Goal: Task Accomplishment & Management: Use online tool/utility

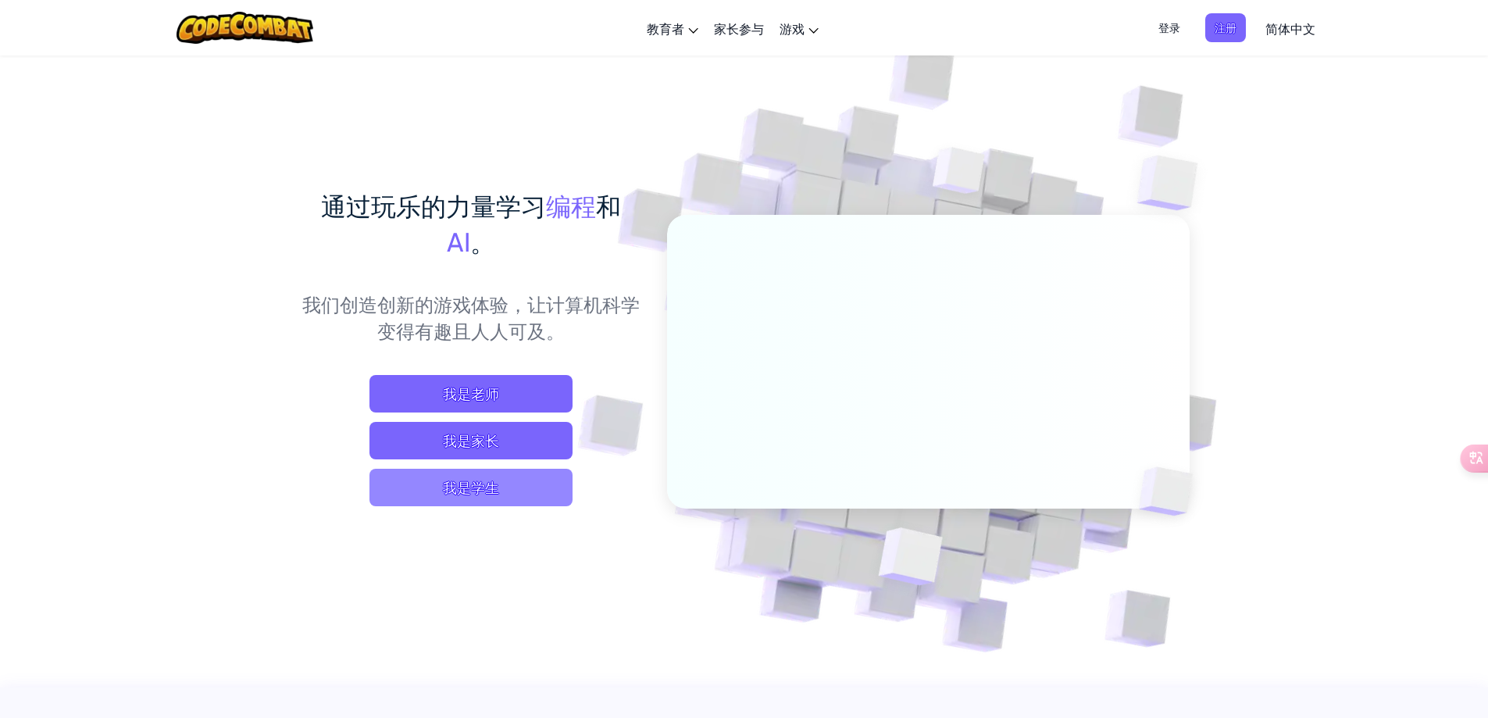
click at [528, 483] on span "我是学生" at bounding box center [471, 487] width 203 height 37
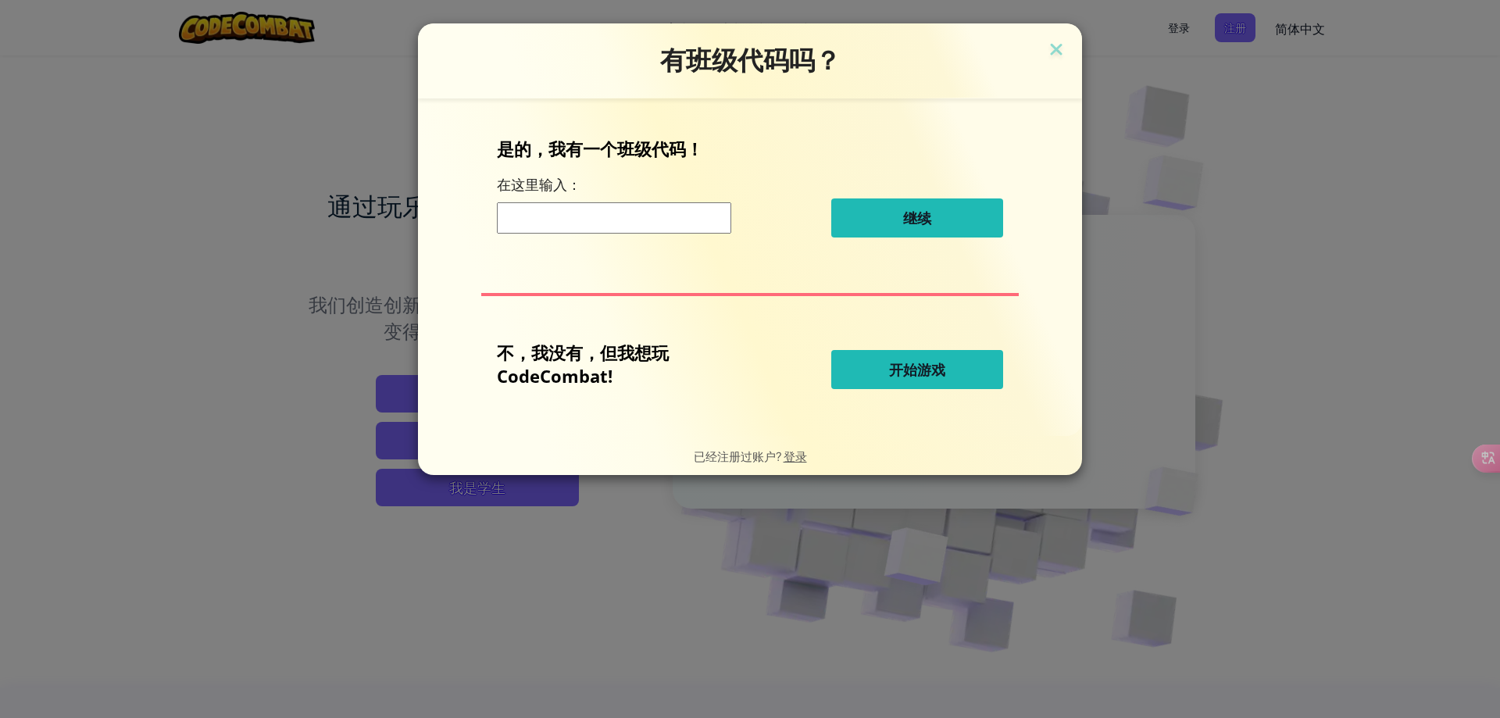
click at [876, 387] on button "开始游戏" at bounding box center [917, 369] width 172 height 39
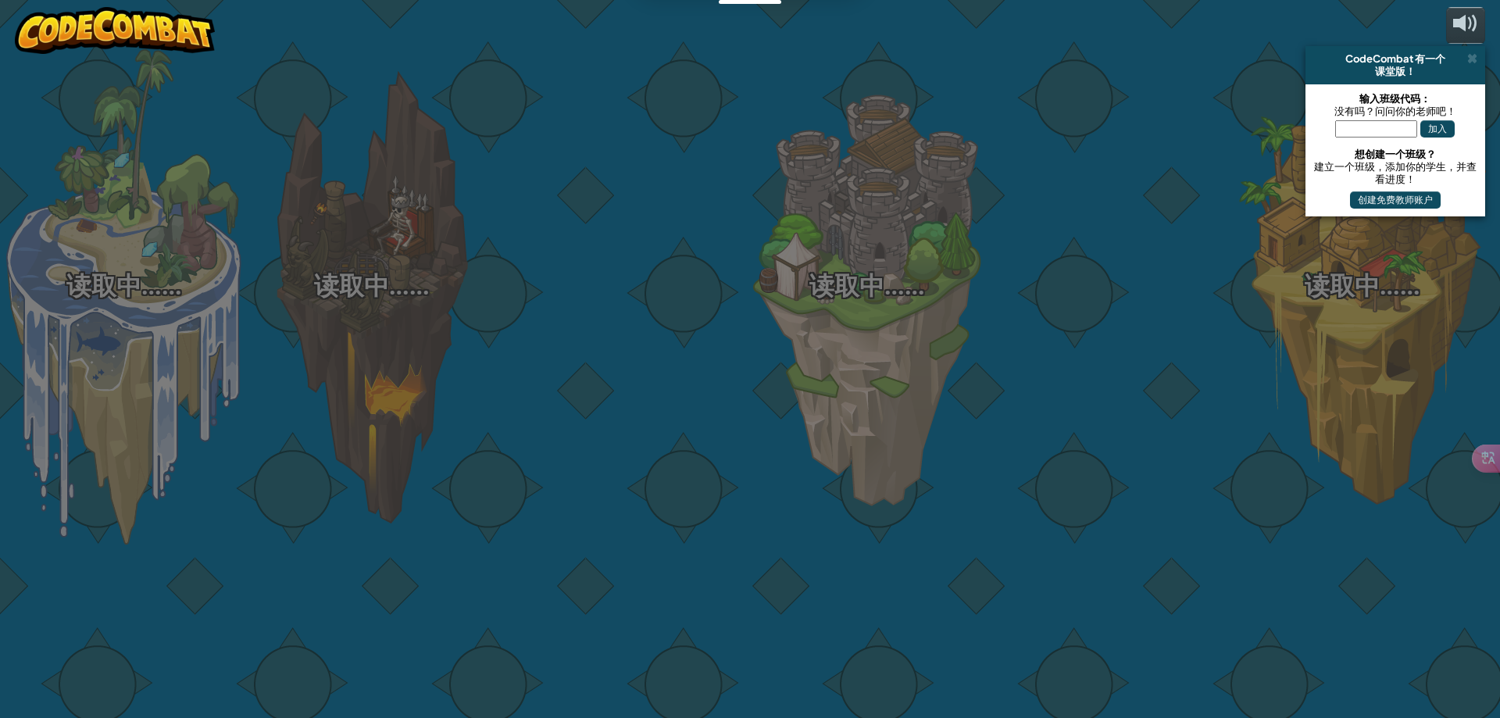
select select "zh-HANS"
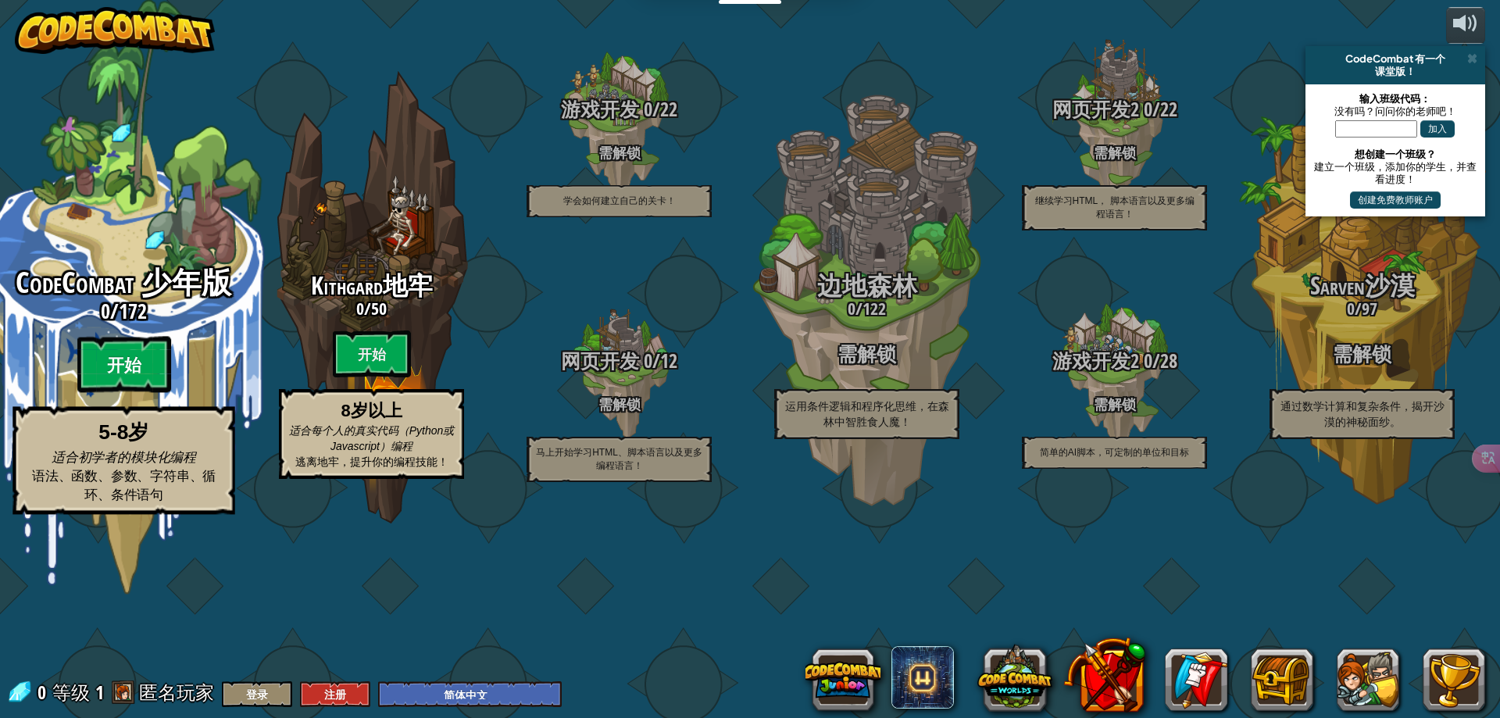
click at [131, 393] on btn "开始" at bounding box center [124, 365] width 94 height 56
select select "zh-HANS"
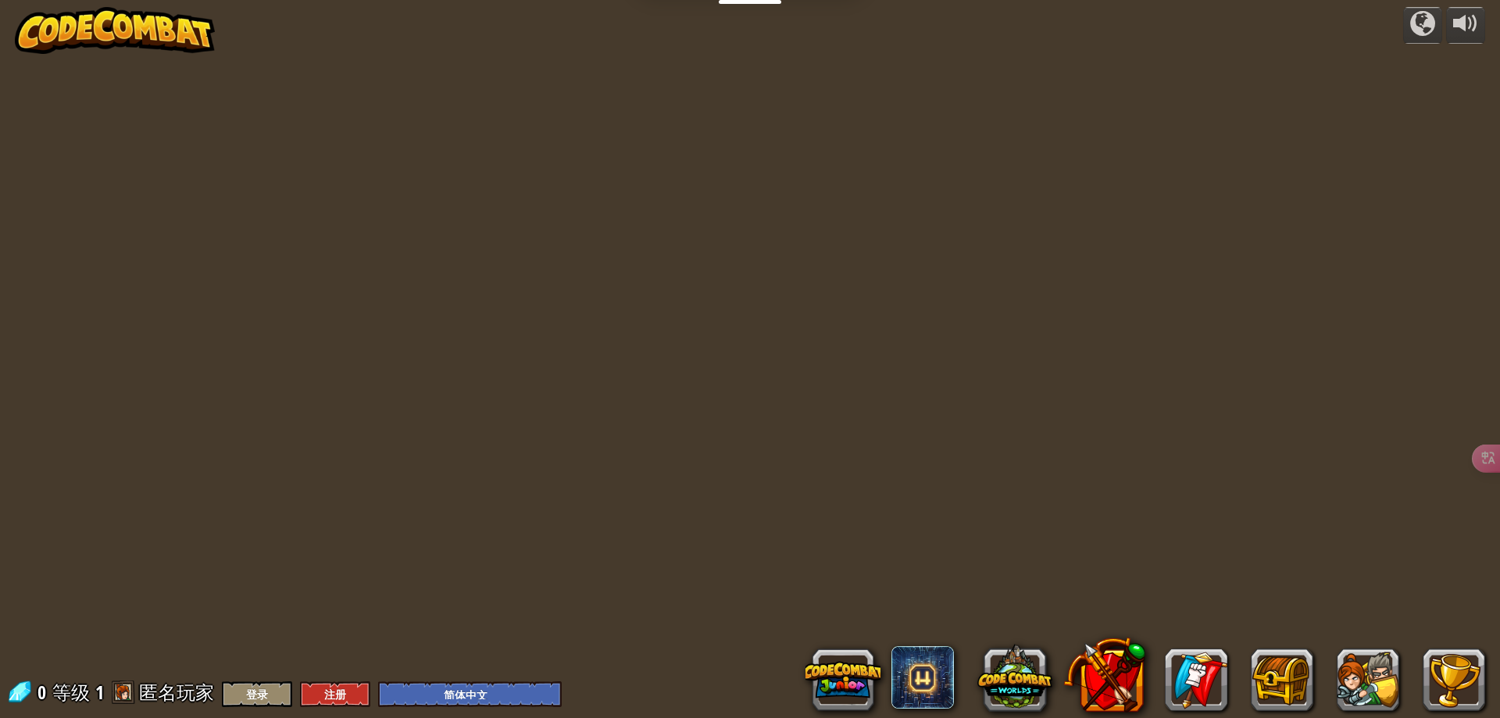
select select "zh-HANS"
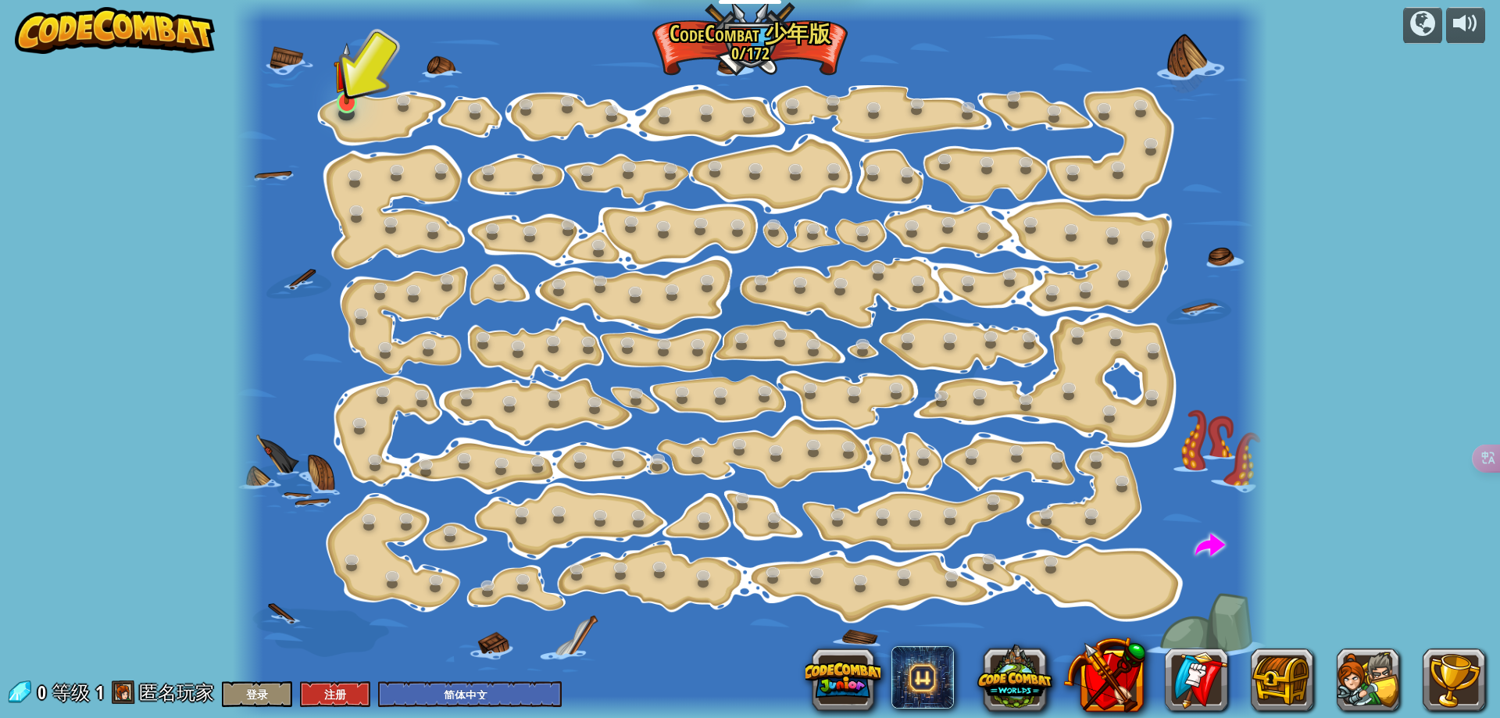
click at [347, 105] on img at bounding box center [347, 73] width 27 height 62
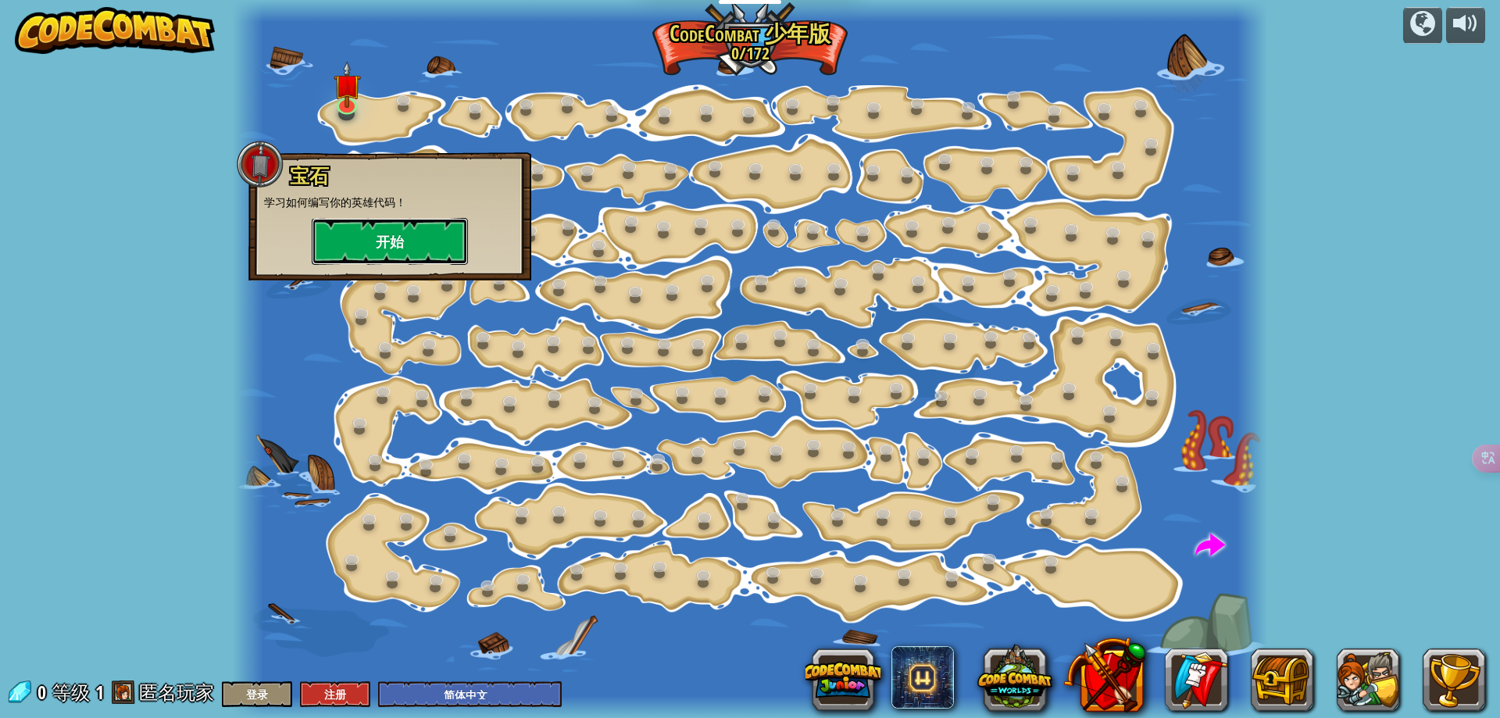
click at [414, 250] on button "开始" at bounding box center [390, 241] width 156 height 47
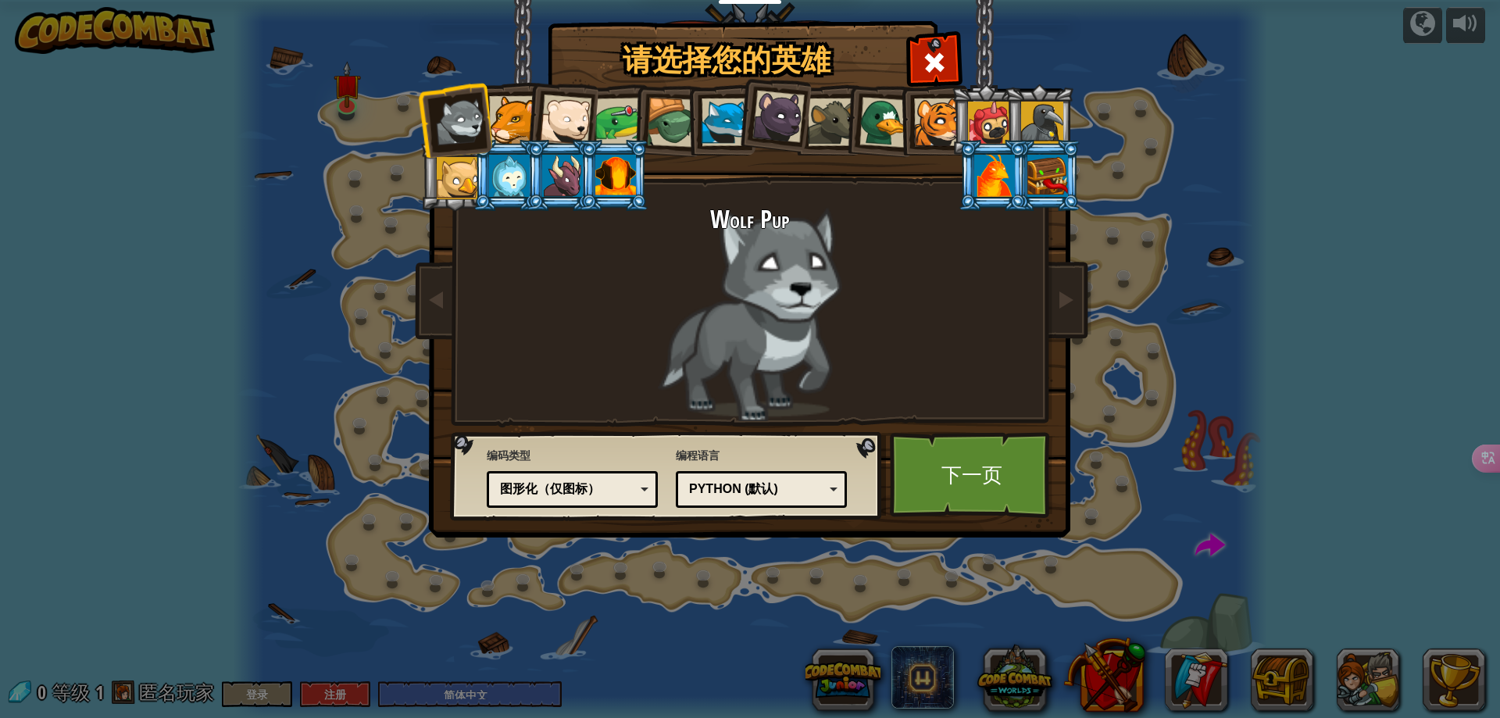
click at [492, 125] on div at bounding box center [513, 120] width 48 height 48
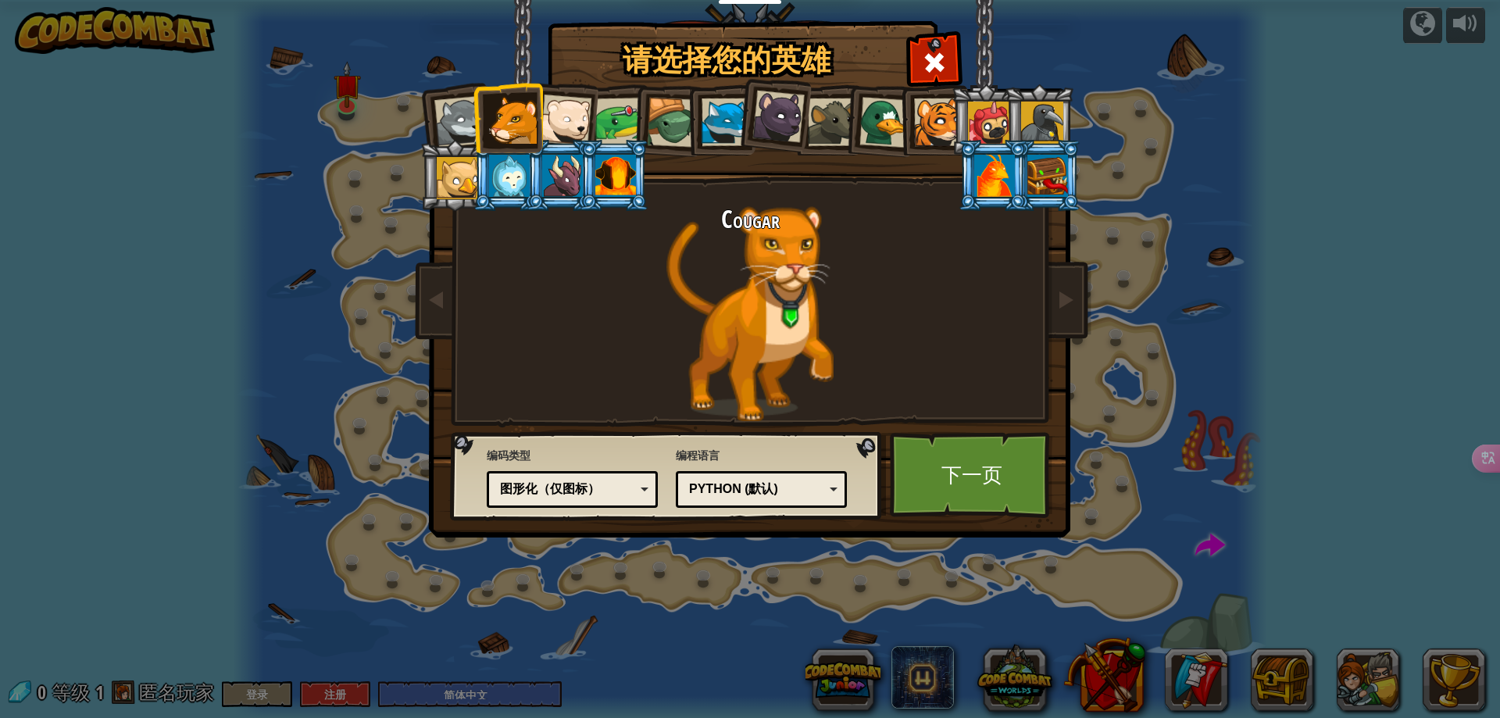
click at [876, 120] on div at bounding box center [884, 122] width 51 height 51
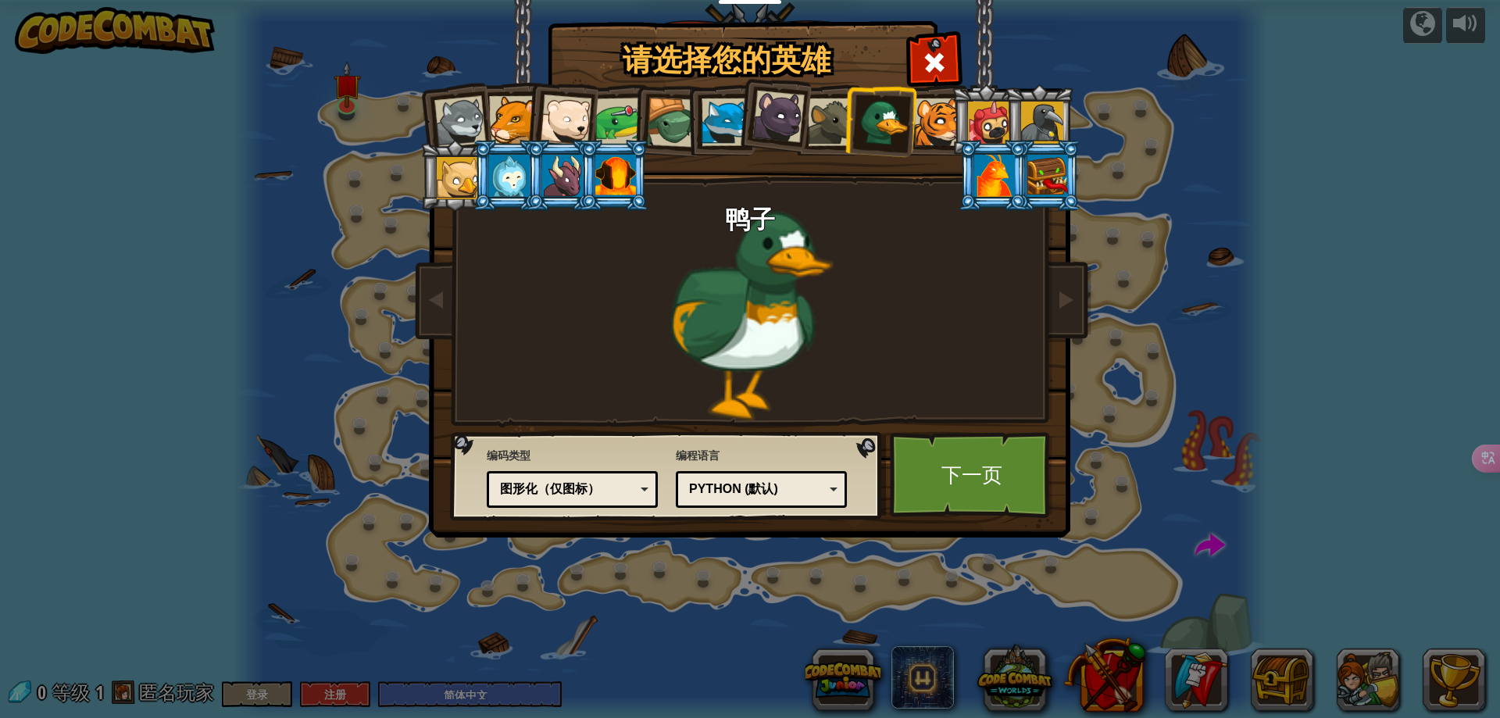
click at [827, 124] on div at bounding box center [832, 122] width 48 height 48
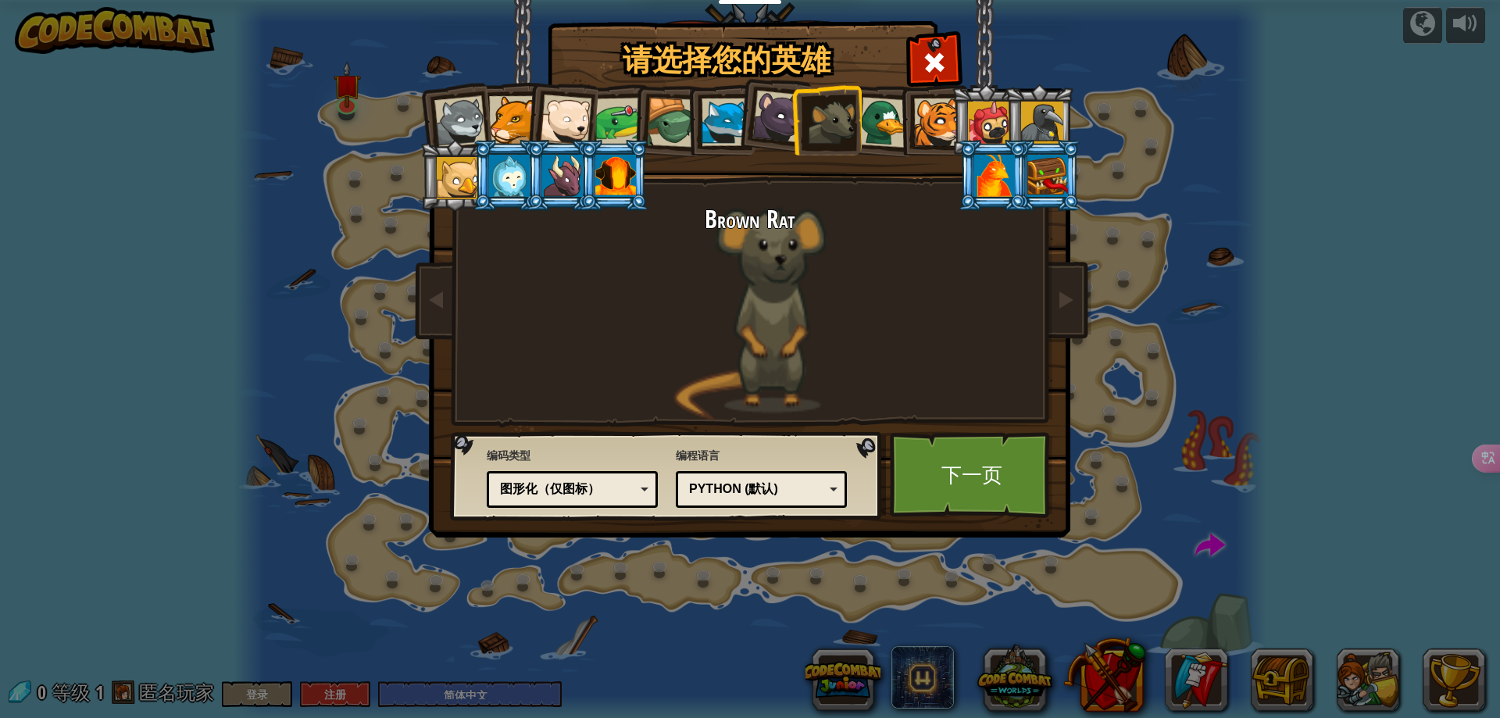
click at [774, 129] on div at bounding box center [778, 117] width 52 height 52
drag, startPoint x: 698, startPoint y: 125, endPoint x: 803, endPoint y: 126, distance: 105.5
click at [698, 124] on li at bounding box center [720, 119] width 70 height 71
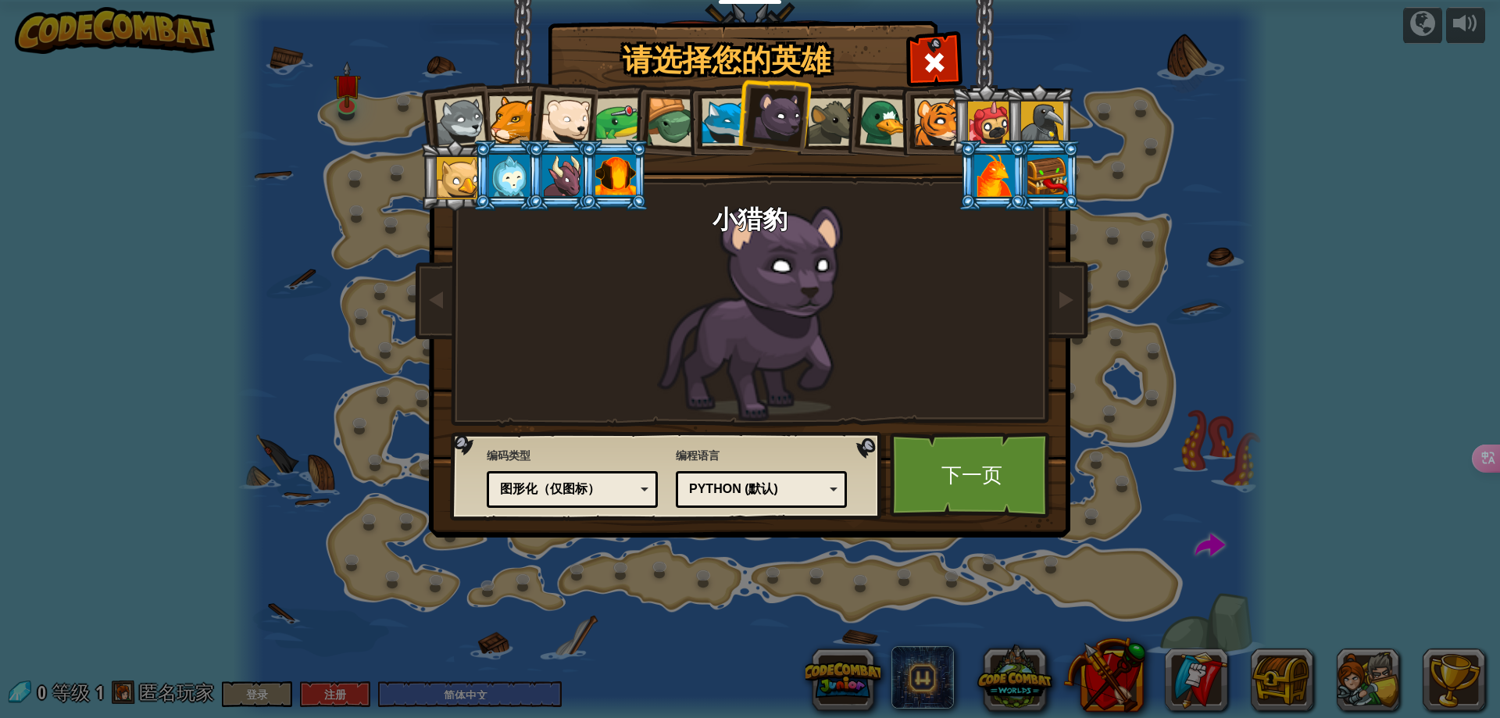
click at [670, 128] on div at bounding box center [672, 123] width 50 height 50
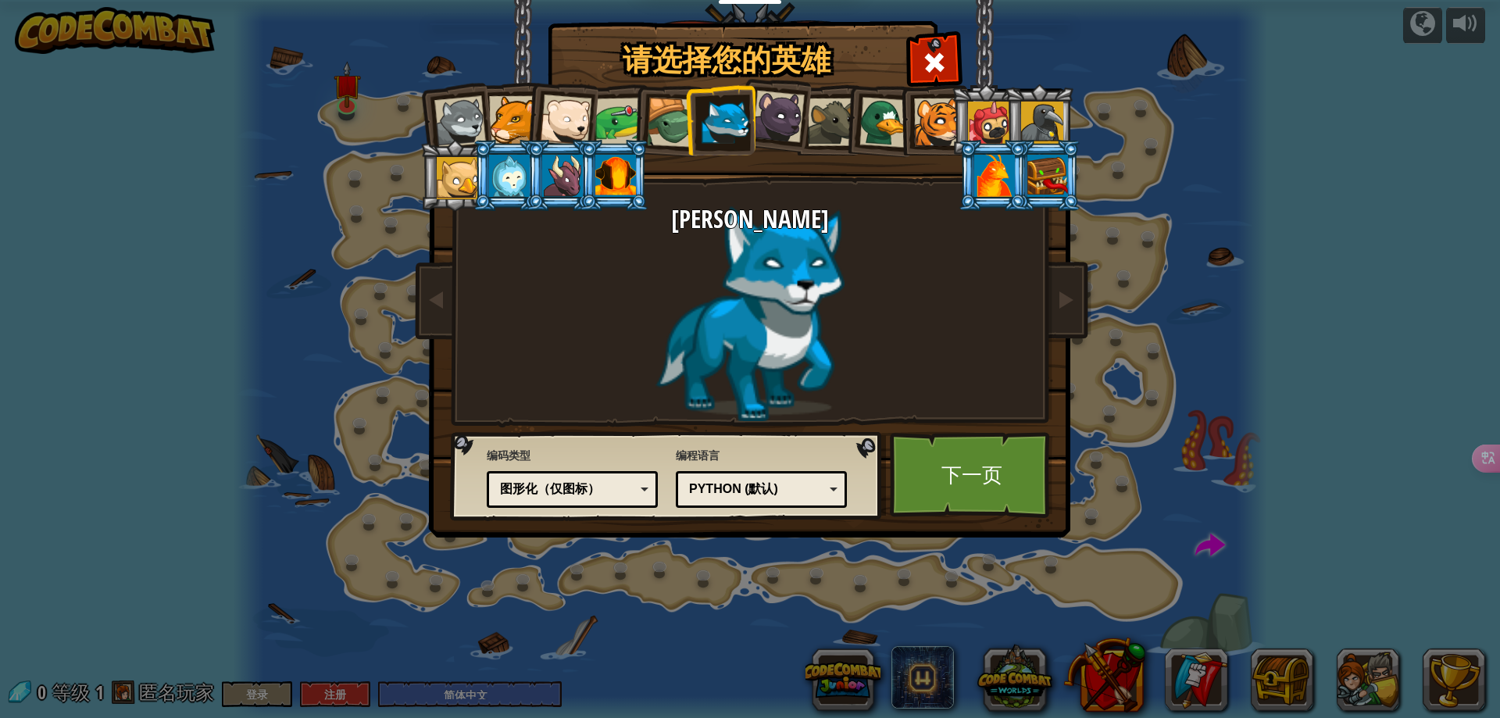
click at [978, 170] on div at bounding box center [994, 176] width 41 height 42
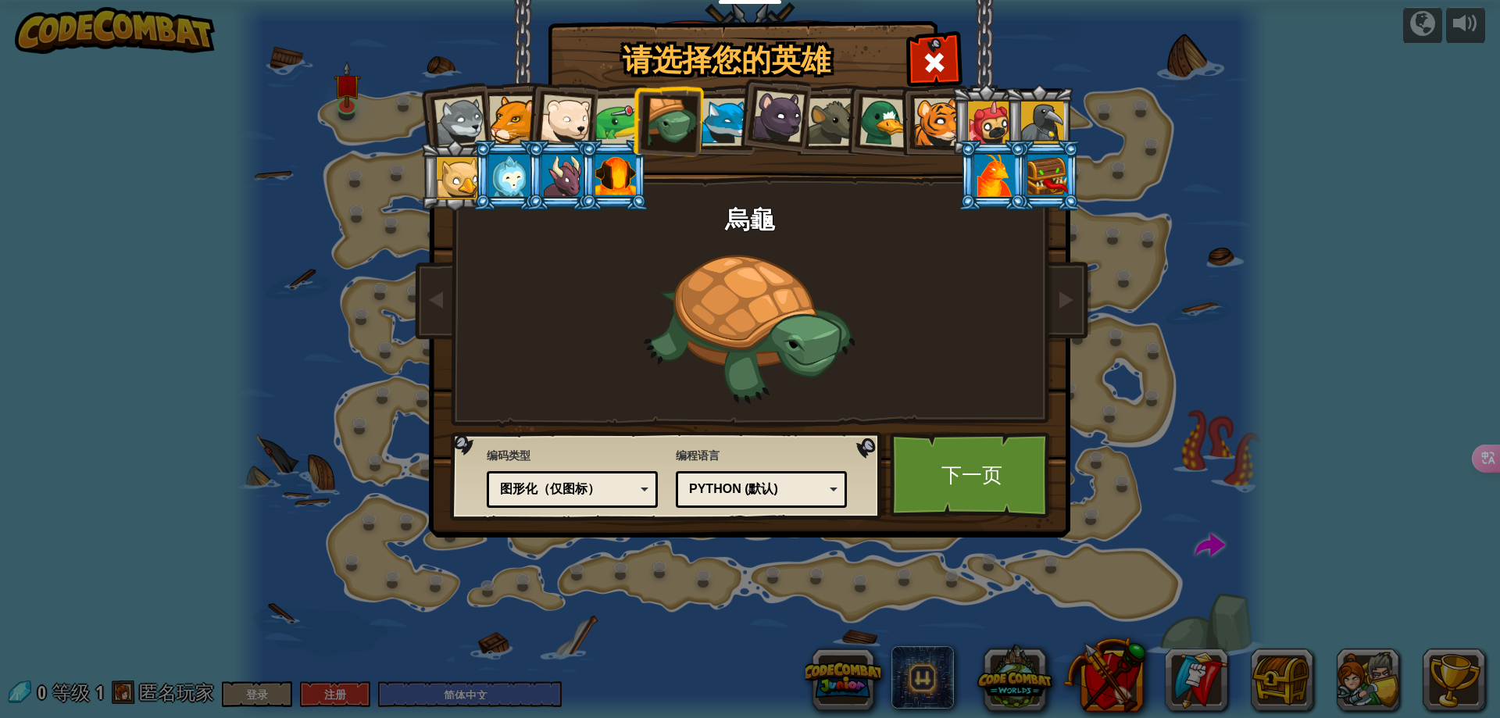
click at [987, 176] on div at bounding box center [994, 176] width 41 height 42
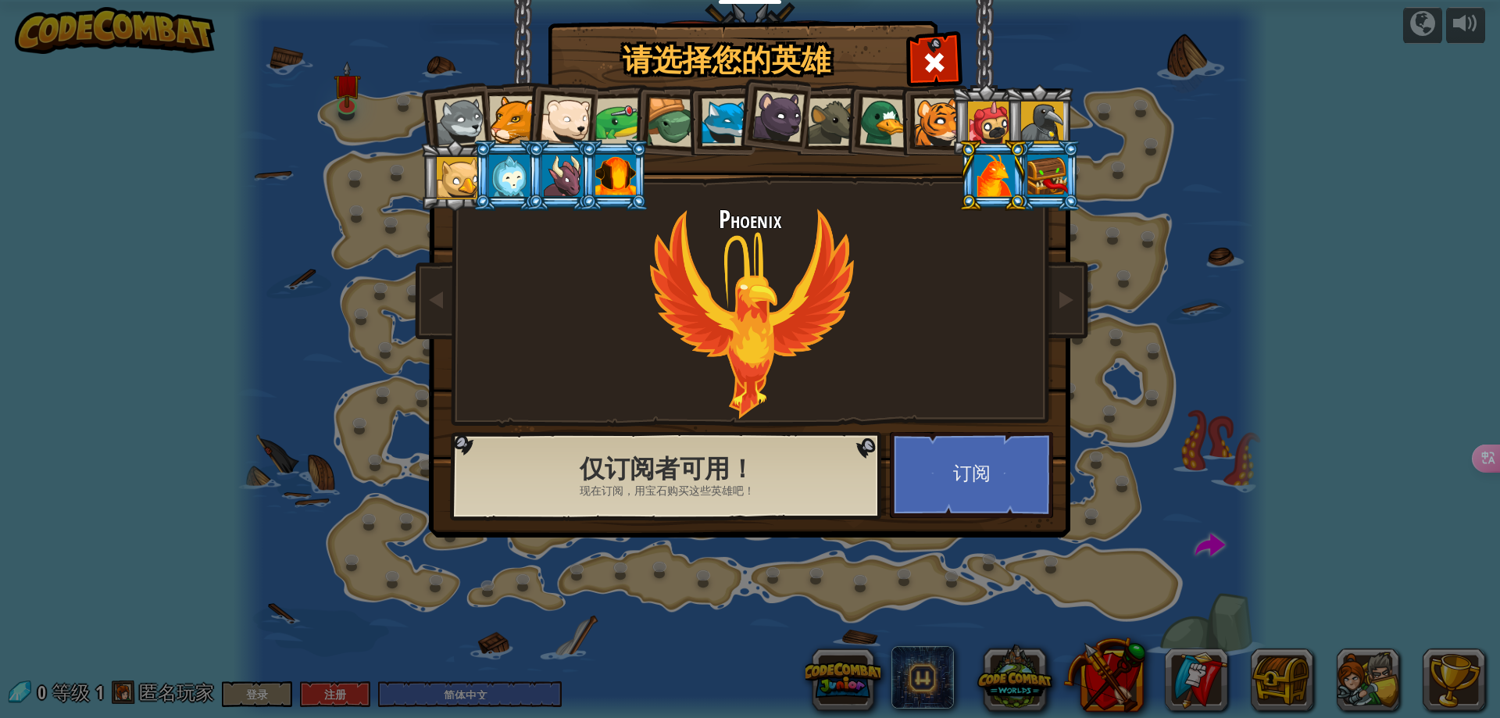
click at [983, 119] on div at bounding box center [989, 123] width 42 height 42
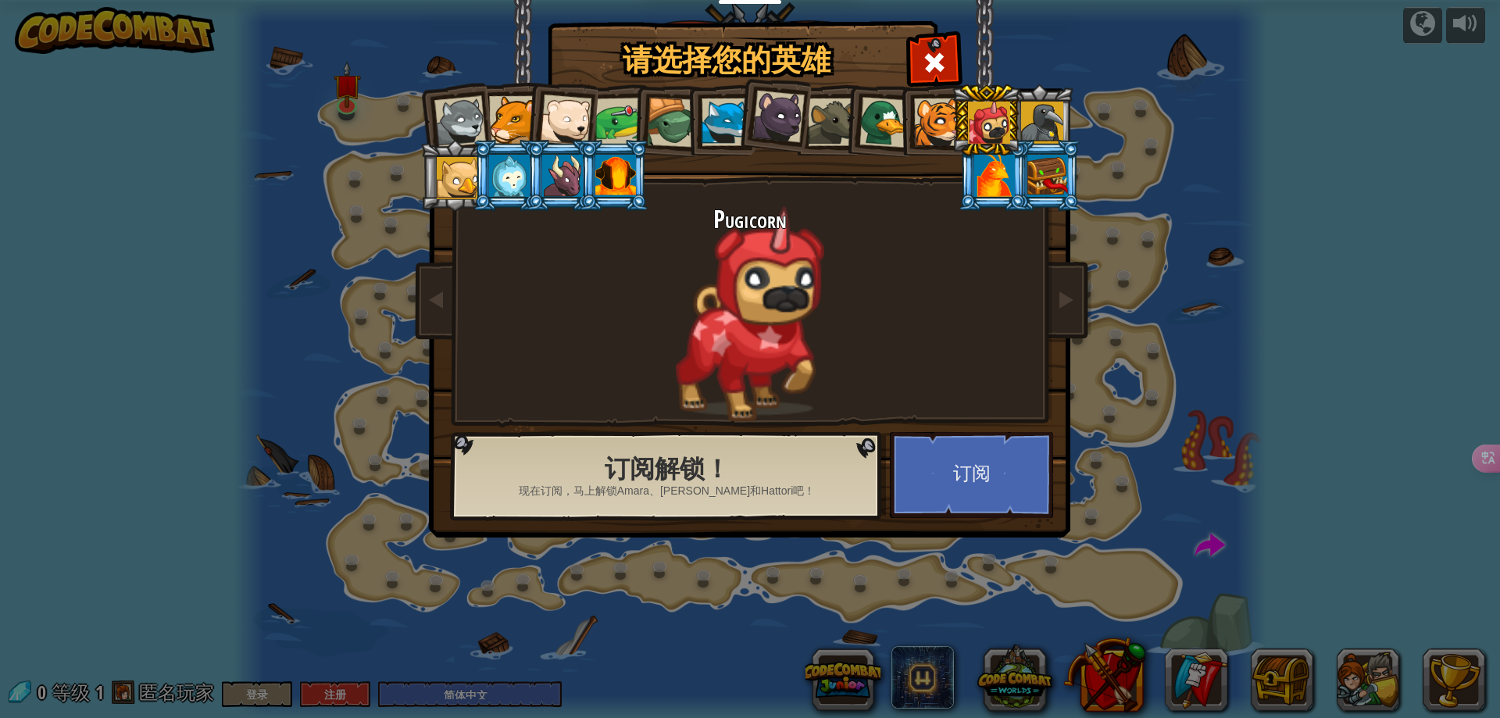
click at [1019, 123] on li at bounding box center [986, 119] width 70 height 71
click at [1044, 123] on div at bounding box center [1042, 123] width 42 height 42
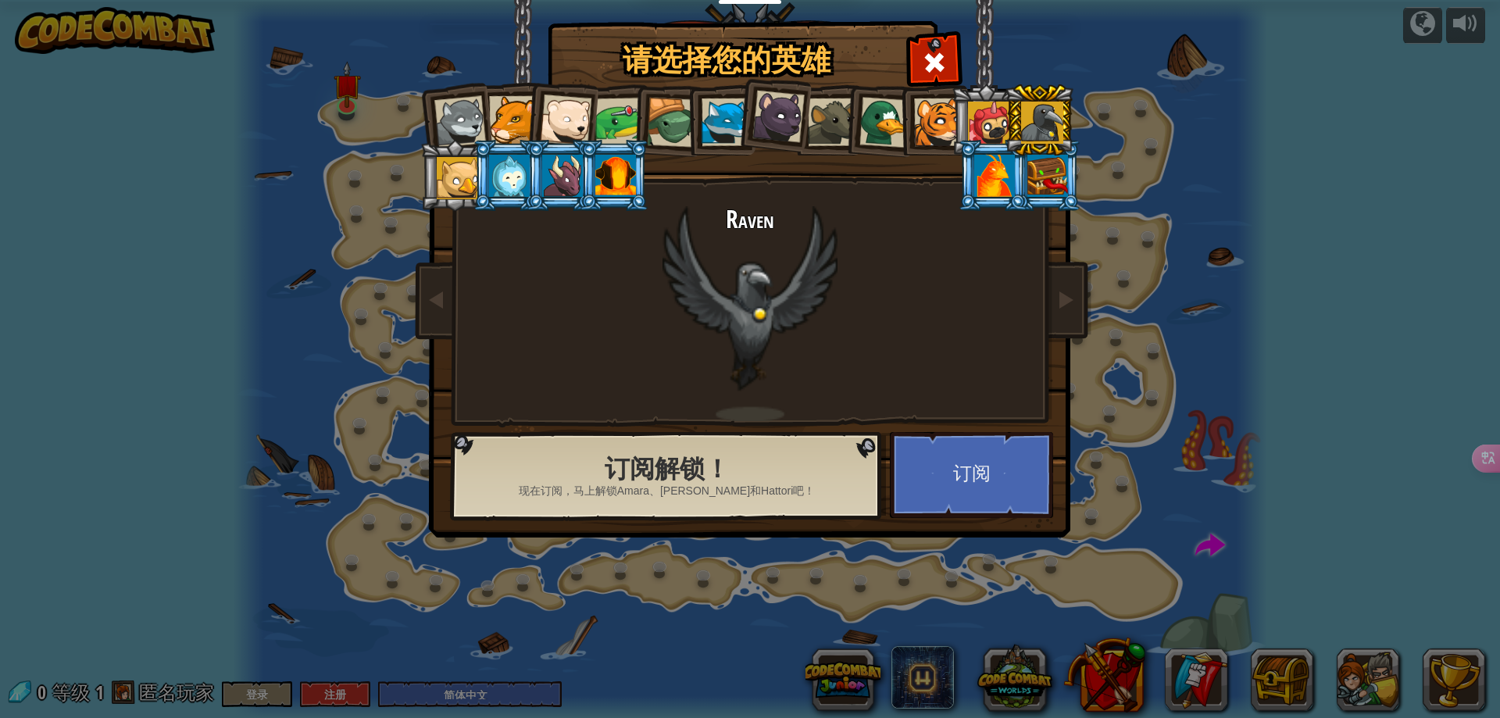
click at [519, 163] on div at bounding box center [509, 176] width 41 height 42
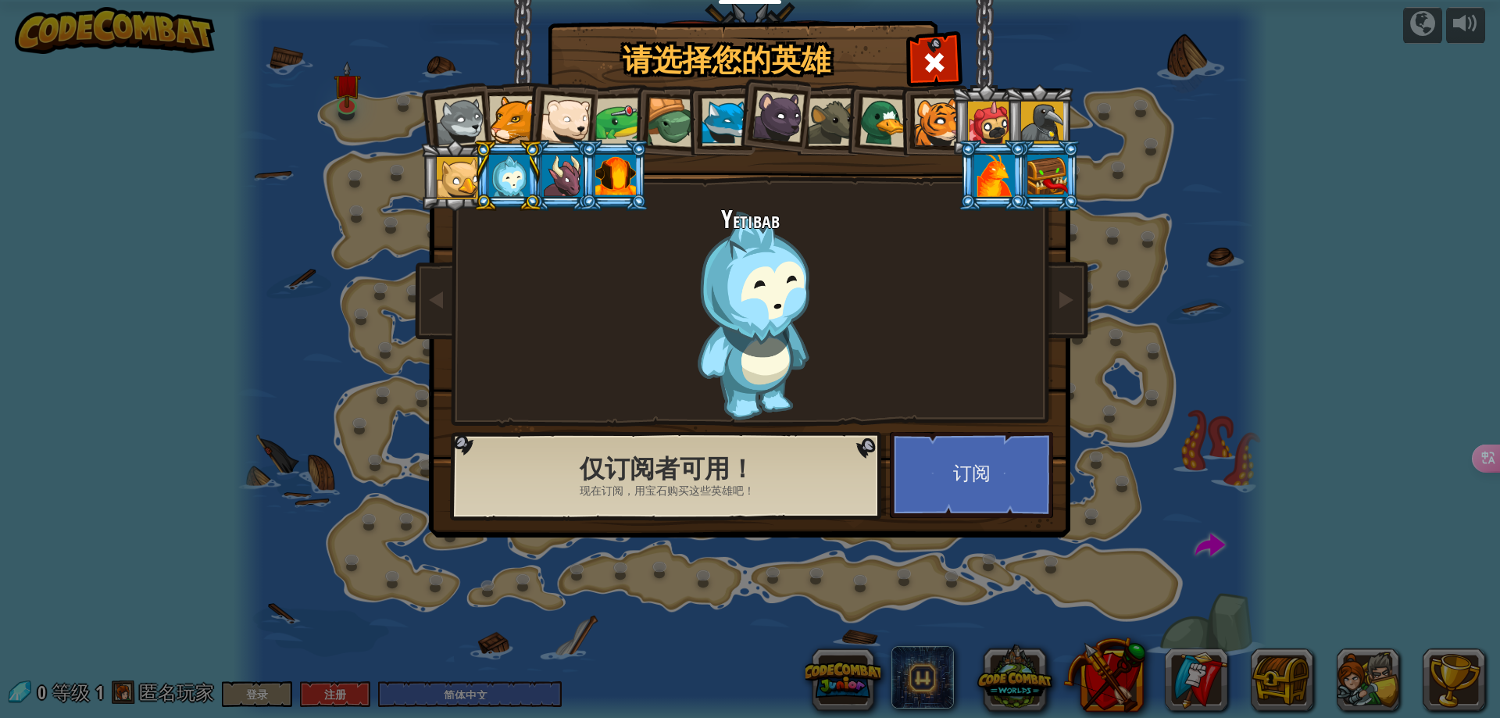
click at [1041, 116] on div at bounding box center [1042, 123] width 42 height 42
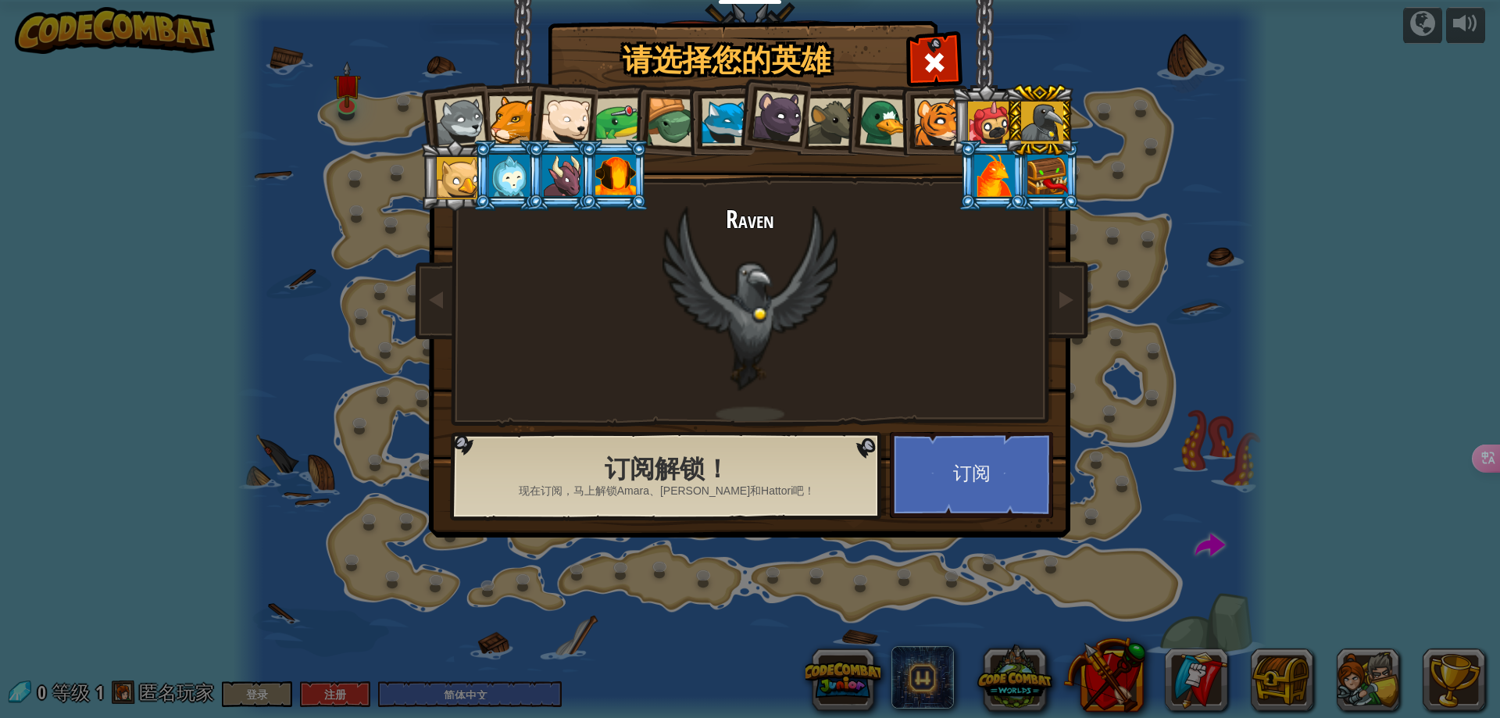
drag, startPoint x: 484, startPoint y: 56, endPoint x: 501, endPoint y: 77, distance: 26.7
click at [485, 56] on img at bounding box center [753, 257] width 677 height 559
click at [552, 116] on div at bounding box center [566, 121] width 52 height 52
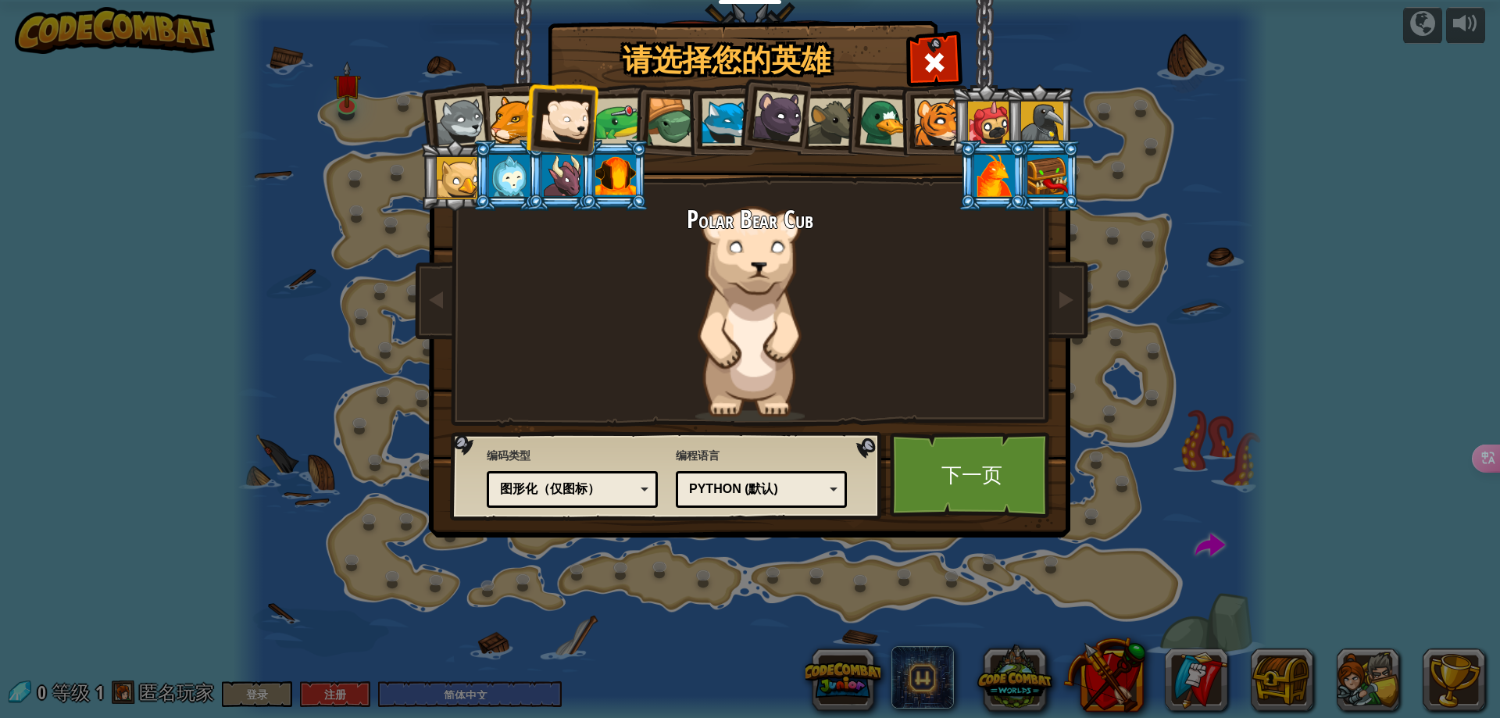
click at [702, 118] on div at bounding box center [726, 122] width 48 height 48
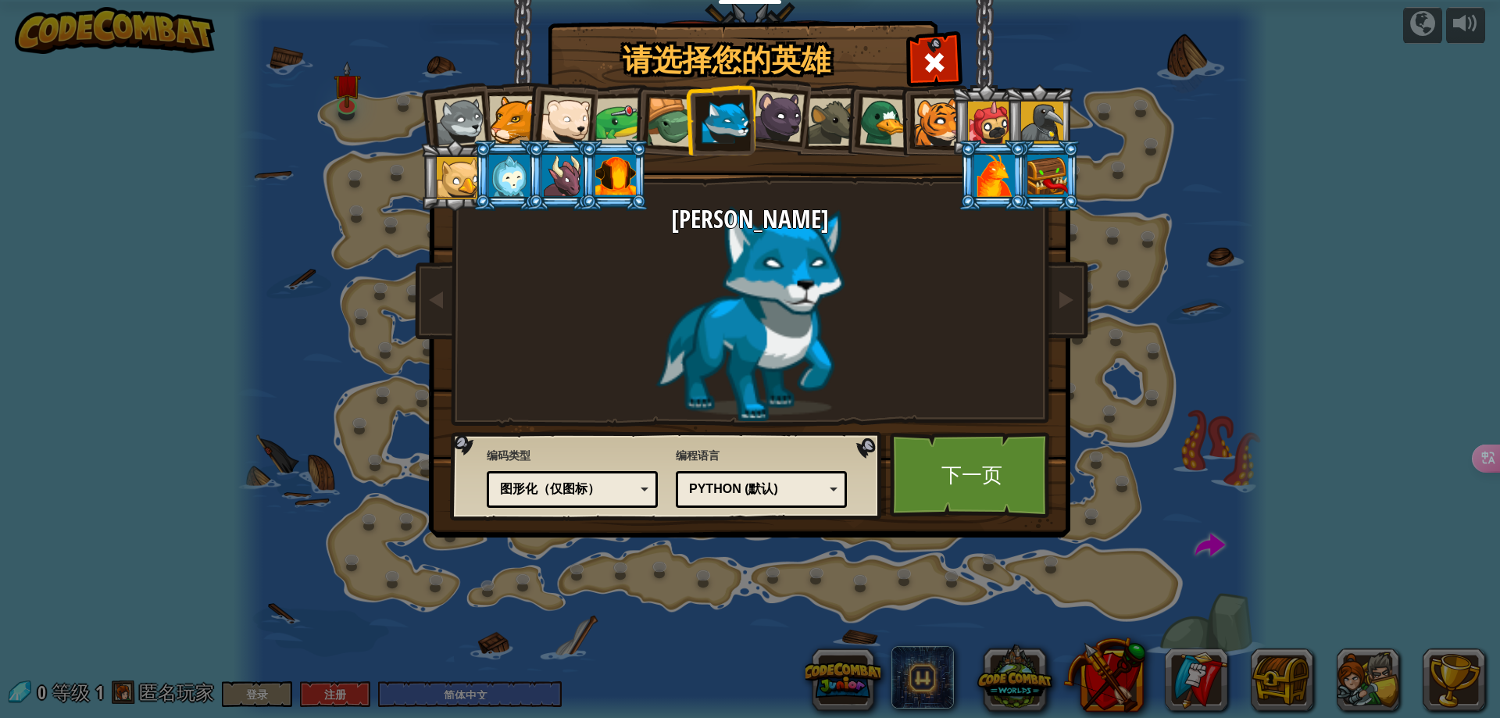
click at [750, 123] on li at bounding box center [720, 119] width 70 height 71
click at [779, 127] on div at bounding box center [778, 117] width 52 height 52
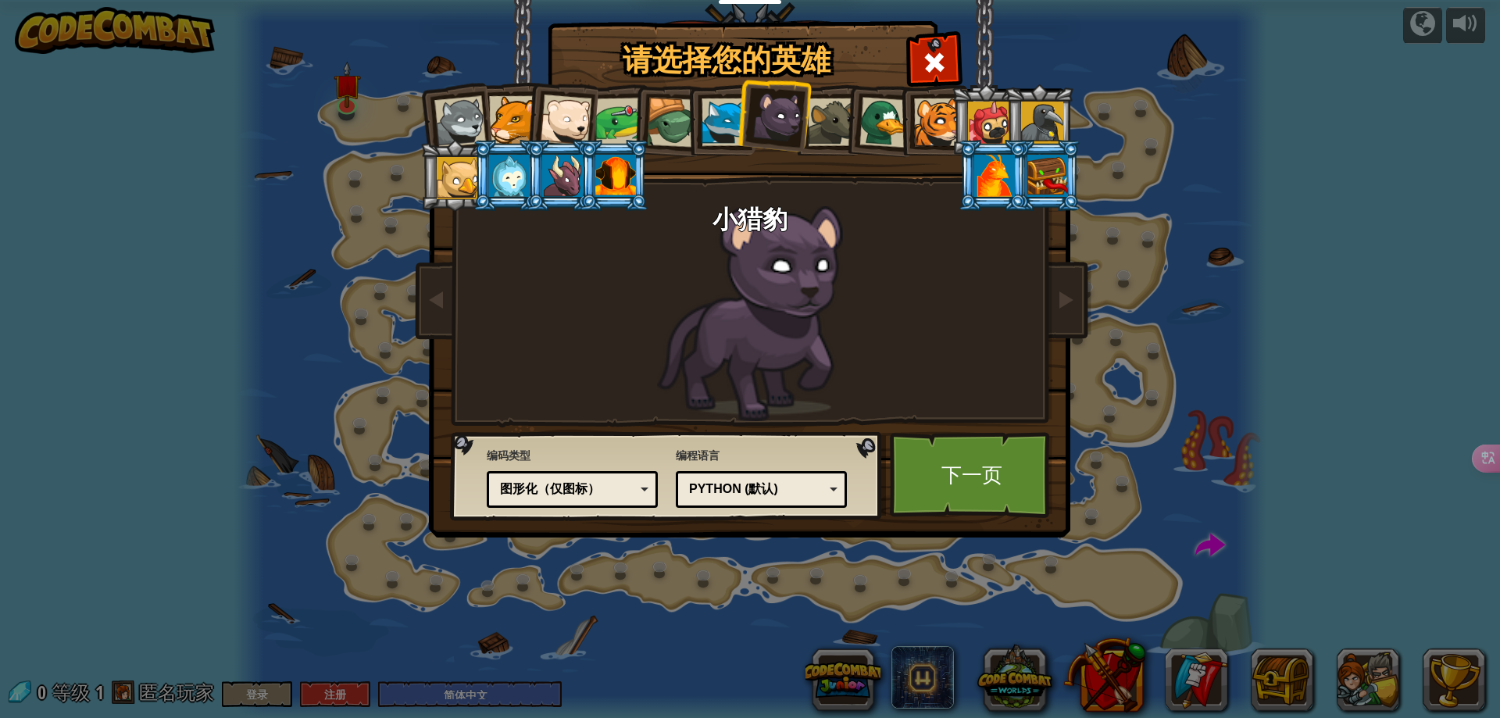
click at [828, 132] on div at bounding box center [832, 122] width 48 height 48
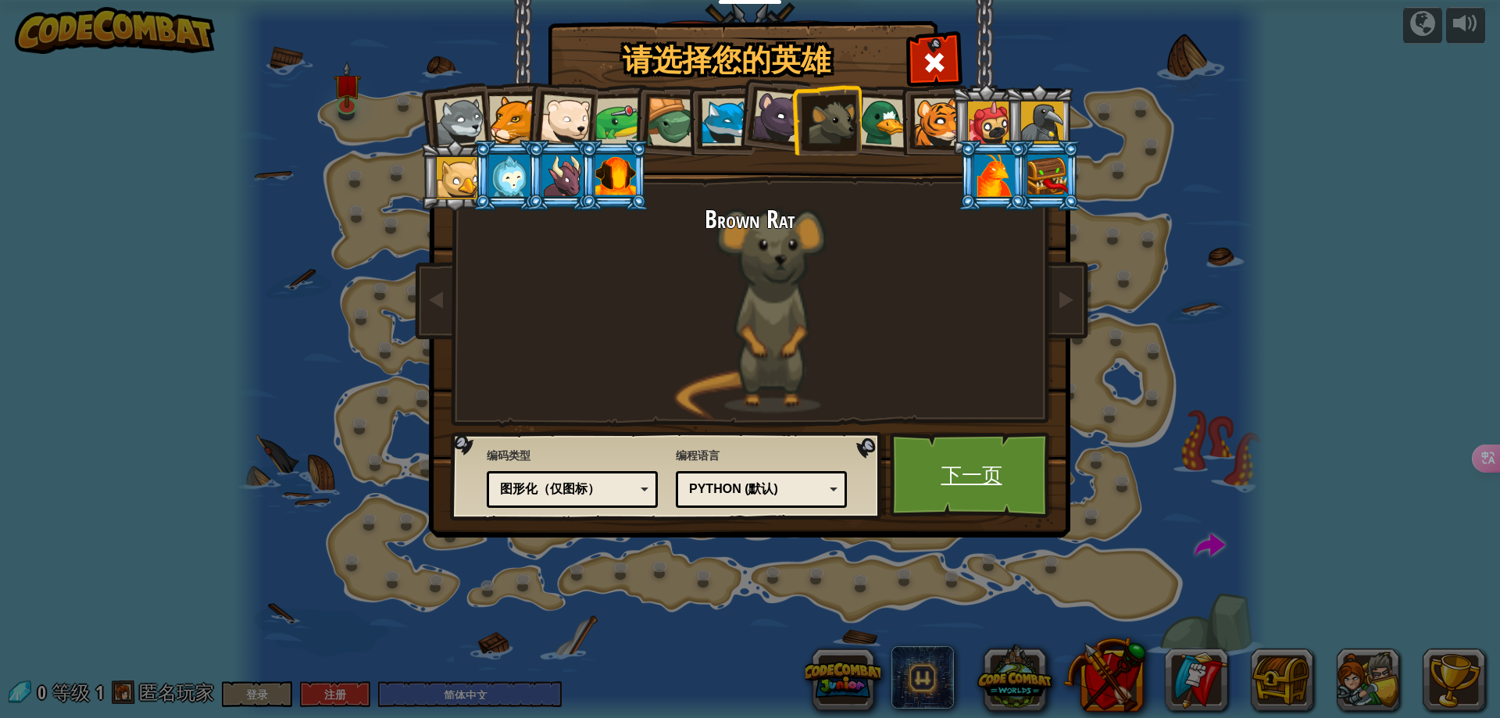
click at [919, 455] on link "下一页" at bounding box center [971, 475] width 163 height 86
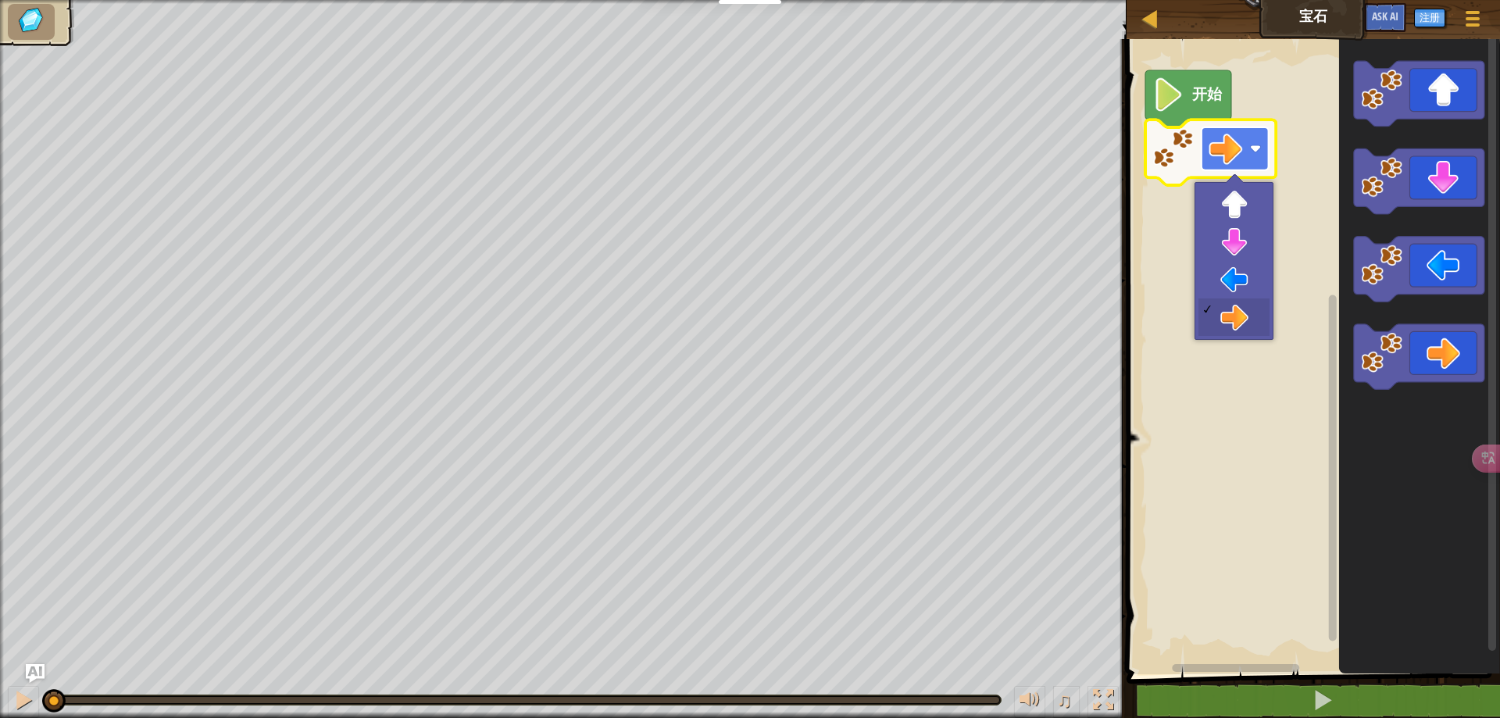
click at [1248, 151] on rect "Blockly工作区" at bounding box center [1234, 148] width 67 height 43
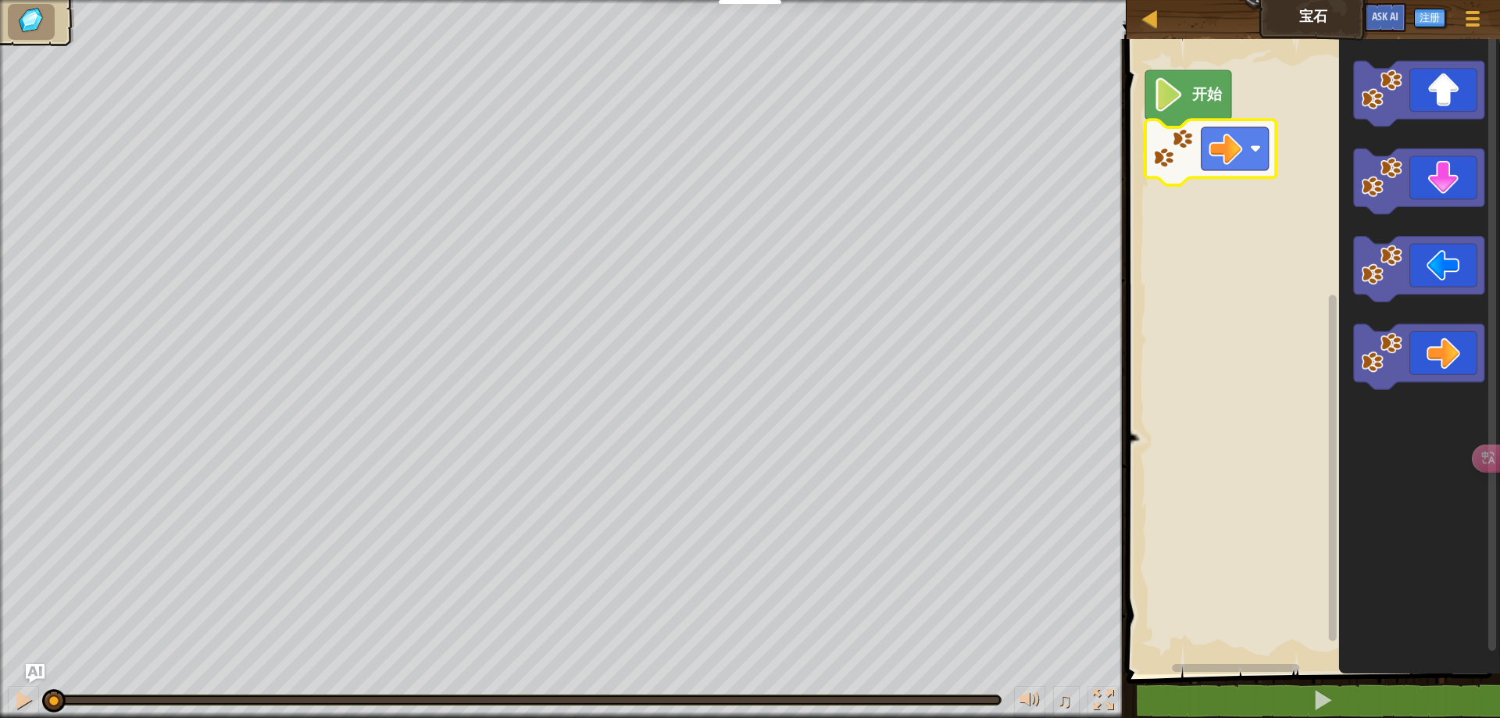
click at [1259, 231] on rect "Blockly工作区" at bounding box center [1311, 352] width 378 height 643
click at [1236, 253] on rect "Blockly工作区" at bounding box center [1311, 352] width 378 height 643
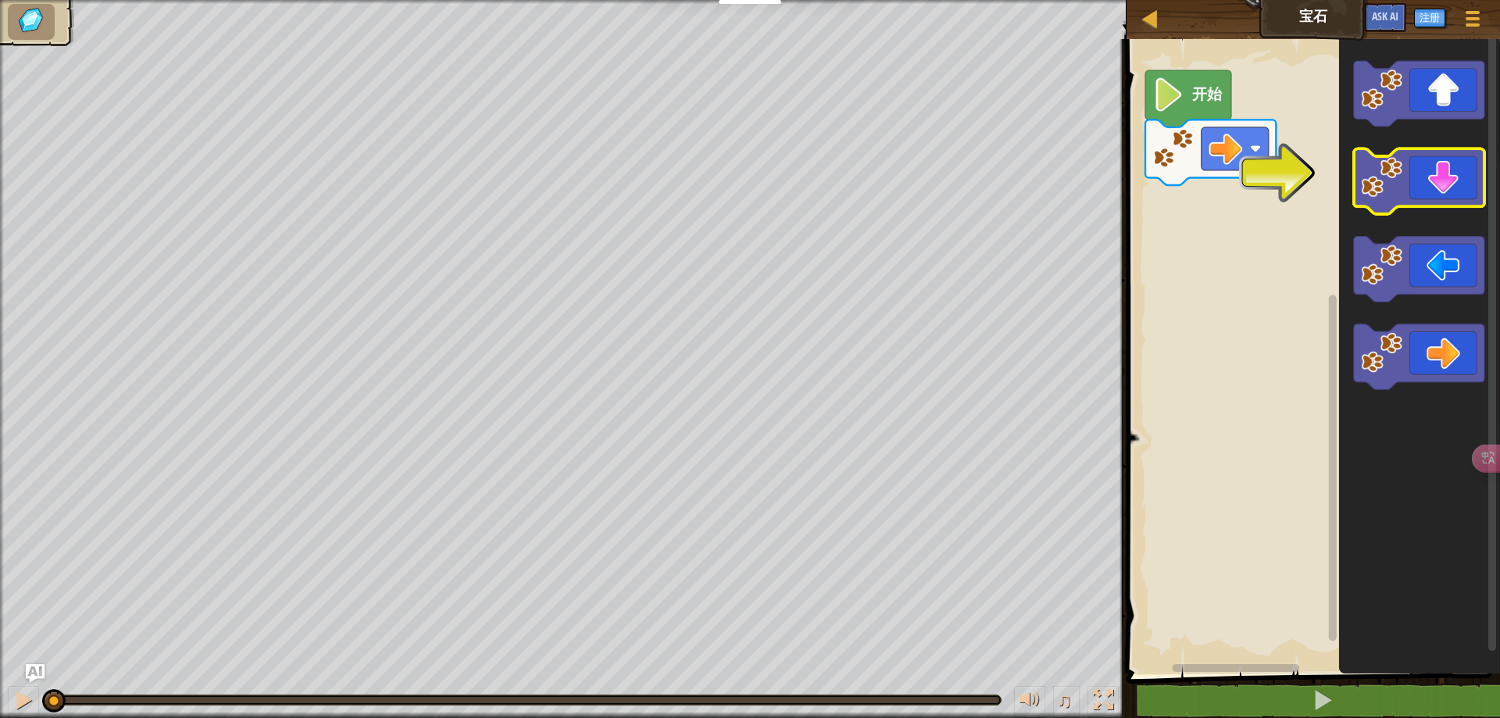
click at [1431, 186] on icon "Blockly工作区" at bounding box center [1419, 182] width 130 height 66
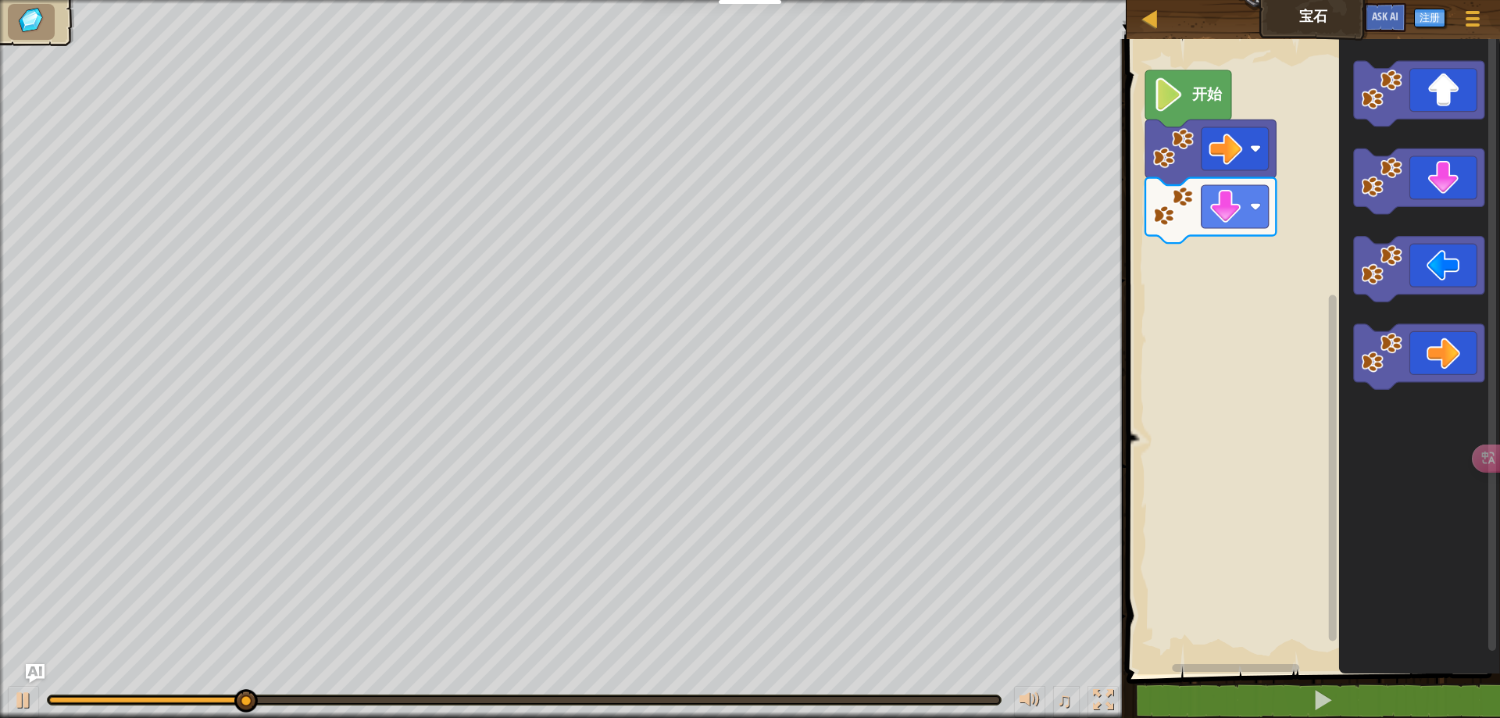
click at [1243, 295] on rect "Blockly工作区" at bounding box center [1311, 352] width 378 height 643
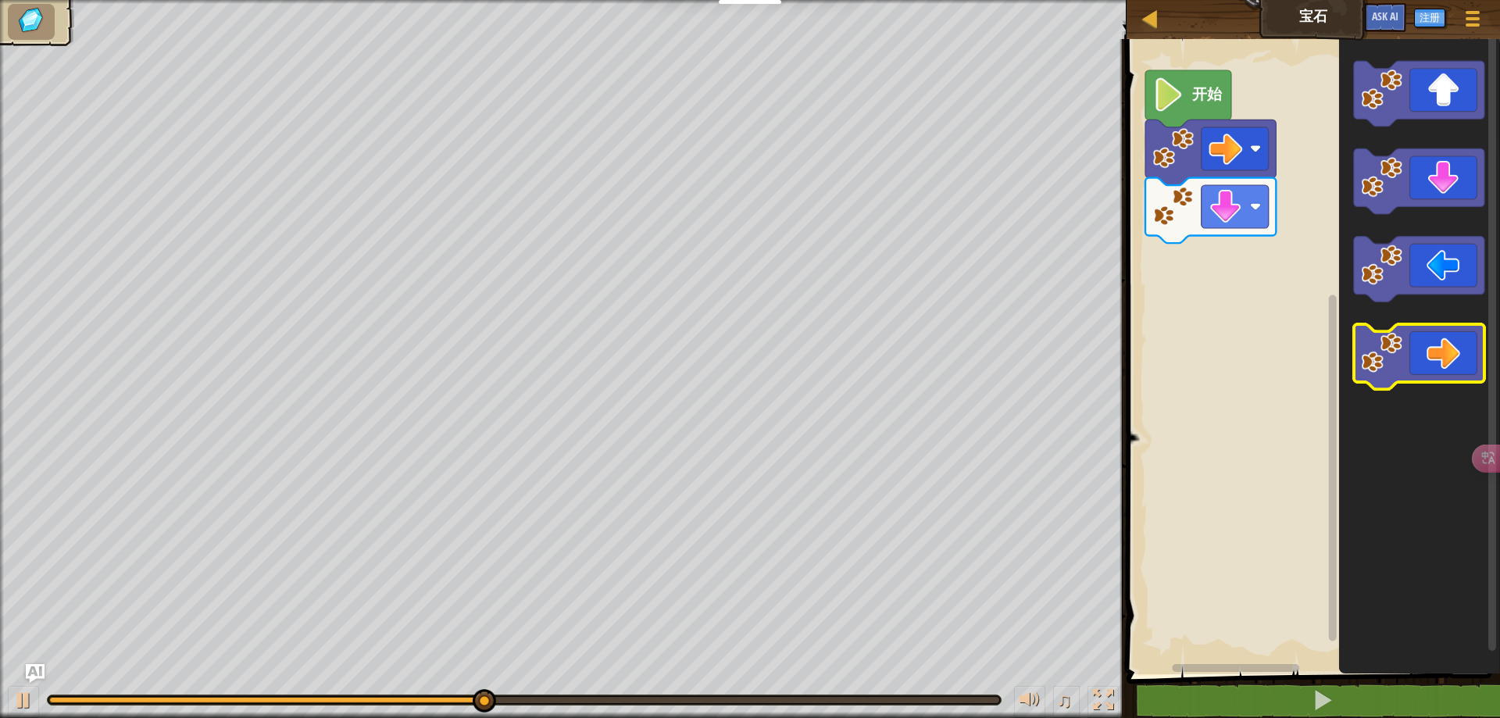
click at [1405, 352] on icon "Blockly工作区" at bounding box center [1419, 357] width 130 height 66
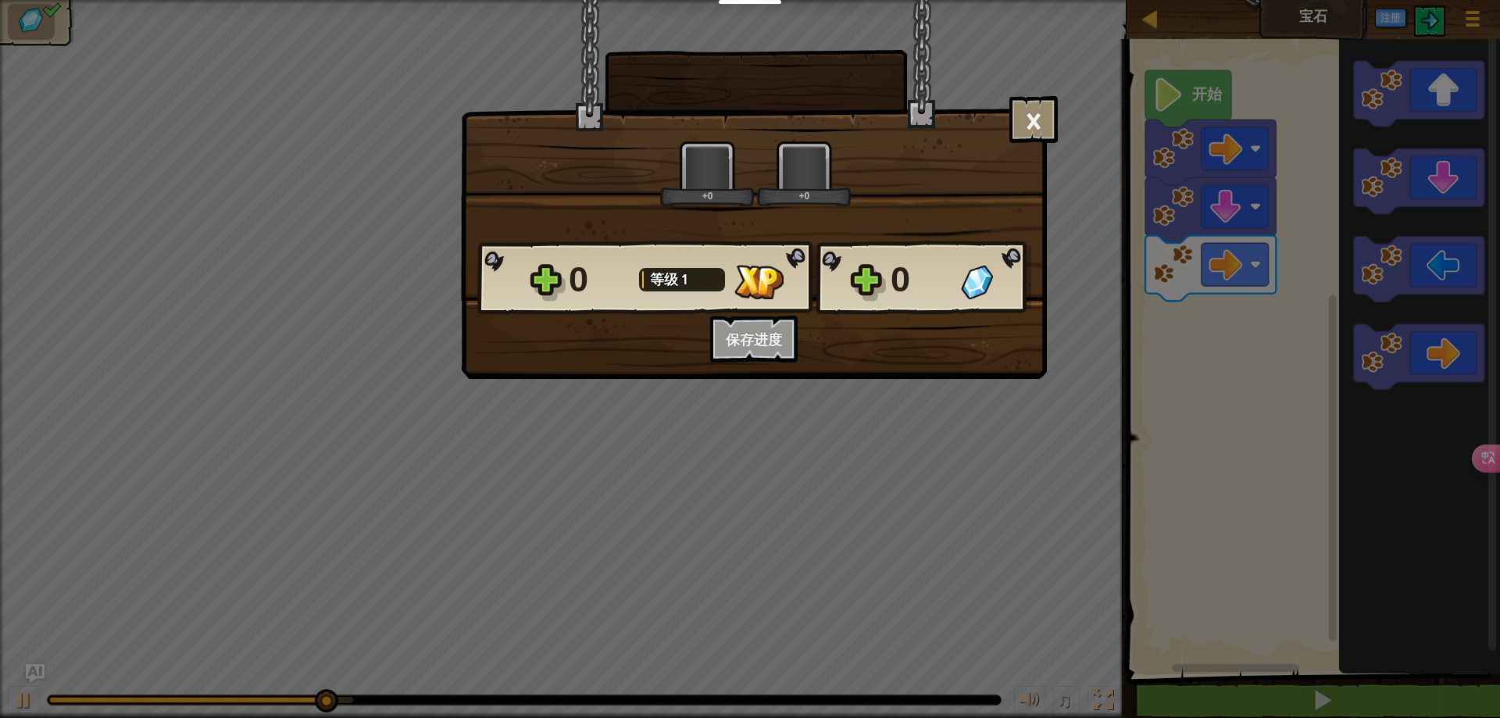
drag, startPoint x: 856, startPoint y: 323, endPoint x: 853, endPoint y: 245, distance: 78.2
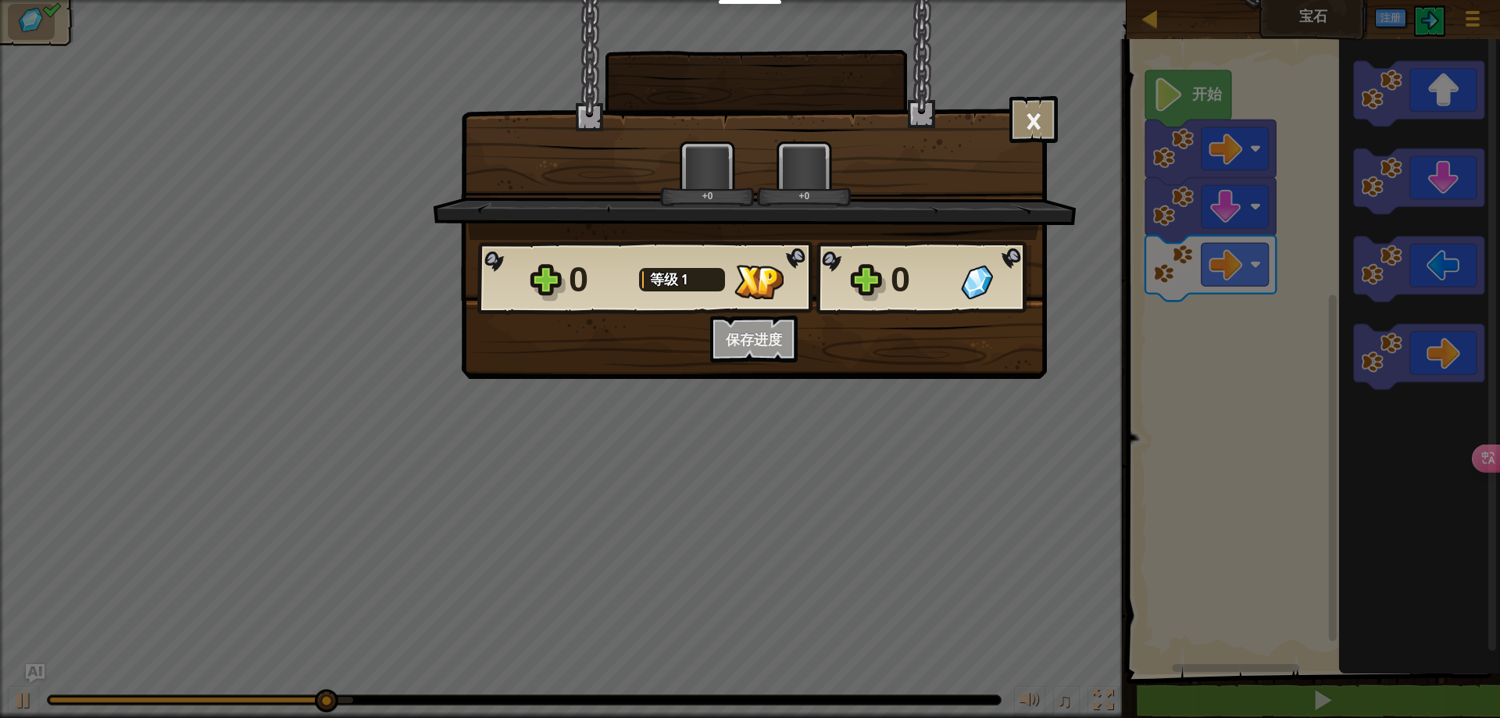
click at [817, 259] on div "0 等级 1 0" at bounding box center [754, 278] width 554 height 75
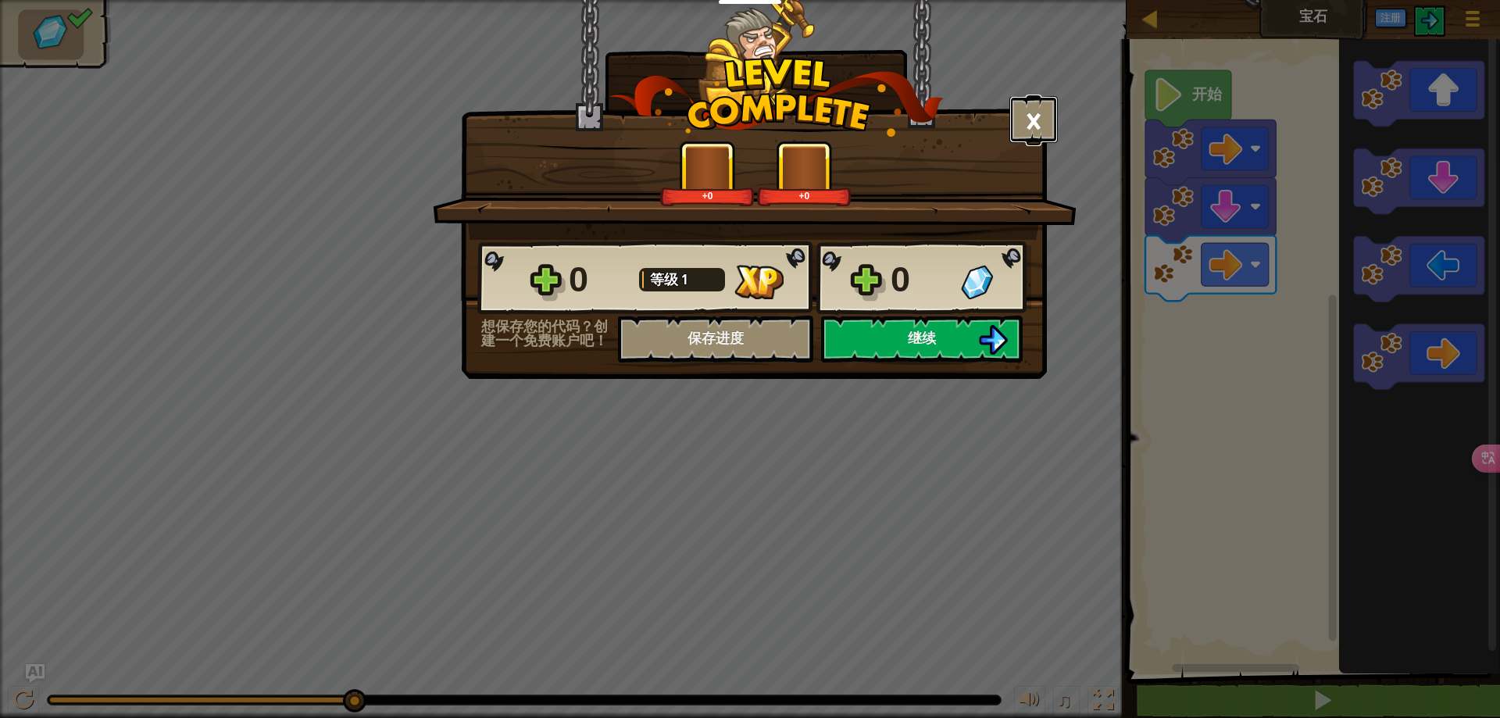
click at [1048, 112] on button "×" at bounding box center [1033, 119] width 48 height 47
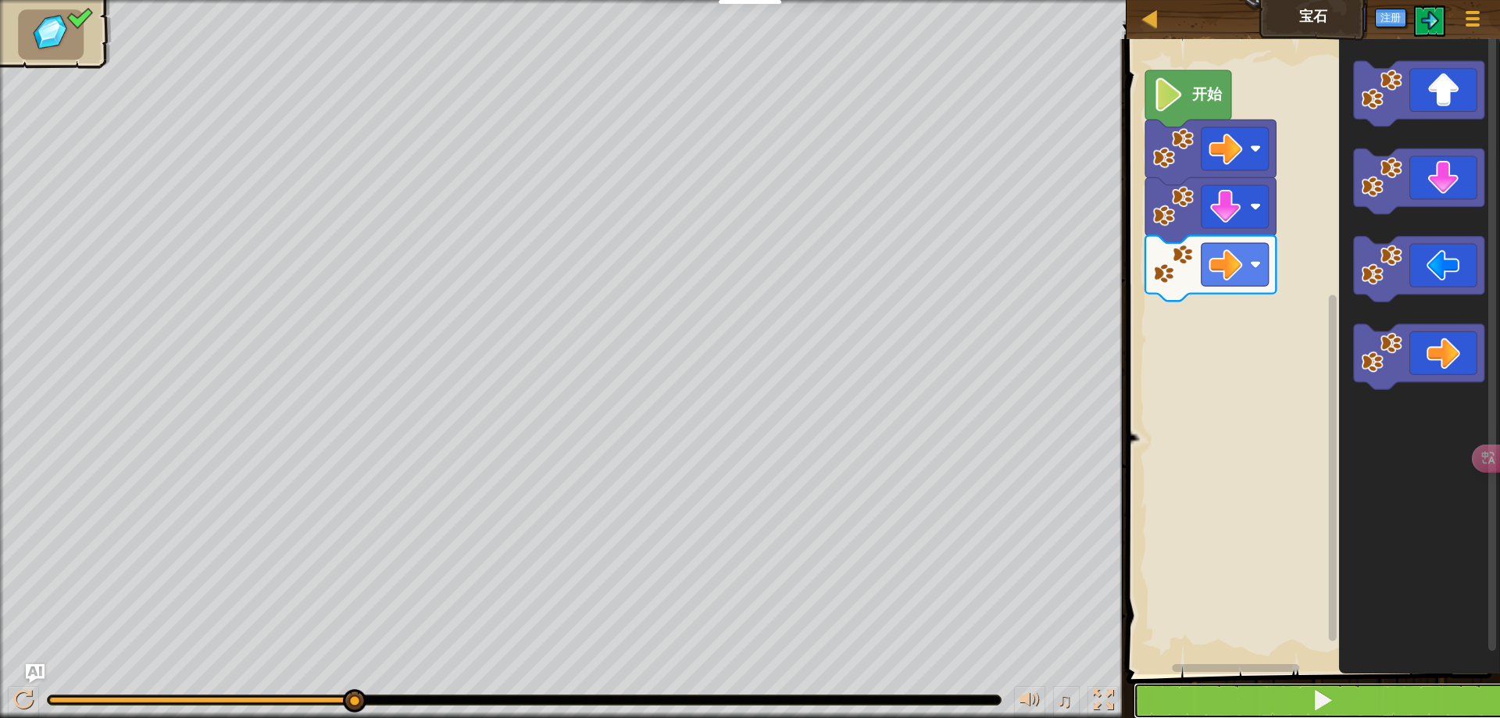
click at [1398, 689] on button at bounding box center [1322, 701] width 378 height 36
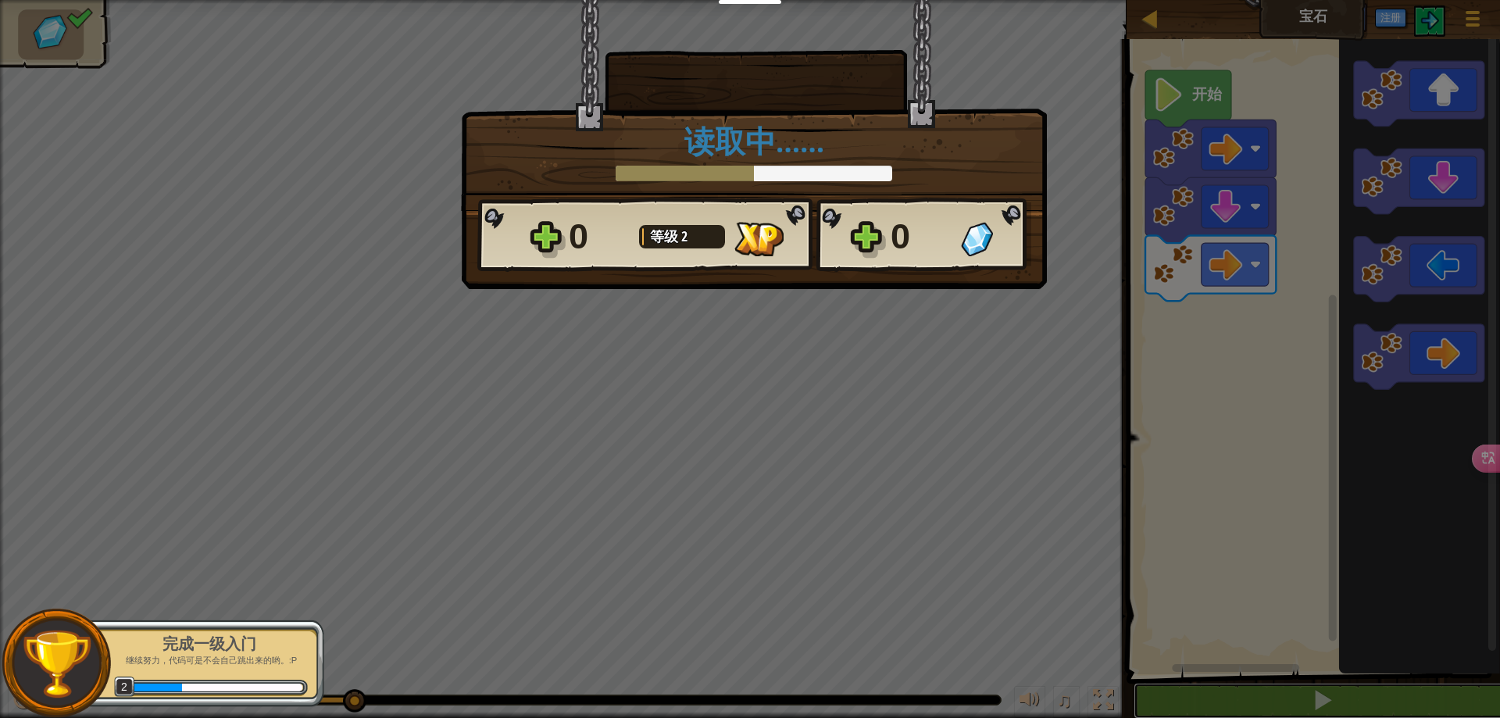
scroll to position [1, 0]
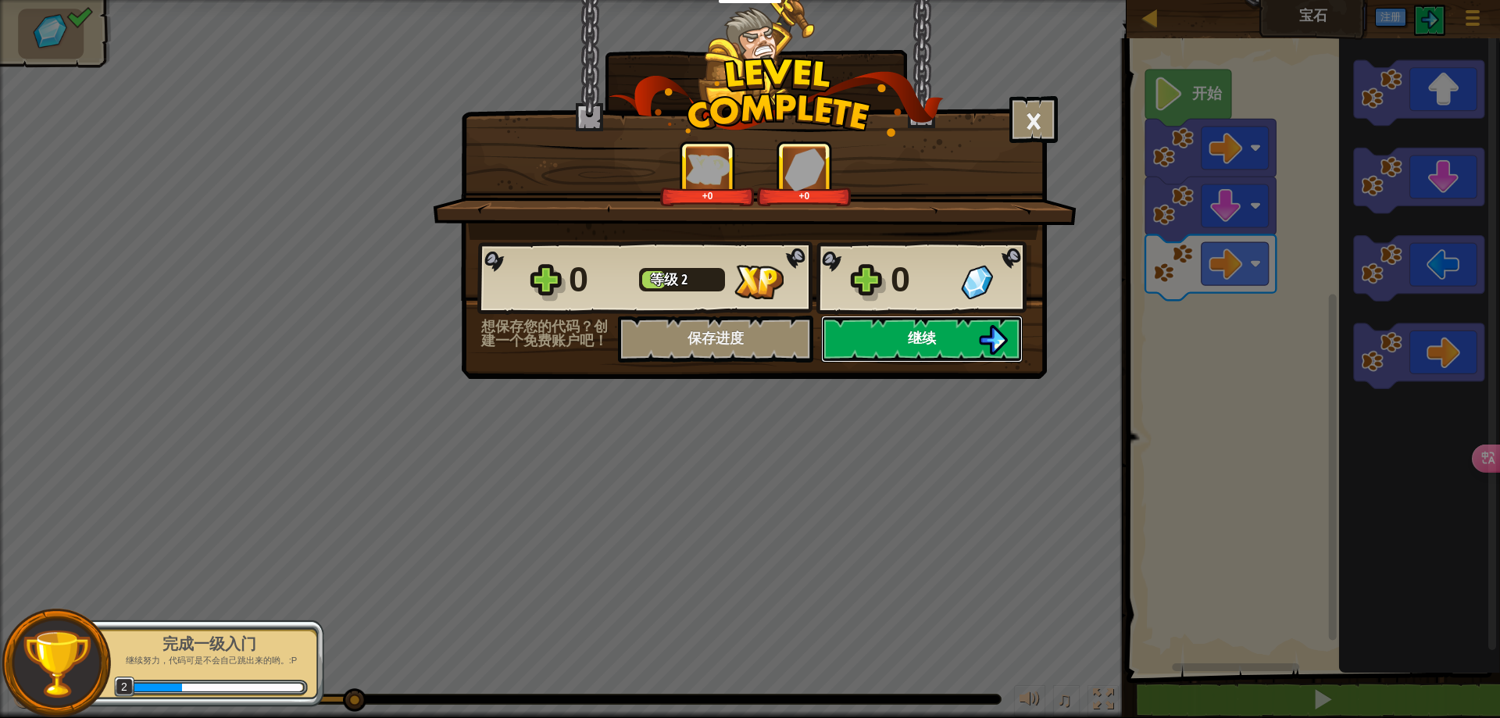
click at [887, 345] on button "继续" at bounding box center [922, 339] width 202 height 47
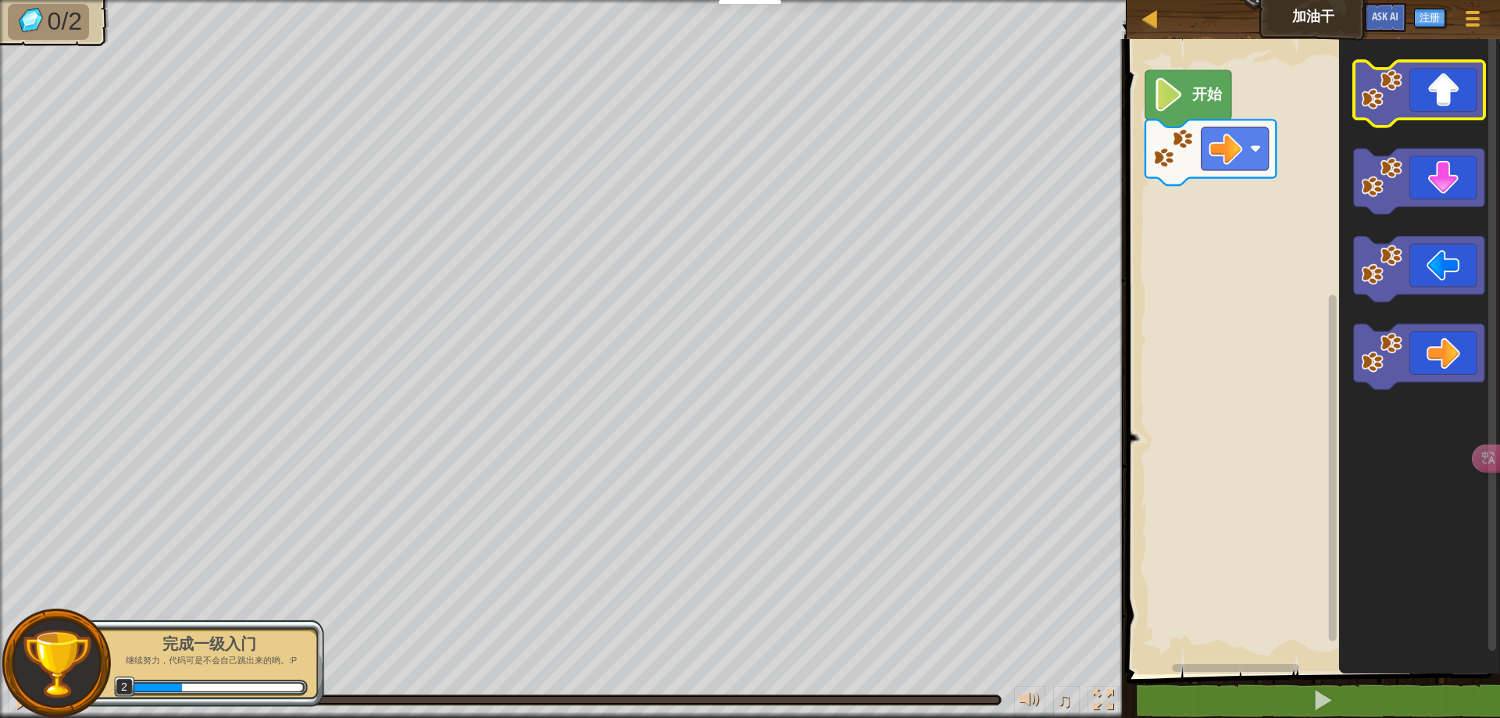
click at [1446, 109] on icon "Blockly工作区" at bounding box center [1419, 94] width 130 height 66
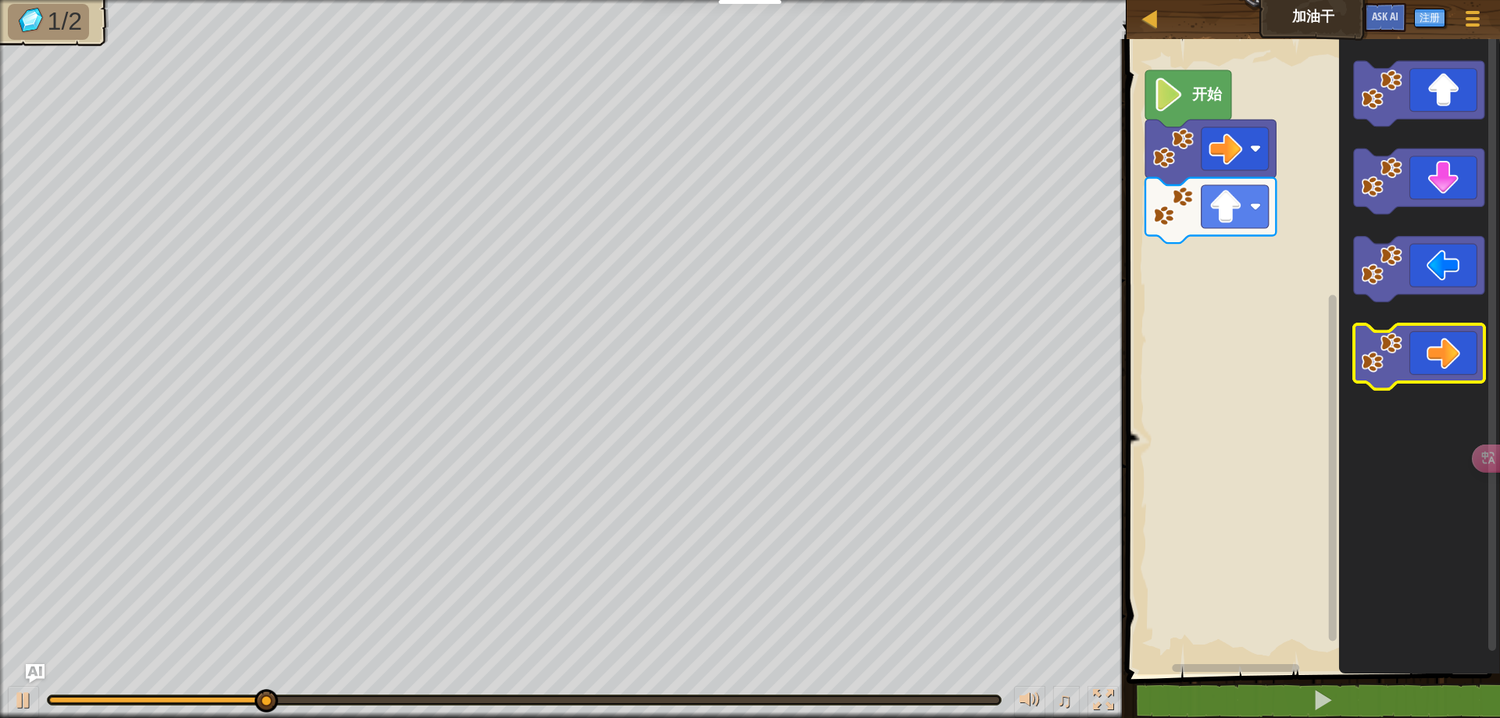
click at [1441, 351] on icon "Blockly工作区" at bounding box center [1419, 357] width 130 height 66
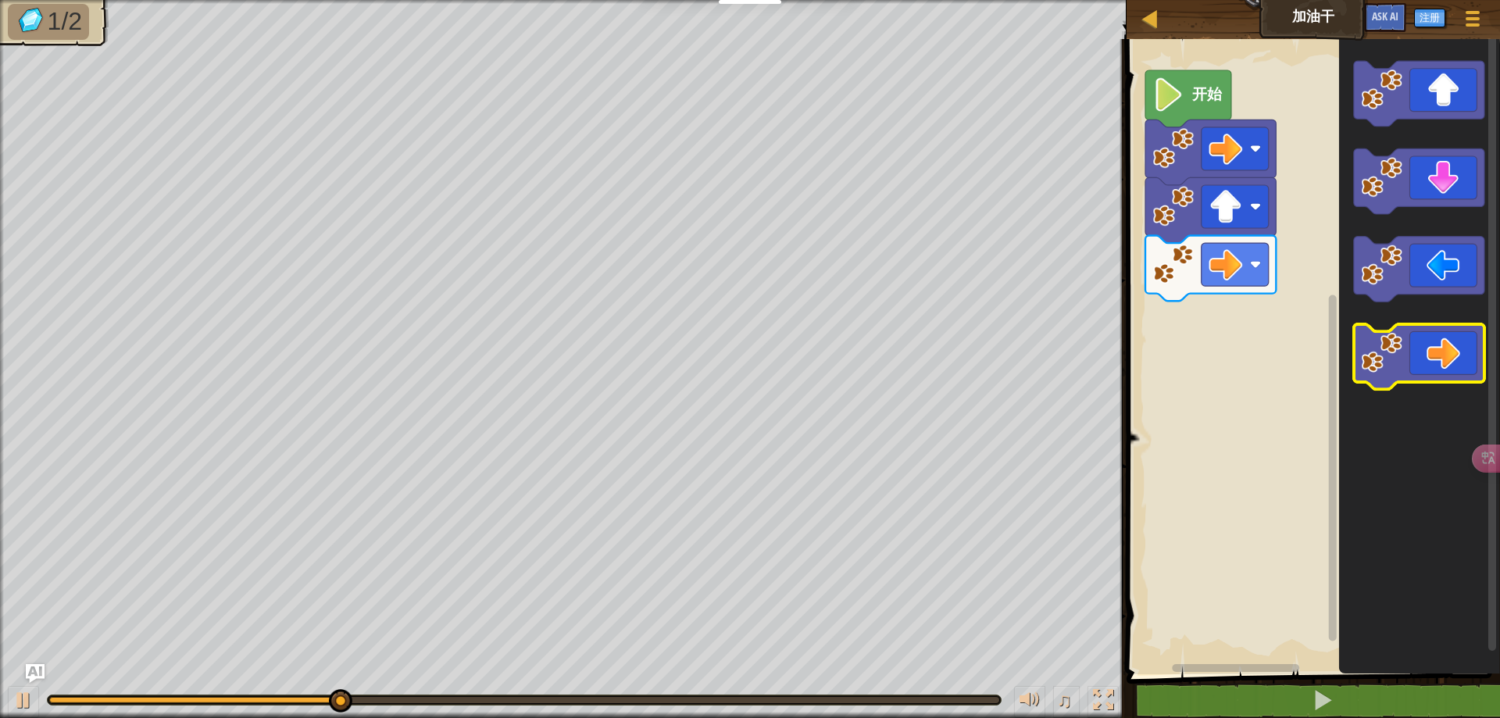
click at [1441, 351] on icon "Blockly工作区" at bounding box center [1419, 357] width 130 height 66
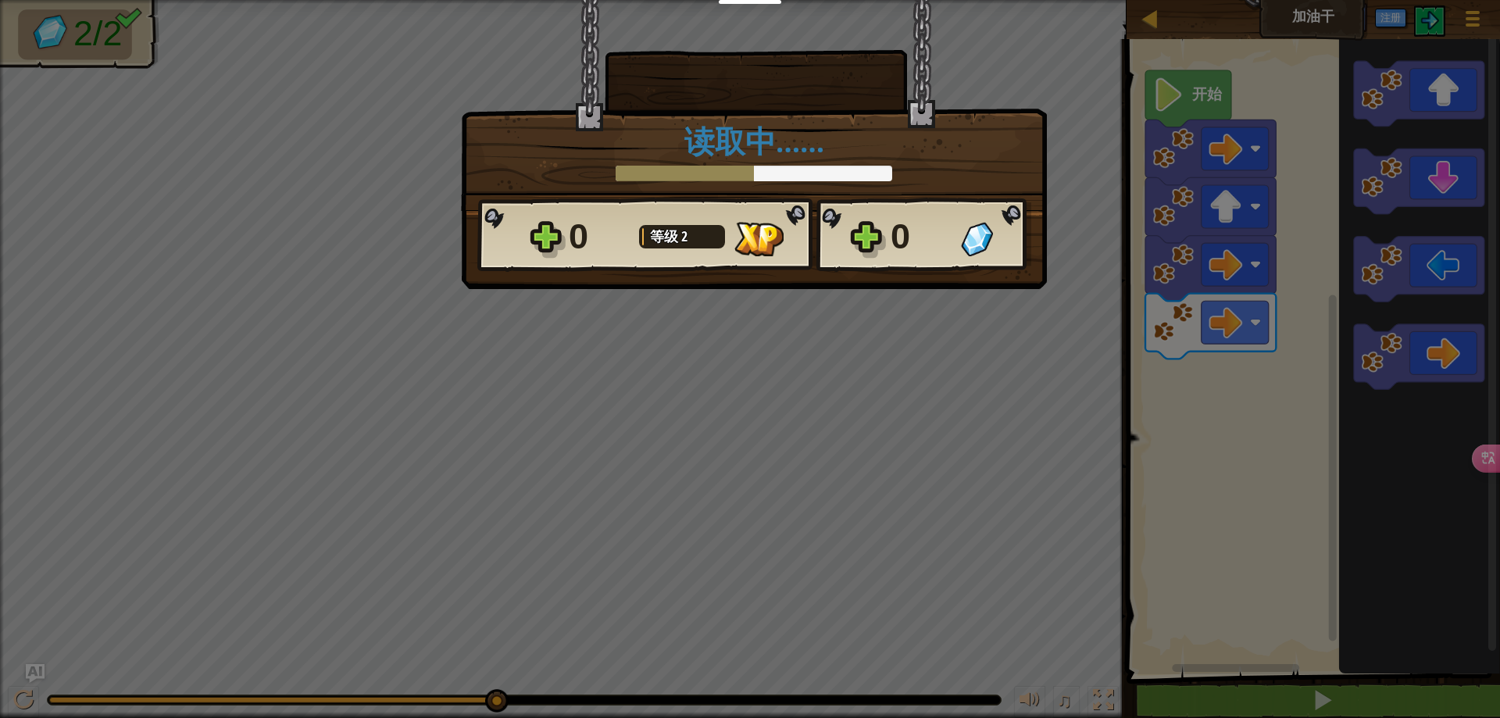
click at [849, 472] on div "× 这个关卡有多好玩？ 读取中…… Reticulating Splines... 读取中…… 0 等级 2 0 想保存您的代码？创建一个免费账户吧！ 保存进…" at bounding box center [750, 359] width 1500 height 718
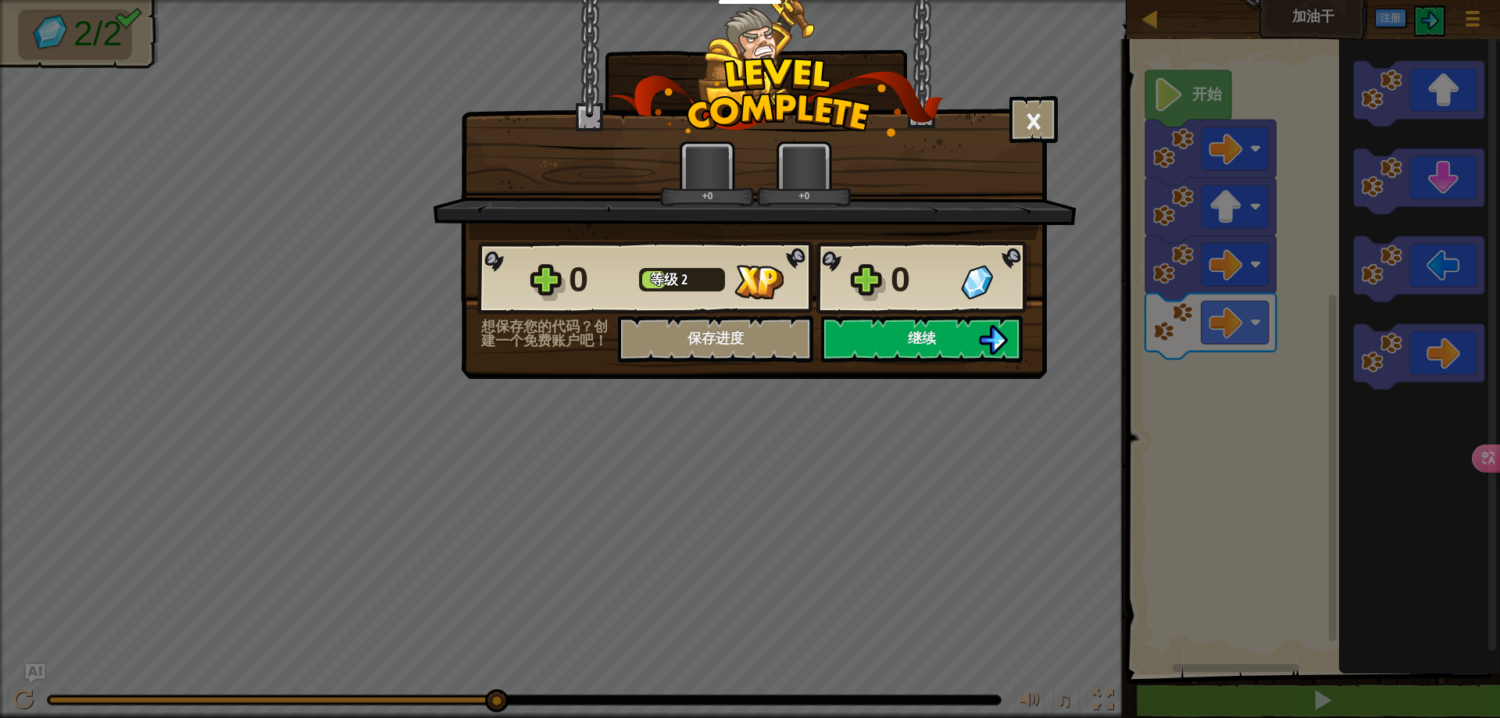
click at [751, 384] on div "× 这个关卡有多好玩？ +0 +0 Reticulating Splines... 0 等级 2 0 想保存您的代码？创建一个免费账户吧！ 保存进度 保存进度…" at bounding box center [750, 359] width 1500 height 718
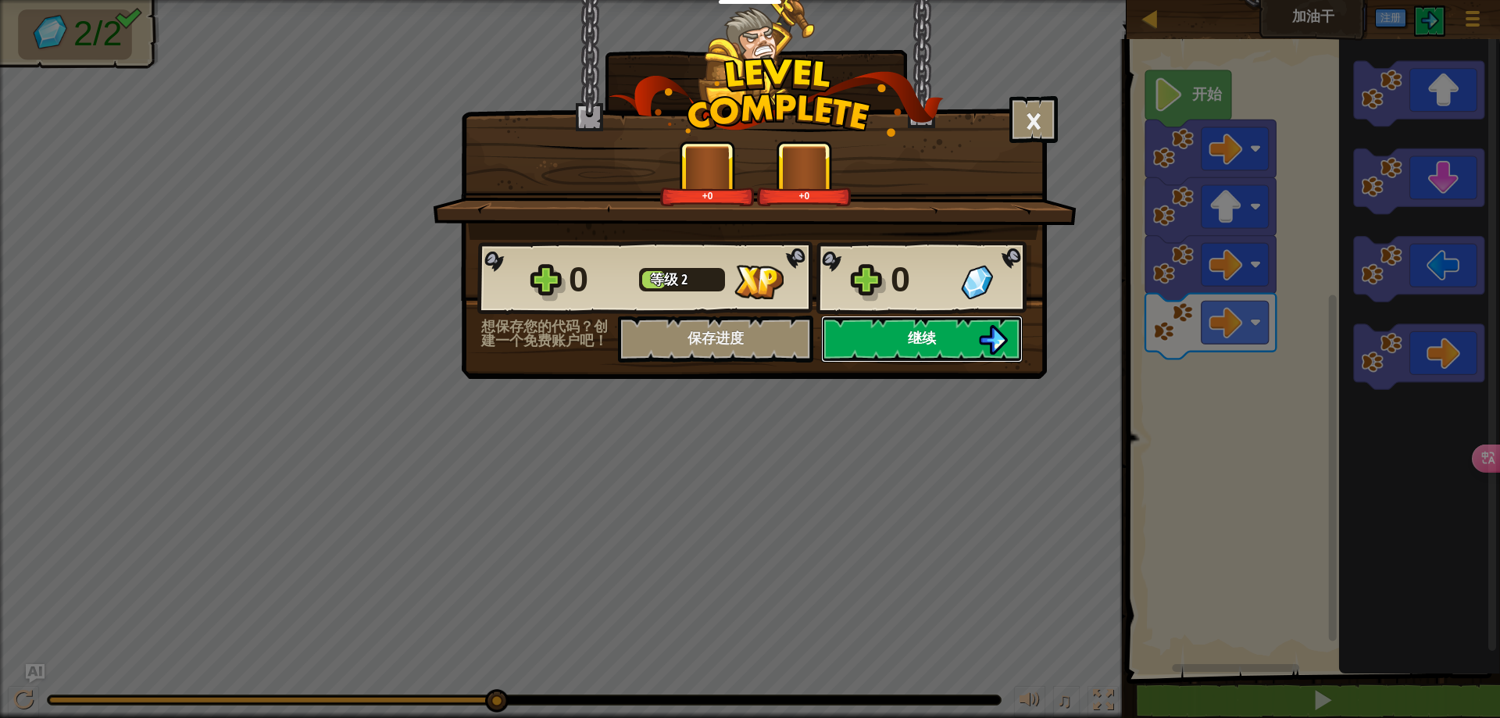
click at [952, 341] on button "继续" at bounding box center [922, 339] width 202 height 47
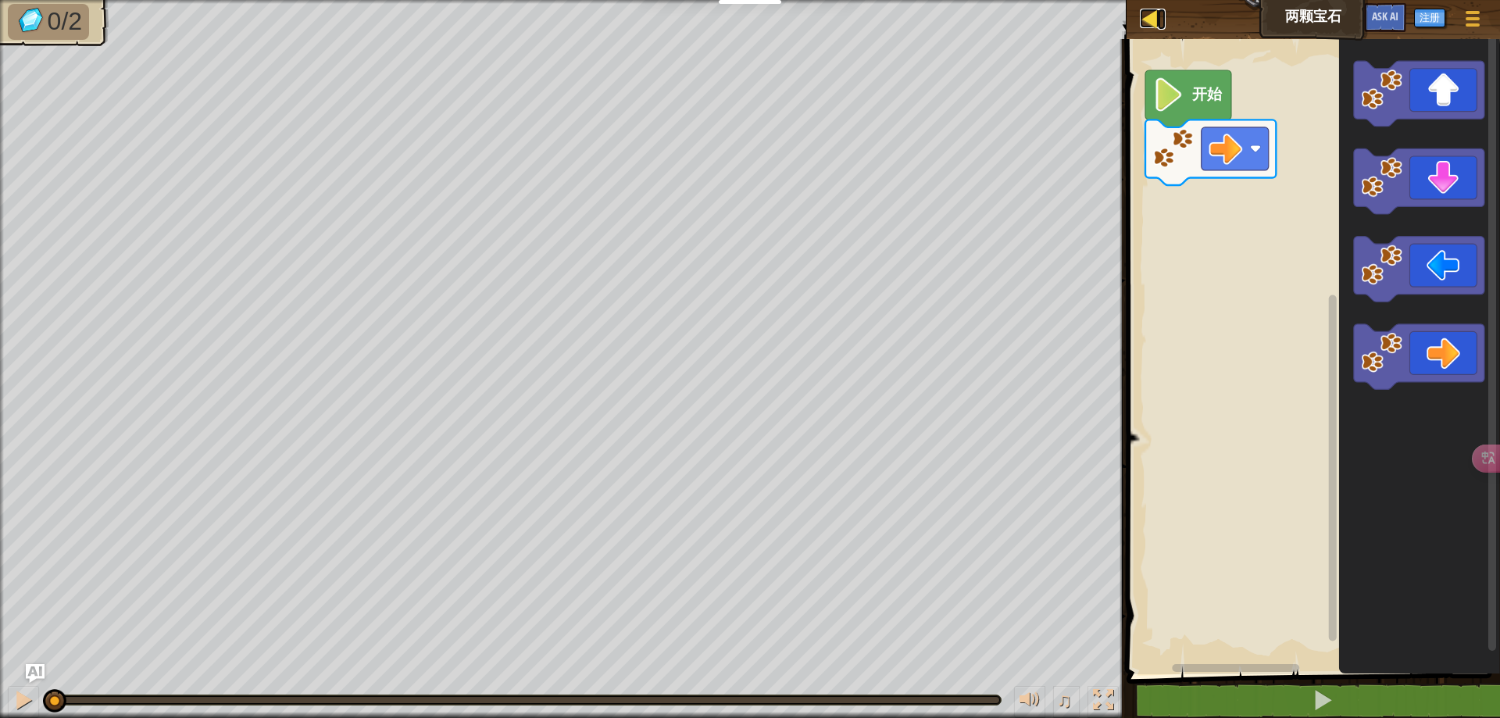
click at [1155, 23] on div at bounding box center [1150, 19] width 20 height 20
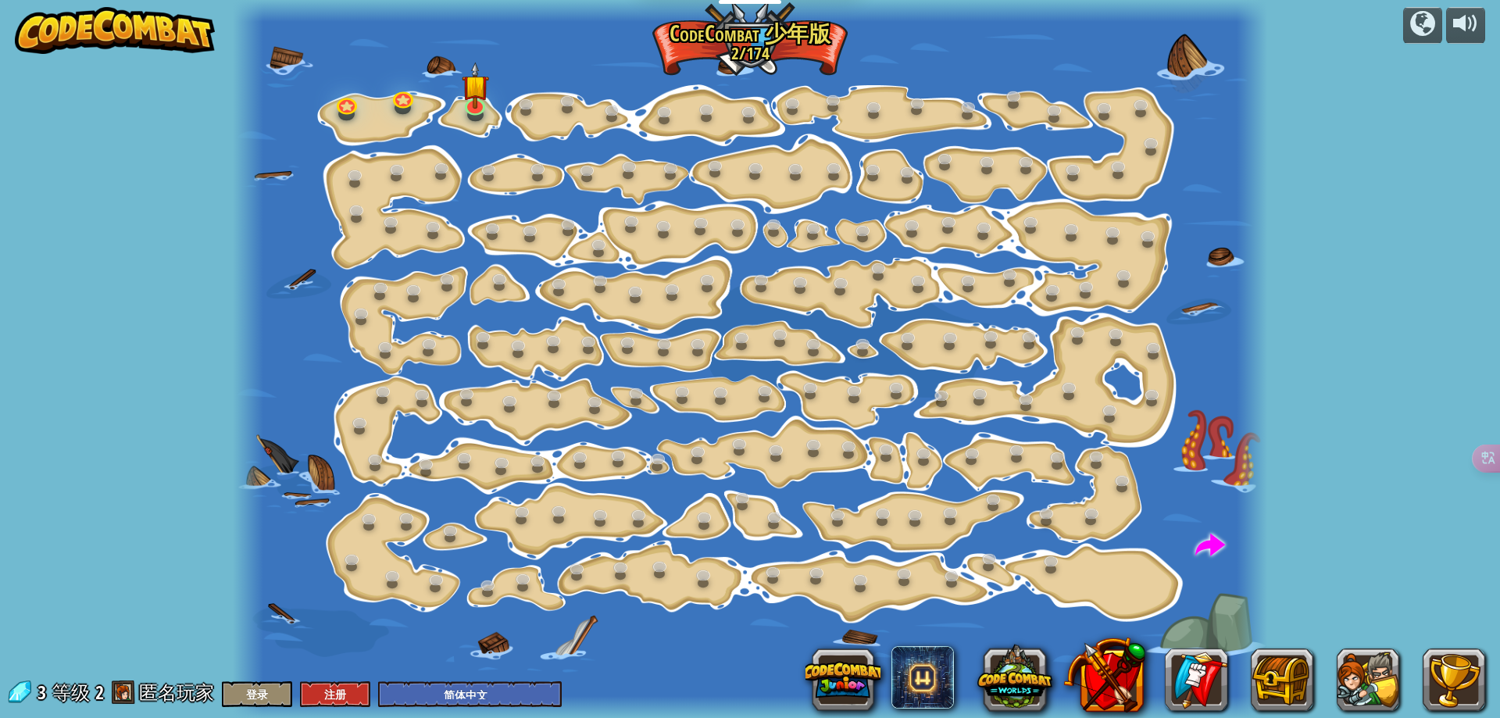
select select "zh-HANS"
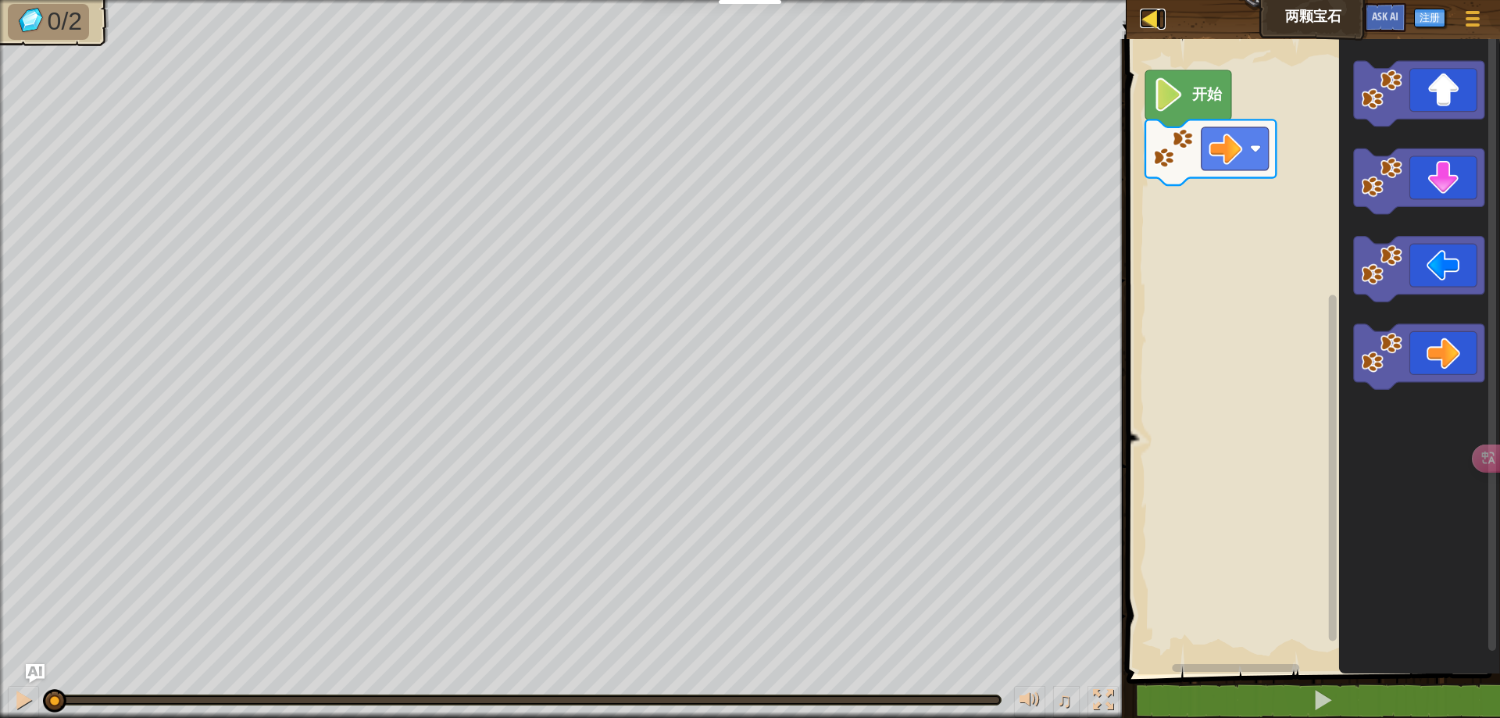
click at [1151, 23] on div at bounding box center [1150, 19] width 20 height 20
select select "zh-HANS"
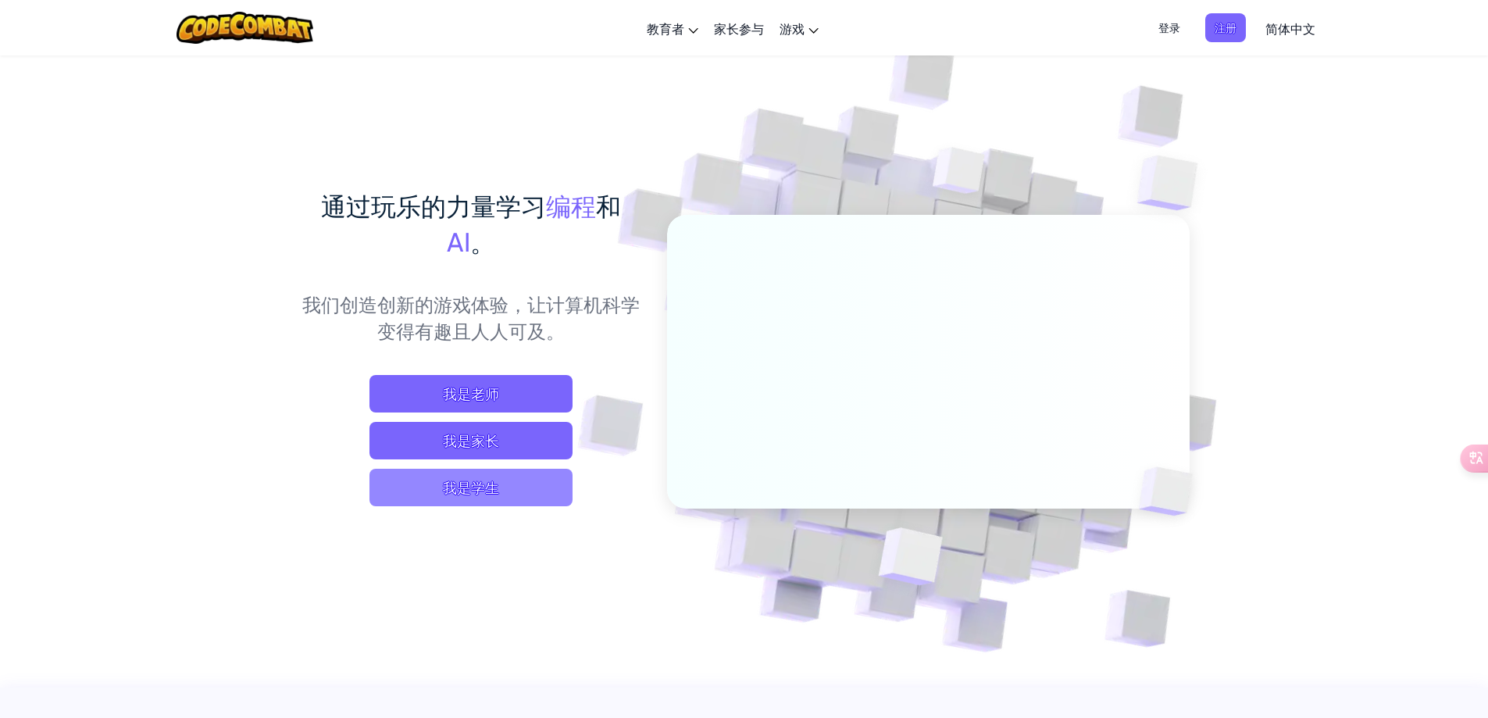
click at [523, 487] on span "我是学生" at bounding box center [471, 487] width 203 height 37
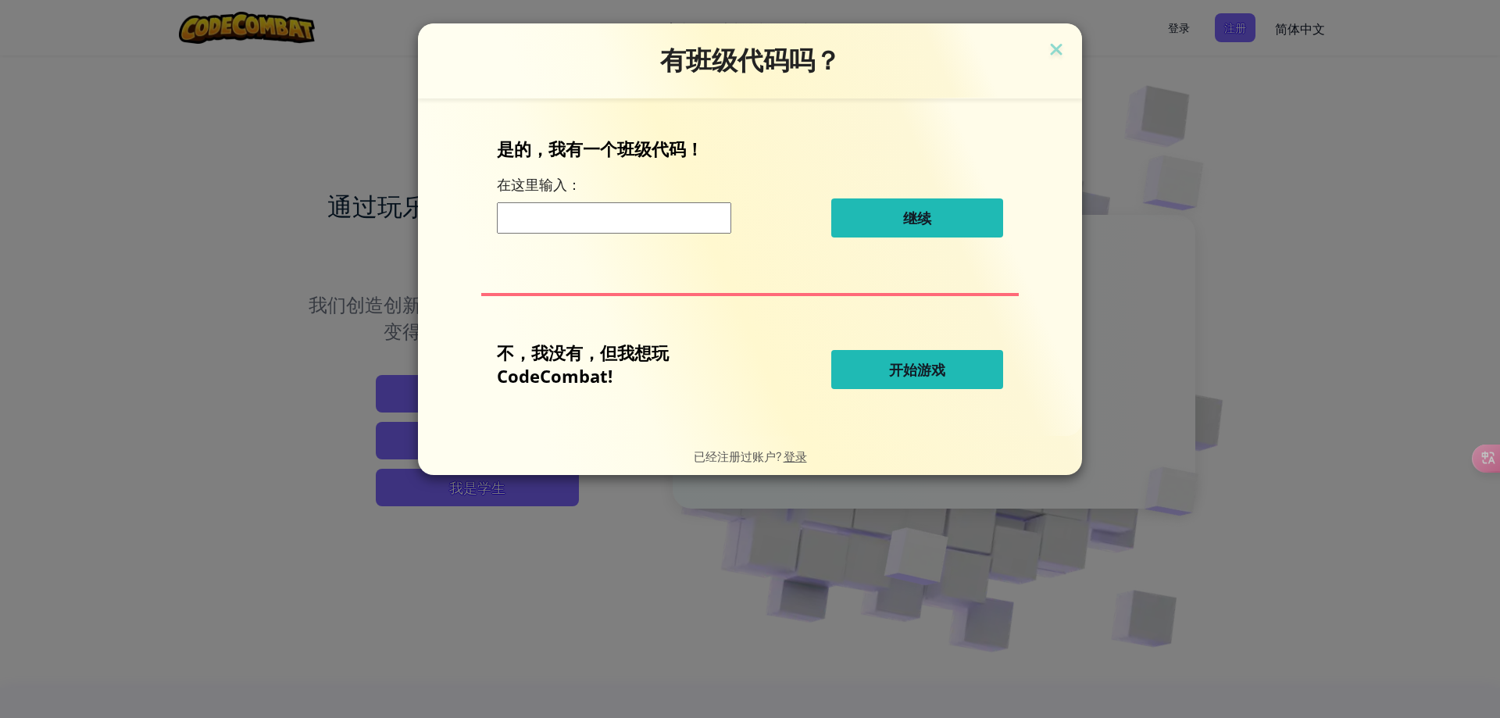
click at [882, 376] on button "开始游戏" at bounding box center [917, 369] width 172 height 39
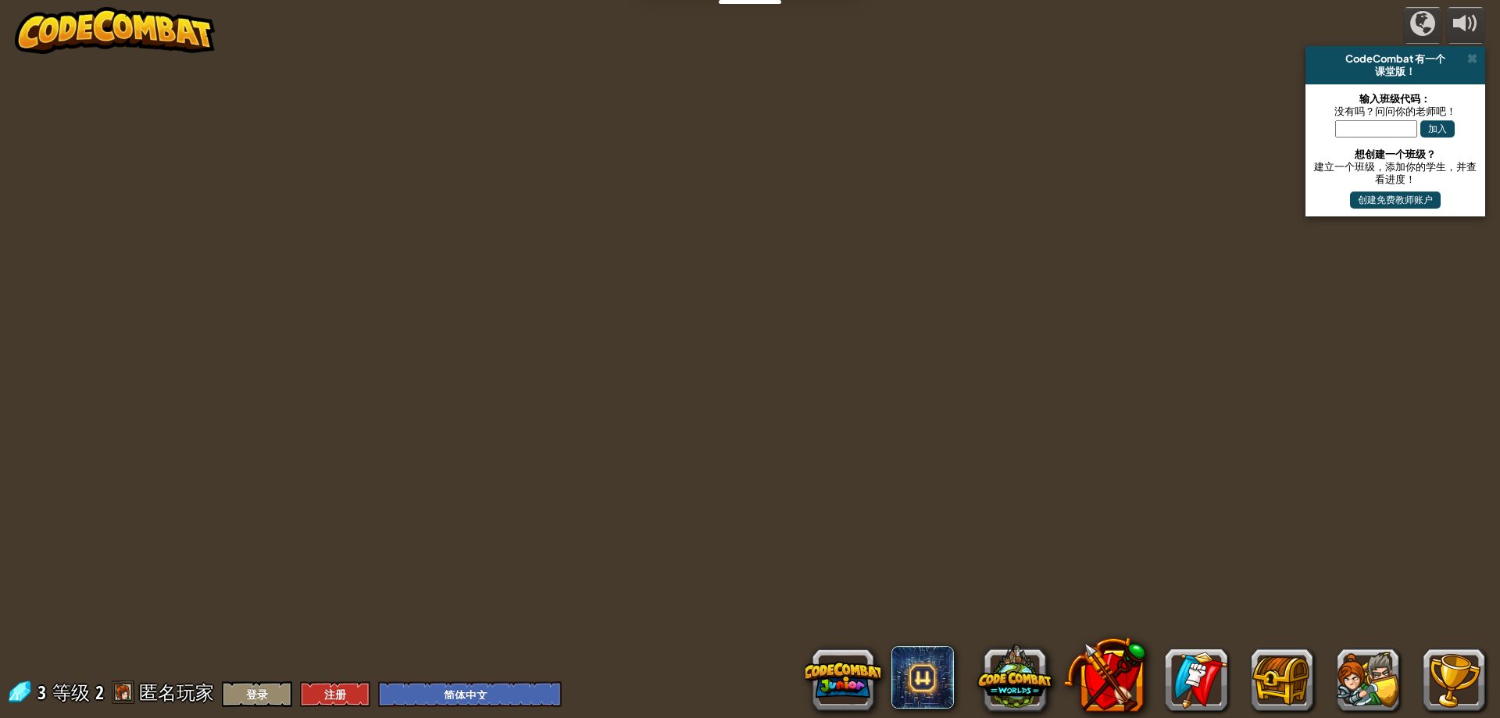
select select "zh-HANS"
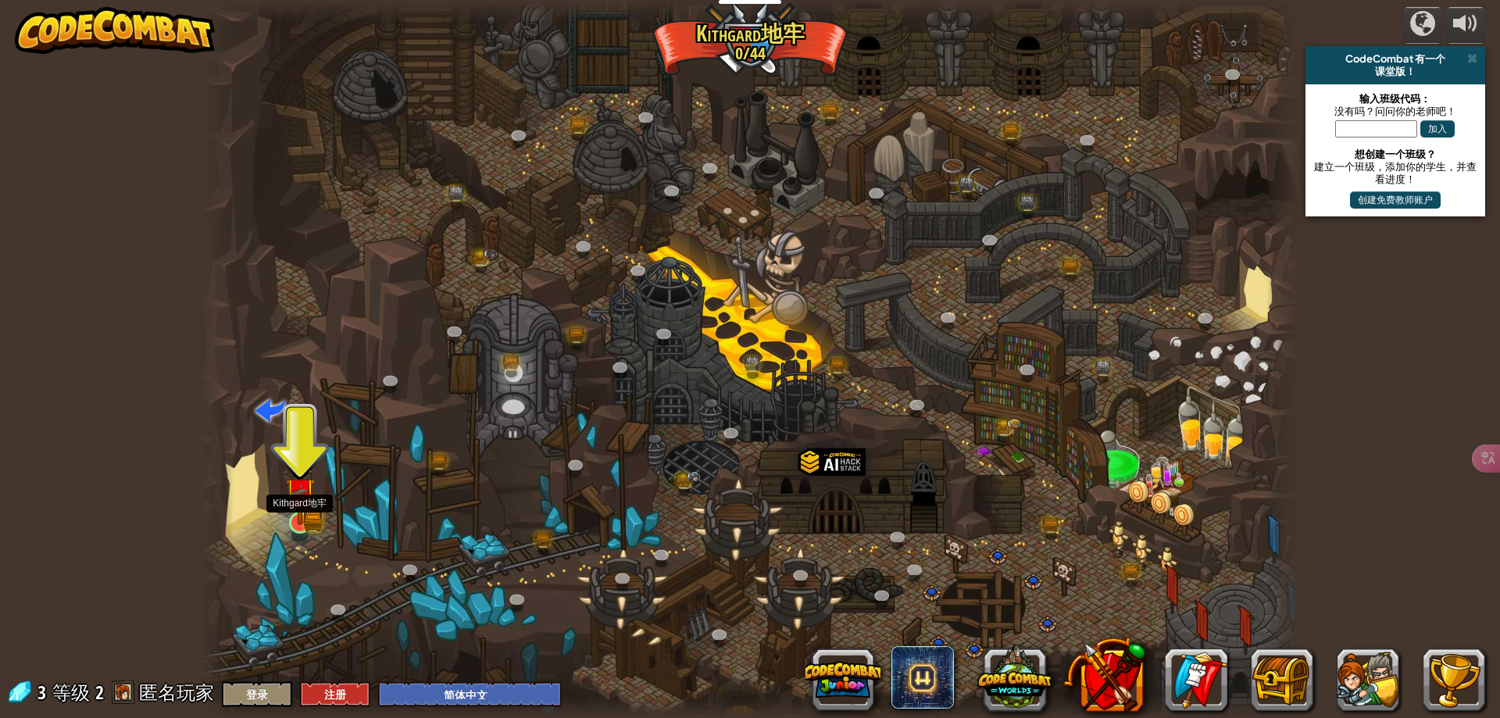
click at [308, 525] on img at bounding box center [300, 492] width 30 height 65
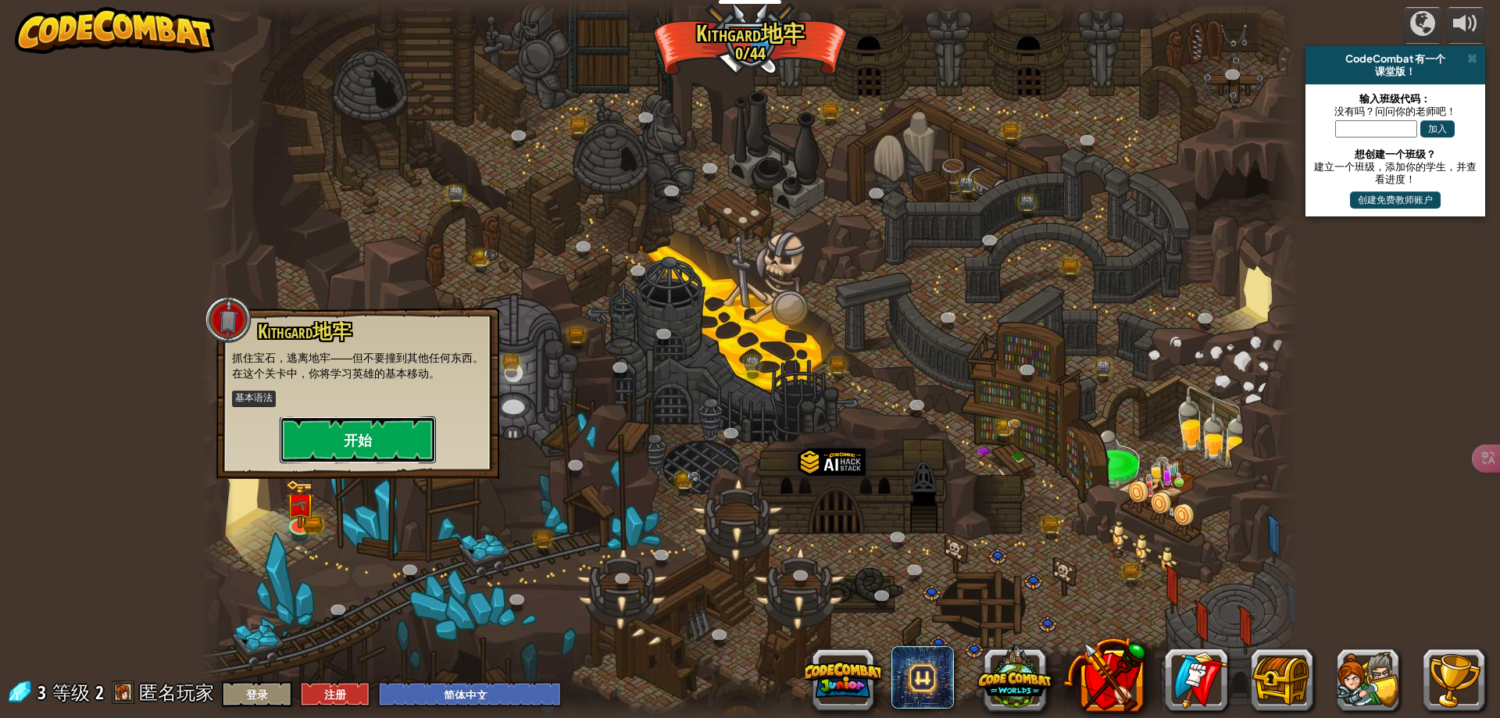
click at [366, 441] on button "开始" at bounding box center [358, 439] width 156 height 47
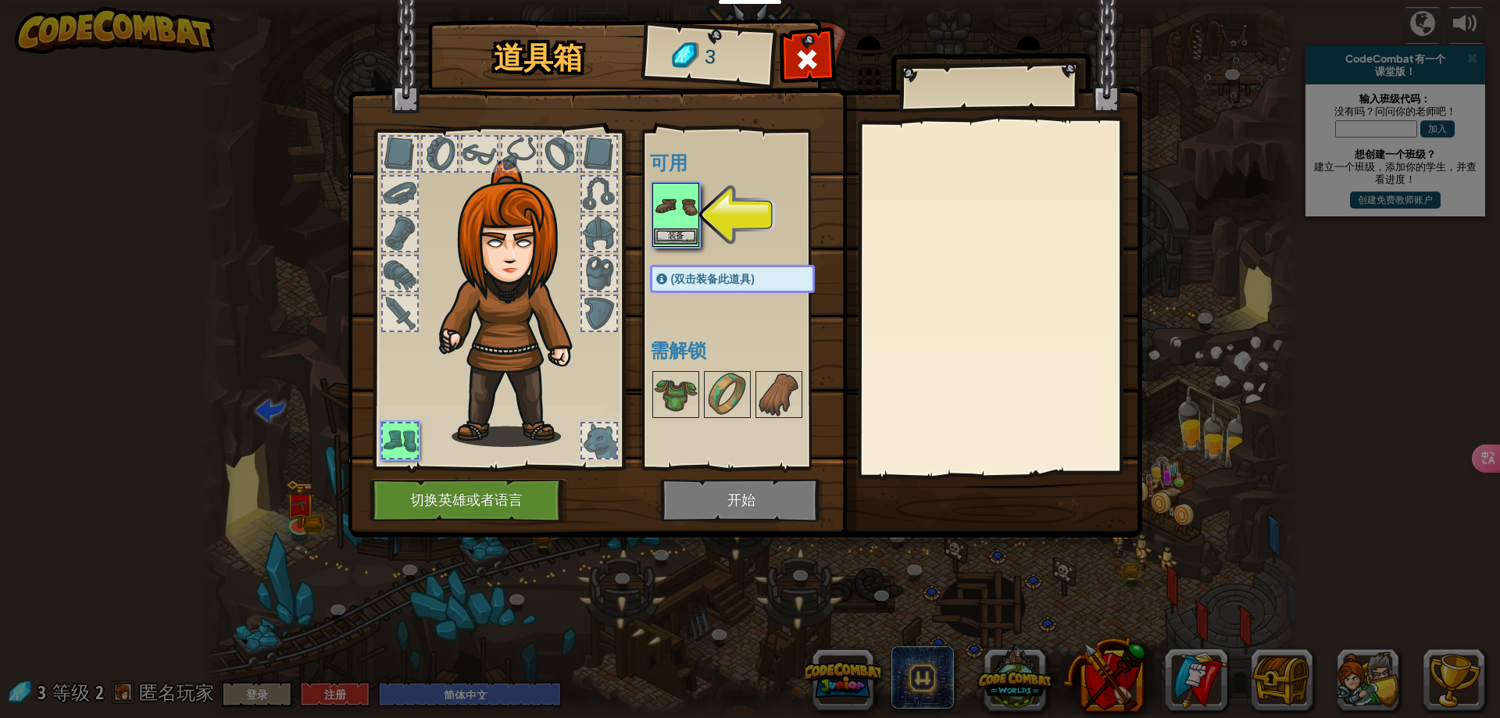
click at [691, 210] on img at bounding box center [676, 206] width 44 height 44
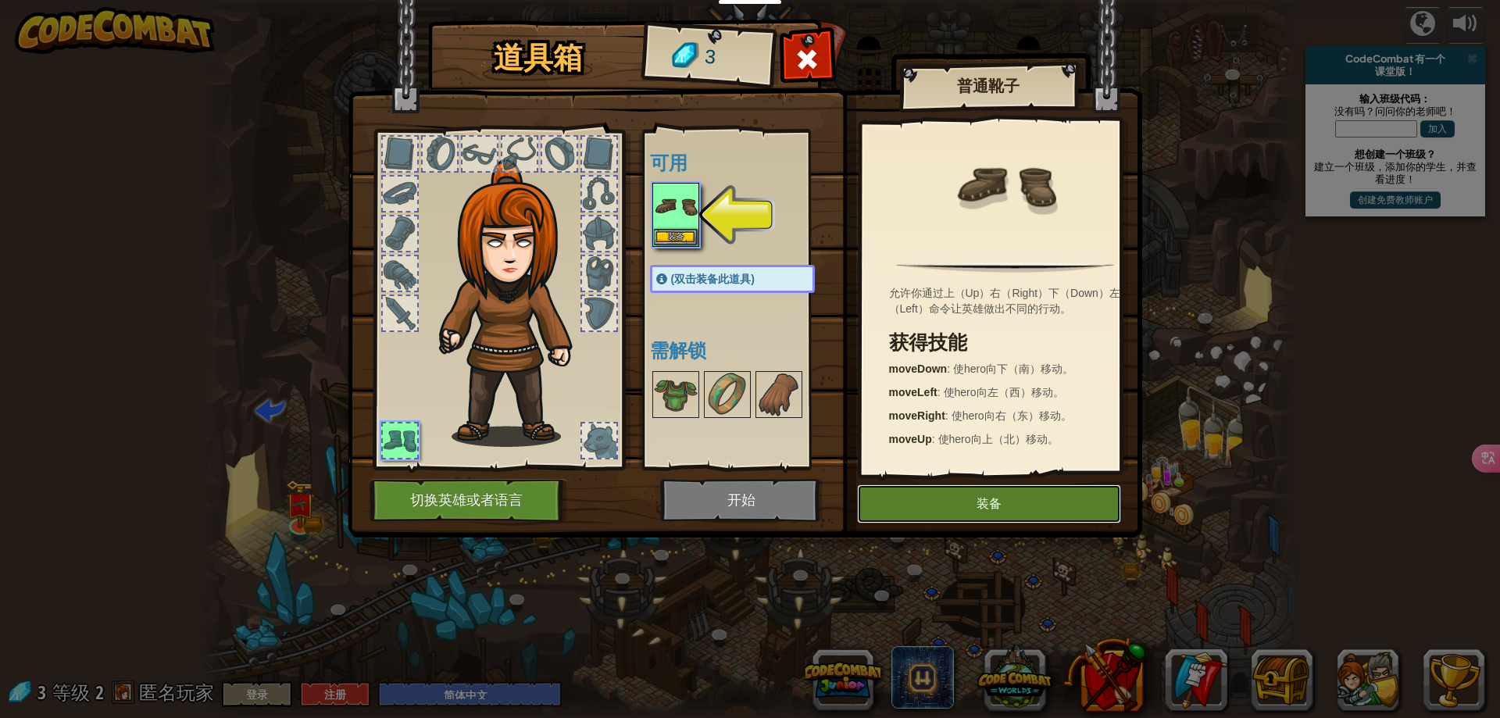
click at [966, 492] on button "装备" at bounding box center [989, 503] width 264 height 39
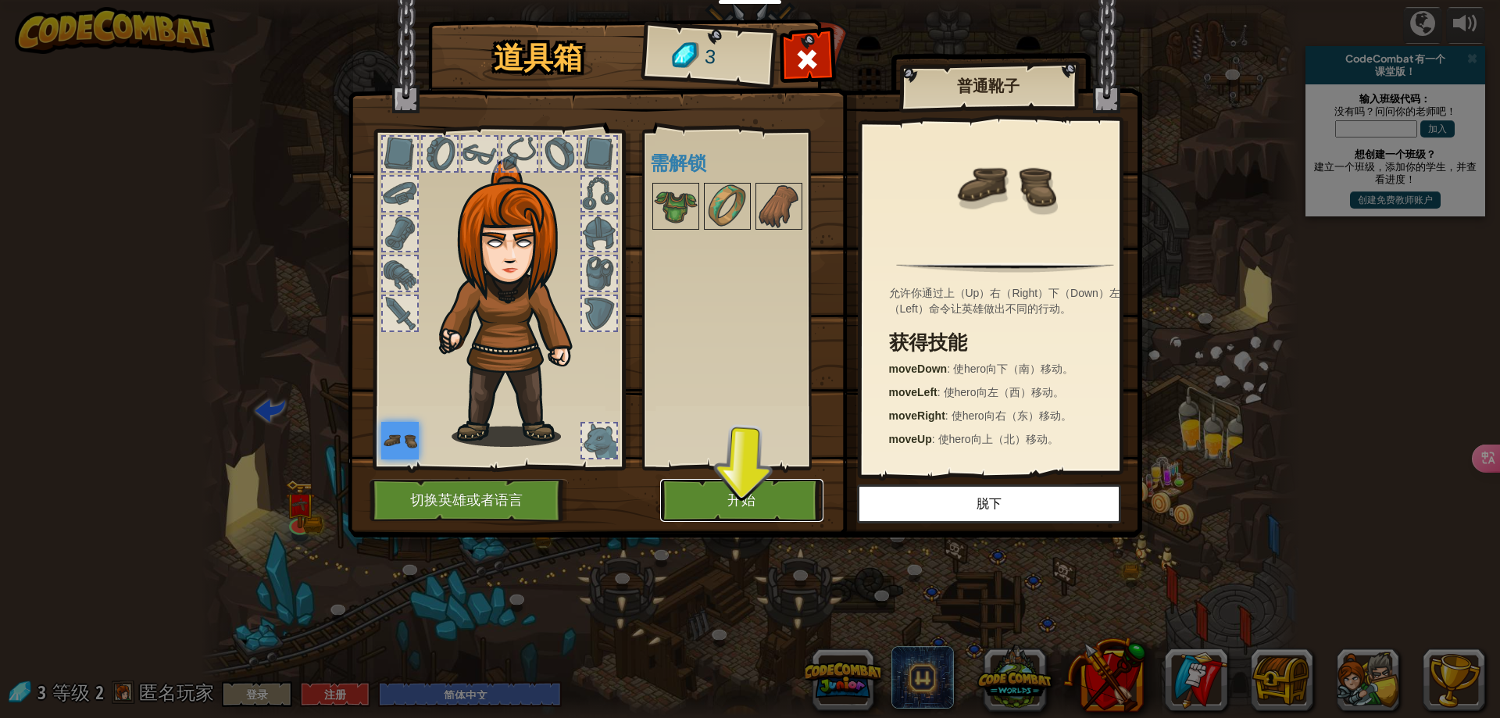
click at [766, 509] on button "开始" at bounding box center [741, 500] width 163 height 43
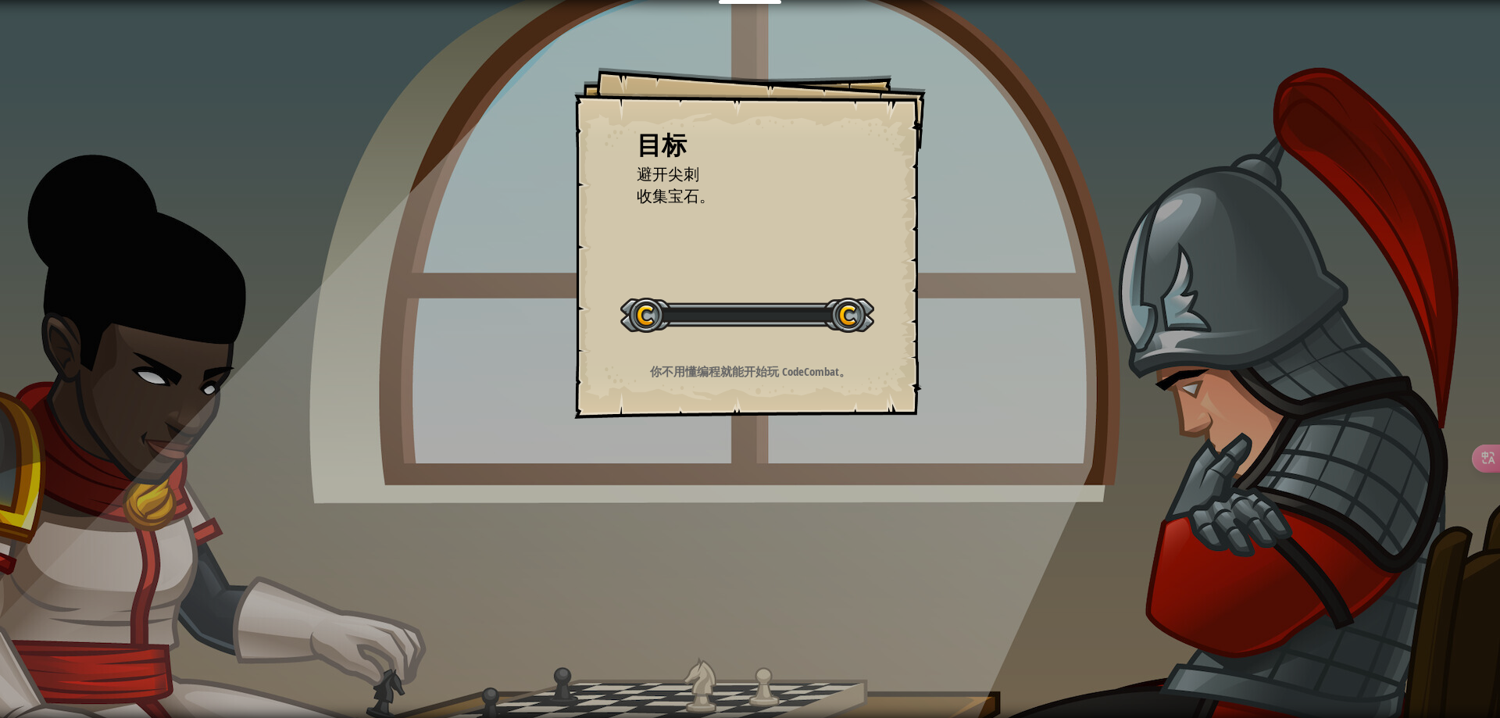
click at [790, 505] on div "目标 避开尖刺 收集宝石。 开始 载入失败 订阅后才可开始本关 订阅 你将需要加入一个课程来玩这个关卡 回到我的课程 请询问老师分配后续课程，或者联系客服购买…" at bounding box center [750, 359] width 1500 height 718
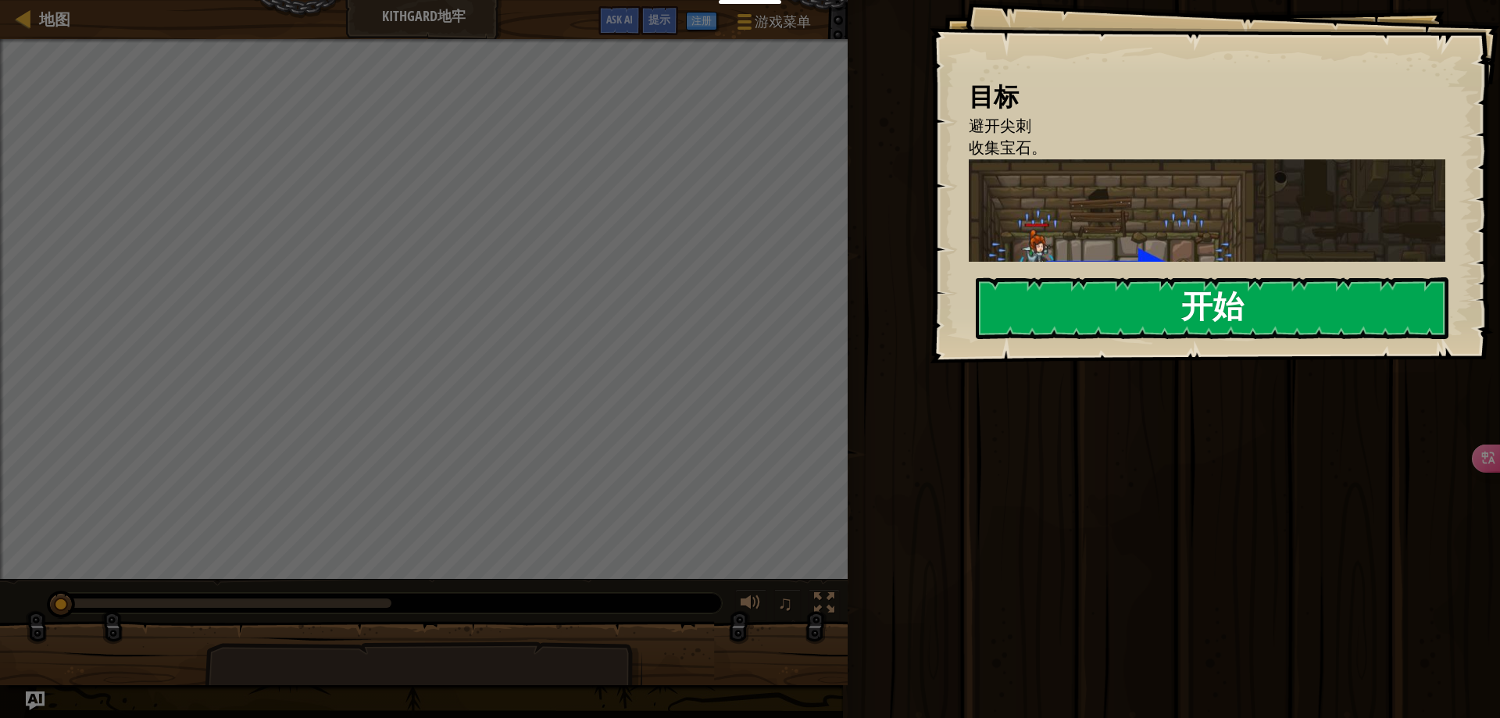
click at [1054, 323] on button "开始" at bounding box center [1212, 308] width 473 height 62
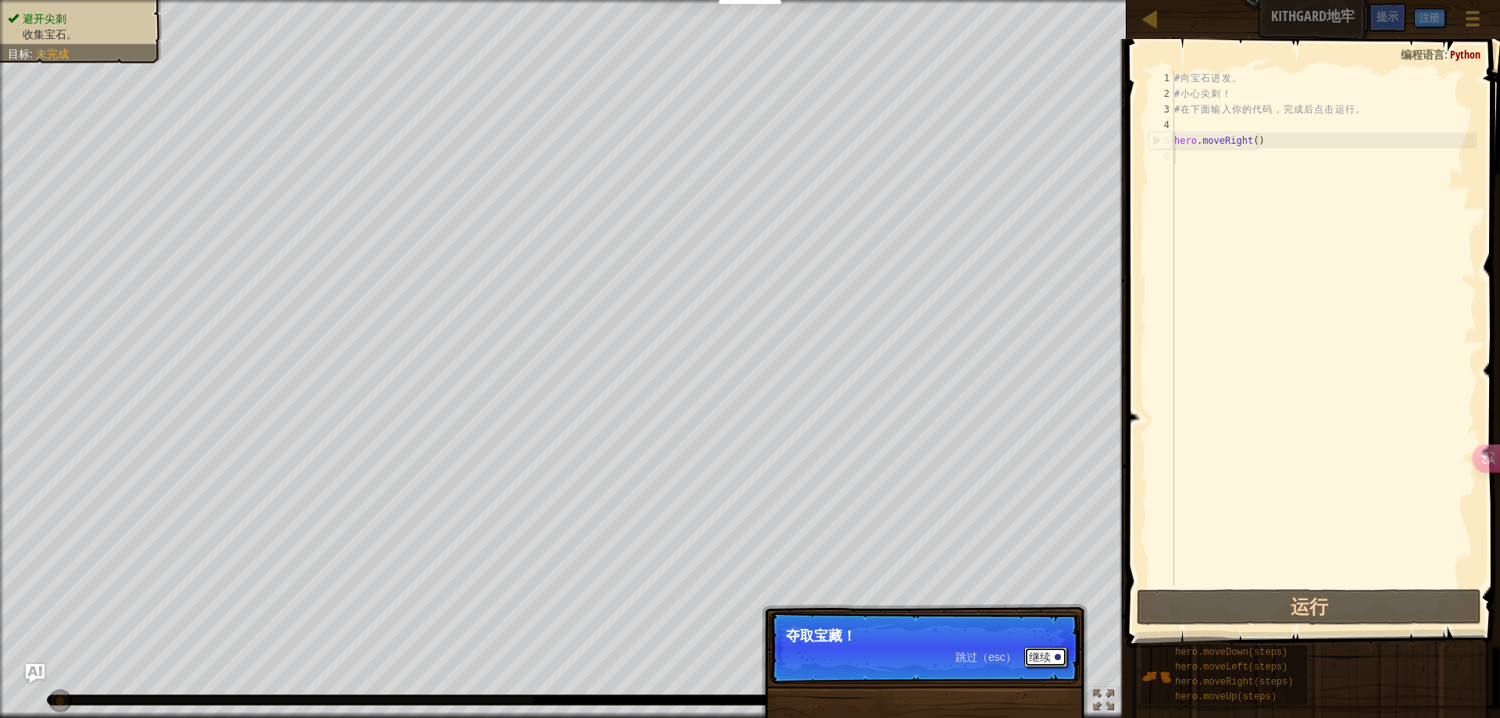
click at [1038, 653] on button "继续" at bounding box center [1045, 657] width 43 height 20
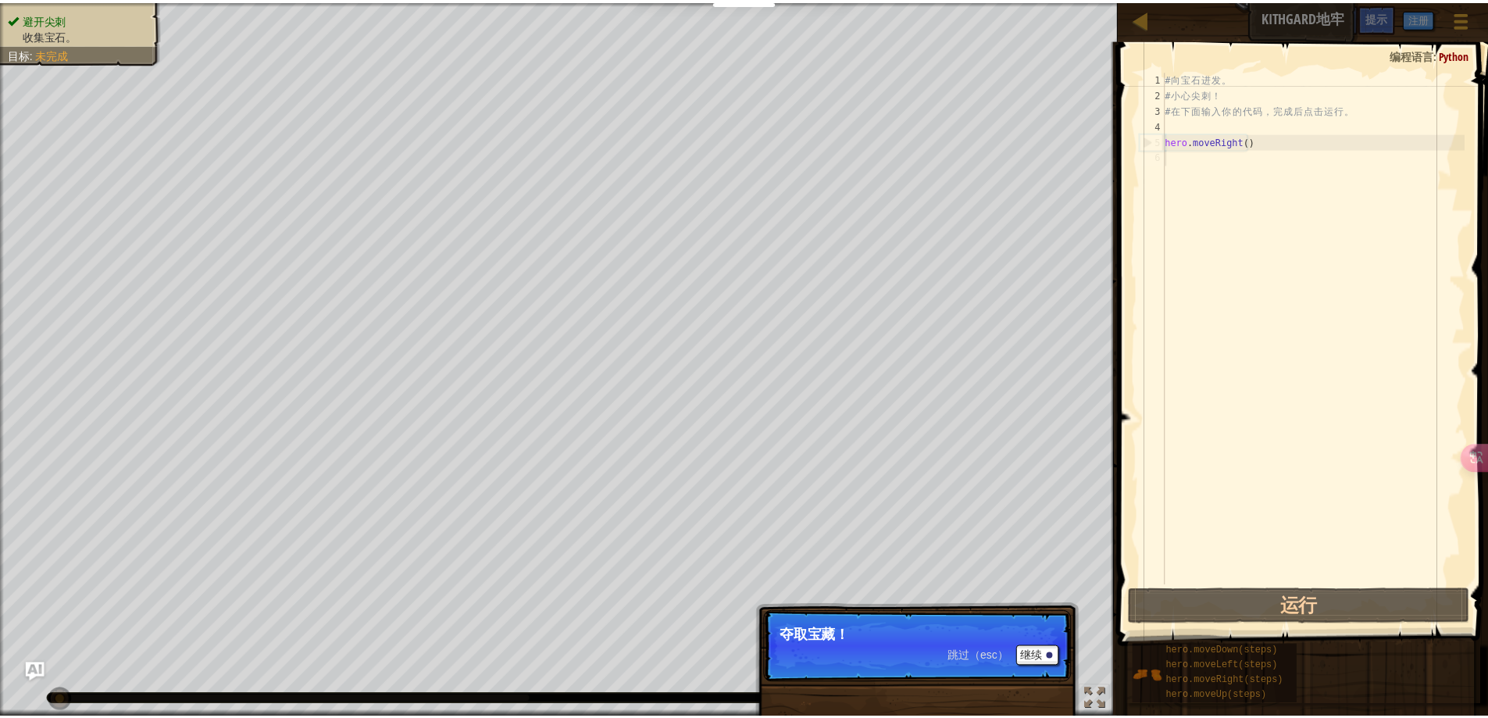
scroll to position [7, 0]
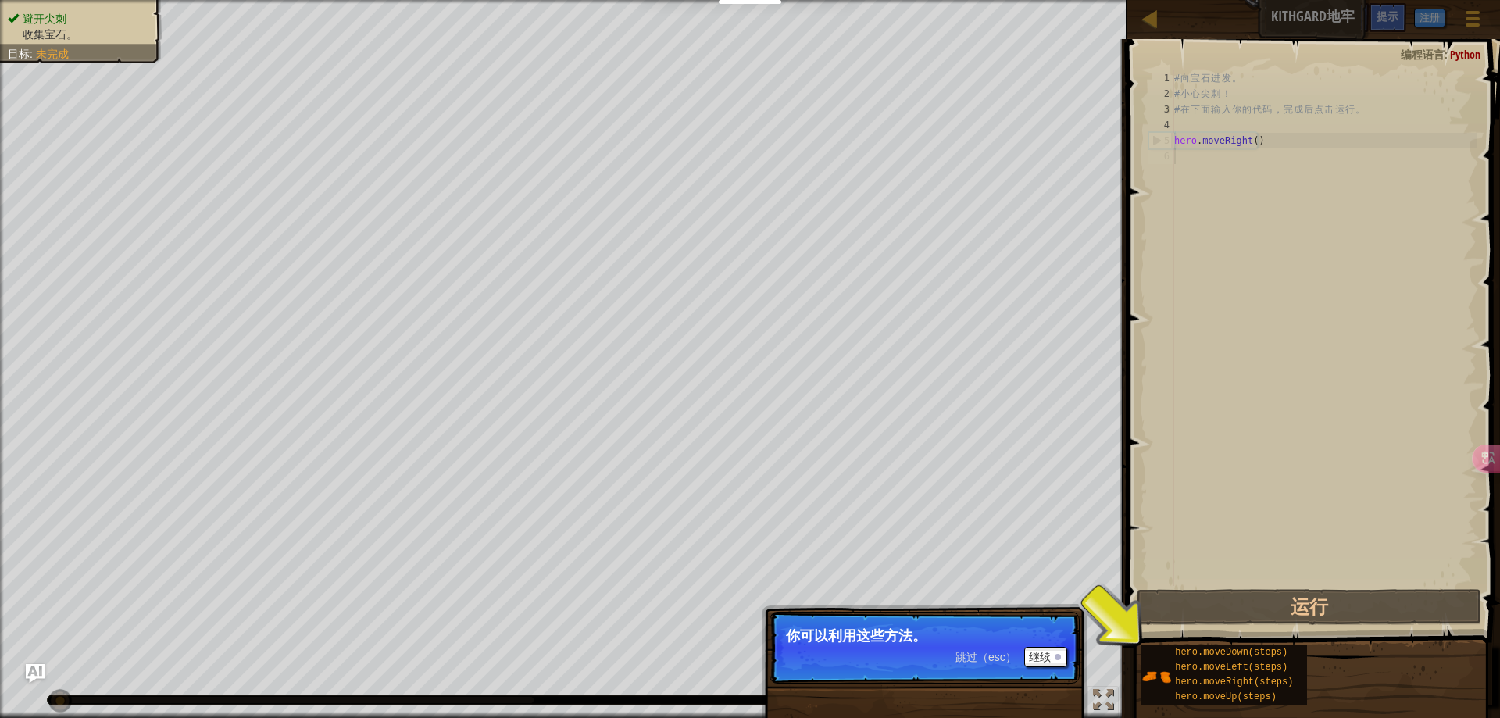
drag, startPoint x: 1054, startPoint y: 643, endPoint x: 1037, endPoint y: 631, distance: 20.8
click at [1051, 643] on p "你可以利用这些方法。" at bounding box center [924, 636] width 277 height 16
click at [1030, 655] on button "继续" at bounding box center [1045, 657] width 43 height 20
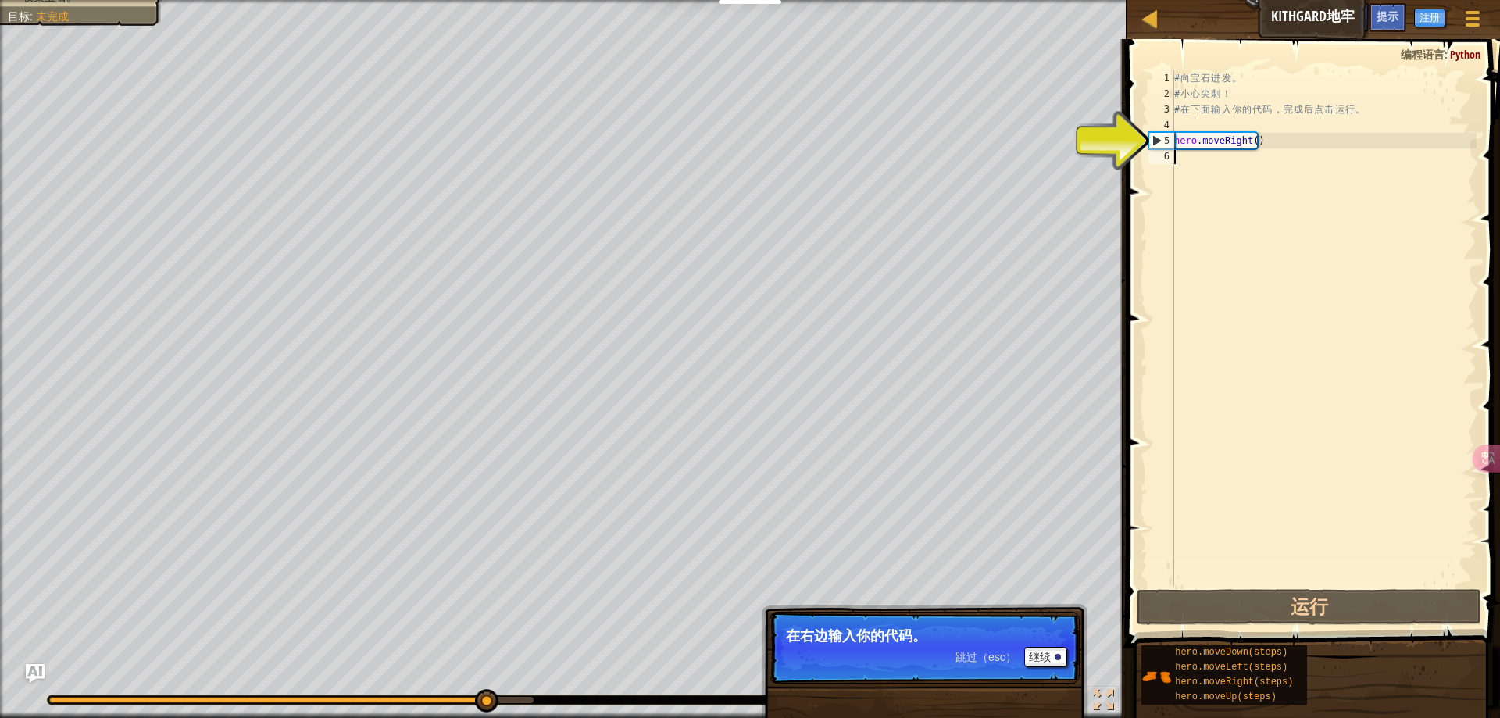
click at [1272, 156] on div "# 向 宝 石 进 发 。 # 小 心 尖 刺 ！ # 在 下 面 输 入 你 的 代 码 ， 完 成 后 点 击 运 行 。 hero . moveRigh…" at bounding box center [1323, 343] width 305 height 547
click at [1263, 148] on div "# 向 宝 石 进 发 。 # 小 心 尖 刺 ！ # 在 下 面 输 入 你 的 代 码 ， 完 成 后 点 击 运 行 。 hero . moveRigh…" at bounding box center [1323, 343] width 305 height 547
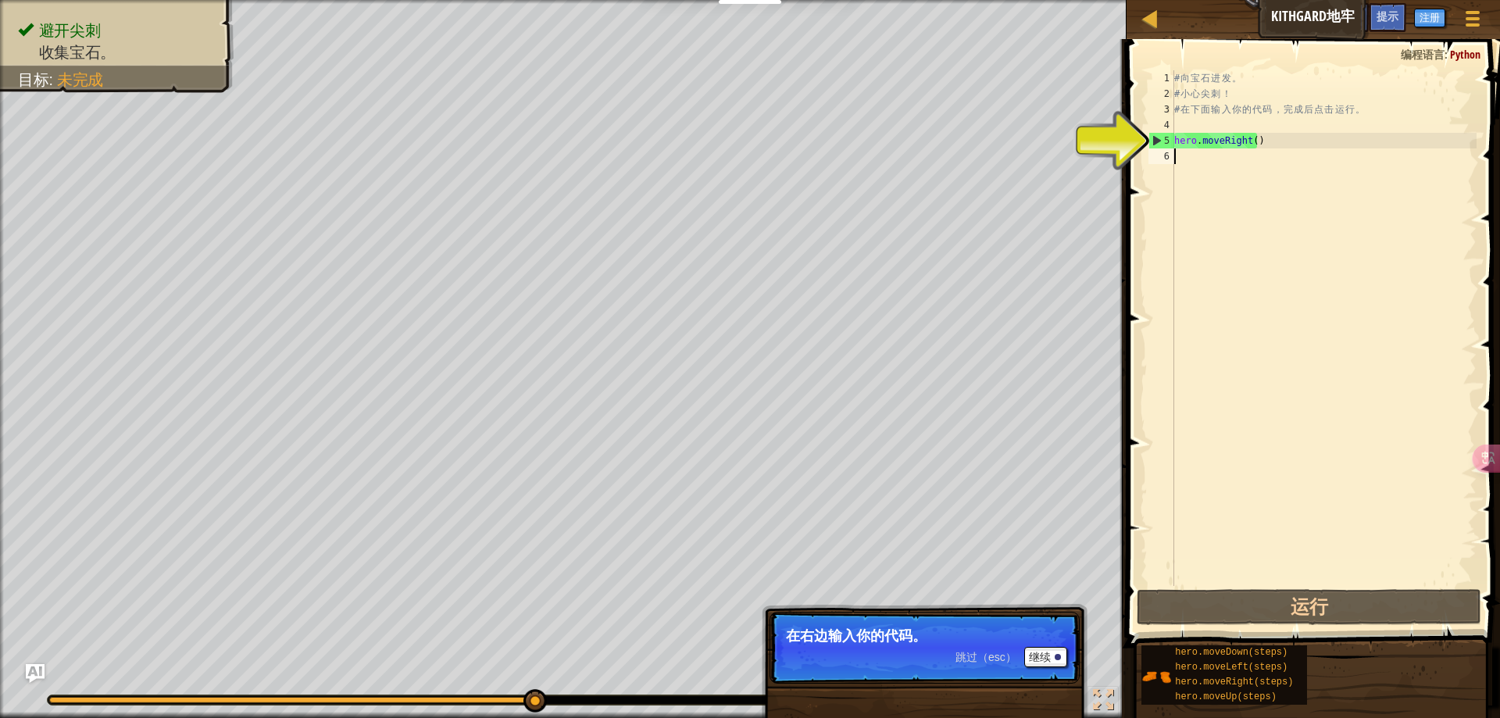
click at [1282, 202] on div "# 向 宝 石 进 发 。 # 小 心 尖 刺 ！ # 在 下 面 输 入 你 的 代 码 ， 完 成 后 点 击 运 行 。 hero . moveRigh…" at bounding box center [1323, 343] width 305 height 547
click at [1212, 149] on div "# 向 宝 石 进 发 。 # 小 心 尖 刺 ！ # 在 下 面 输 入 你 的 代 码 ， 完 成 后 点 击 运 行 。 hero . moveRigh…" at bounding box center [1323, 343] width 305 height 547
click at [1183, 176] on div "# 向 宝 石 进 发 。 # 小 心 尖 刺 ！ # 在 下 面 输 入 你 的 代 码 ， 完 成 后 点 击 运 行 。 hero . moveRigh…" at bounding box center [1323, 343] width 305 height 547
click at [1189, 162] on div "# 向 宝 石 进 发 。 # 小 心 尖 刺 ！ # 在 下 面 输 入 你 的 代 码 ， 完 成 后 点 击 运 行 。 hero . moveRigh…" at bounding box center [1323, 343] width 305 height 547
click at [1220, 147] on div "# 向 宝 石 进 发 。 # 小 心 尖 刺 ！ # 在 下 面 输 入 你 的 代 码 ， 完 成 后 点 击 运 行 。 hero . moveRigh…" at bounding box center [1323, 343] width 305 height 547
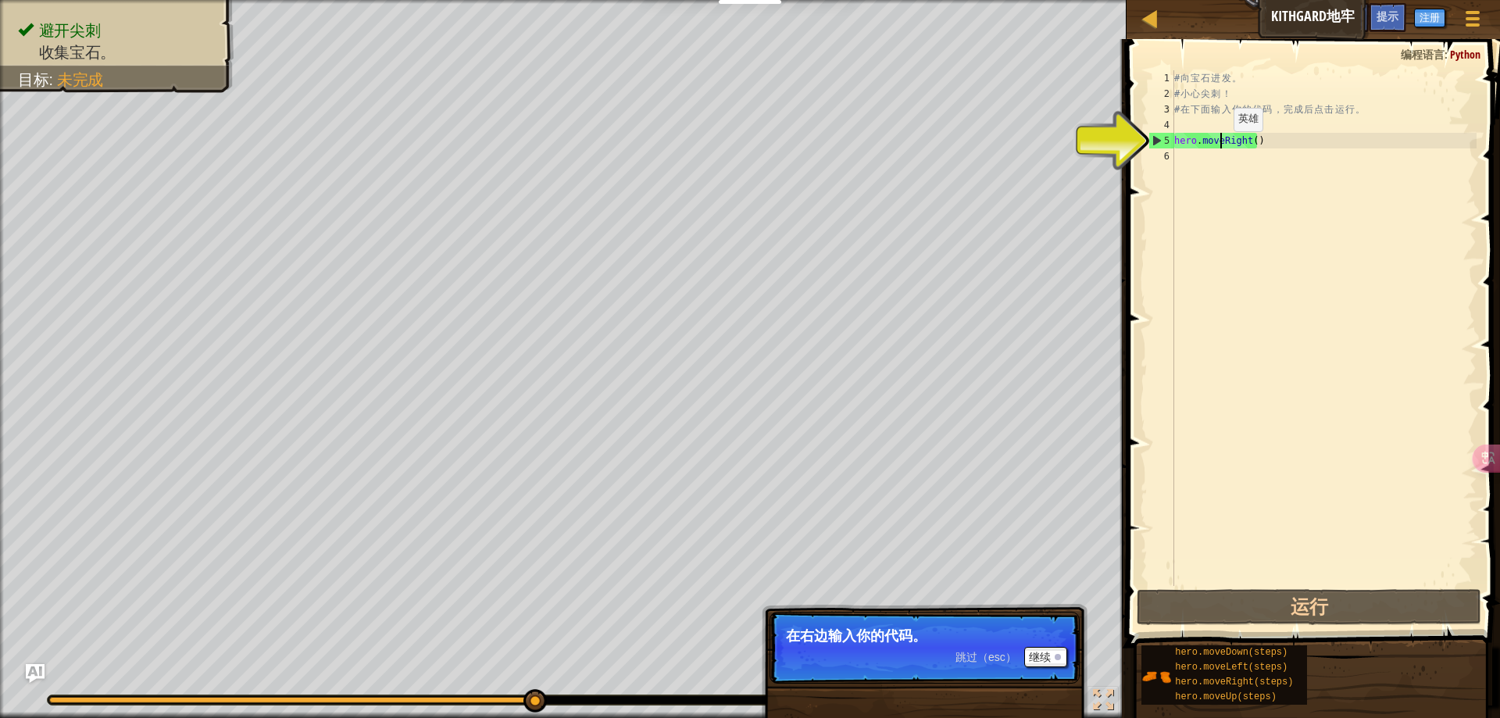
type textarea "hero.moveRight()"
drag, startPoint x: 1283, startPoint y: 138, endPoint x: 1149, endPoint y: 137, distance: 134.4
click at [1149, 137] on div "hero.moveRight() 1 2 3 4 5 6 # 向 宝 石 进 发 。 # 小 心 尖 刺 ！ # 在 下 面 输 入 你 的 代 码 ， 完 …" at bounding box center [1310, 328] width 331 height 516
click at [1242, 248] on div "# 向 宝 石 进 发 。 # 小 心 尖 刺 ！ # 在 下 面 输 入 你 的 代 码 ， 完 成 后 点 击 运 行 。 hero . moveRigh…" at bounding box center [1323, 343] width 305 height 547
paste textarea "hero.moveRight()"
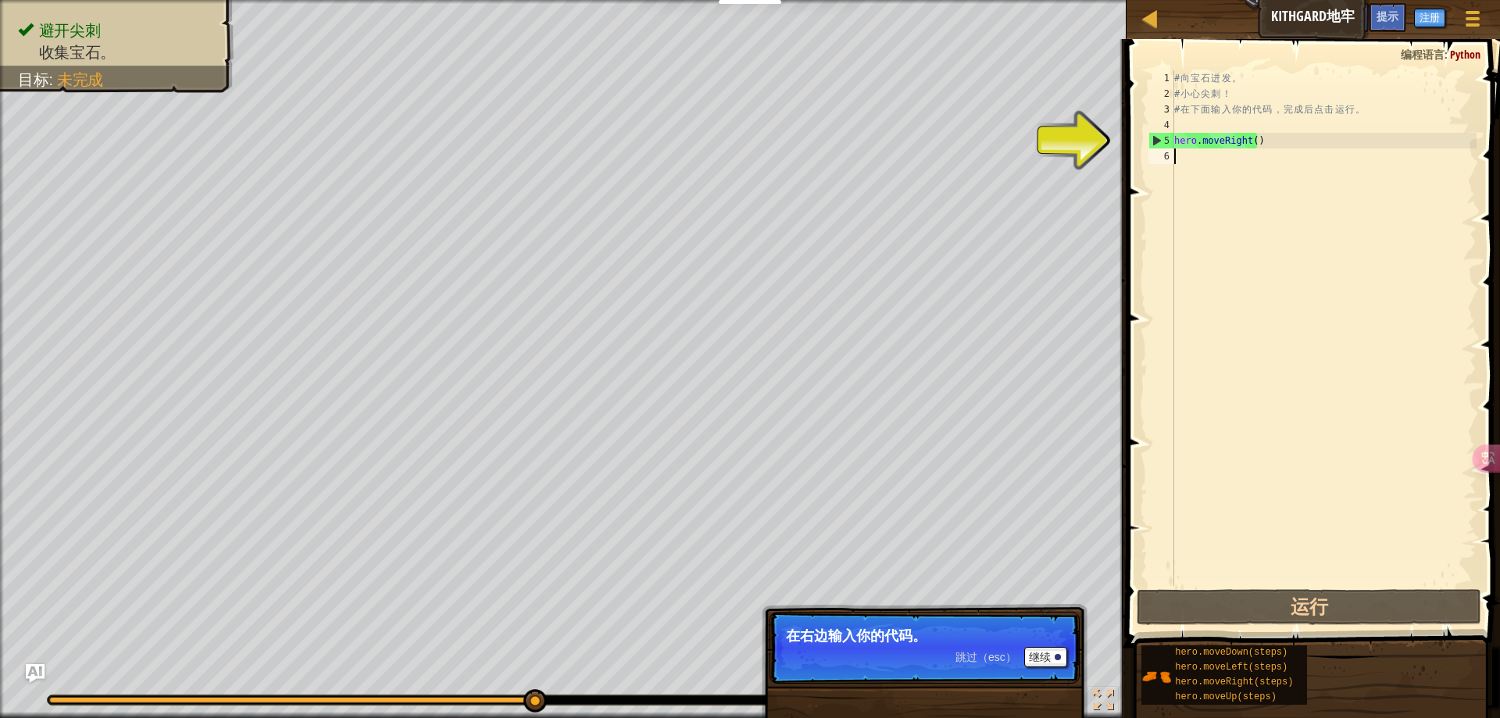
type textarea "hero.moveRight()"
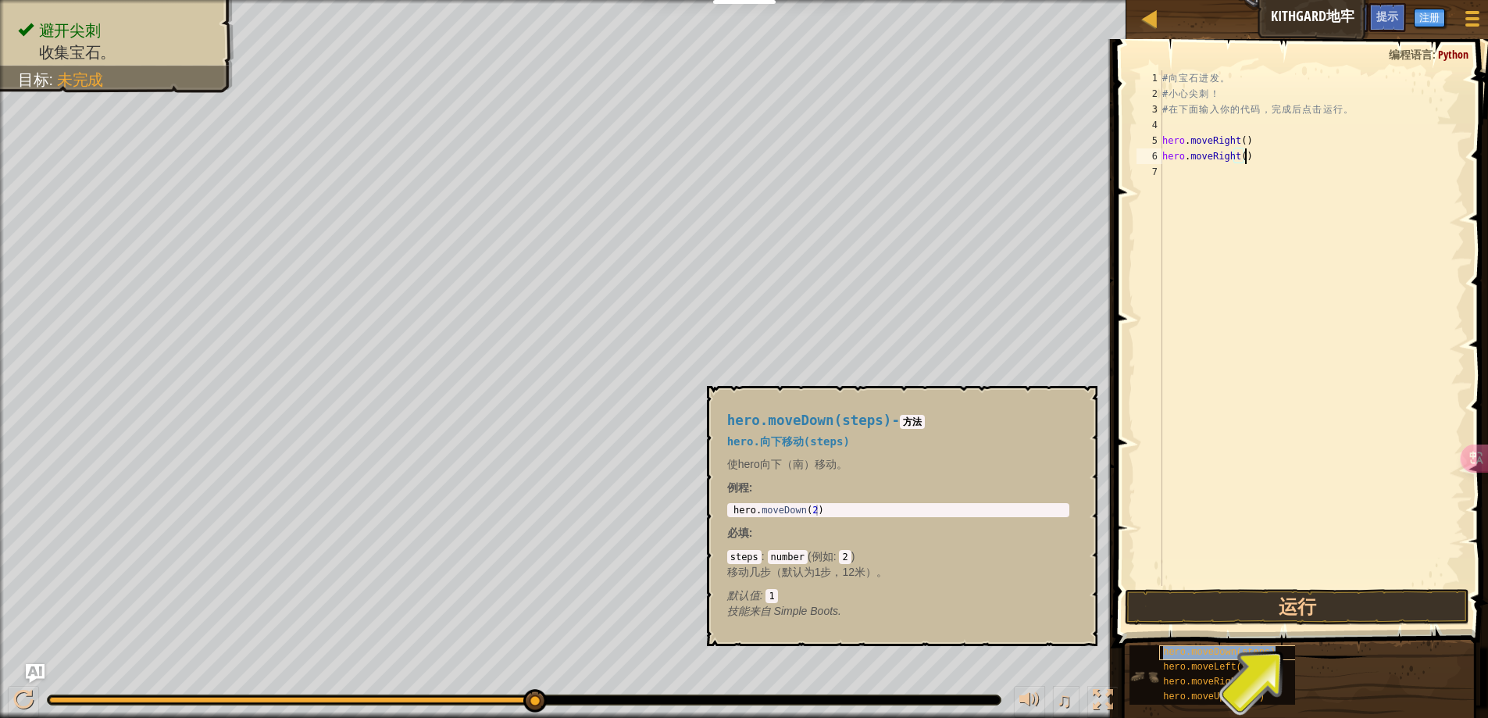
click at [1230, 657] on span "hero.moveDown(steps)" at bounding box center [1219, 652] width 112 height 11
click at [1199, 649] on span "hero.moveDown(steps)" at bounding box center [1219, 652] width 112 height 11
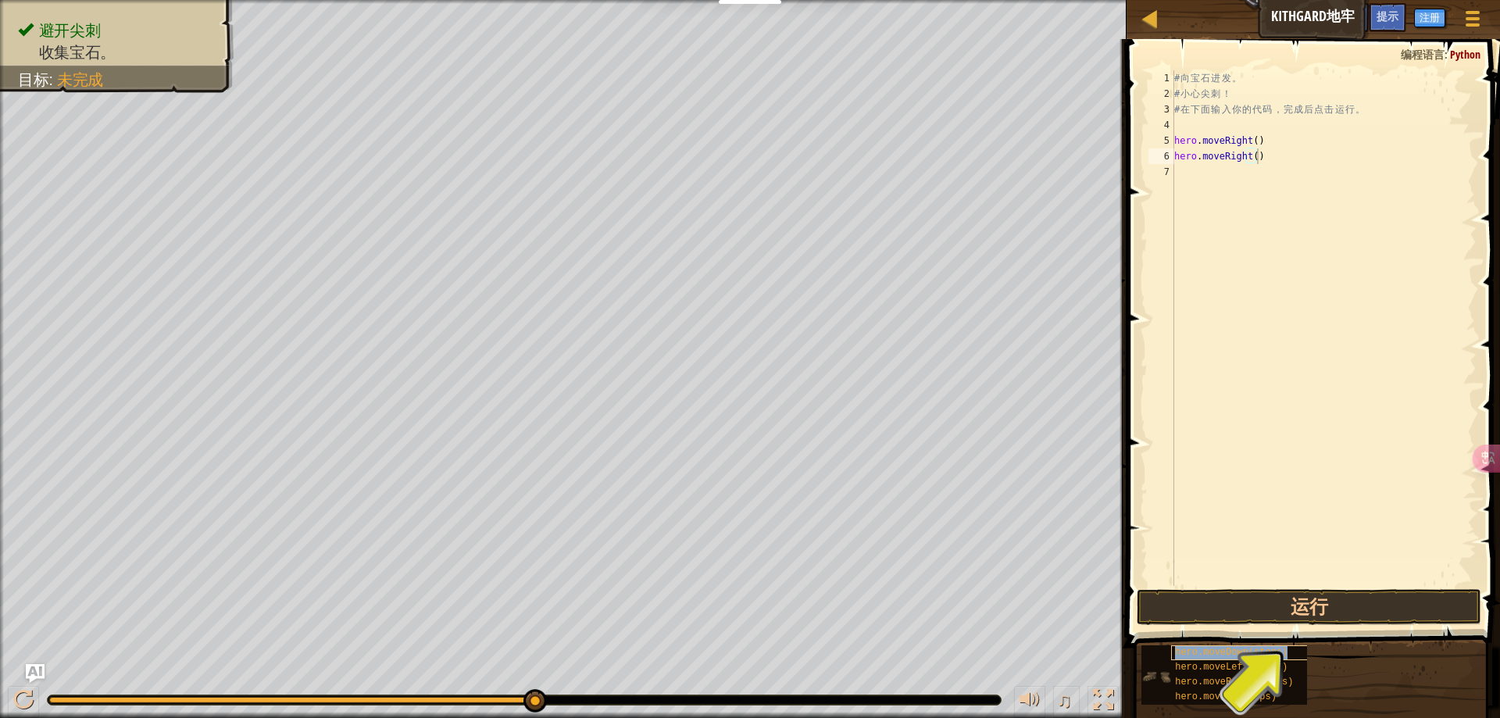
click at [1199, 649] on span "hero.moveDown(steps)" at bounding box center [1231, 652] width 112 height 11
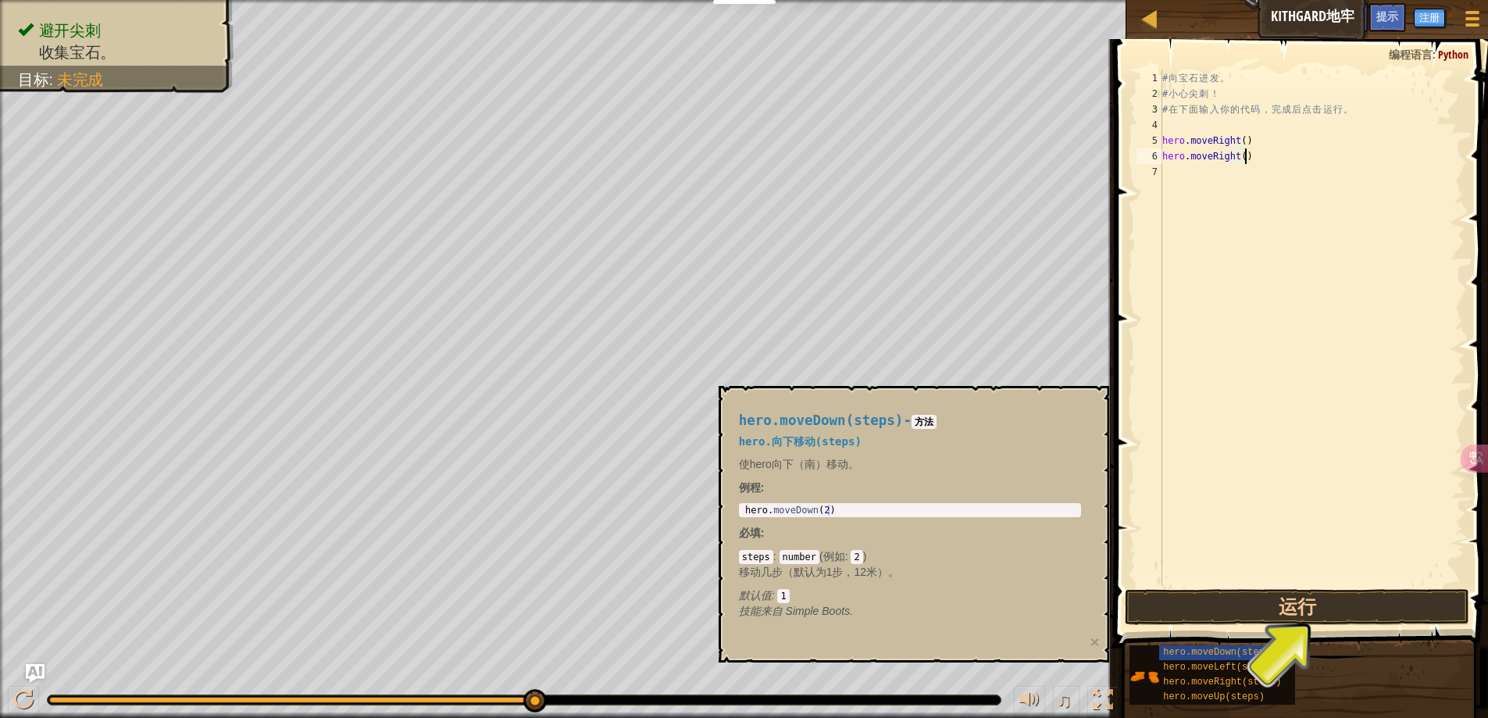
type textarea "hero.moveDown(2)"
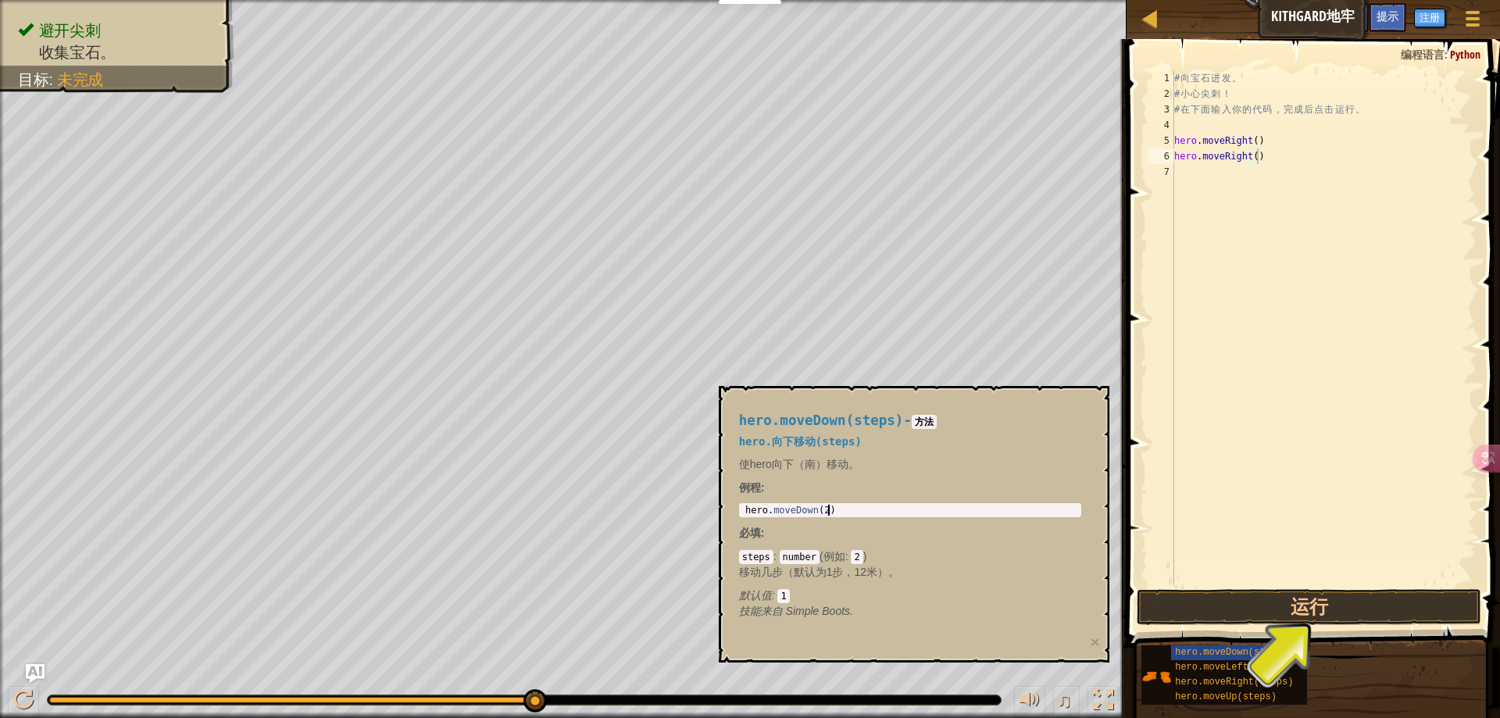
drag, startPoint x: 841, startPoint y: 509, endPoint x: 776, endPoint y: 510, distance: 64.9
click at [776, 510] on div "hero . moveDown ( 2 )" at bounding box center [910, 521] width 336 height 33
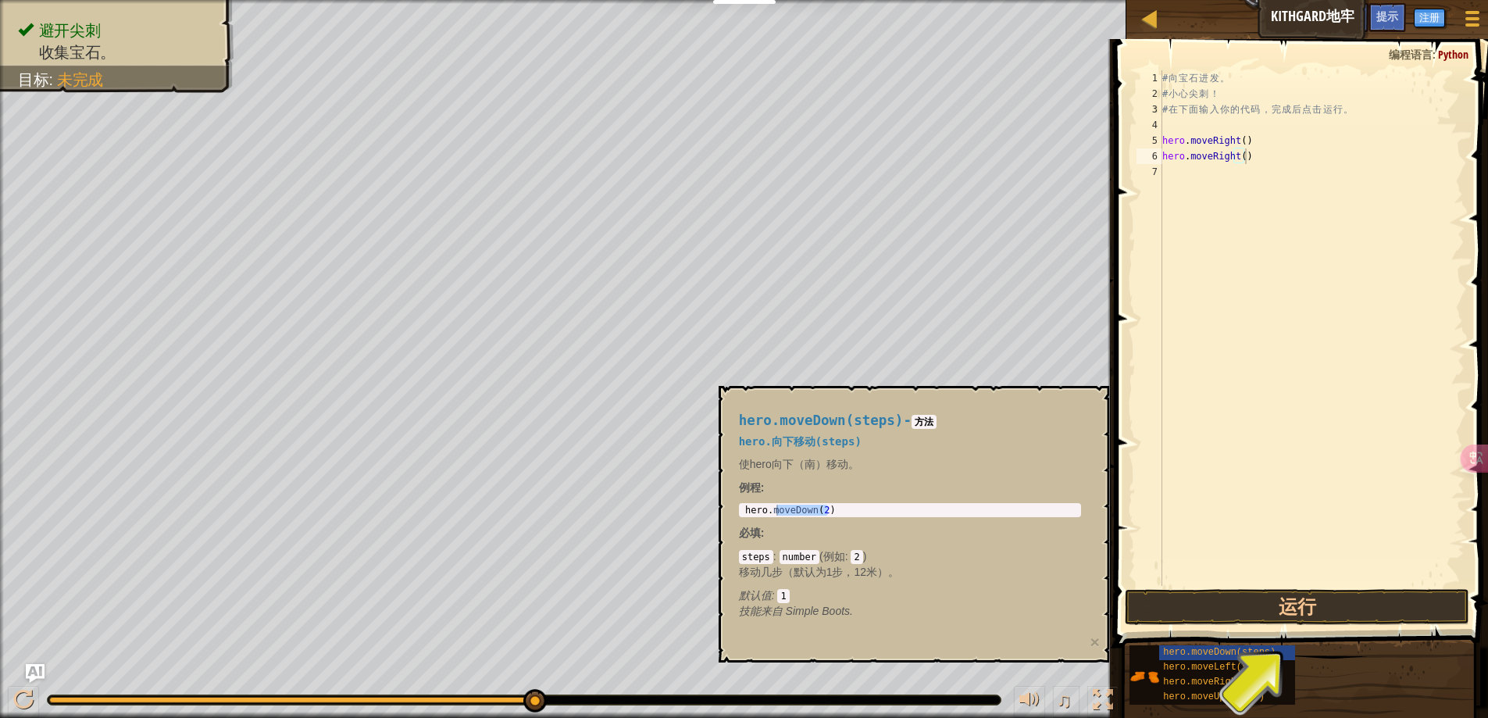
click at [860, 576] on p "移动几步（默认为1步，12米）。" at bounding box center [910, 572] width 342 height 16
click at [1349, 252] on div "# 向 宝 石 进 发 。 # 小 心 尖 刺 ！ # 在 下 面 输 入 你 的 代 码 ， 完 成 后 点 击 运 行 。 hero . moveRigh…" at bounding box center [1311, 343] width 305 height 547
click at [1245, 159] on div "# 向 宝 石 进 发 。 # 小 心 尖 刺 ！ # 在 下 面 输 入 你 的 代 码 ， 完 成 后 点 击 运 行 。 hero . moveRigh…" at bounding box center [1311, 343] width 305 height 547
type textarea "hero.moveRight()"
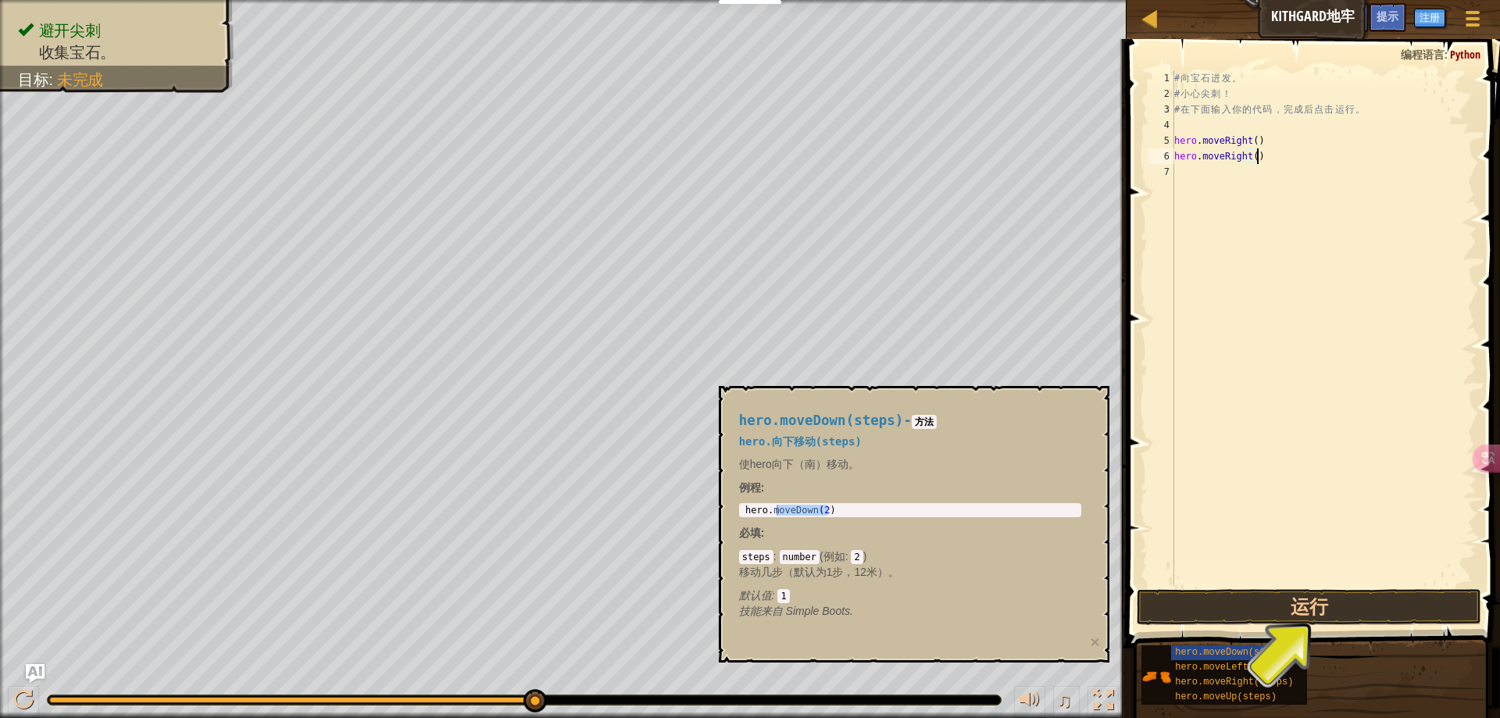
drag, startPoint x: 1309, startPoint y: 481, endPoint x: 1241, endPoint y: 480, distance: 68.7
click at [1309, 480] on div "# 向 宝 石 进 发 。 # 小 心 尖 刺 ！ # 在 下 面 输 入 你 的 代 码 ， 完 成 后 点 击 运 行 。 hero . moveRigh…" at bounding box center [1323, 343] width 305 height 547
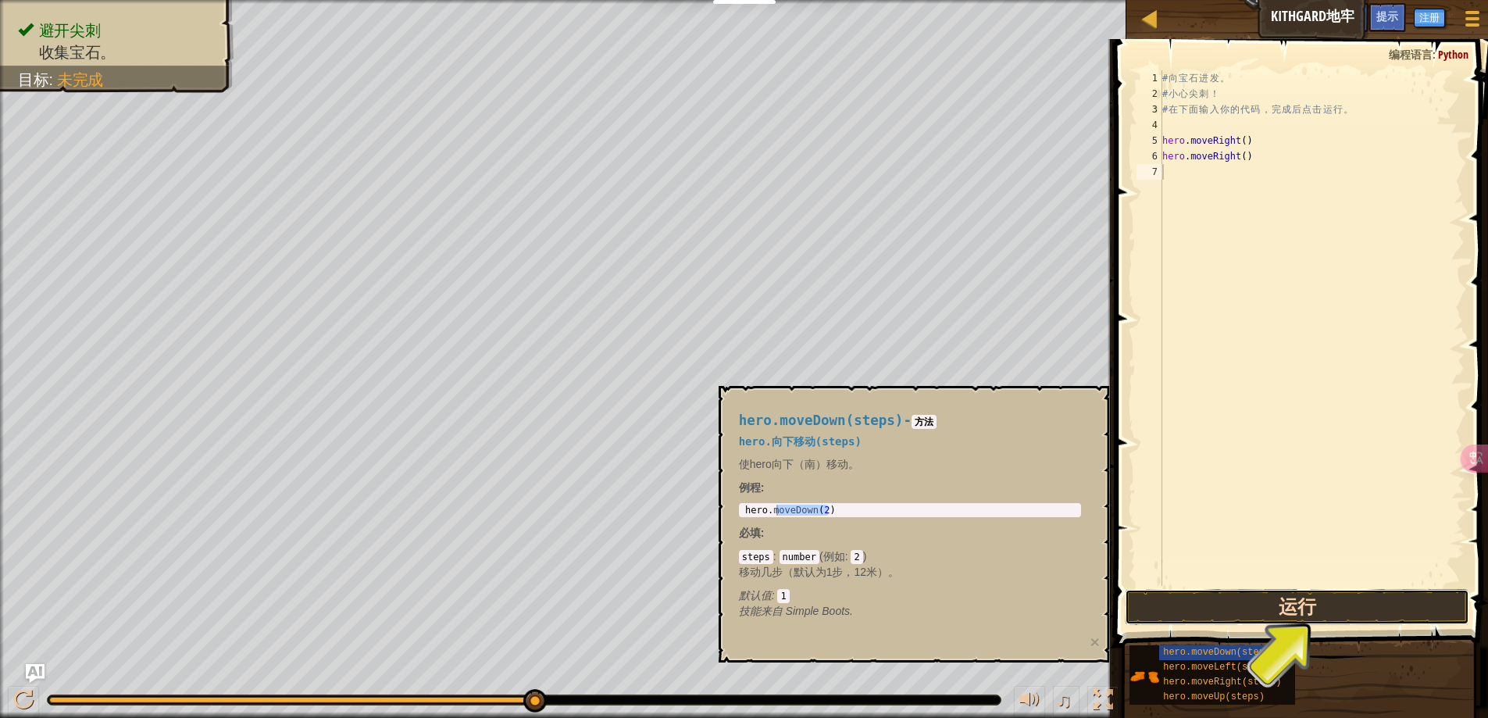
click at [1246, 603] on button "运行" at bounding box center [1297, 607] width 345 height 36
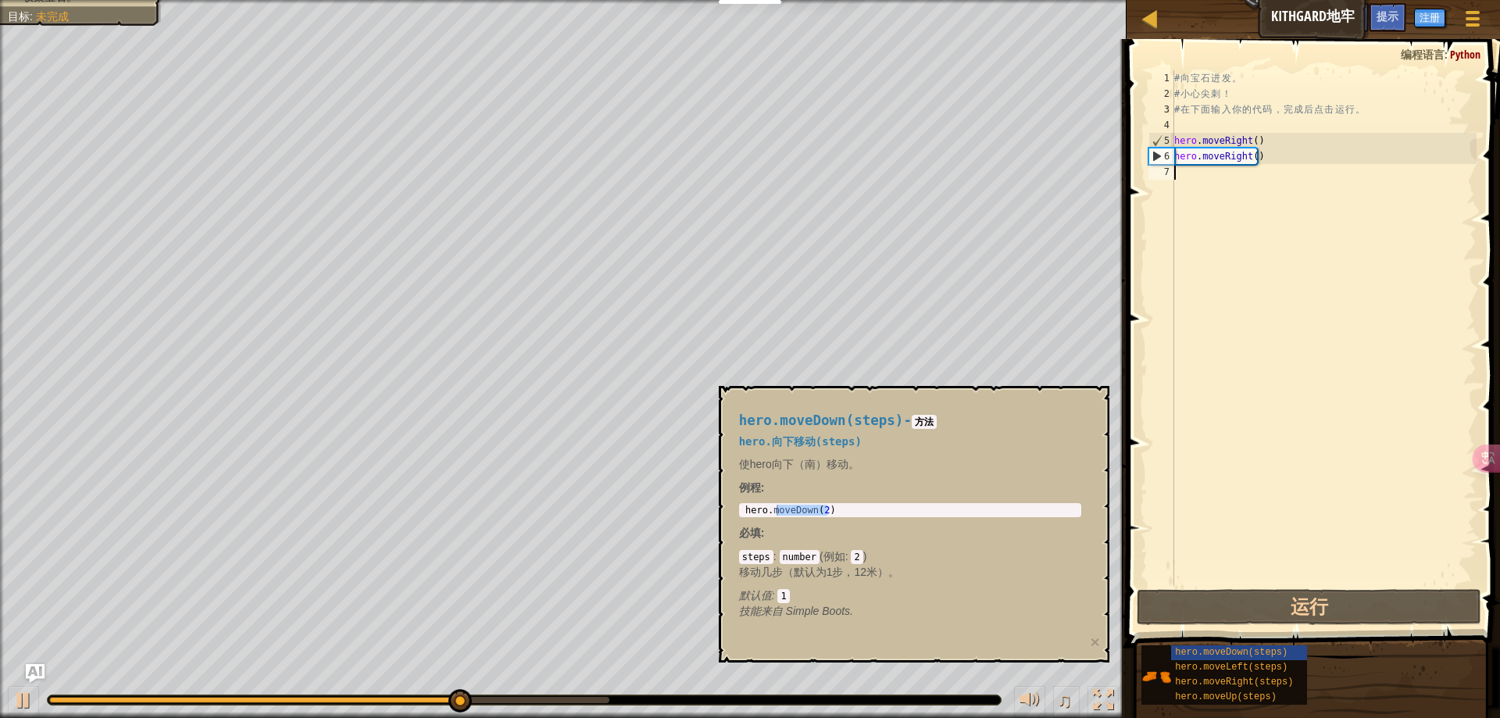
drag, startPoint x: 1259, startPoint y: 180, endPoint x: 1042, endPoint y: 454, distance: 349.8
click at [1254, 184] on div "# 向 宝 石 进 发 。 # 小 心 尖 刺 ！ # 在 下 面 输 入 你 的 代 码 ， 完 成 后 点 击 运 行 。 hero . moveRigh…" at bounding box center [1323, 343] width 305 height 547
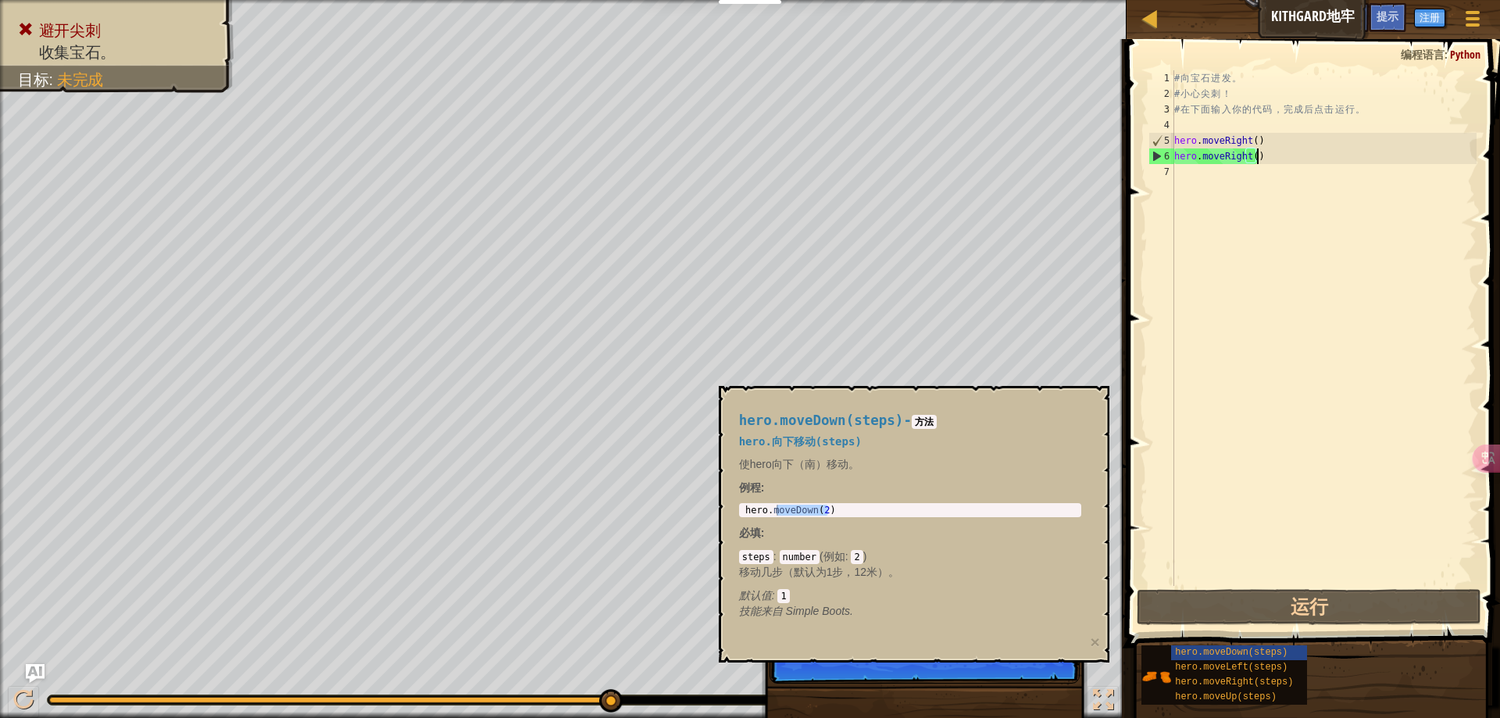
click at [1032, 173] on div "地图 Kithgard地牢 游戏菜单 完成 注册 提示 Ask AI 1 הההההההההההההההההההההההההההההההההההההההההה…" at bounding box center [750, 359] width 1500 height 718
type textarea "hero.moveRight()"
click at [1254, 162] on div "# 向 宝 石 进 发 。 # 小 心 尖 刺 ！ # 在 下 面 输 入 你 的 代 码 ， 完 成 后 点 击 运 行 。 hero . moveRigh…" at bounding box center [1323, 343] width 305 height 547
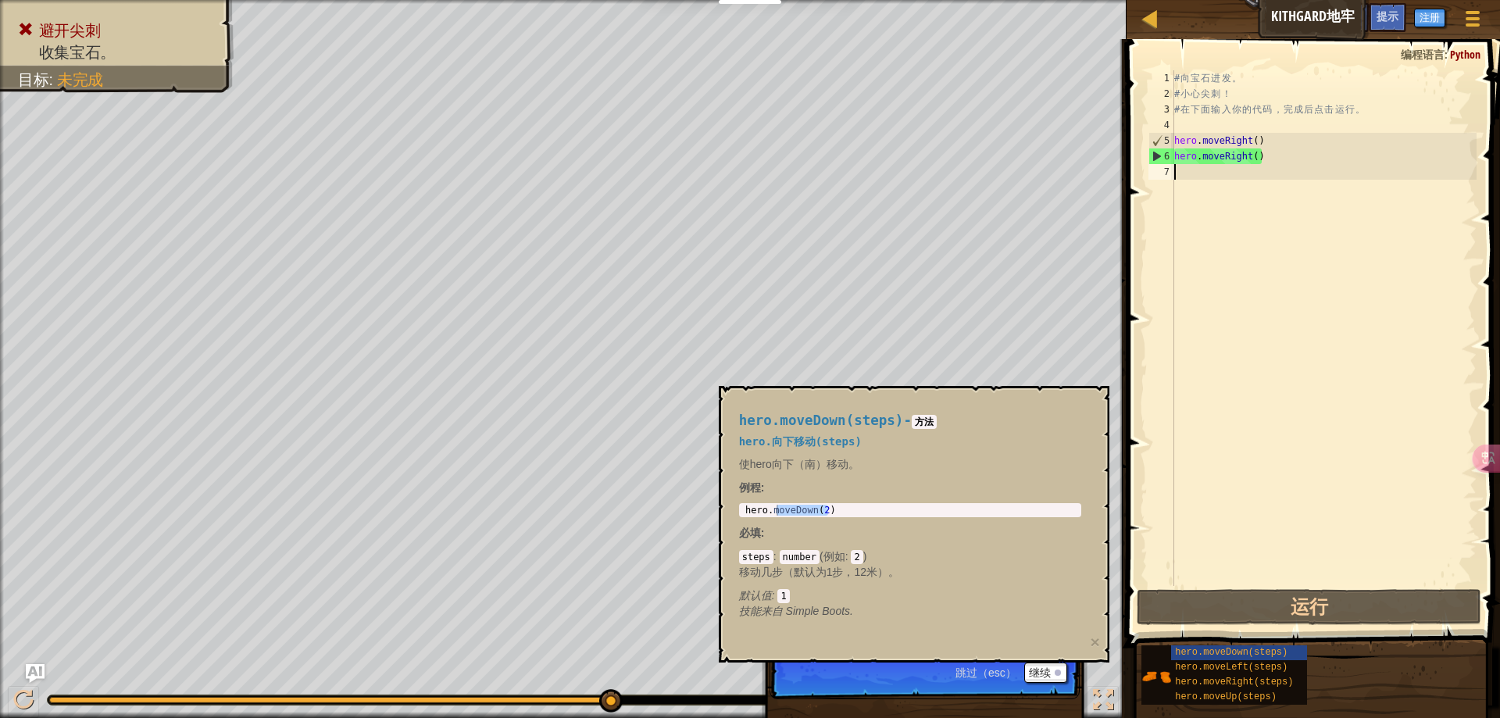
drag, startPoint x: 1258, startPoint y: 154, endPoint x: 1248, endPoint y: 189, distance: 36.6
click at [1223, 222] on div "# 向 宝 石 进 发 。 # 小 心 尖 刺 ！ # 在 下 面 输 入 你 的 代 码 ， 完 成 后 点 击 运 行 。 hero . moveRigh…" at bounding box center [1323, 343] width 305 height 547
type textarea "hero.moveRight()"
click at [1255, 221] on div "# 向 宝 石 进 发 。 # 小 心 尖 刺 ！ # 在 下 面 输 入 你 的 代 码 ， 完 成 后 点 击 运 行 。 hero . moveRigh…" at bounding box center [1323, 343] width 305 height 547
click at [1272, 163] on div "# 向 宝 石 进 发 。 # 小 心 尖 刺 ！ # 在 下 面 输 入 你 的 代 码 ， 完 成 后 点 击 运 行 。 hero . moveRigh…" at bounding box center [1323, 343] width 305 height 547
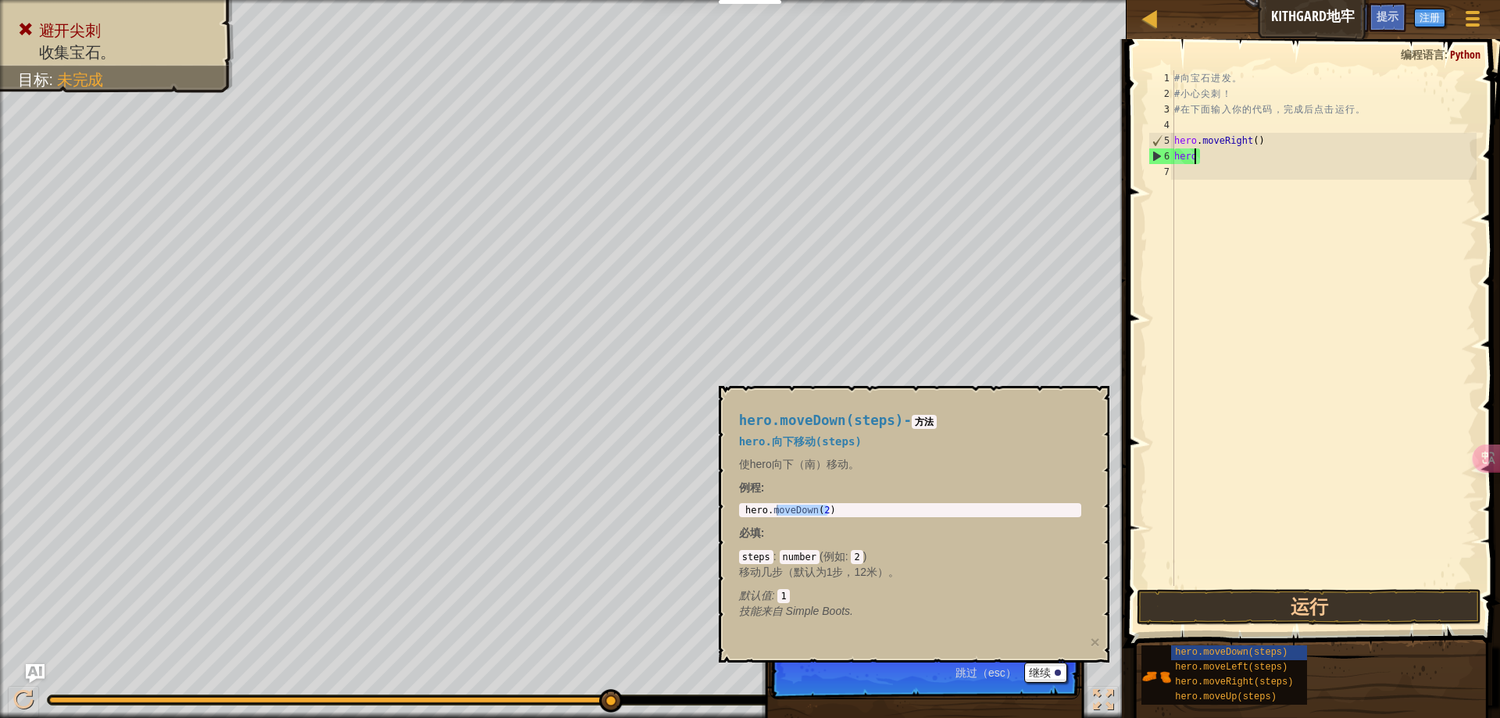
type textarea "h"
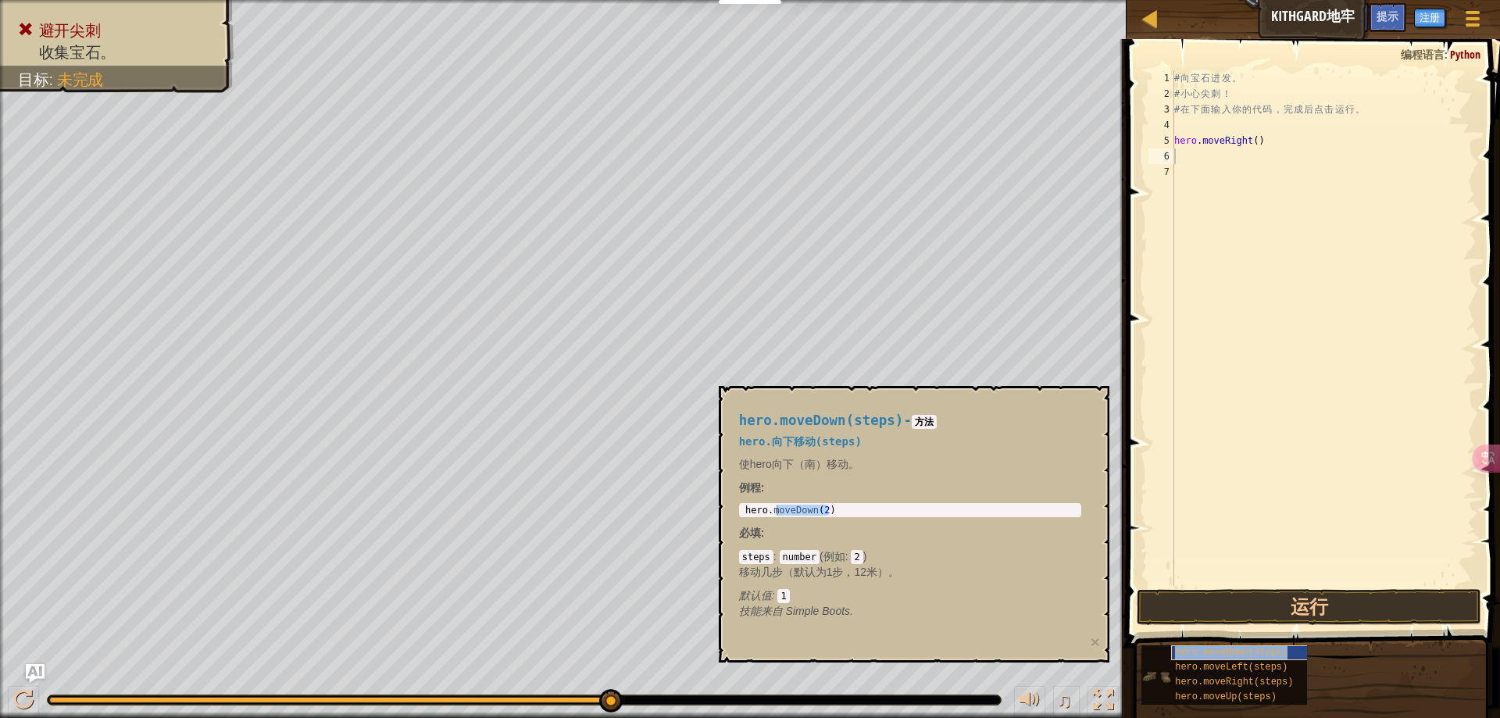
click at [1238, 652] on span "hero.moveDown(steps)" at bounding box center [1231, 652] width 112 height 11
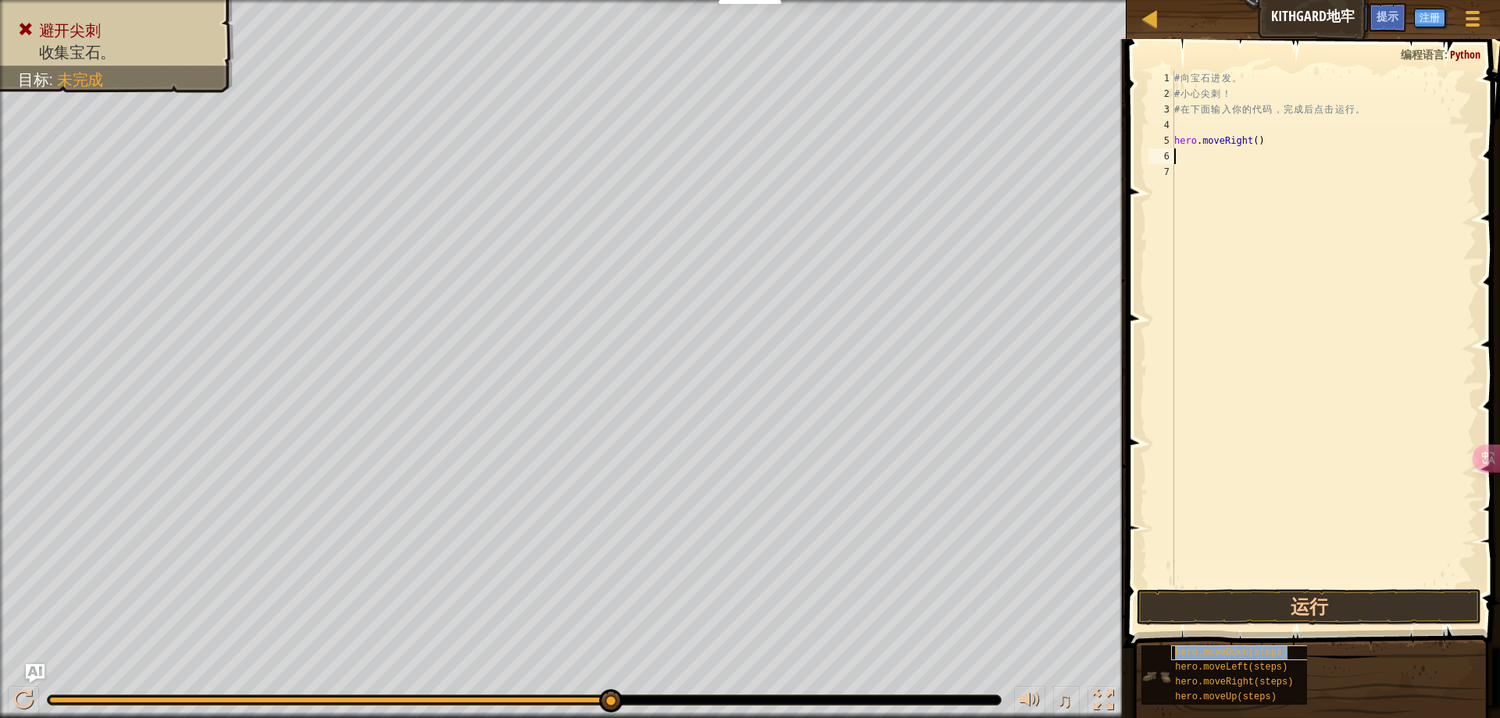
click at [1237, 652] on span "hero.moveDown(steps)" at bounding box center [1231, 652] width 112 height 11
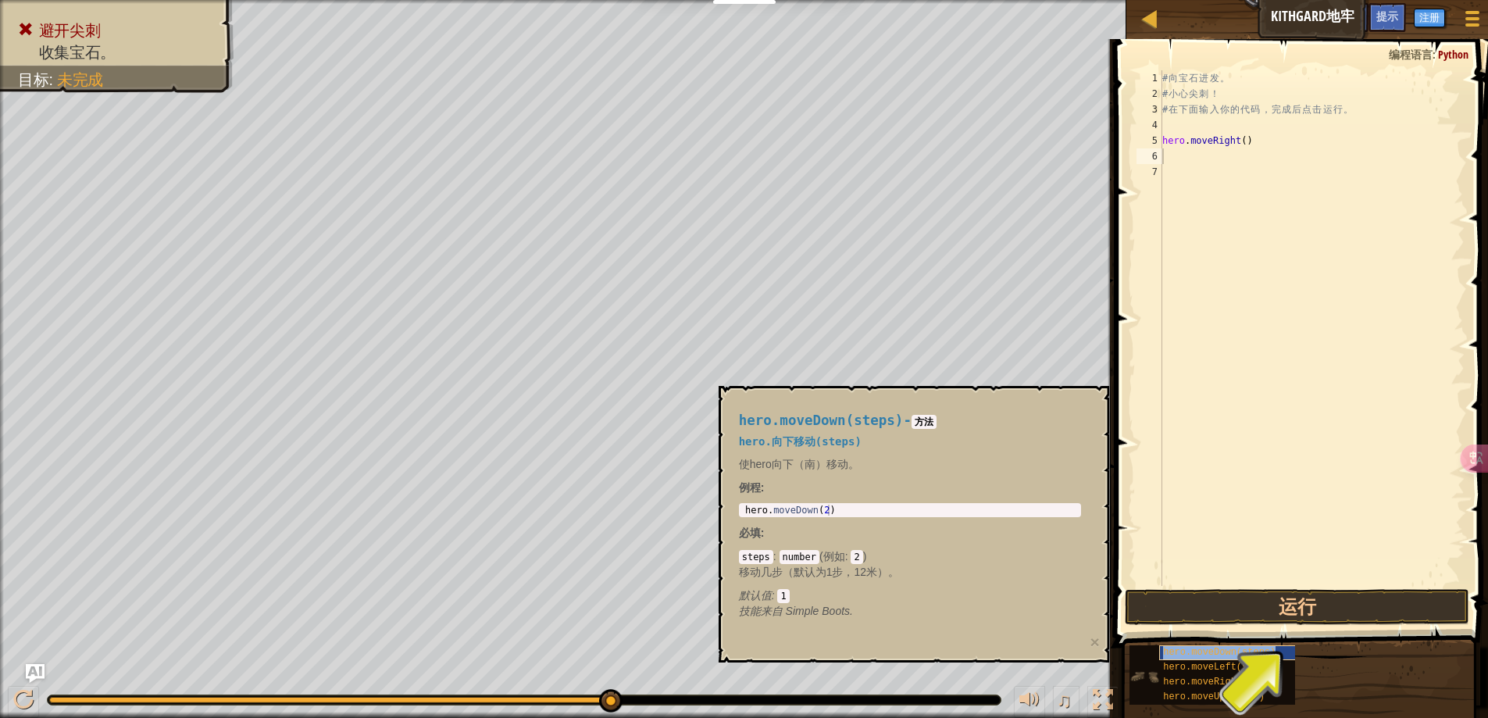
type textarea "hero.moveDown(steps)"
click at [1257, 157] on div "# 向 宝 石 进 发 。 # 小 心 尖 刺 ！ # 在 下 面 输 入 你 的 代 码 ， 完 成 后 点 击 运 行 。 hero . moveRigh…" at bounding box center [1311, 328] width 305 height 516
drag, startPoint x: 1240, startPoint y: 155, endPoint x: 1261, endPoint y: 160, distance: 21.6
click at [1261, 160] on div "# 向 宝 石 进 发 。 # 小 心 尖 刺 ！ # 在 下 面 输 入 你 的 代 码 ， 完 成 后 点 击 运 行 。 hero . moveRigh…" at bounding box center [1311, 343] width 305 height 547
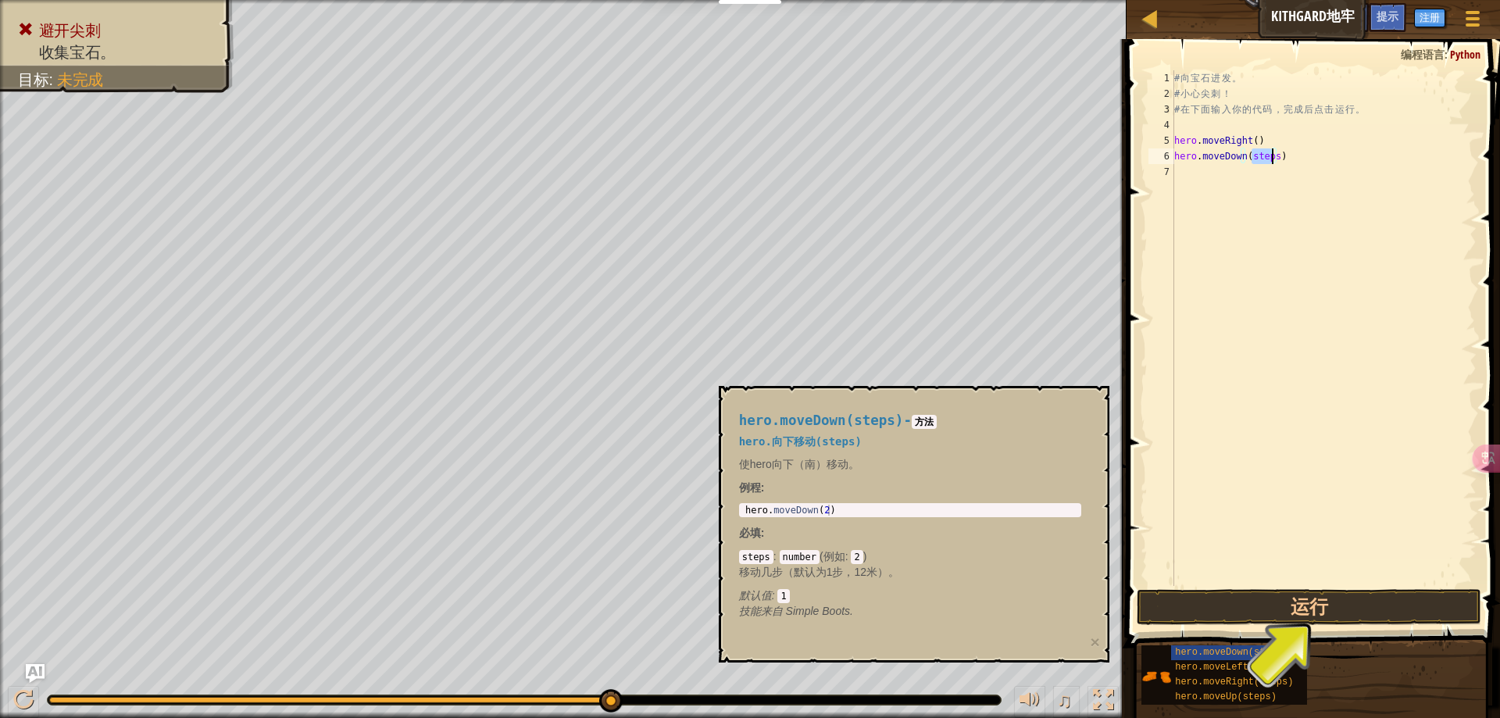
click at [1244, 168] on div "# 向 宝 石 进 发 。 # 小 心 尖 刺 ！ # 在 下 面 输 入 你 的 代 码 ， 完 成 后 点 击 运 行 。 hero . moveRigh…" at bounding box center [1323, 343] width 305 height 547
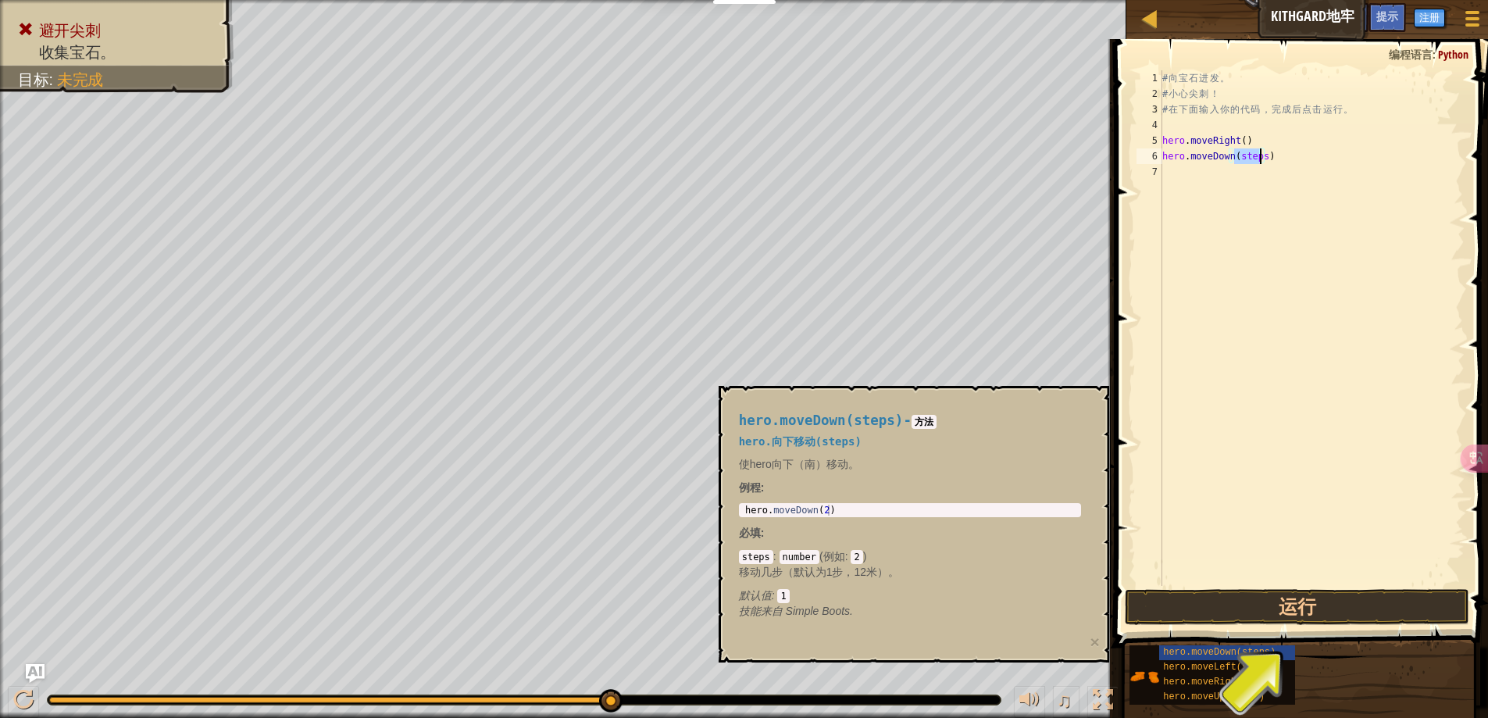
drag, startPoint x: 1234, startPoint y: 158, endPoint x: 1262, endPoint y: 159, distance: 27.4
click at [1262, 159] on div "# 向 宝 石 进 发 。 # 小 心 尖 刺 ！ # 在 下 面 输 入 你 的 代 码 ， 完 成 后 点 击 运 行 。 hero . moveRigh…" at bounding box center [1311, 343] width 305 height 547
type textarea "hero.moveDown(3)"
click at [1316, 314] on div "# 向 宝 石 进 发 。 # 小 心 尖 刺 ！ # 在 下 面 输 入 你 的 代 码 ， 完 成 后 点 击 运 行 。 hero . moveRigh…" at bounding box center [1311, 343] width 305 height 547
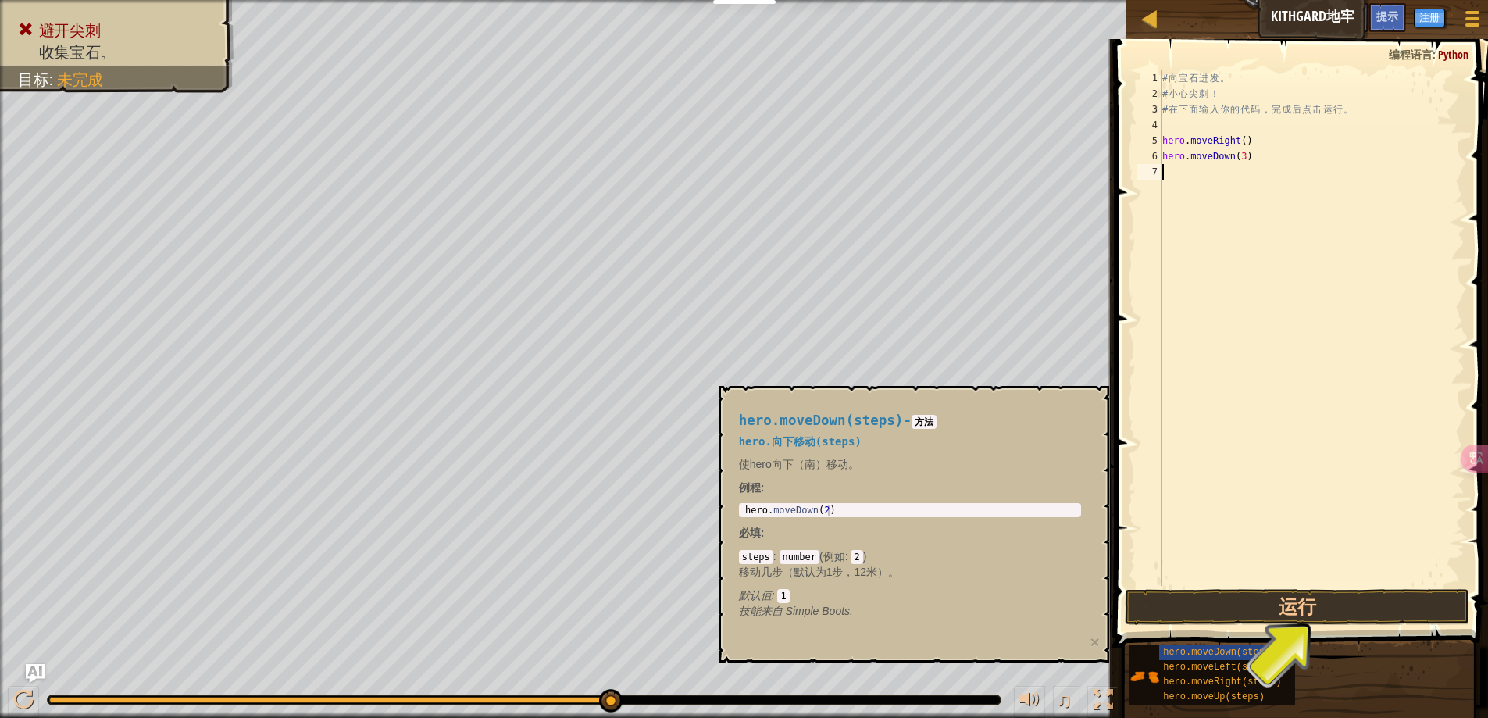
scroll to position [7, 0]
drag, startPoint x: 1385, startPoint y: 340, endPoint x: 1208, endPoint y: 194, distance: 229.1
click at [1386, 340] on div "# 向 宝 石 进 发 。 # 小 心 尖 刺 ！ # 在 下 面 输 入 你 的 代 码 ， 完 成 后 点 击 运 行 。 hero . moveRigh…" at bounding box center [1311, 343] width 305 height 547
drag, startPoint x: 1242, startPoint y: 170, endPoint x: 1255, endPoint y: 173, distance: 12.9
click at [1255, 173] on div "# 向 宝 石 进 发 。 # 小 心 尖 刺 ！ # 在 下 面 输 入 你 的 代 码 ， 完 成 后 点 击 运 行 。 hero . moveRigh…" at bounding box center [1311, 343] width 305 height 547
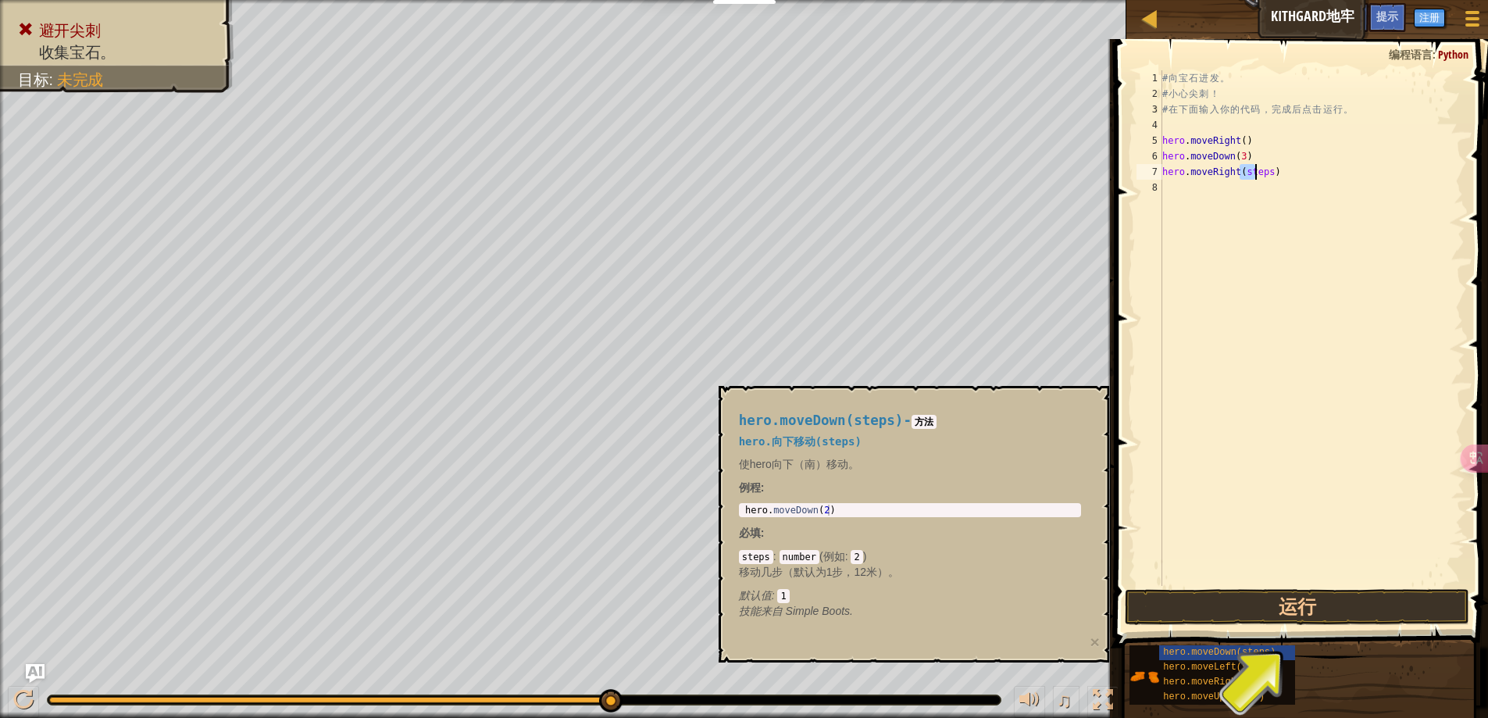
drag, startPoint x: 1241, startPoint y: 172, endPoint x: 1265, endPoint y: 172, distance: 24.2
click at [1265, 172] on div "# 向 宝 石 进 发 。 # 小 心 尖 刺 ！ # 在 下 面 输 入 你 的 代 码 ， 完 成 后 点 击 运 行 。 hero . moveRigh…" at bounding box center [1311, 343] width 305 height 547
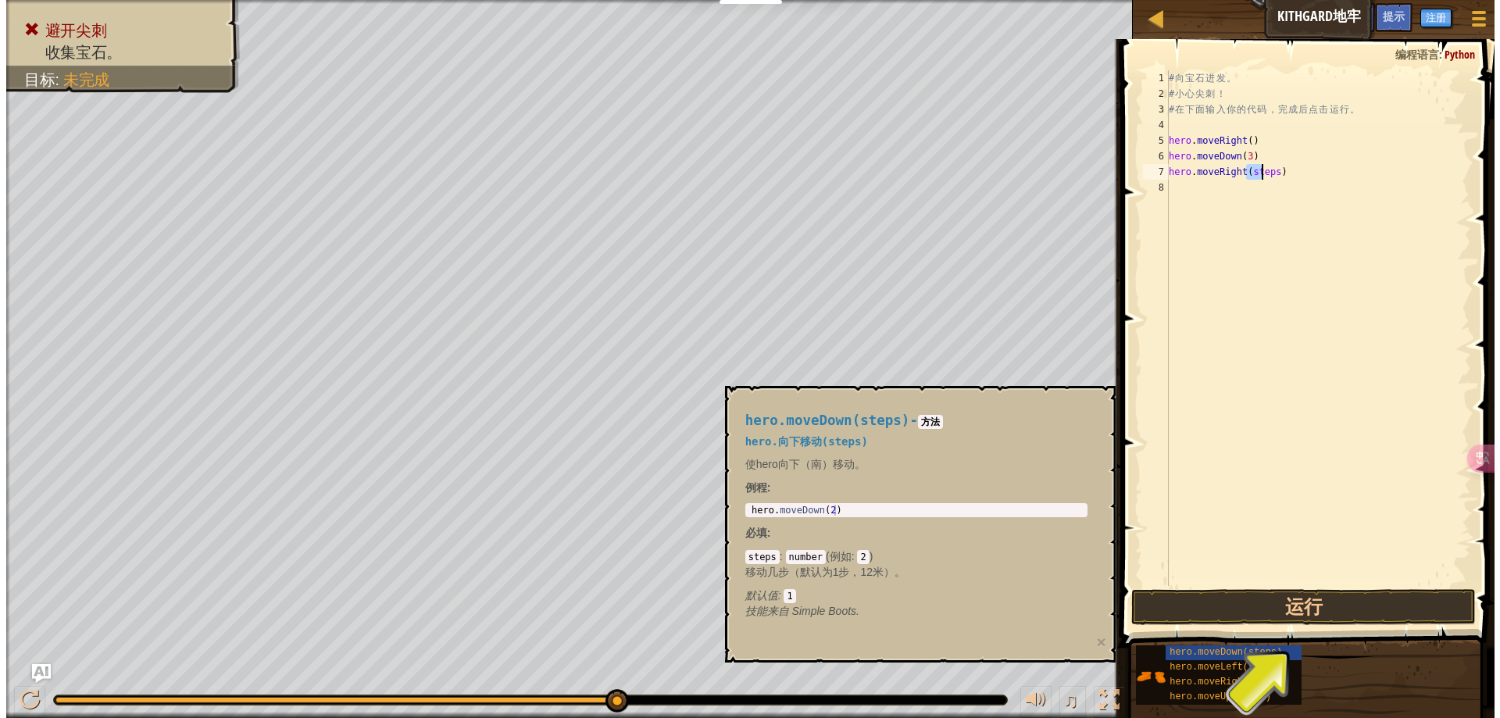
scroll to position [7, 6]
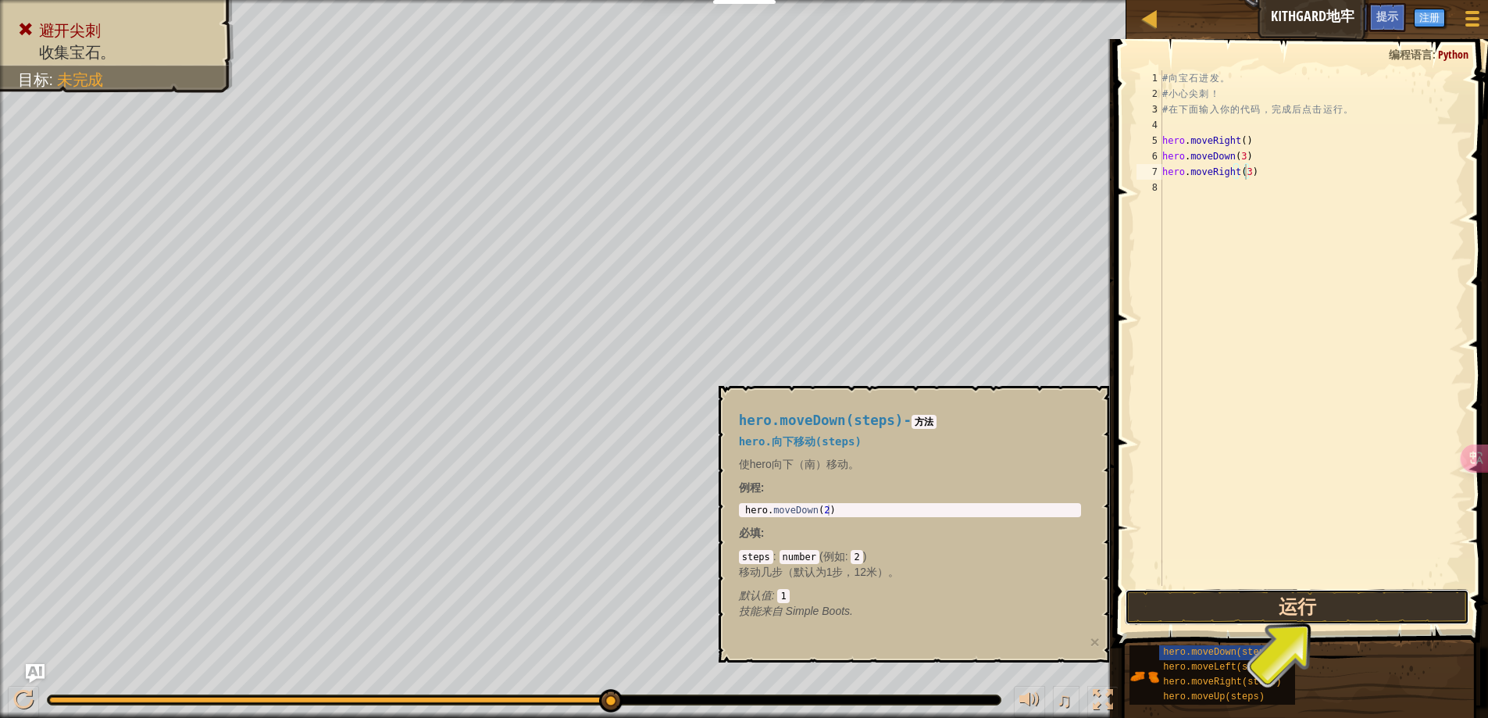
click at [1292, 601] on button "运行" at bounding box center [1297, 607] width 345 height 36
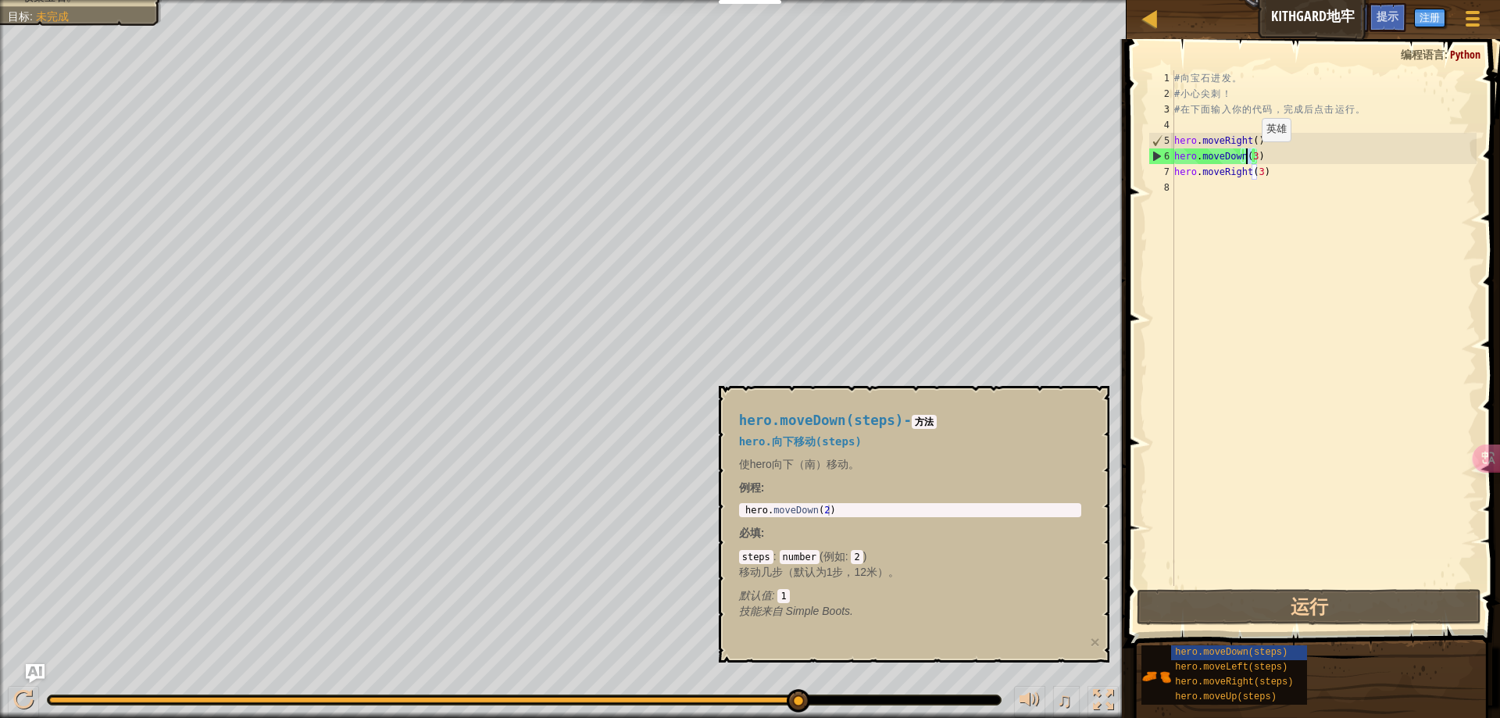
click at [1248, 157] on div "# 向 宝 石 进 发 。 # 小 心 尖 刺 ！ # 在 下 面 输 入 你 的 代 码 ， 完 成 后 点 击 运 行 。 hero . moveRigh…" at bounding box center [1323, 343] width 305 height 547
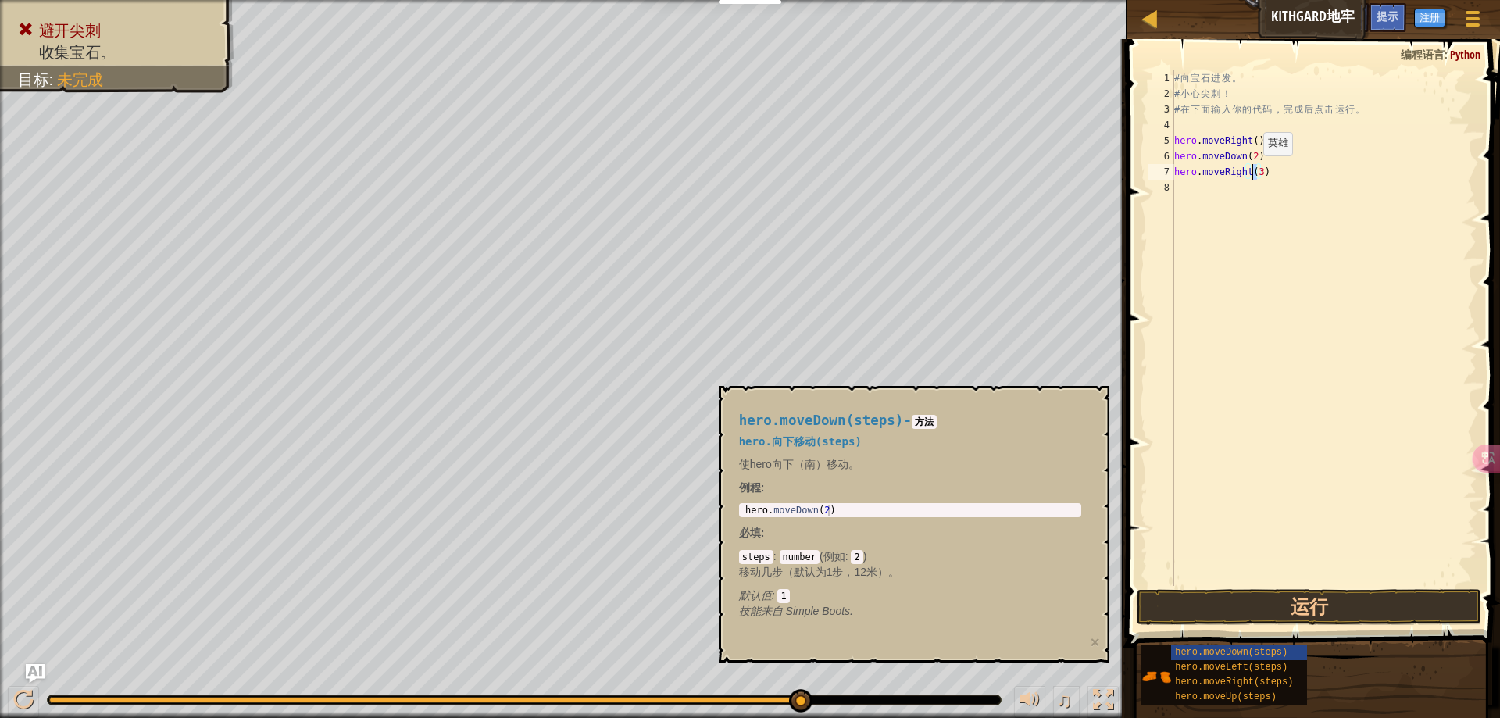
click at [1250, 171] on div "# 向 宝 石 进 发 。 # 小 心 尖 刺 ！ # 在 下 面 输 入 你 的 代 码 ， 完 成 后 点 击 运 行 。 hero . moveRigh…" at bounding box center [1323, 343] width 305 height 547
click at [1319, 609] on button "运行" at bounding box center [1309, 607] width 345 height 36
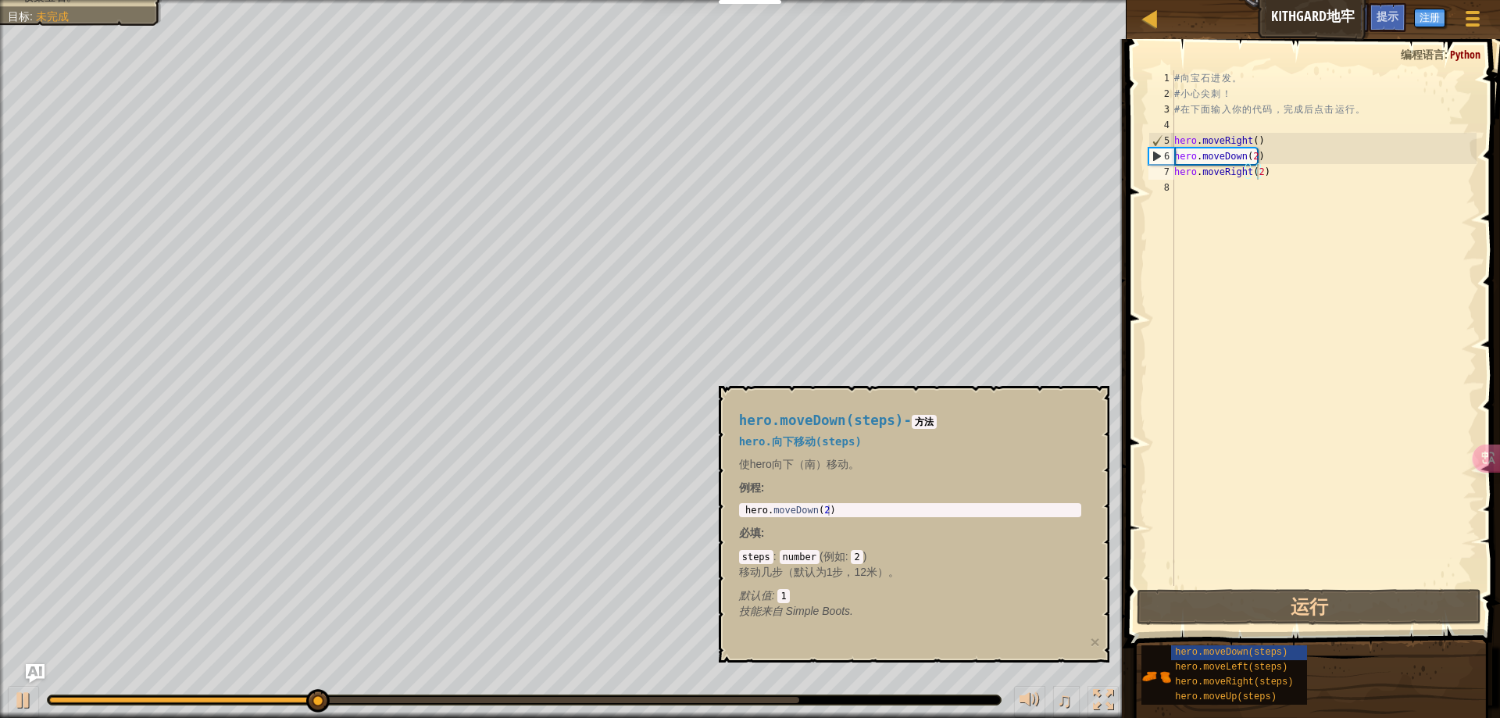
click at [1333, 682] on div "hero.moveDown(steps) hero.moveLeft(steps) hero.moveRight(steps) hero.moveUp(ste…" at bounding box center [1315, 674] width 348 height 61
click at [919, 451] on div "hero.moveDown(steps) - 方法 hero.向下移动(steps) 使hero向下（南）移动。 例程 : 1 hero . moveDown…" at bounding box center [910, 515] width 364 height 235
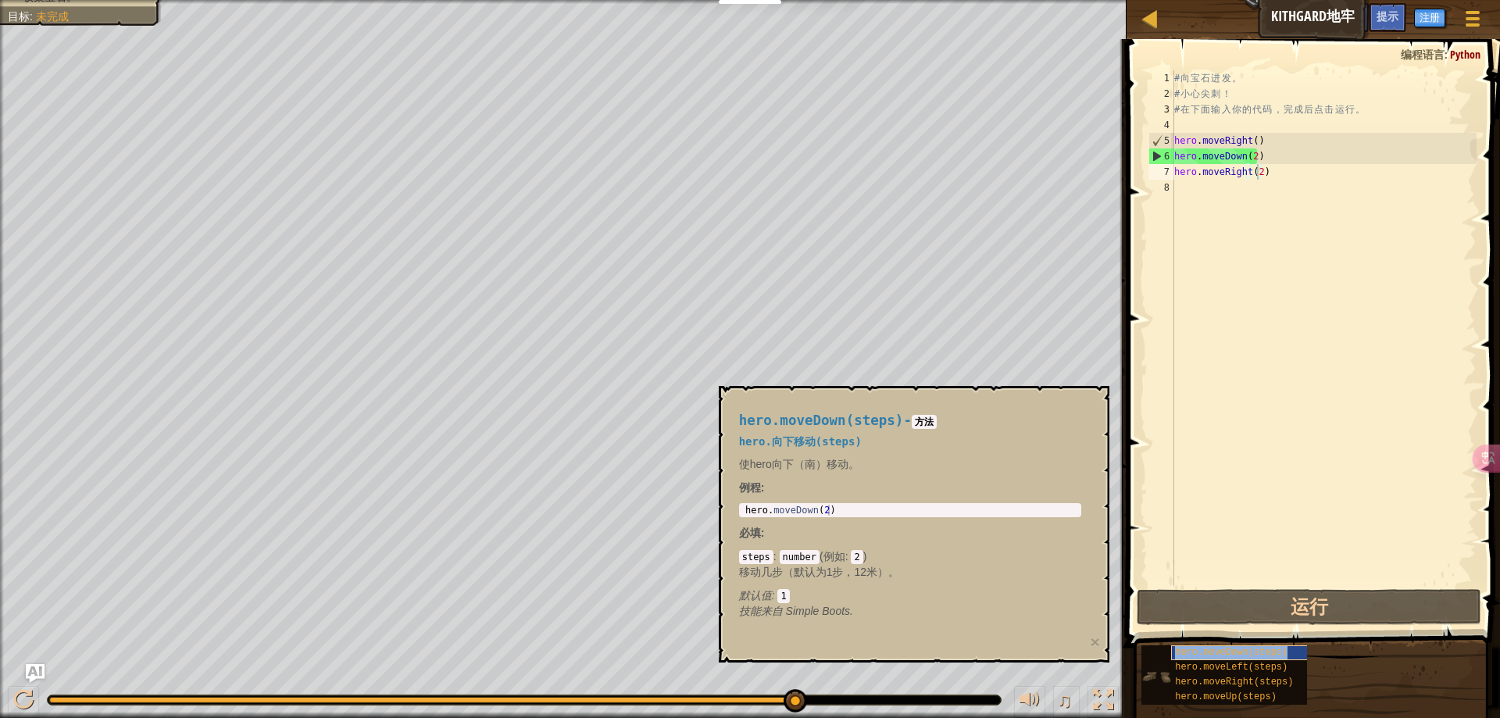
click at [1259, 655] on span "hero.moveDown(steps)" at bounding box center [1231, 652] width 112 height 11
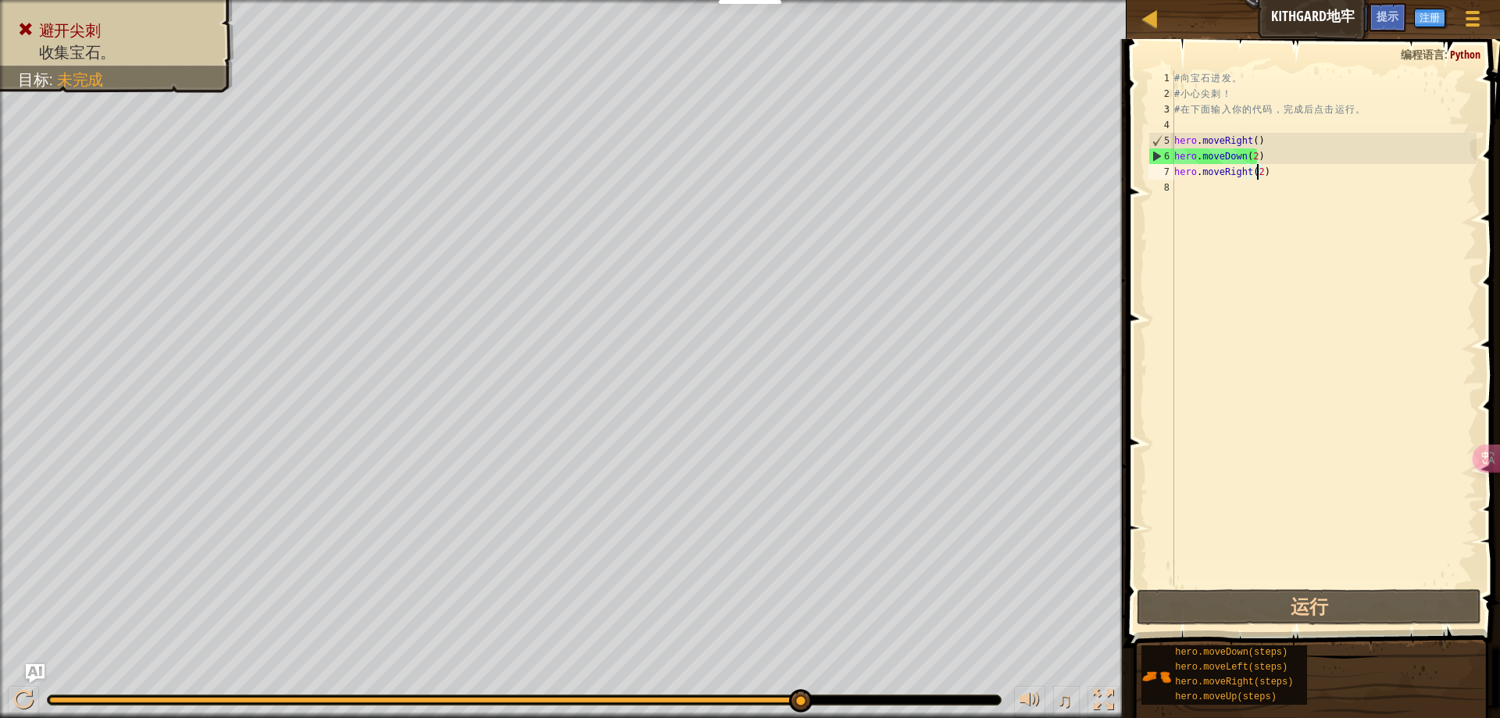
click at [1327, 677] on div "hero.moveDown(steps) hero.moveLeft(steps) hero.moveRight(steps) hero.moveUp(ste…" at bounding box center [1315, 674] width 348 height 61
drag, startPoint x: 1248, startPoint y: 155, endPoint x: 1256, endPoint y: 162, distance: 10.6
click at [1256, 162] on div "# 向 宝 石 进 发 。 # 小 心 尖 刺 ！ # 在 下 面 输 入 你 的 代 码 ， 完 成 后 点 击 运 行 。 hero . moveRigh…" at bounding box center [1323, 343] width 305 height 547
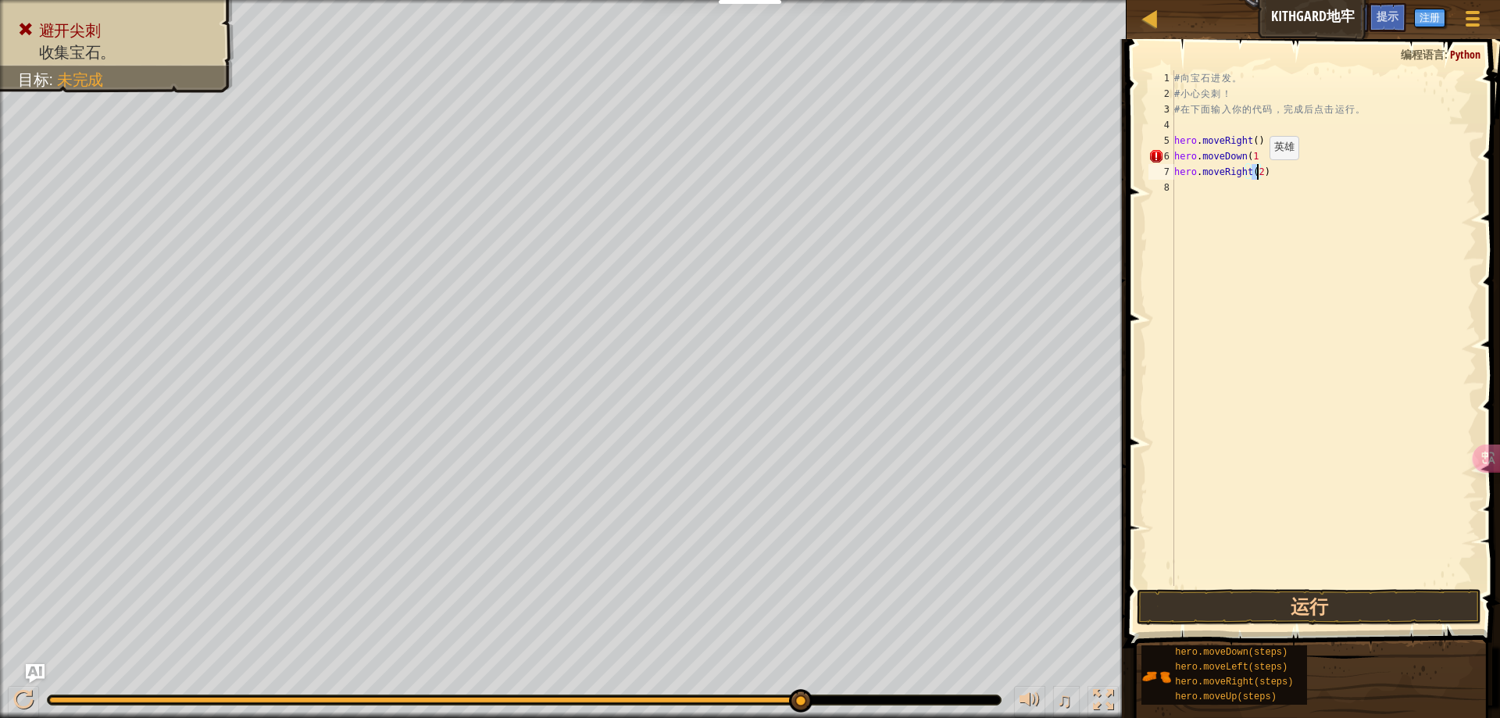
click at [1258, 175] on div "# 向 宝 石 进 发 。 # 小 心 尖 刺 ！ # 在 下 面 输 入 你 的 代 码 ， 完 成 后 点 击 运 行 。 hero . moveRigh…" at bounding box center [1323, 343] width 305 height 547
click at [1252, 156] on div "# 向 宝 石 进 发 。 # 小 心 尖 刺 ！ # 在 下 面 输 入 你 的 代 码 ， 完 成 后 点 击 运 行 。 hero . moveRigh…" at bounding box center [1323, 343] width 305 height 547
type textarea "）"
type textarea "hero.moveDown(1)"
click at [1214, 622] on button "运行" at bounding box center [1309, 607] width 345 height 36
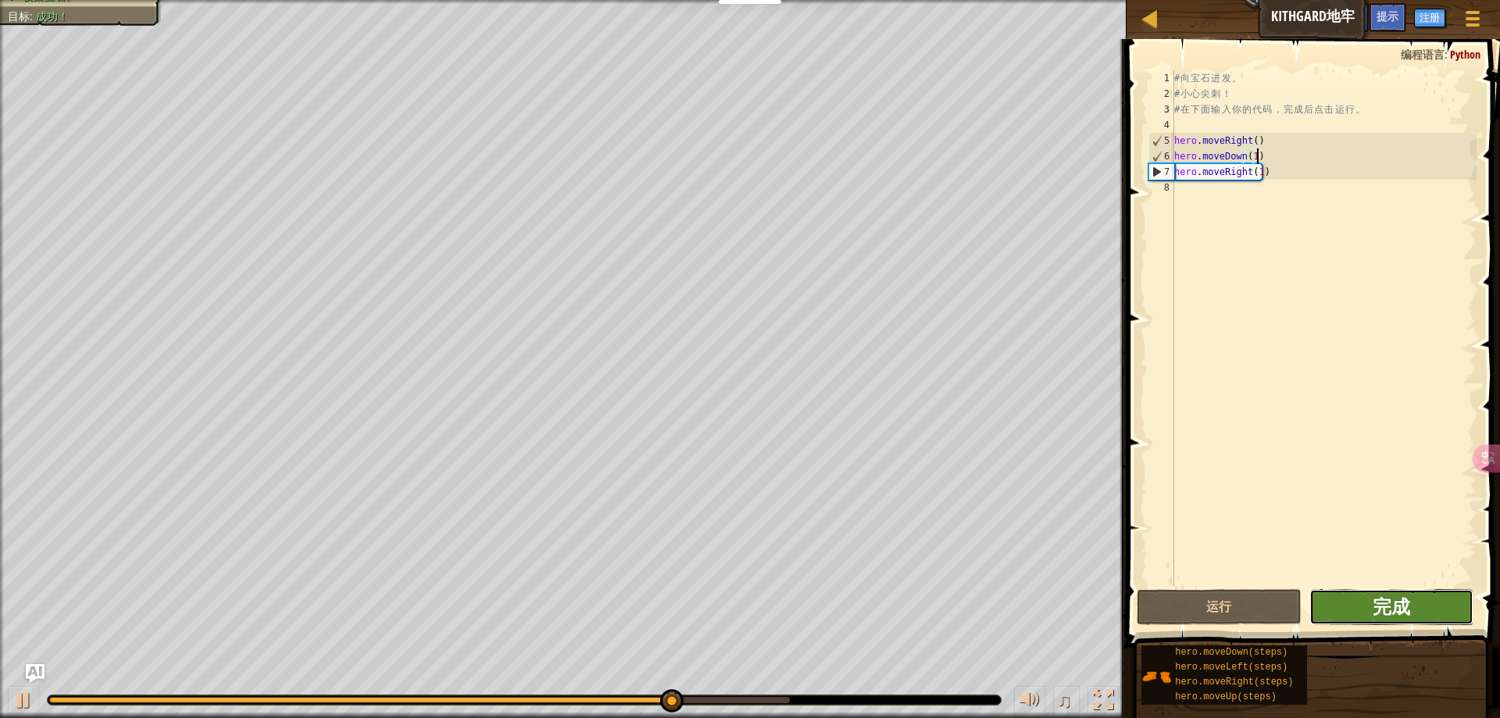
click at [1399, 608] on span "完成" at bounding box center [1391, 606] width 37 height 25
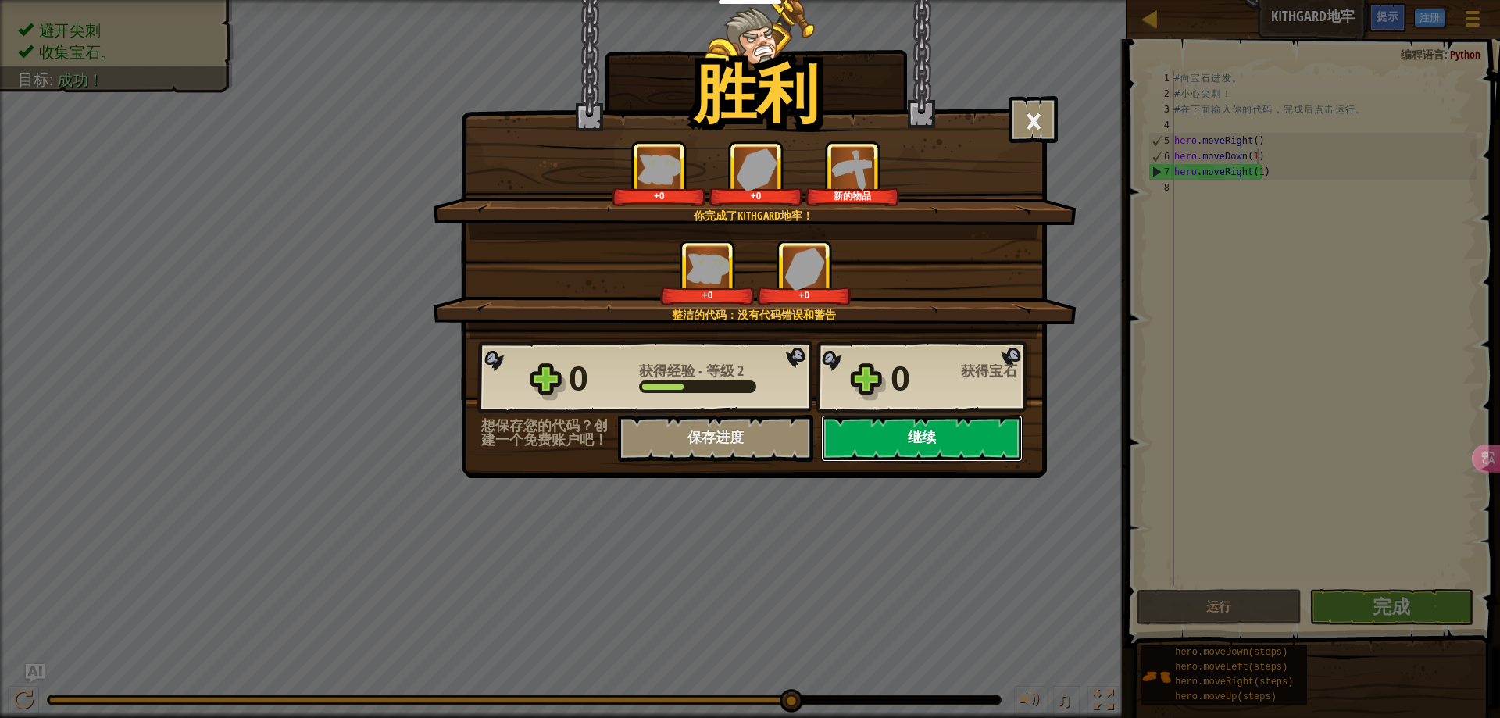
click at [917, 439] on button "继续" at bounding box center [922, 438] width 202 height 47
select select "zh-HANS"
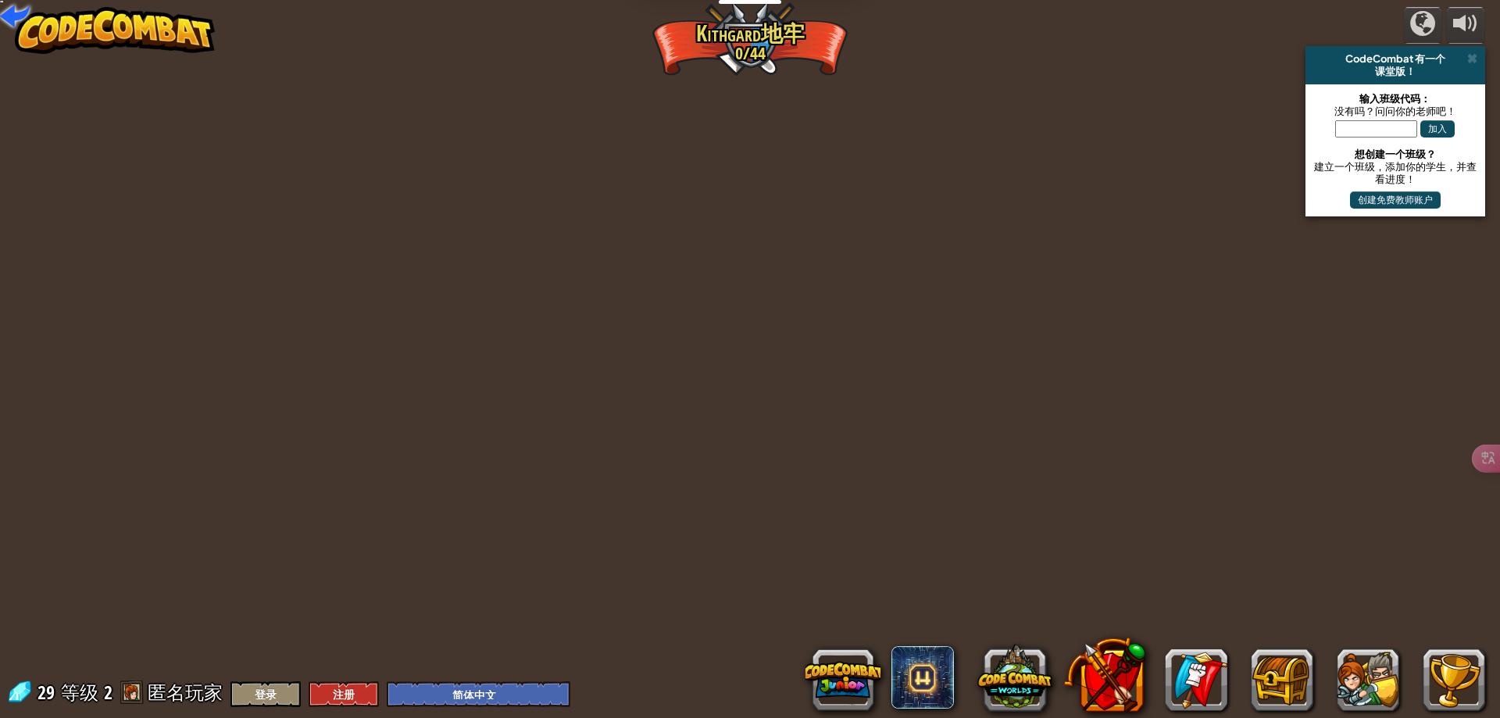
select select "zh-HANS"
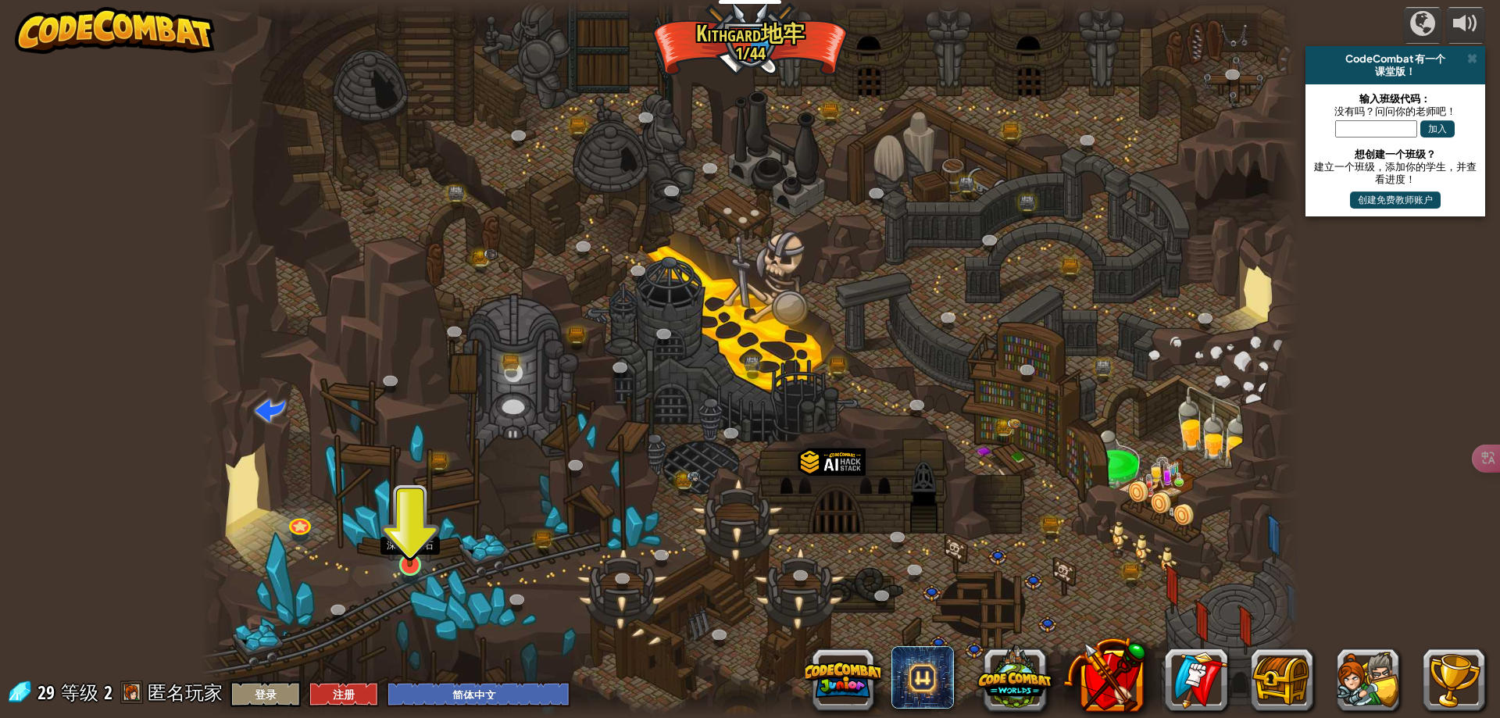
click at [418, 567] on img at bounding box center [410, 533] width 30 height 67
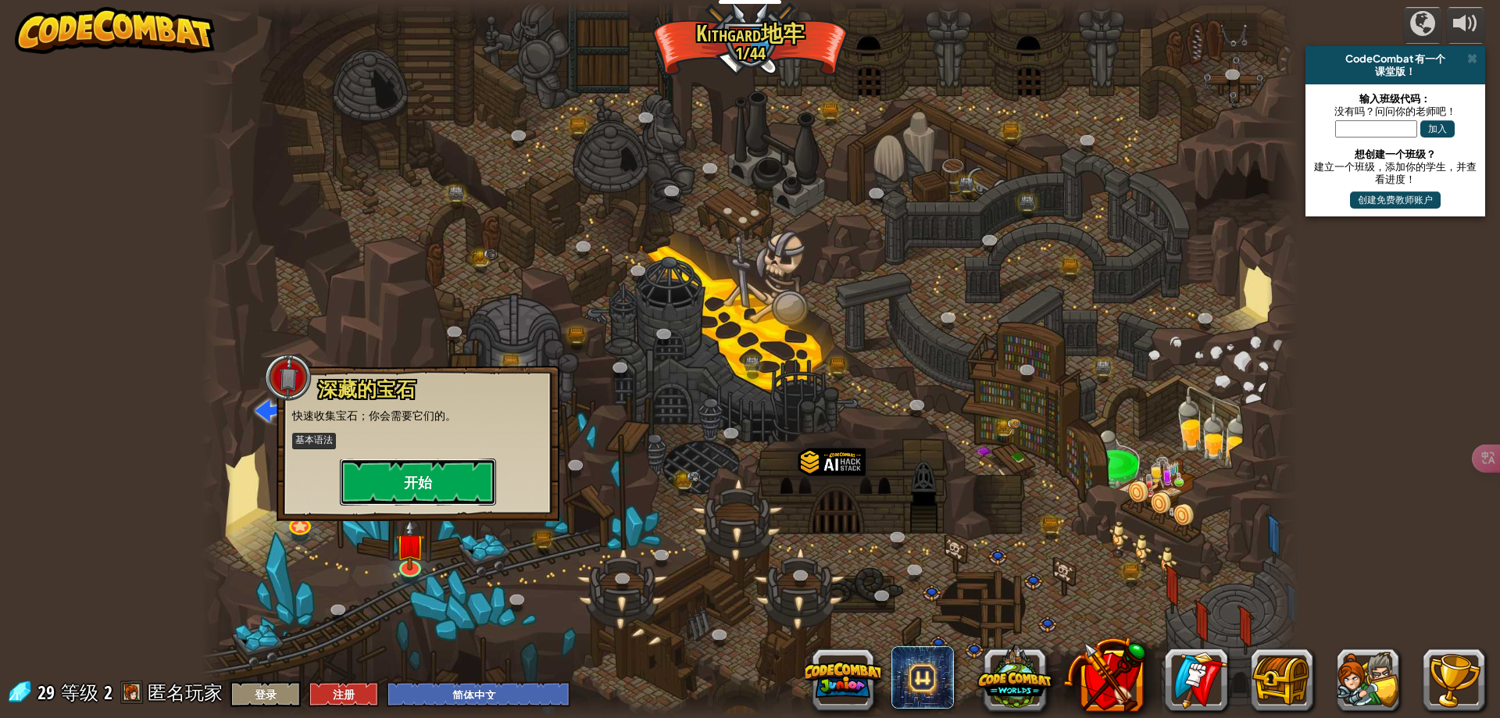
click at [415, 485] on button "开始" at bounding box center [418, 482] width 156 height 47
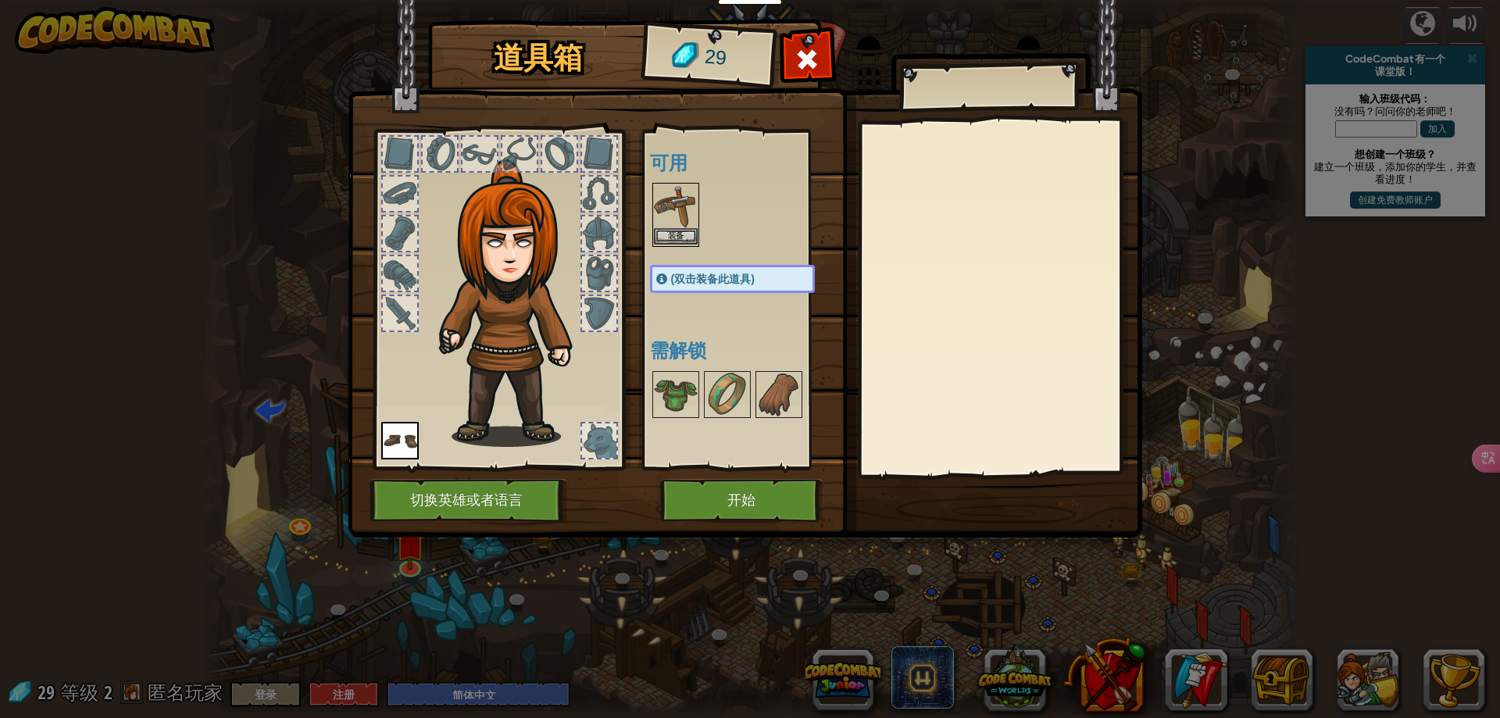
drag, startPoint x: 672, startPoint y: 209, endPoint x: 684, endPoint y: 235, distance: 28.6
click at [672, 210] on img at bounding box center [676, 206] width 44 height 44
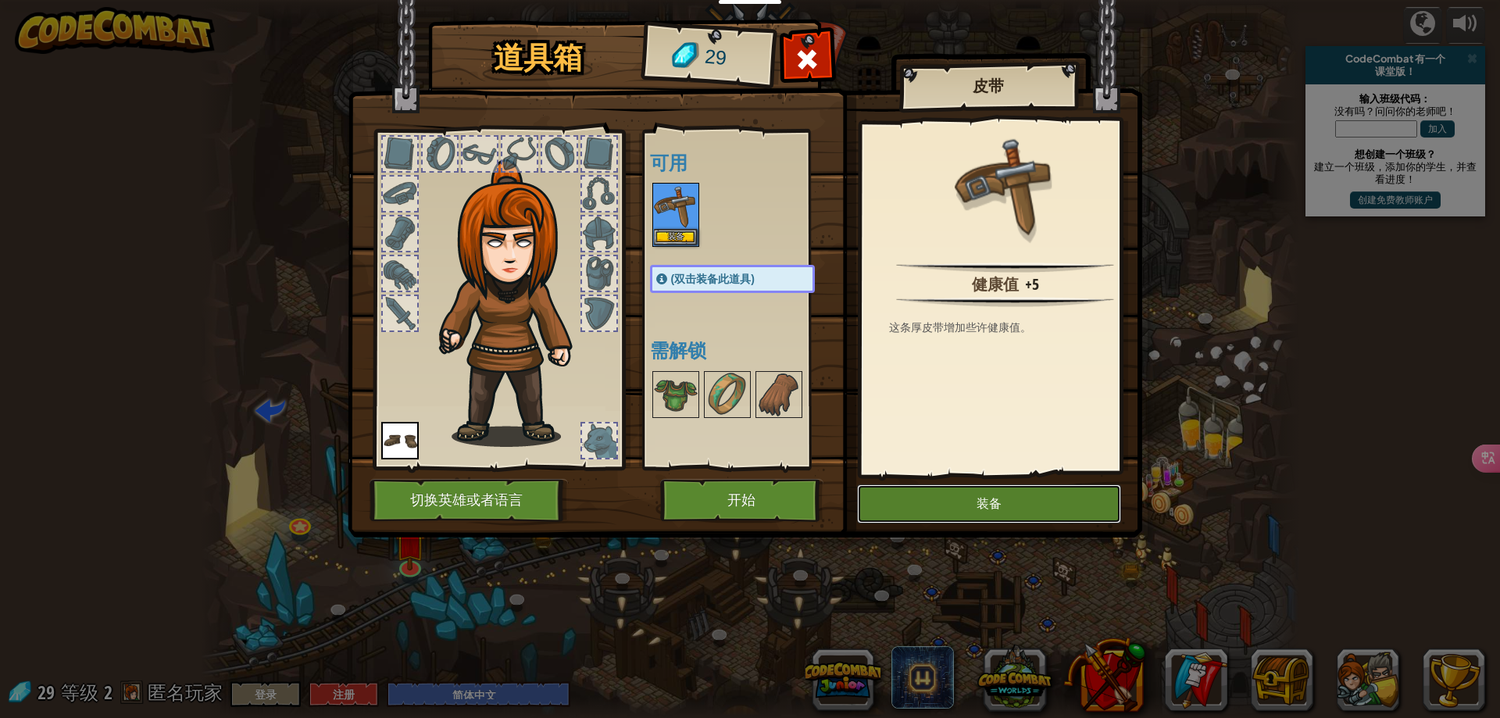
click at [941, 484] on button "装备" at bounding box center [989, 503] width 264 height 39
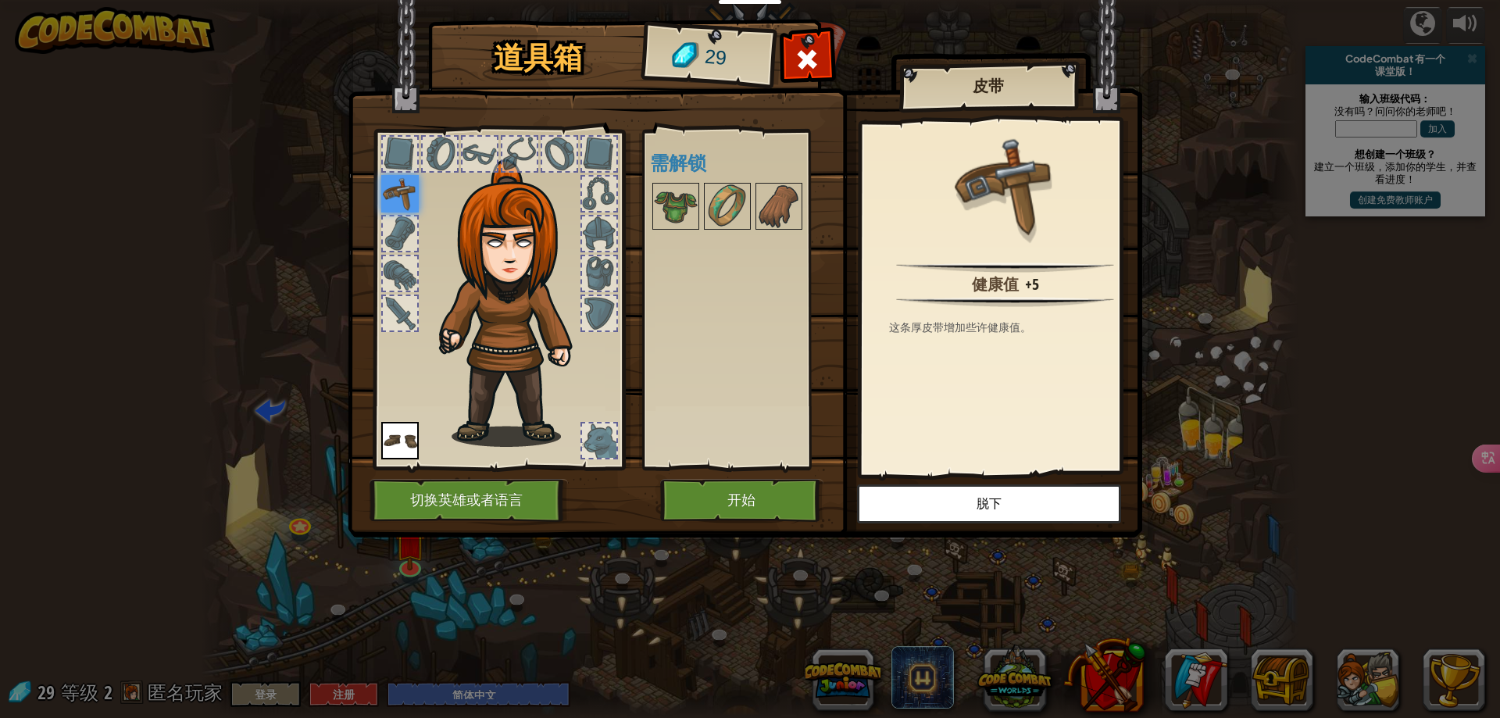
click at [715, 270] on div "可用 装备 装备 (双击装备此道具) 需解锁" at bounding box center [748, 300] width 196 height 326
click at [758, 502] on button "开始" at bounding box center [741, 500] width 163 height 43
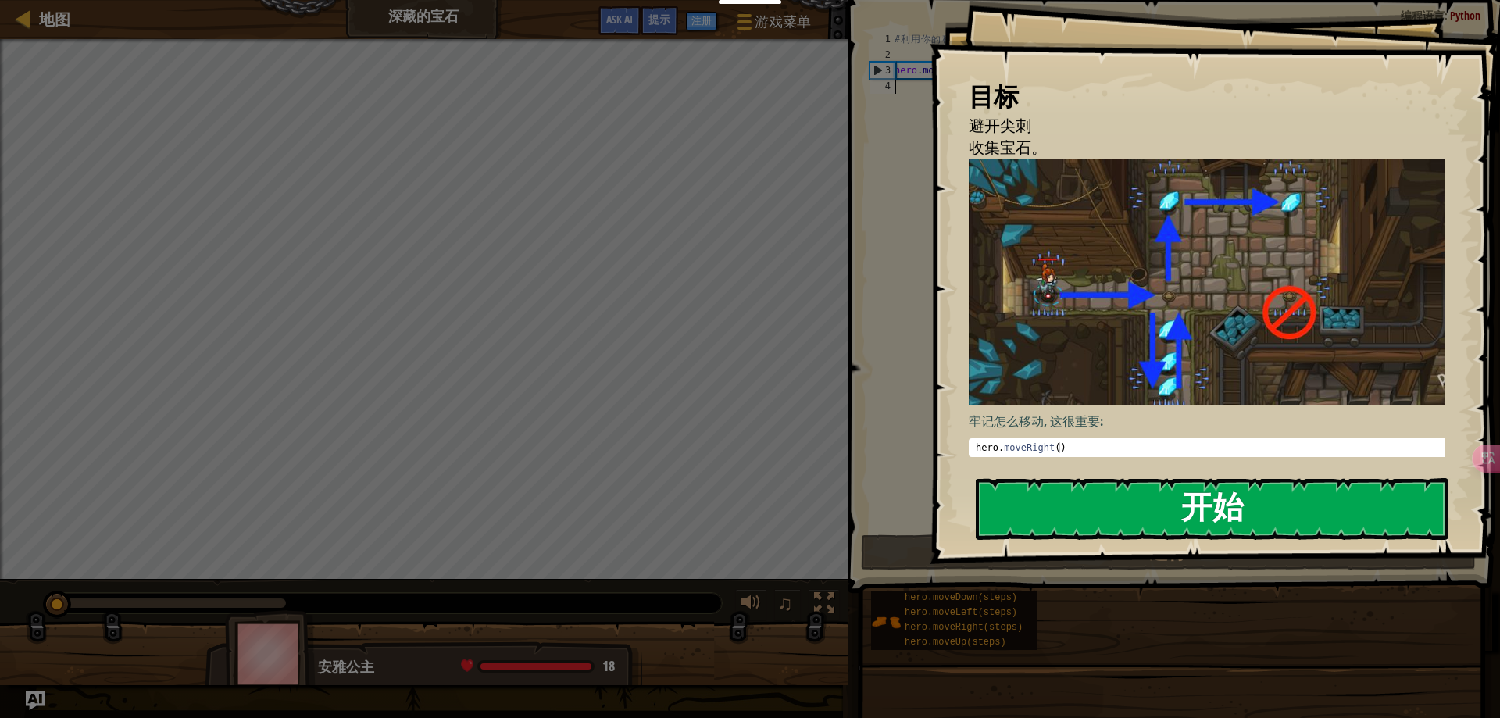
click at [1159, 511] on button "开始" at bounding box center [1212, 509] width 473 height 62
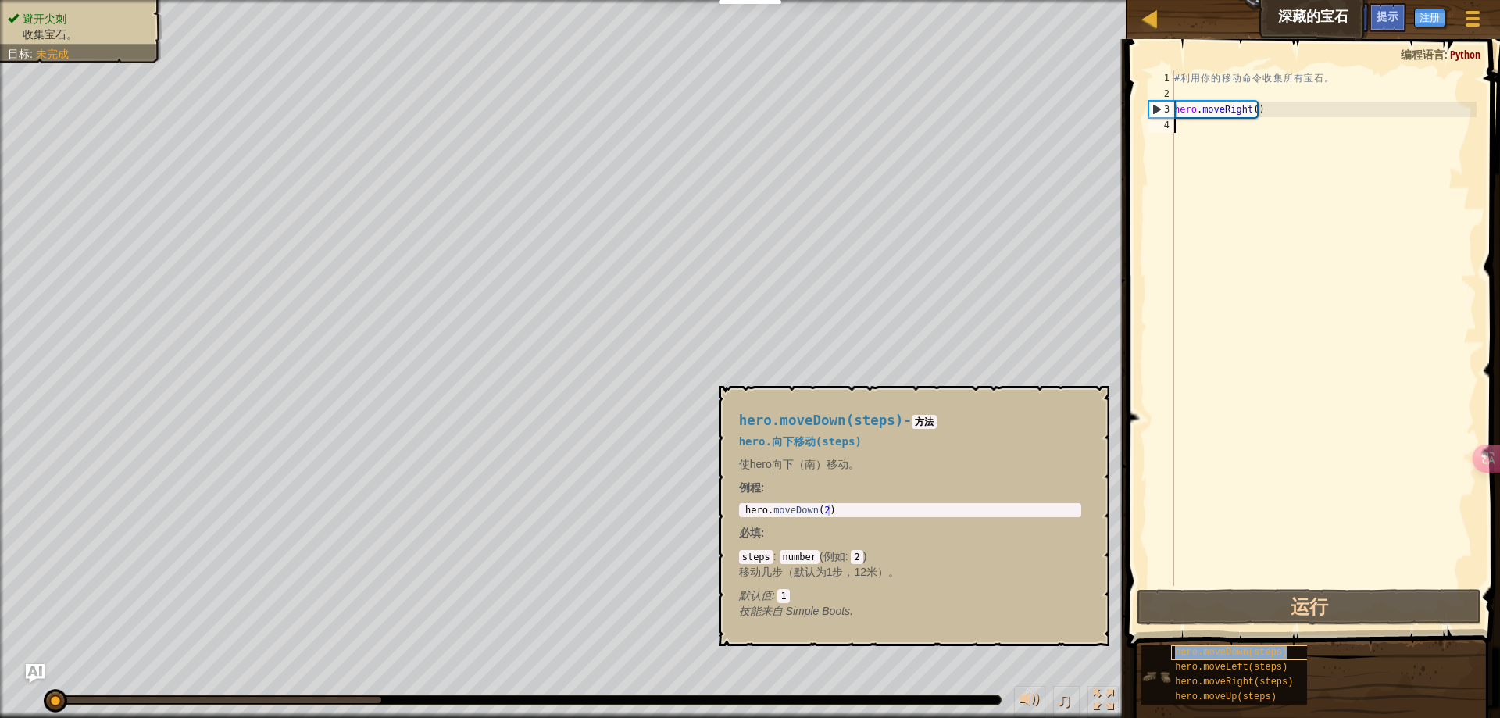
click at [1231, 655] on span "hero.moveDown(steps)" at bounding box center [1231, 652] width 112 height 11
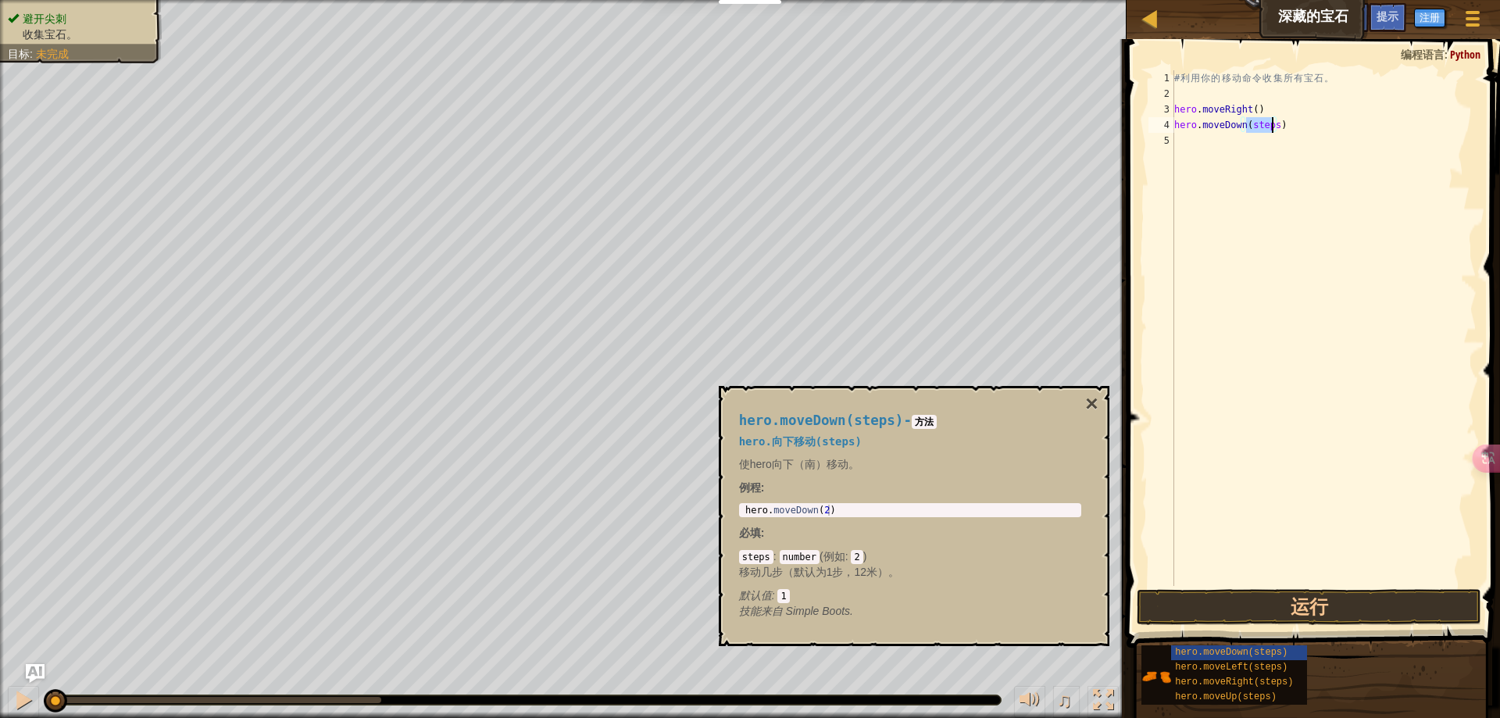
drag, startPoint x: 1244, startPoint y: 125, endPoint x: 1271, endPoint y: 129, distance: 26.8
click at [1271, 129] on div "# 利 用 你 的 移 动 命 令 收 集 所 有 宝 石 。 hero . moveRight ( ) hero . moveDown ( steps )" at bounding box center [1323, 343] width 305 height 547
type textarea "hero.moveDown(1)"
click at [1235, 378] on div "# 利 用 你 的 移 动 命 令 收 集 所 有 宝 石 。 hero . moveRight ( ) hero . moveDown ( 1 )" at bounding box center [1323, 343] width 305 height 547
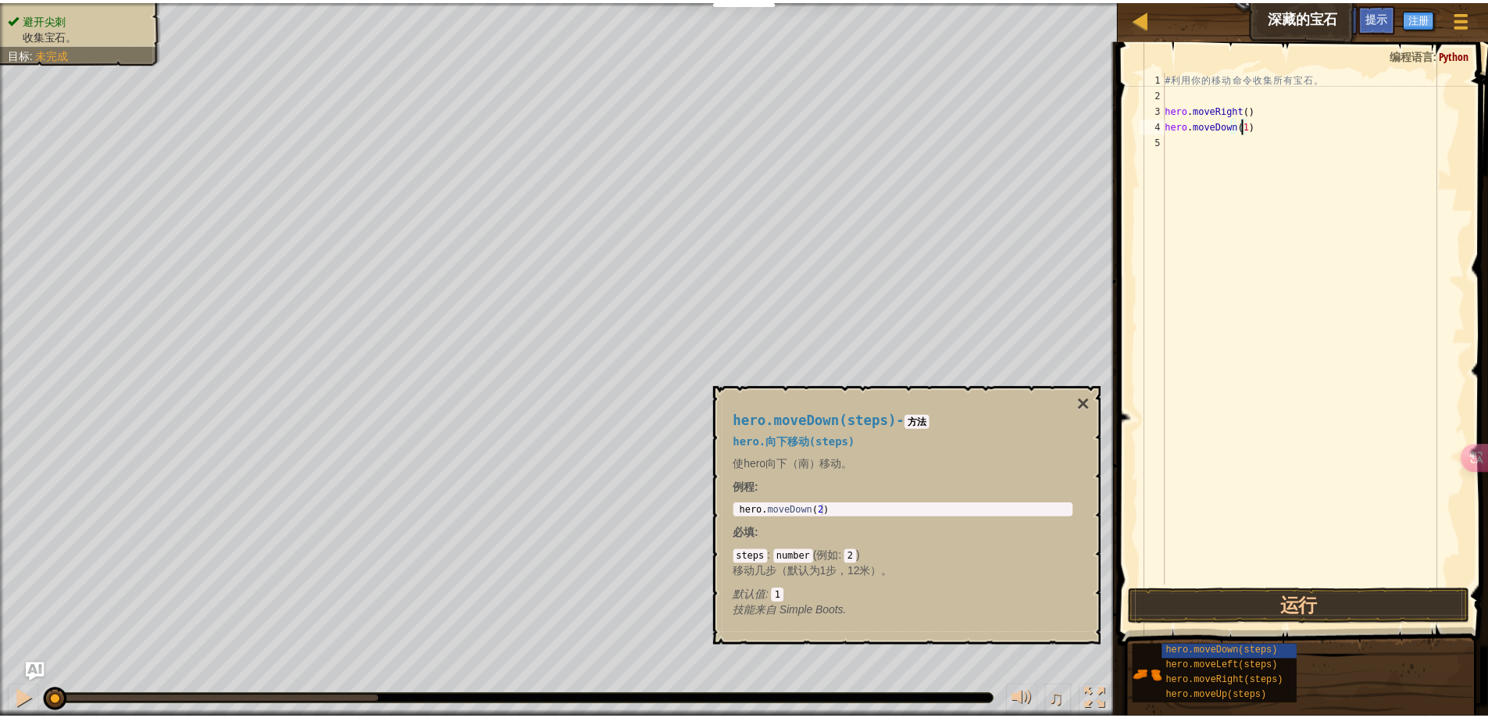
scroll to position [7, 0]
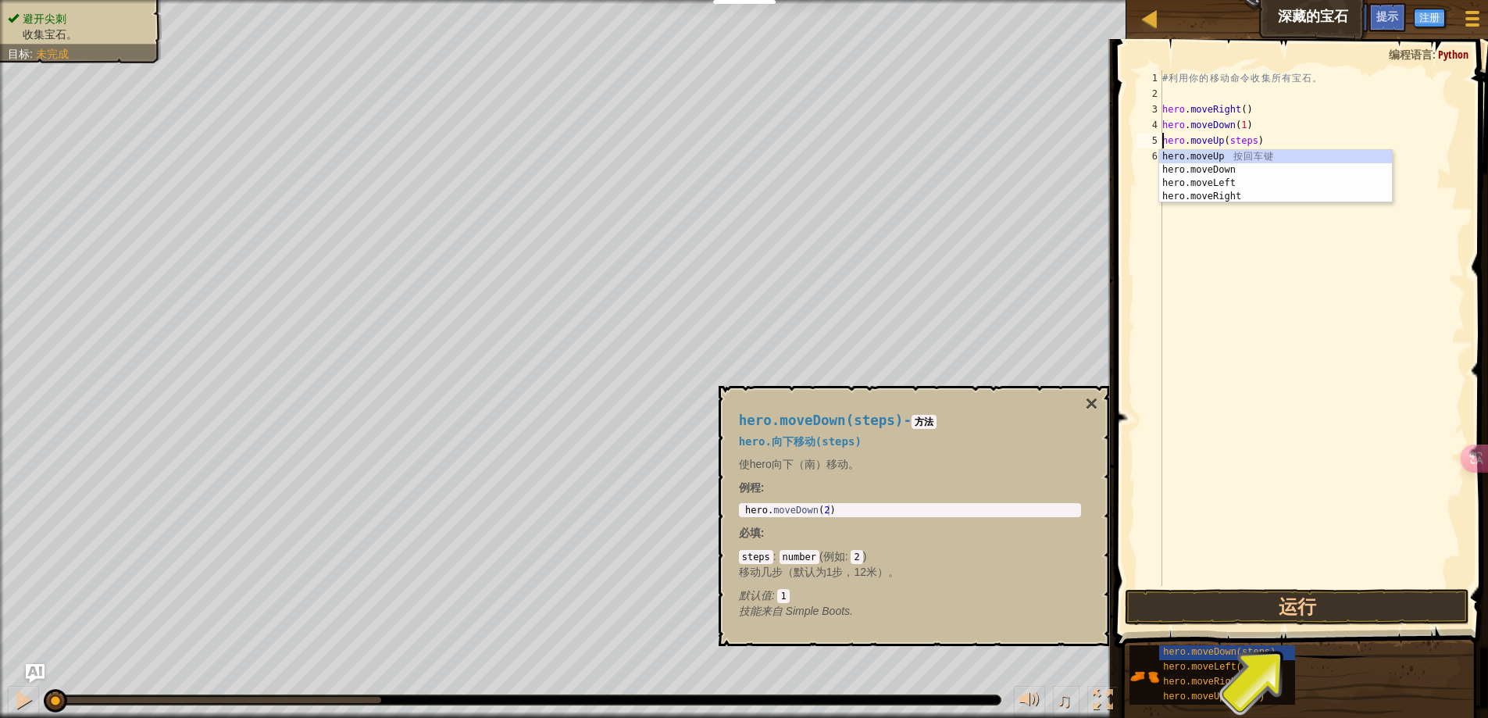
click at [1227, 140] on div "# 利 用 你 的 移 动 命 令 收 集 所 有 宝 石 。 hero . moveRight ( ) hero . moveDown ( 1 ) hero…" at bounding box center [1311, 343] width 305 height 547
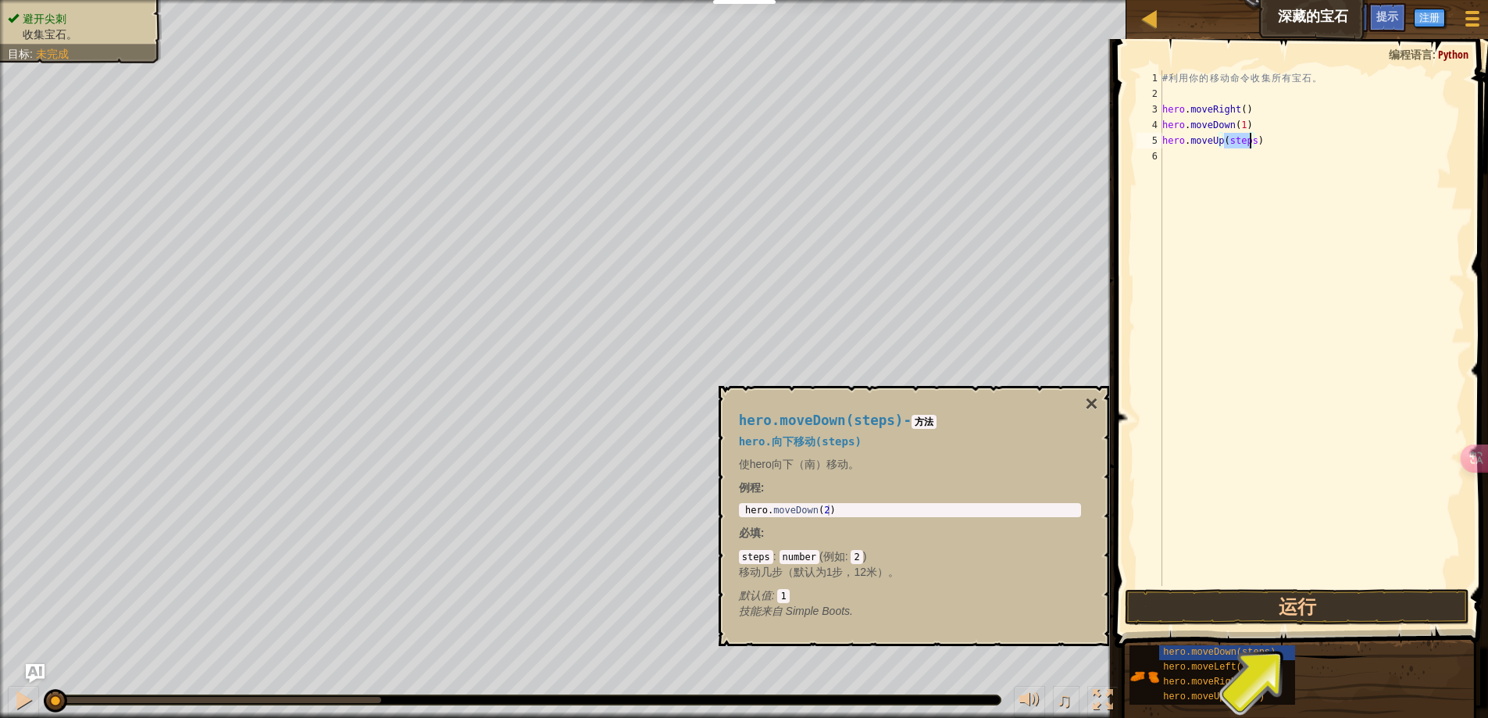
drag, startPoint x: 1224, startPoint y: 141, endPoint x: 1251, endPoint y: 145, distance: 27.7
click at [1251, 145] on div "# 利 用 你 的 移 动 命 令 收 集 所 有 宝 石 。 hero . moveRight ( ) hero . moveDown ( 1 ) hero…" at bounding box center [1311, 343] width 305 height 547
type textarea "hero.moveUp(1)"
click at [1261, 256] on div "# 利 用 你 的 移 动 命 令 收 集 所 有 宝 石 。 hero . moveRight ( ) hero . moveDown ( 1 ) hero…" at bounding box center [1311, 343] width 305 height 547
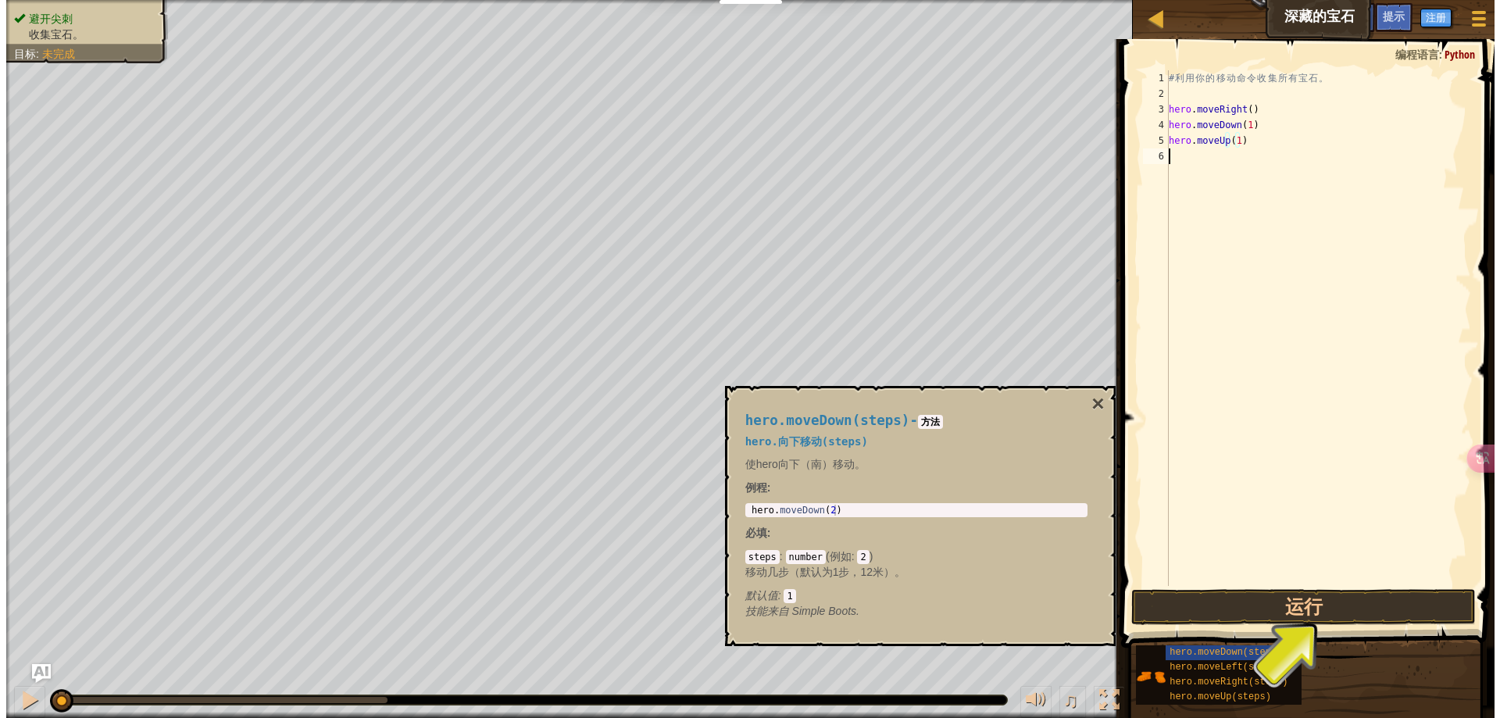
scroll to position [7, 0]
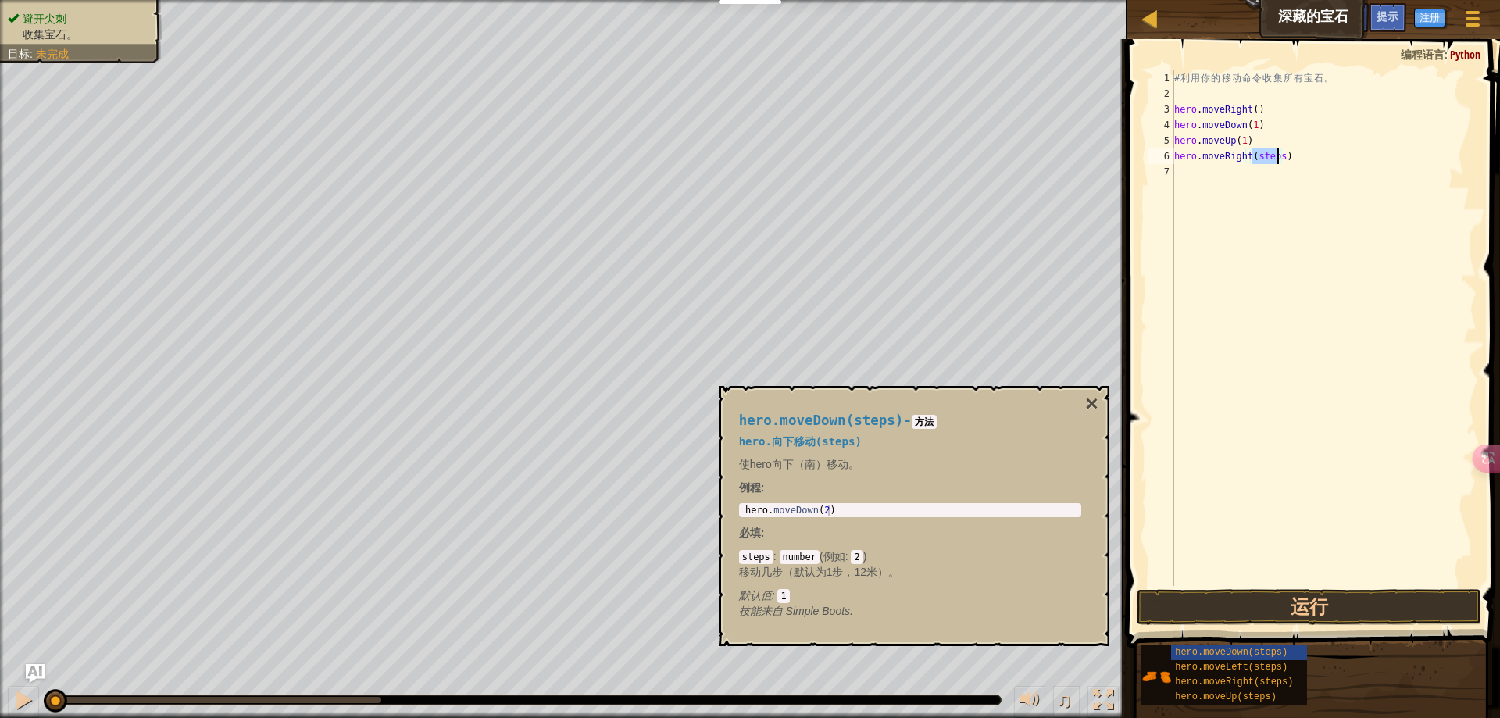
drag, startPoint x: 1252, startPoint y: 155, endPoint x: 1276, endPoint y: 157, distance: 24.3
click at [1276, 157] on div "# 利 用 你 的 移 动 命 令 收 集 所 有 宝 石 。 hero . moveRight ( ) hero . moveDown ( 1 ) hero…" at bounding box center [1323, 343] width 305 height 547
type textarea "hero.moveRight(1)"
click at [1301, 409] on div "# 利 用 你 的 移 动 命 令 收 集 所 有 宝 石 。 hero . moveRight ( ) hero . moveDown ( 1 ) hero…" at bounding box center [1323, 343] width 305 height 547
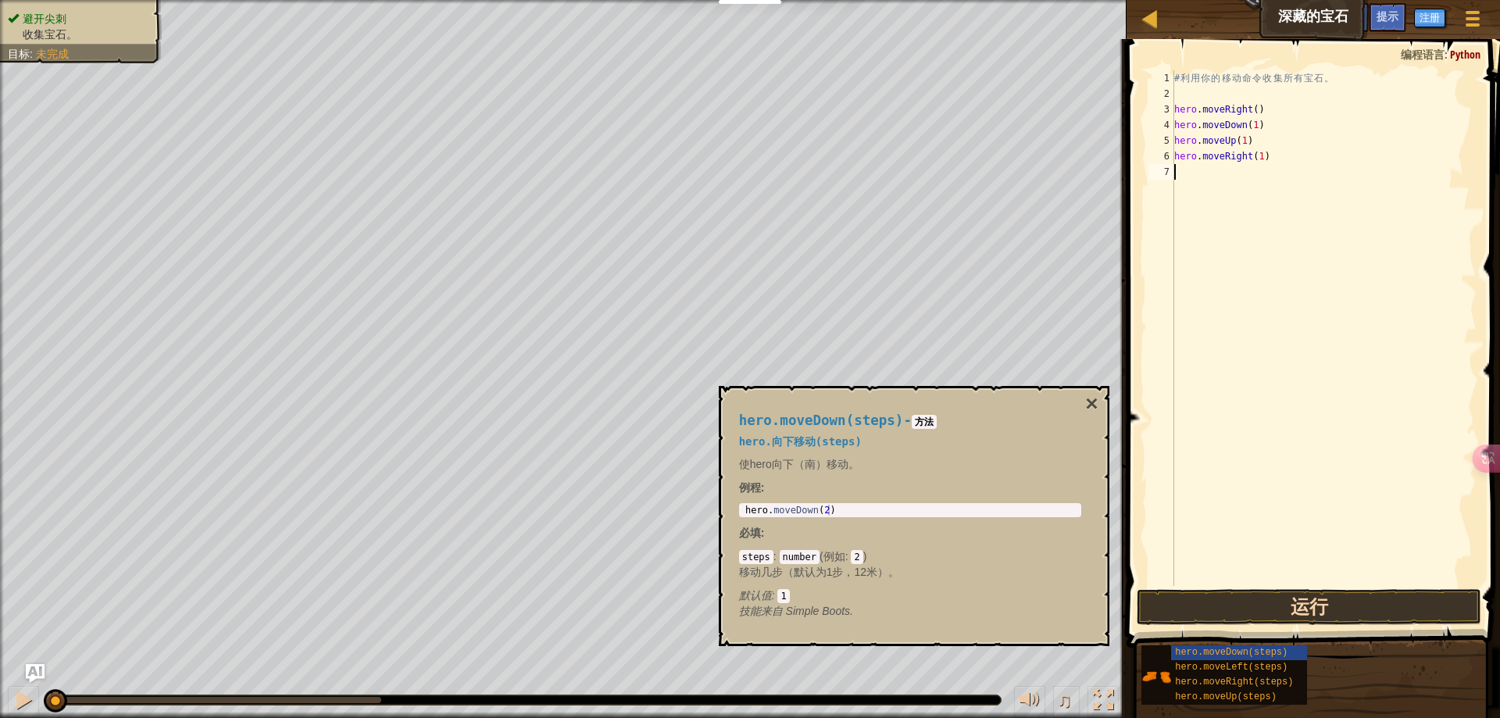
scroll to position [7, 0]
click at [1298, 612] on button "运行" at bounding box center [1309, 607] width 345 height 36
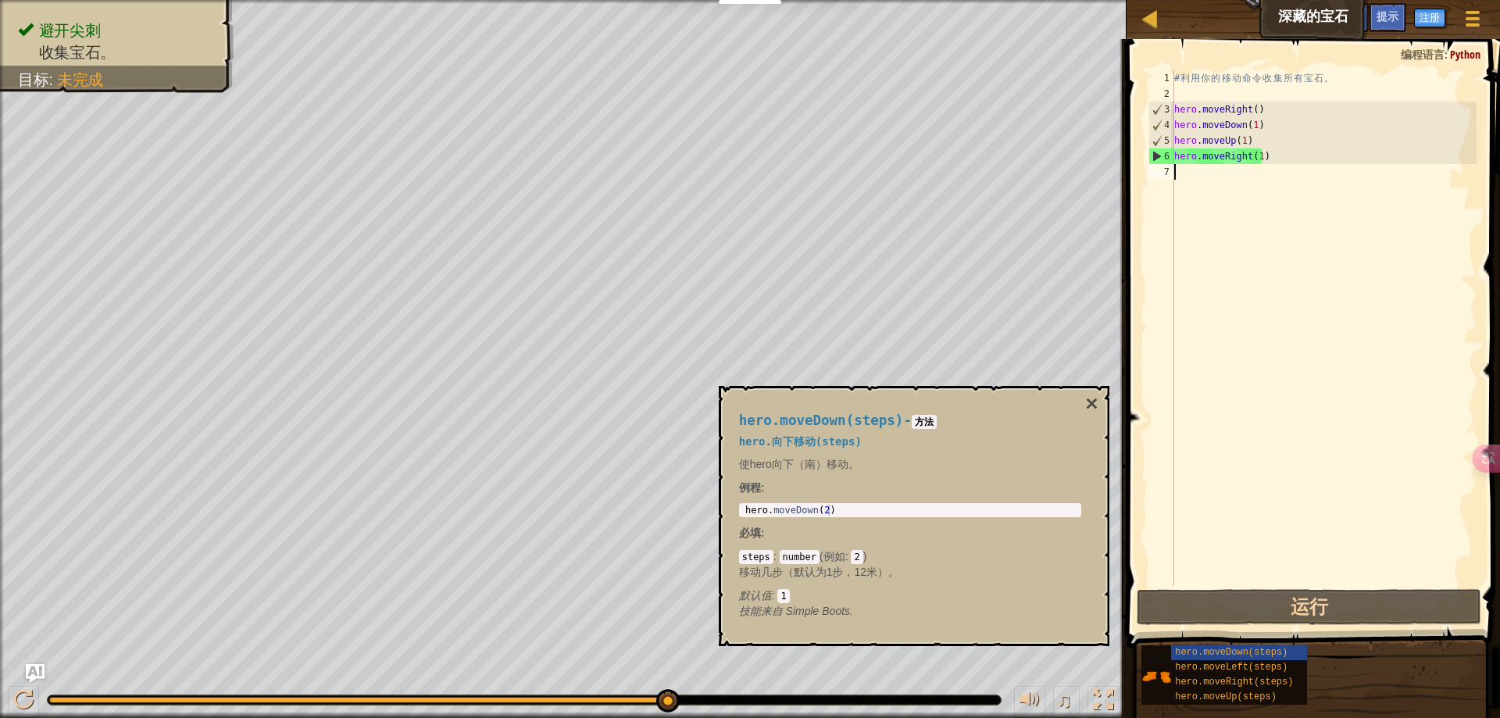
click at [1240, 268] on div "# 利 用 你 的 移 动 命 令 收 集 所 有 宝 石 。 hero . moveRight ( ) hero . moveDown ( 1 ) hero…" at bounding box center [1323, 343] width 305 height 547
click at [1237, 138] on div "# 利 用 你 的 移 动 命 令 收 集 所 有 宝 石 。 hero . moveRight ( ) hero . moveDown ( 1 ) hero…" at bounding box center [1323, 343] width 305 height 547
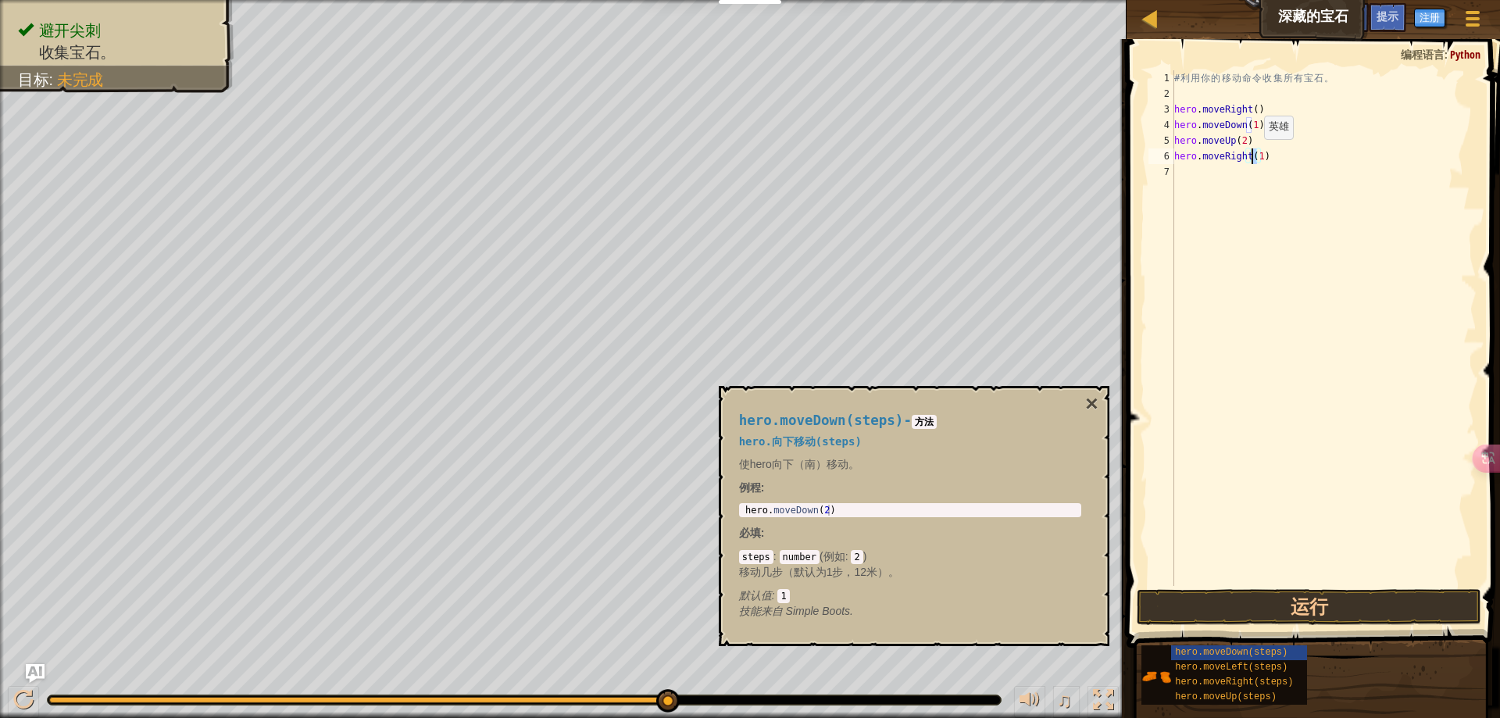
click at [1251, 155] on div "# 利 用 你 的 移 动 命 令 收 集 所 有 宝 石 。 hero . moveRight ( ) hero . moveDown ( 1 ) hero…" at bounding box center [1323, 343] width 305 height 547
type textarea "hero.moveRight(2)"
click at [1283, 303] on div "# 利 用 你 的 移 动 命 令 收 集 所 有 宝 石 。 hero . moveRight ( ) hero . moveDown ( 1 ) hero…" at bounding box center [1323, 343] width 305 height 547
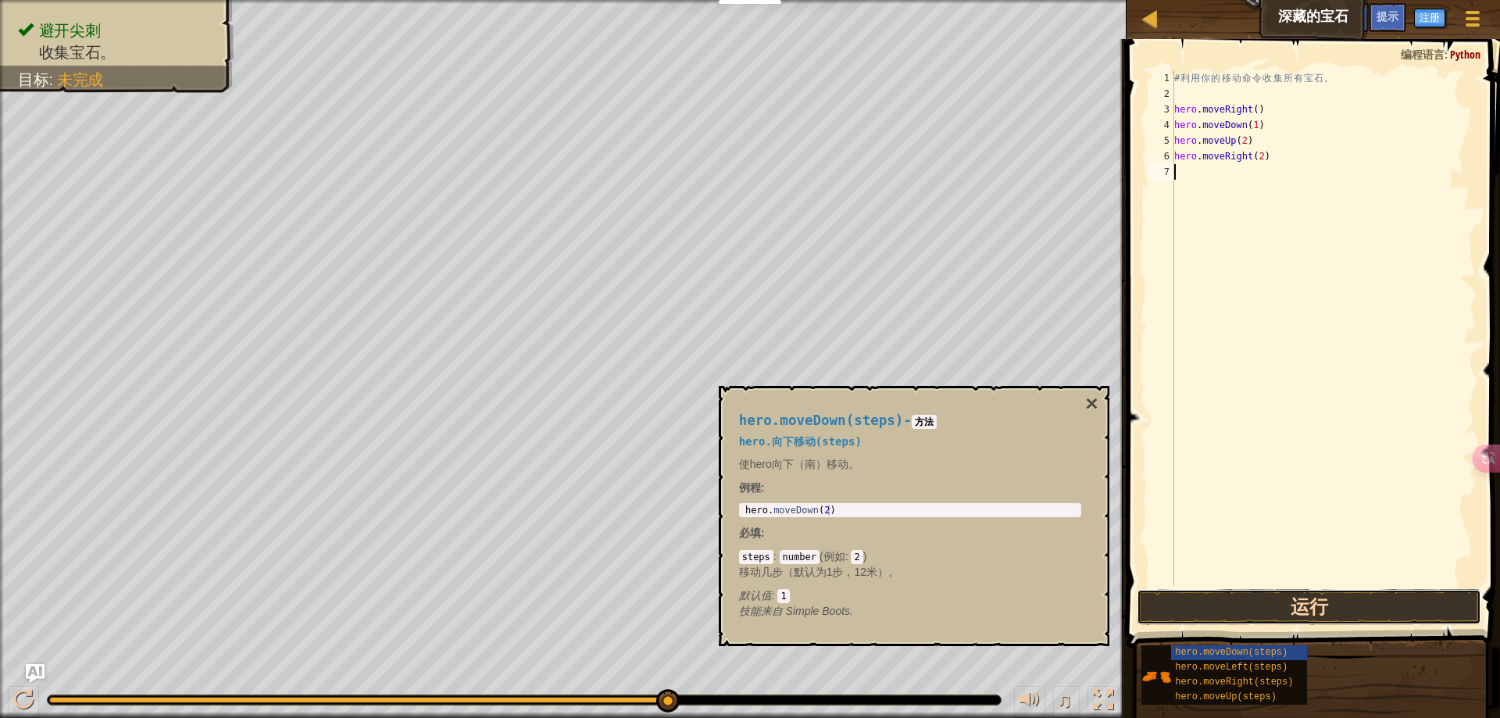
click at [1274, 596] on button "运行" at bounding box center [1309, 607] width 345 height 36
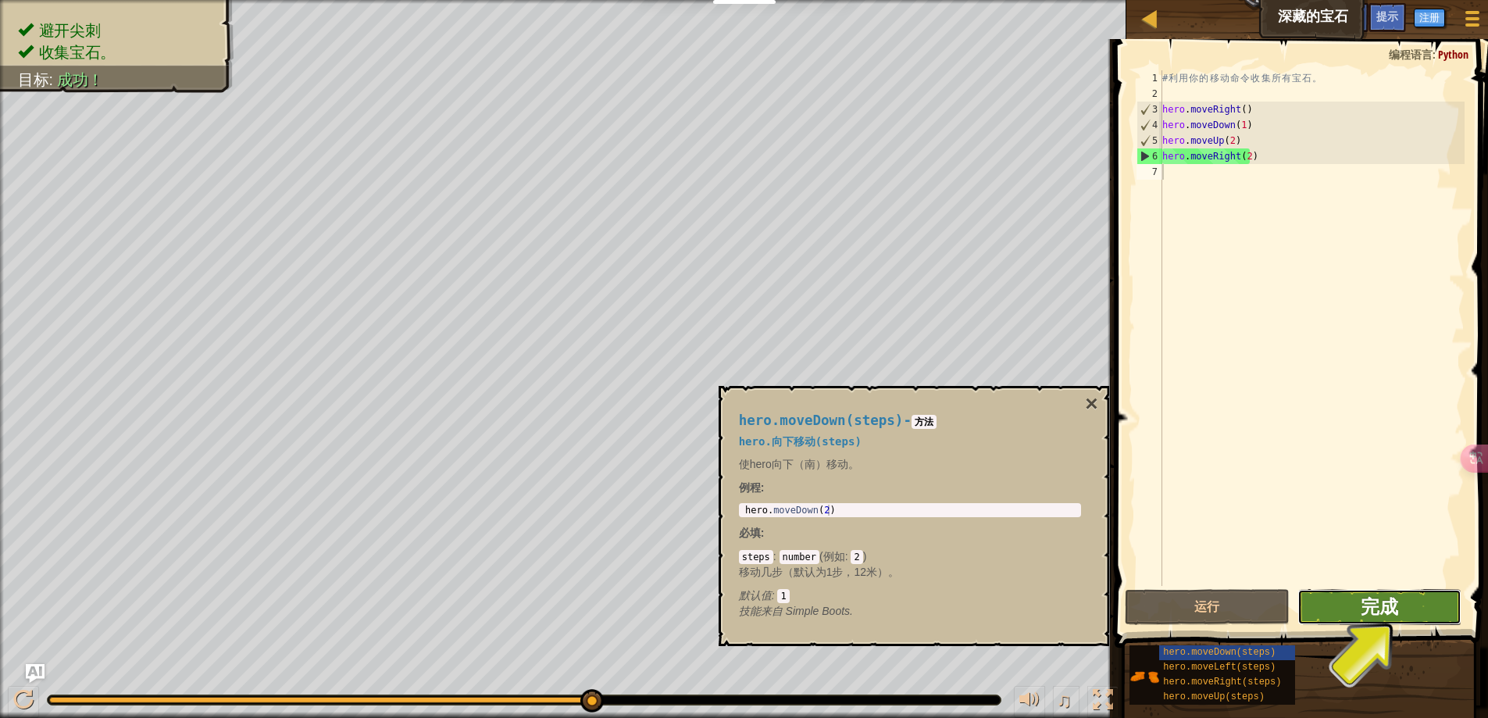
click at [1397, 596] on span "完成" at bounding box center [1379, 606] width 37 height 25
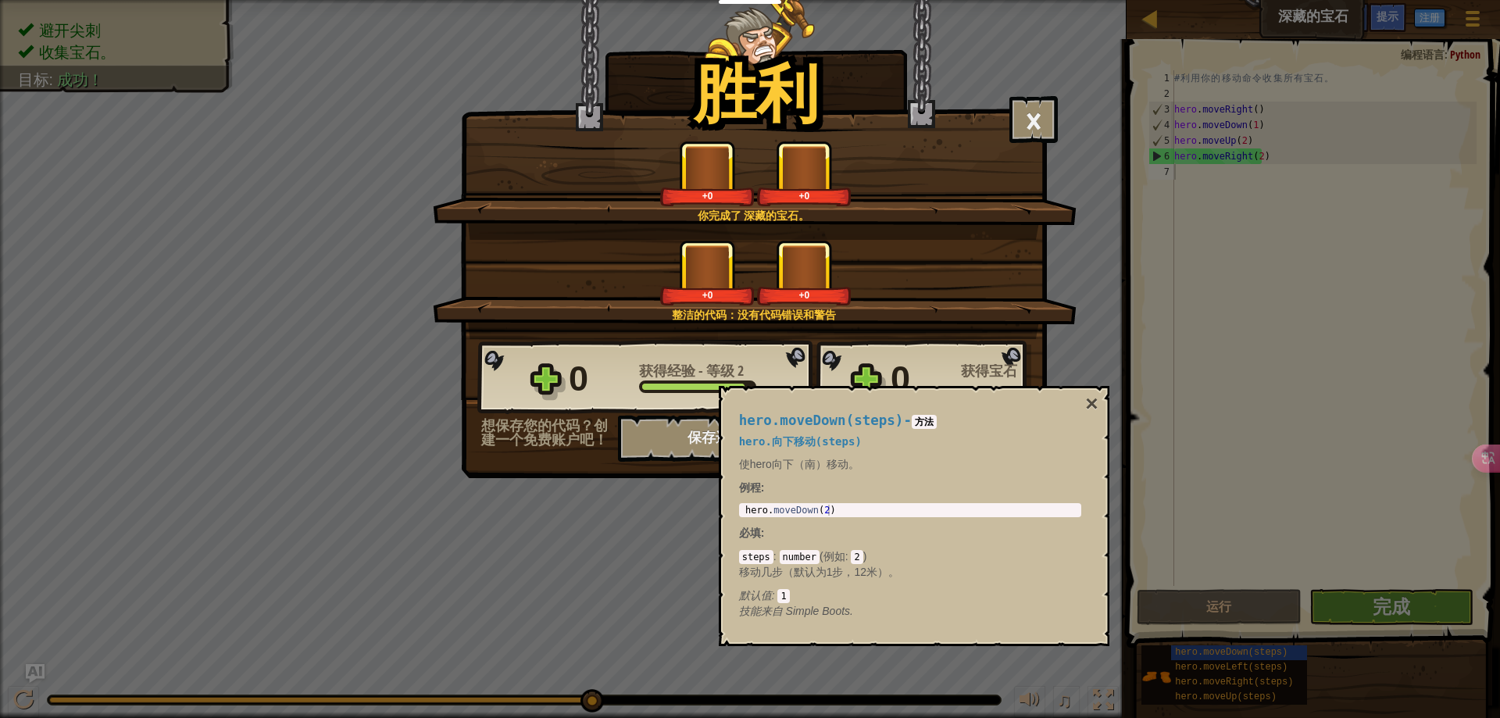
click at [935, 246] on div "+0 +0" at bounding box center [755, 273] width 606 height 66
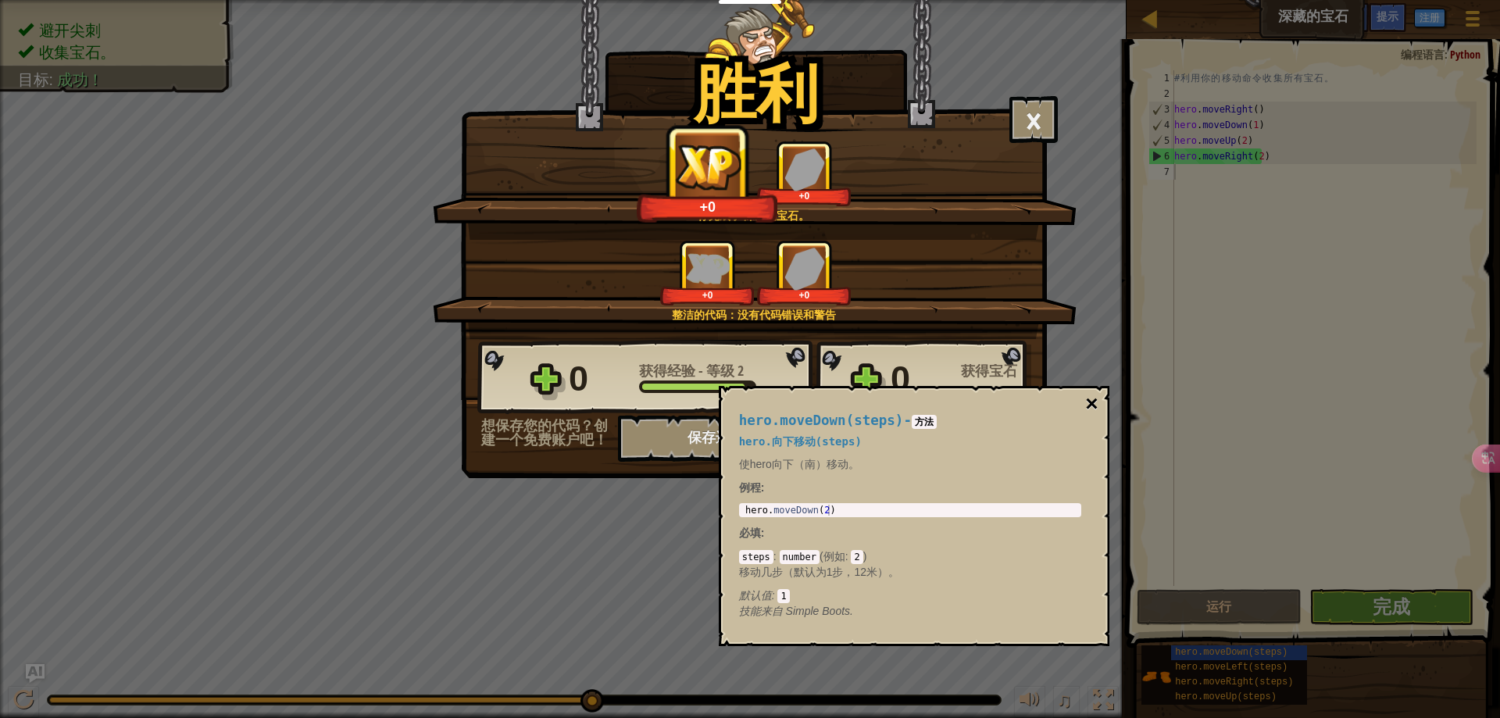
drag, startPoint x: 1101, startPoint y: 398, endPoint x: 1088, endPoint y: 403, distance: 14.4
click at [1100, 397] on div "hero.moveDown(steps) - 方法 hero.向下移动(steps) 使hero向下（南）移动。 例程 : 1 hero . moveDown…" at bounding box center [914, 516] width 391 height 260
click at [1088, 403] on button "×" at bounding box center [1091, 404] width 12 height 22
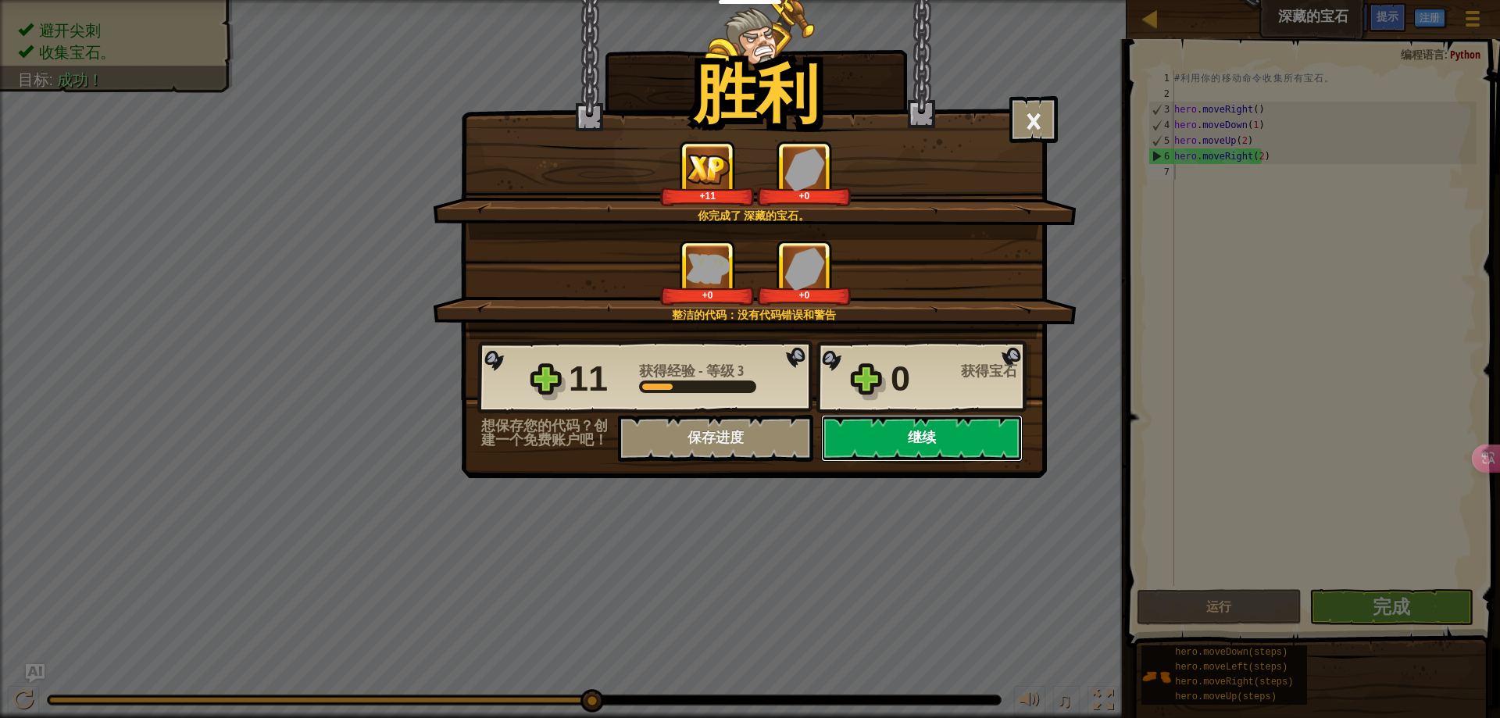
click at [951, 426] on button "继续" at bounding box center [922, 438] width 202 height 47
select select "zh-HANS"
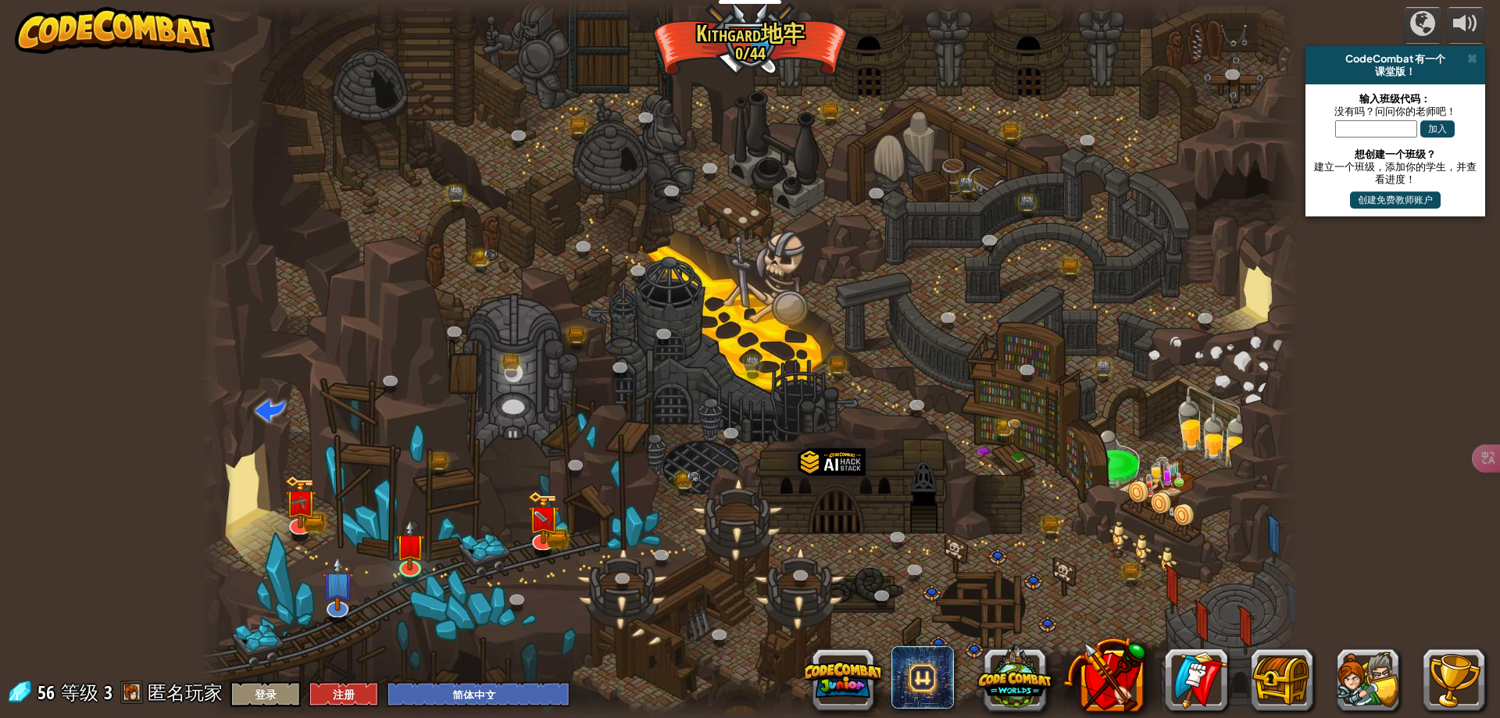
select select "zh-HANS"
click at [514, 518] on div at bounding box center [750, 359] width 1098 height 718
click at [530, 526] on img at bounding box center [543, 508] width 30 height 65
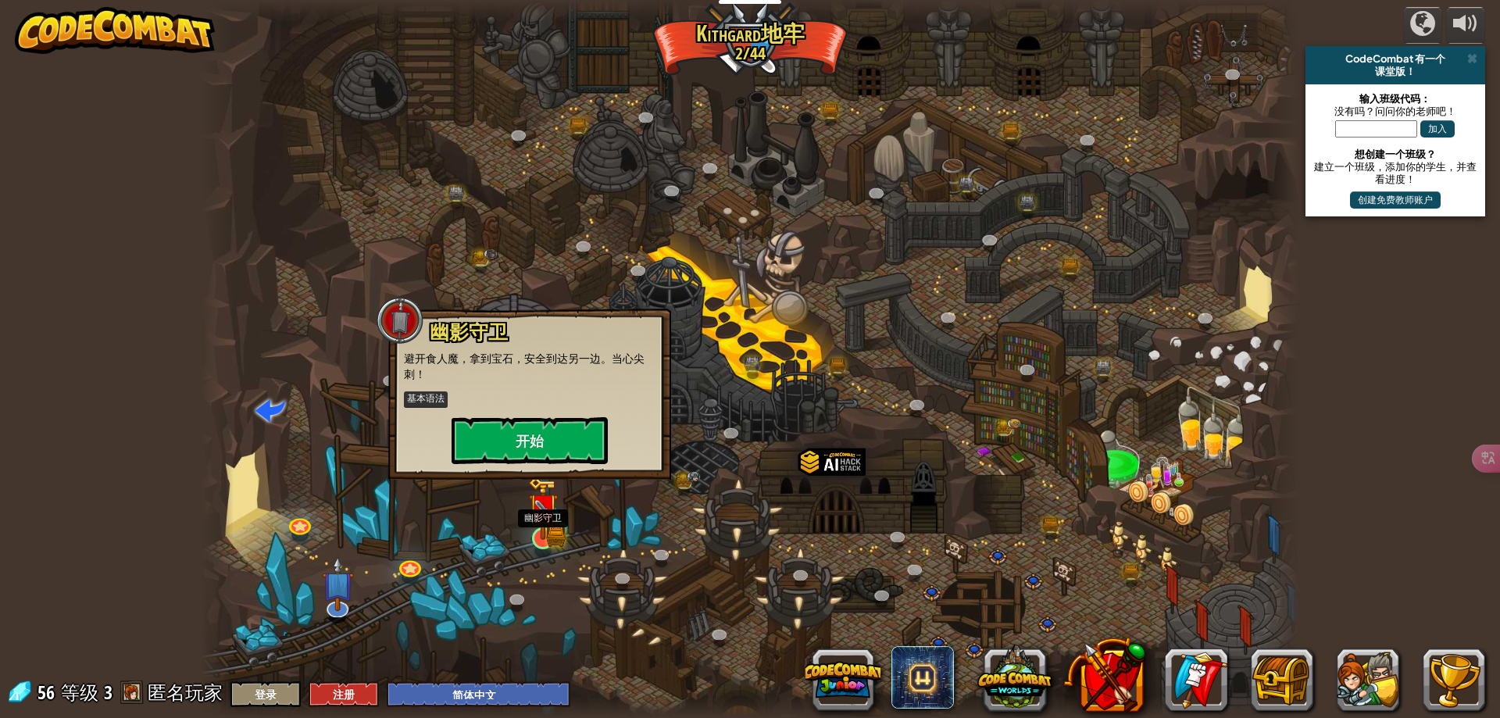
click at [548, 524] on img at bounding box center [543, 508] width 30 height 65
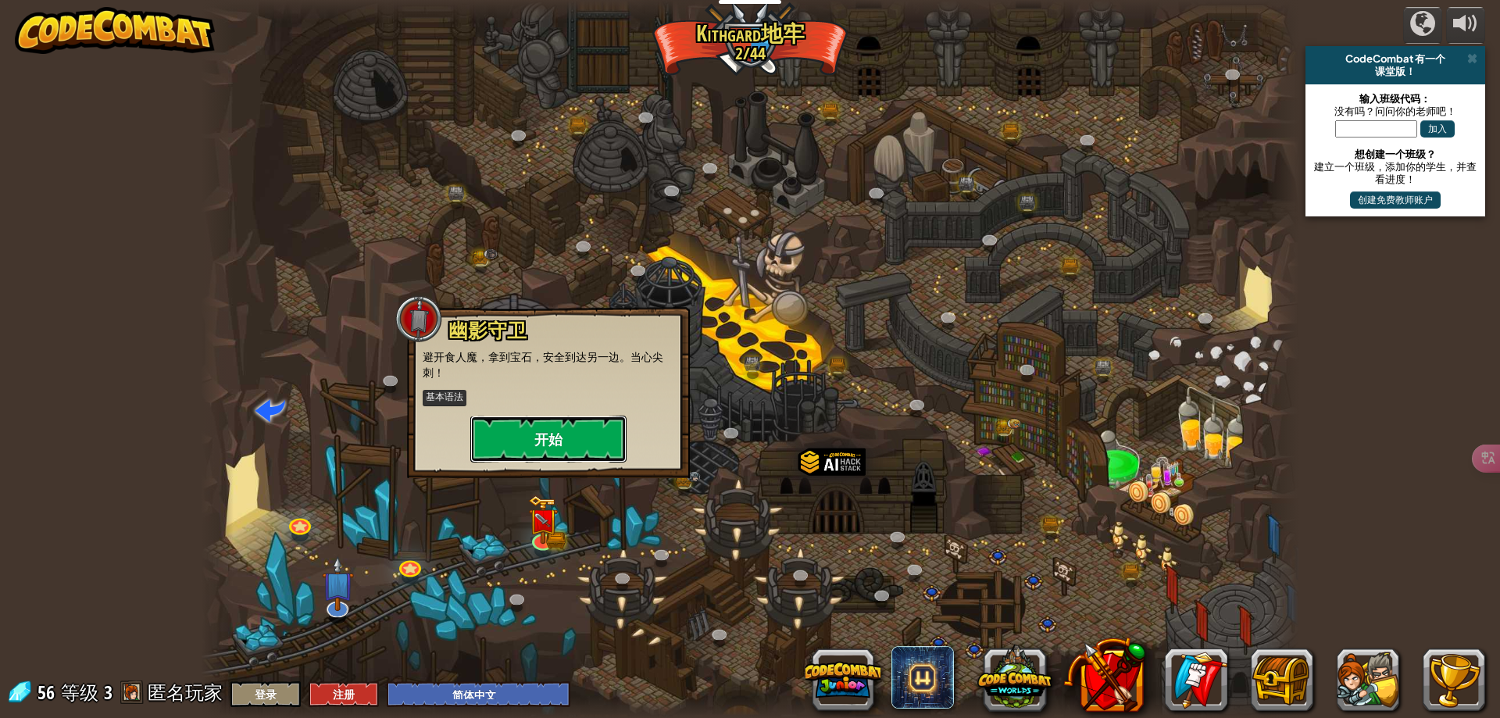
click at [557, 449] on button "开始" at bounding box center [548, 439] width 156 height 47
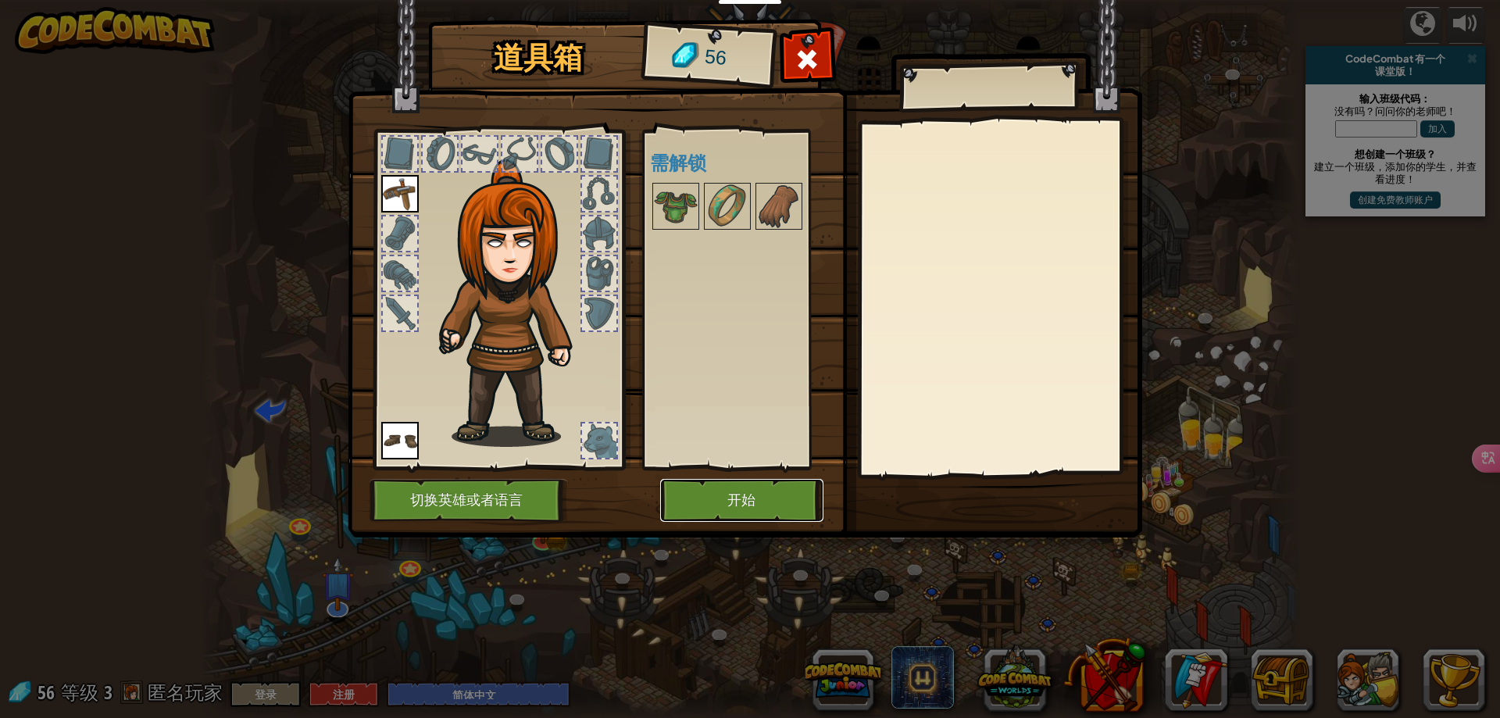
click at [777, 497] on button "开始" at bounding box center [741, 500] width 163 height 43
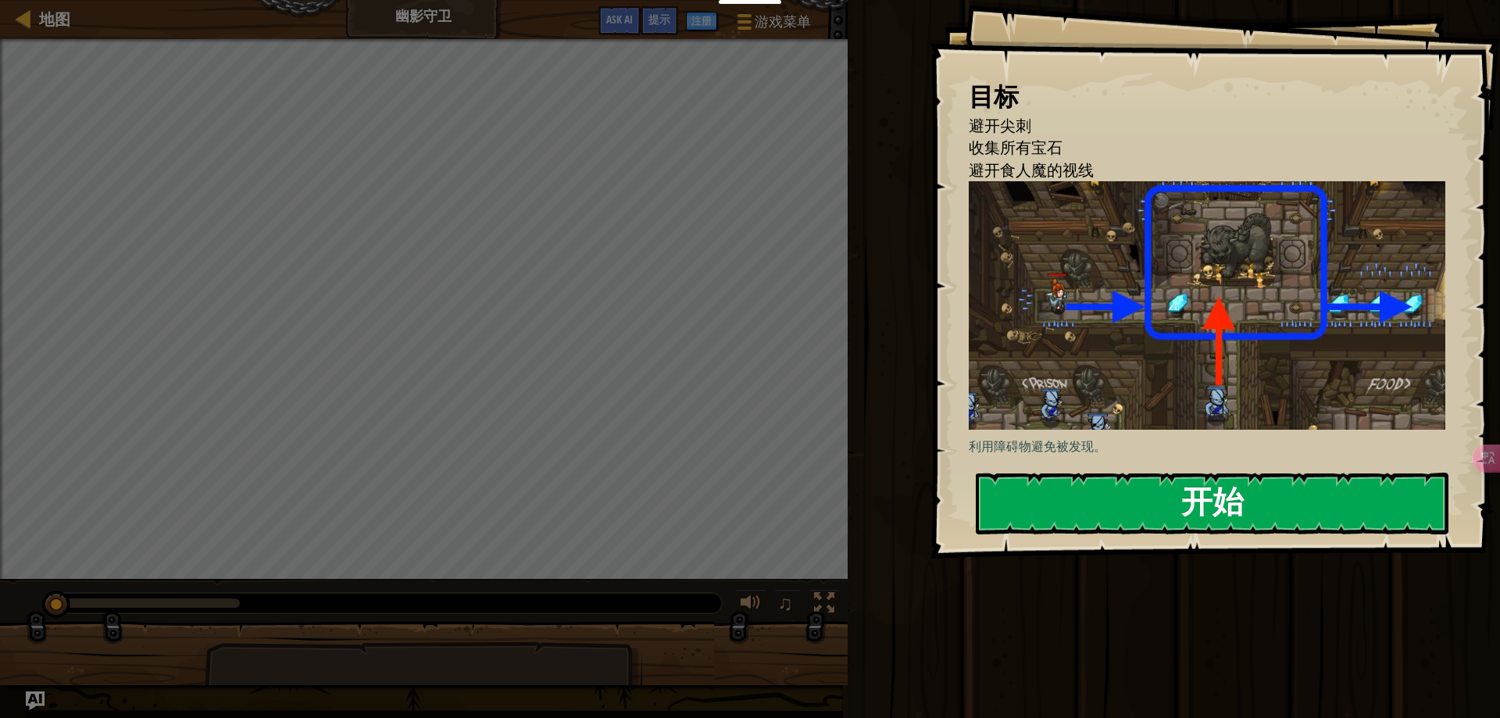
click at [1131, 473] on div "目标 避开尖刺 收集所有宝石 避开食人魔的视线 利用障碍物避免被发现。 开始 载入失败 订阅后才可开始本关 订阅 你将需要加入一个课程来玩这个关卡 回到我的课…" at bounding box center [1215, 279] width 570 height 559
click at [1137, 484] on button "开始" at bounding box center [1212, 504] width 473 height 62
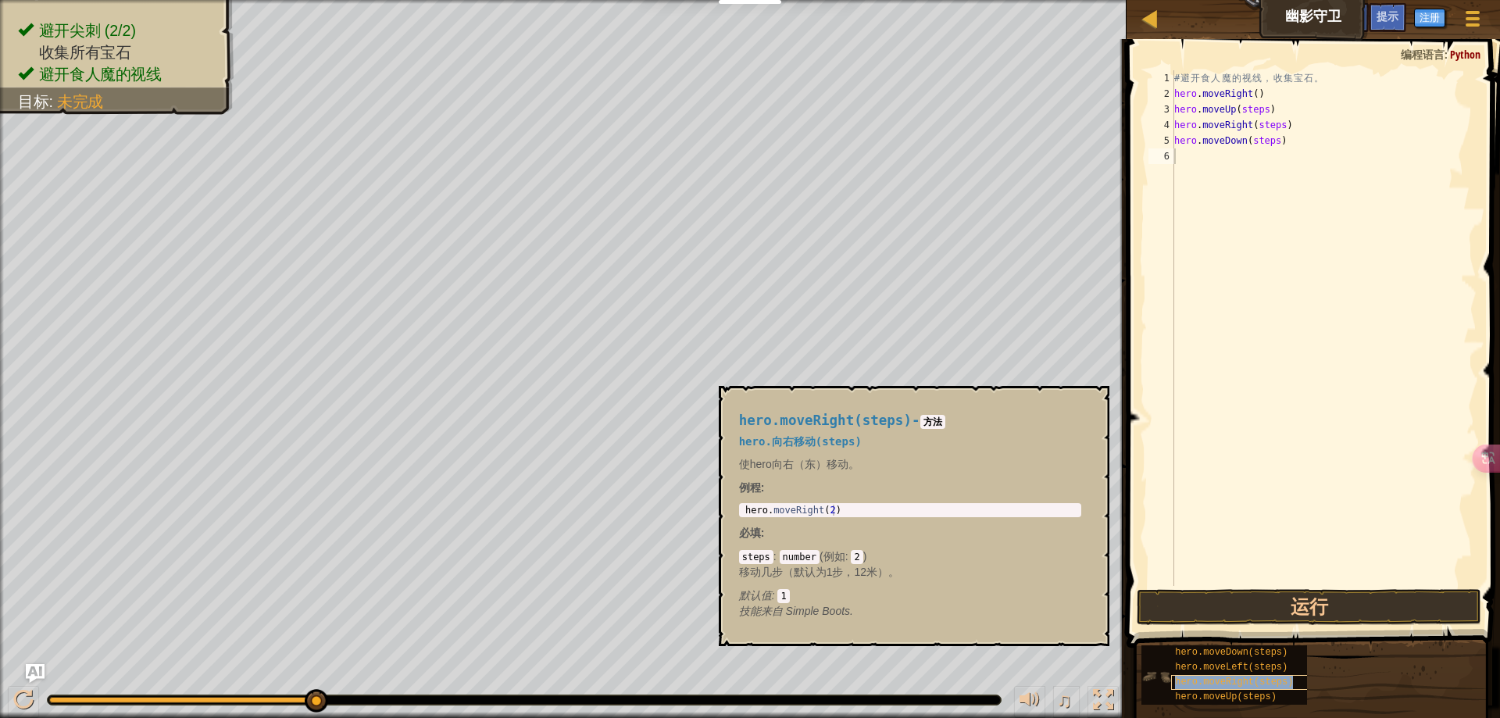
type textarea "hero.moveRight(steps)"
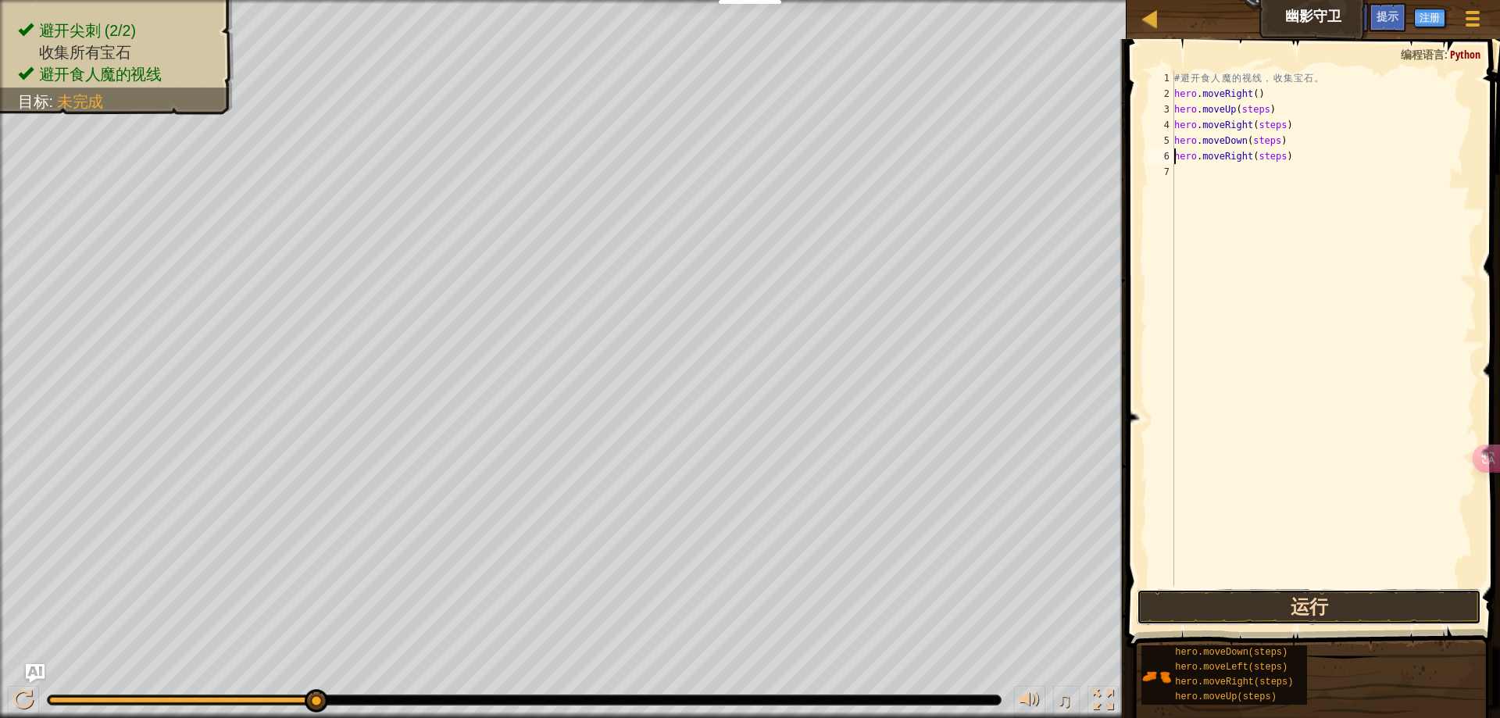
click at [1295, 602] on button "运行" at bounding box center [1309, 607] width 345 height 36
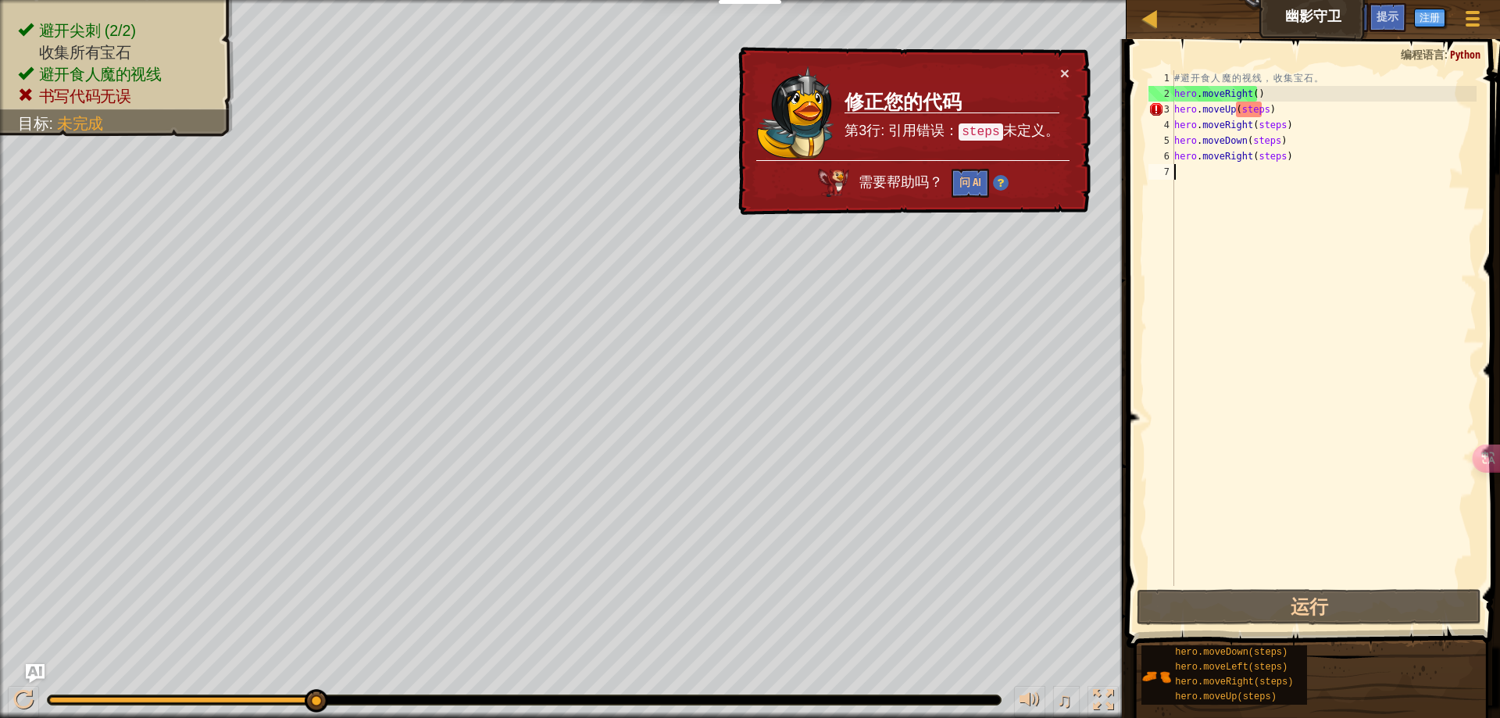
drag, startPoint x: 1299, startPoint y: 382, endPoint x: 1291, endPoint y: 350, distance: 33.0
click at [1300, 382] on div "# 避 开 食 人 魔 的 视 线 ， 收 集 宝 石 。 hero . moveRight ( ) hero . moveUp ( steps ) hero…" at bounding box center [1323, 343] width 305 height 547
type textarea "1"
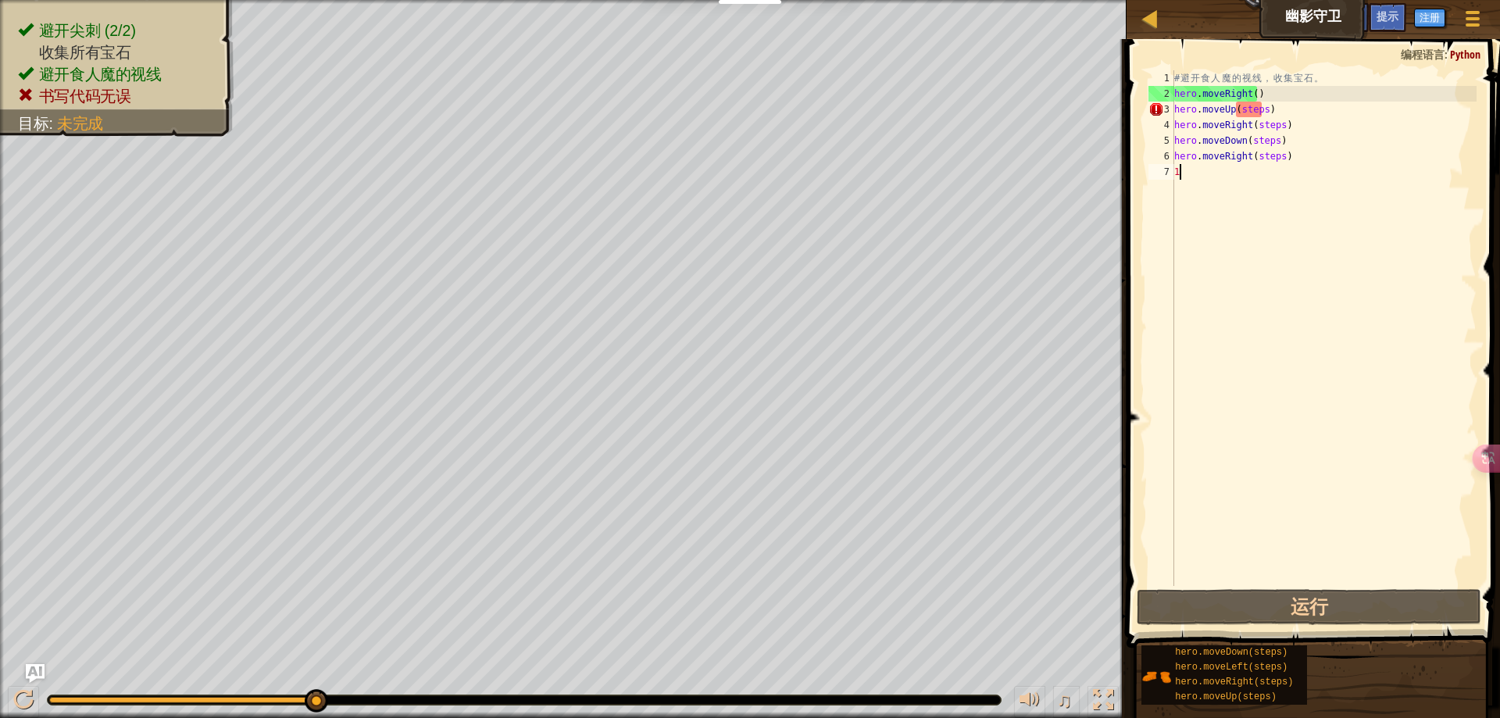
scroll to position [7, 0]
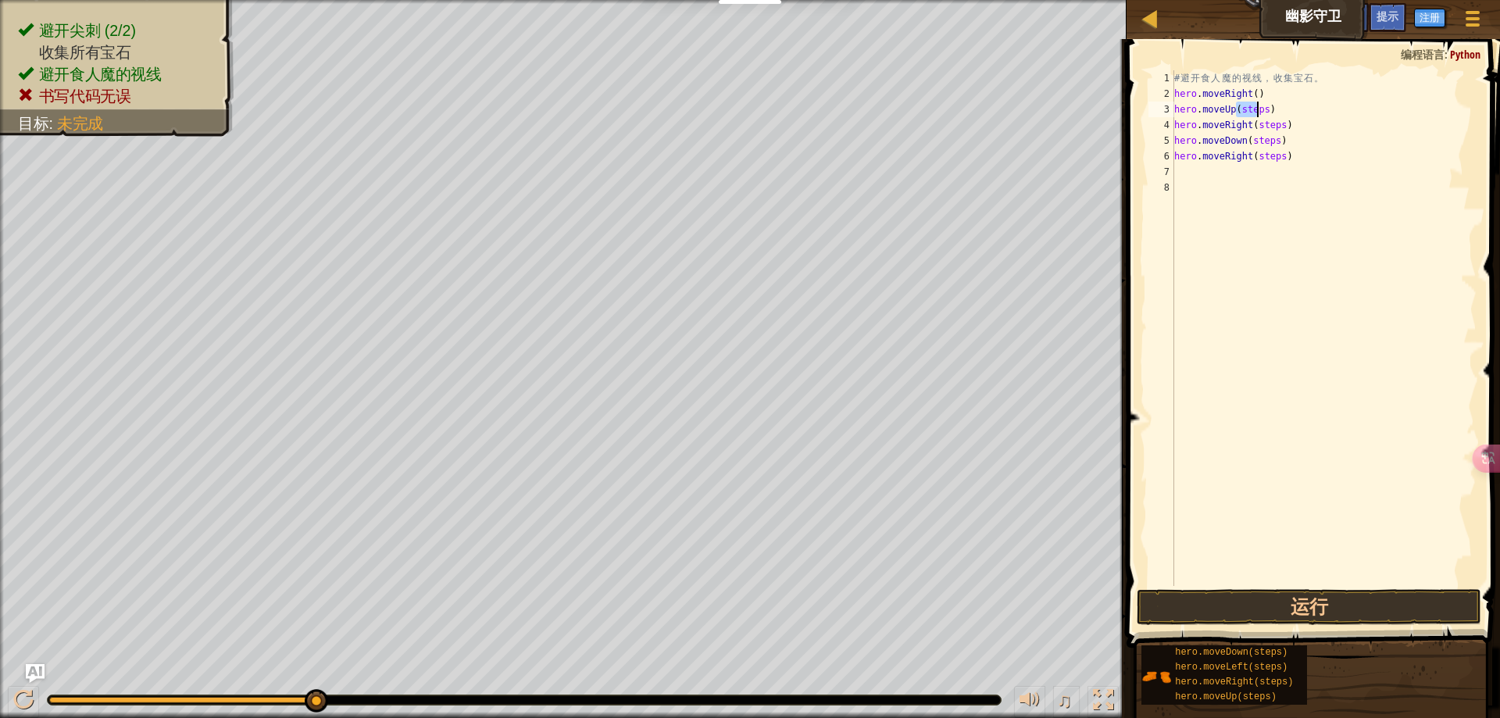
drag, startPoint x: 1238, startPoint y: 113, endPoint x: 1259, endPoint y: 115, distance: 21.1
click at [1259, 115] on div "# 避 开 食 人 魔 的 视 线 ， 收 集 宝 石 。 hero . moveRight ( ) hero . moveUp ( steps ) hero…" at bounding box center [1323, 343] width 305 height 547
drag, startPoint x: 1251, startPoint y: 123, endPoint x: 1276, endPoint y: 125, distance: 25.0
click at [1276, 125] on div "# 避 开 食 人 魔 的 视 线 ， 收 集 宝 石 。 hero . moveRight ( ) hero . moveUp ( 1 ) hero . m…" at bounding box center [1323, 343] width 305 height 547
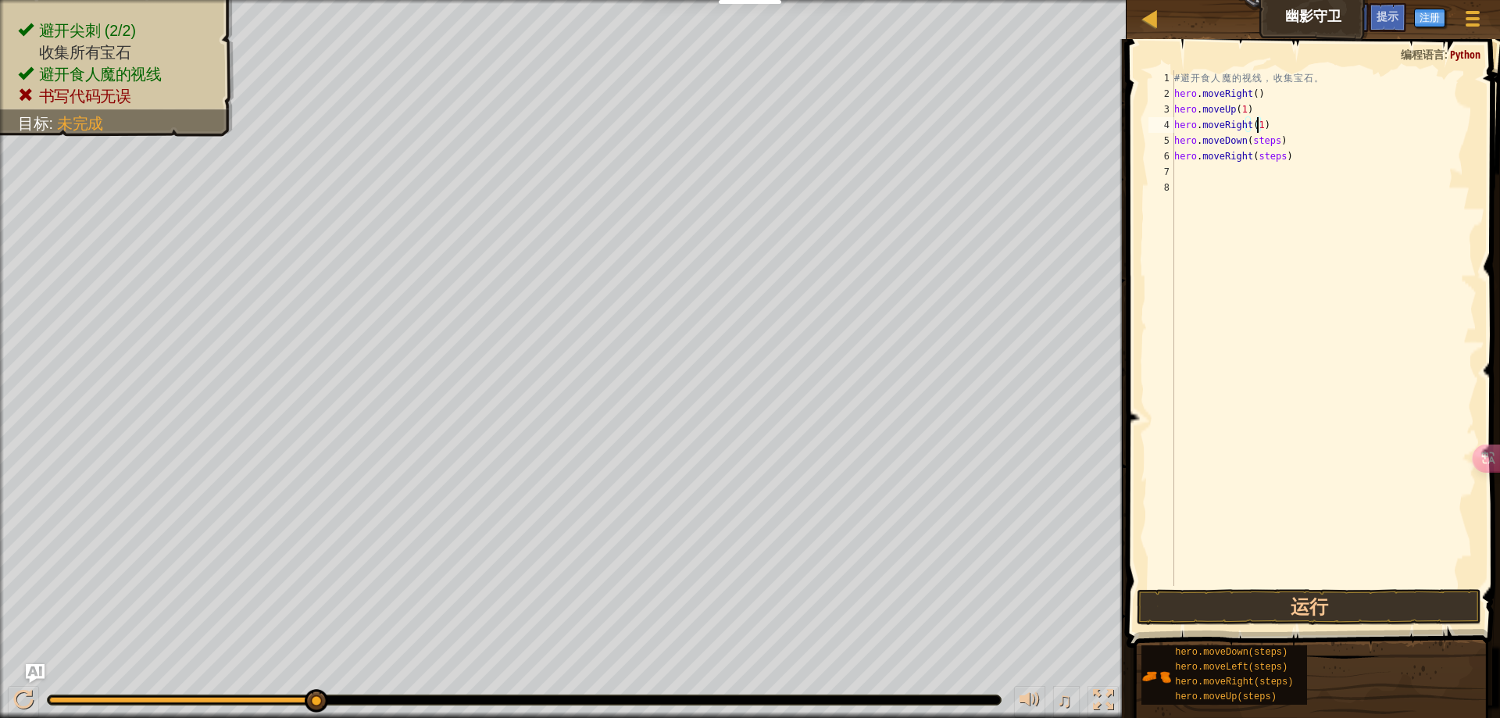
scroll to position [7, 6]
click at [1254, 134] on div "# 避 开 食 人 魔 的 视 线 ， 收 集 宝 石 。 hero . moveRight ( ) hero . moveUp ( 1 ) hero . m…" at bounding box center [1323, 343] width 305 height 547
click at [1256, 142] on div "# 避 开 食 人 魔 的 视 线 ， 收 集 宝 石 。 hero . moveRight ( ) hero . moveUp ( 1 ) hero . m…" at bounding box center [1323, 343] width 305 height 547
drag, startPoint x: 1246, startPoint y: 141, endPoint x: 1272, endPoint y: 141, distance: 25.8
click at [1272, 141] on div "# 避 开 食 人 魔 的 视 线 ， 收 集 宝 石 。 hero . moveRight ( ) hero . moveUp ( 1 ) hero . m…" at bounding box center [1323, 343] width 305 height 547
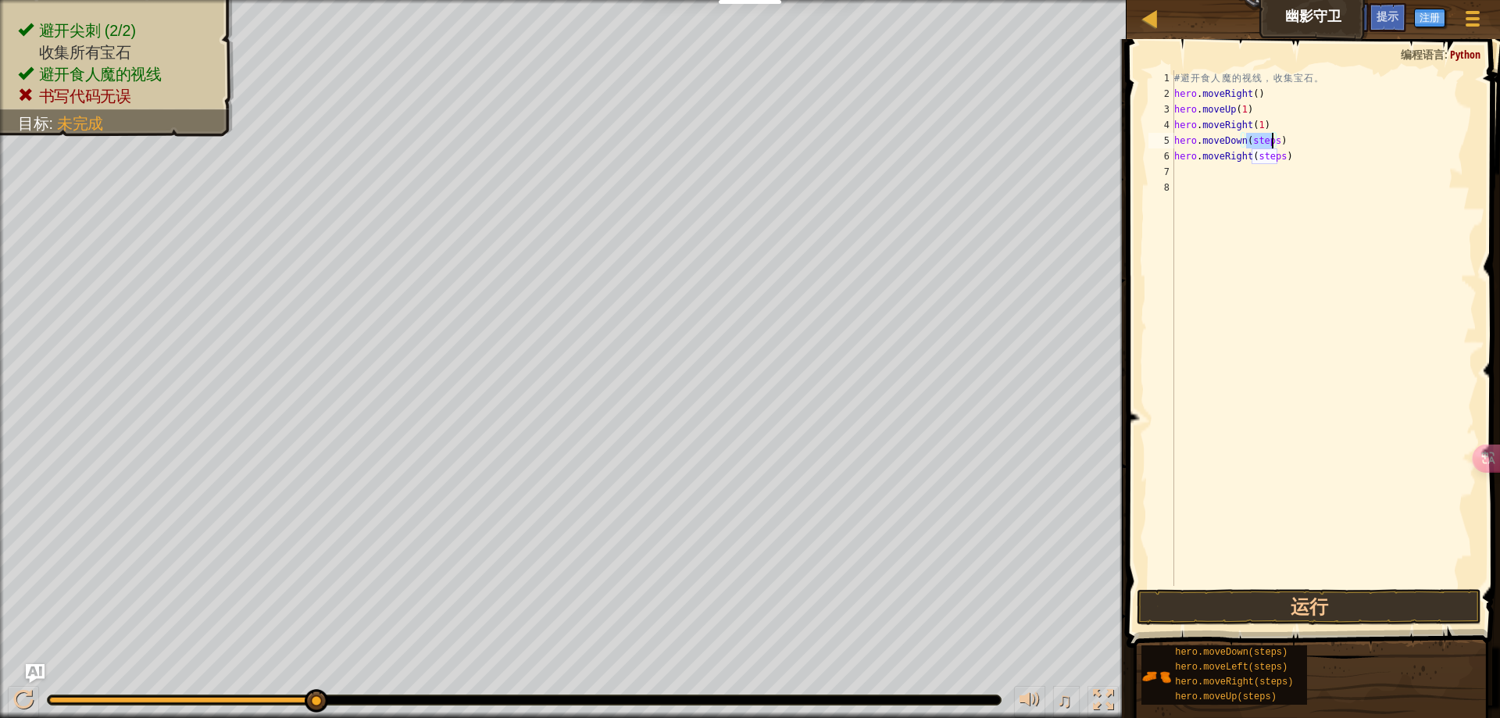
scroll to position [7, 5]
click at [1267, 155] on div "# 避 开 食 人 魔 的 视 线 ， 收 集 宝 石 。 hero . moveRight ( ) hero . moveUp ( 1 ) hero . m…" at bounding box center [1323, 343] width 305 height 547
drag, startPoint x: 1274, startPoint y: 155, endPoint x: 1256, endPoint y: 155, distance: 18.0
click at [1256, 155] on div "# 避 开 食 人 魔 的 视 线 ， 收 集 宝 石 。 hero . moveRight ( ) hero . moveUp ( 1 ) hero . m…" at bounding box center [1323, 343] width 305 height 547
drag, startPoint x: 1276, startPoint y: 156, endPoint x: 1249, endPoint y: 157, distance: 26.6
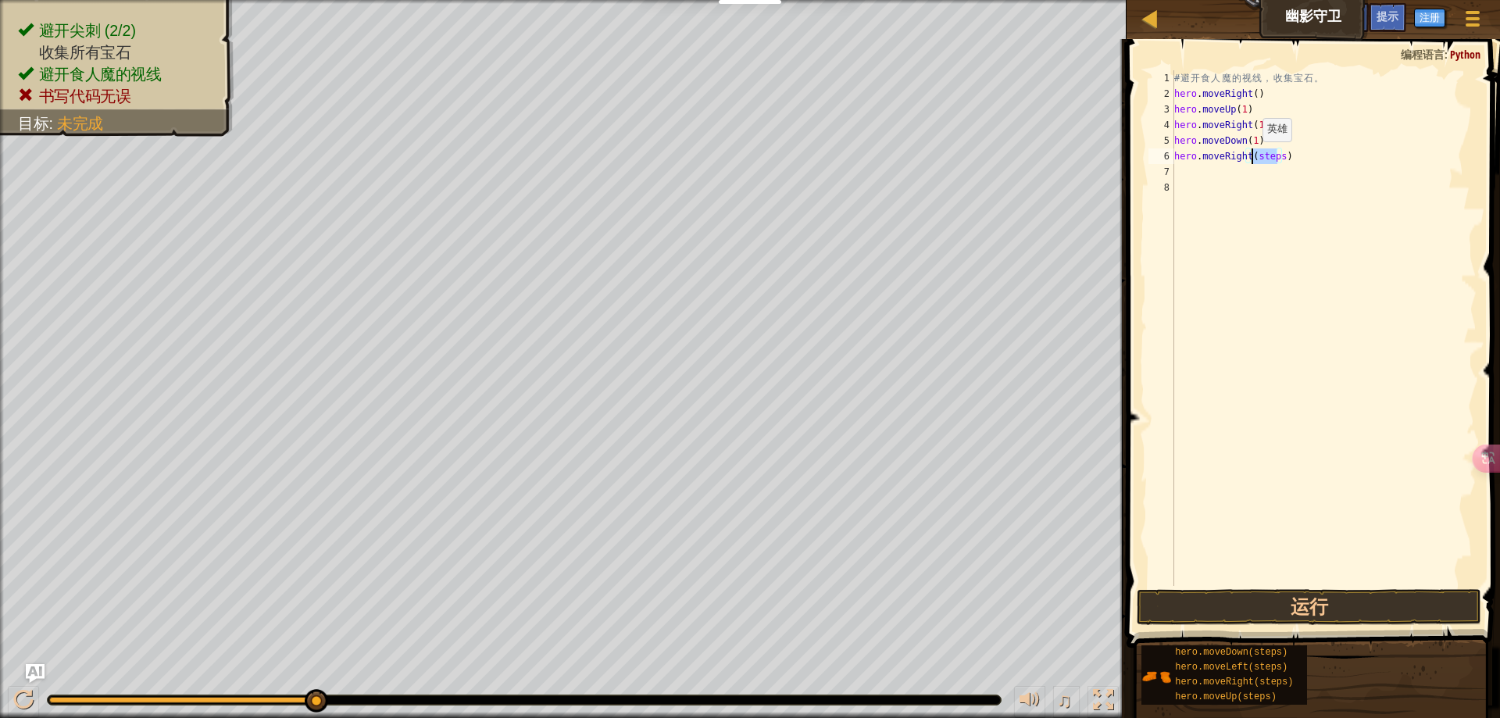
click at [1249, 157] on div "# 避 开 食 人 魔 的 视 线 ， 收 集 宝 石 。 hero . moveRight ( ) hero . moveUp ( 1 ) hero . m…" at bounding box center [1323, 343] width 305 height 547
type textarea "hero.moveRight(1)"
click at [1314, 598] on button "运行" at bounding box center [1309, 607] width 345 height 36
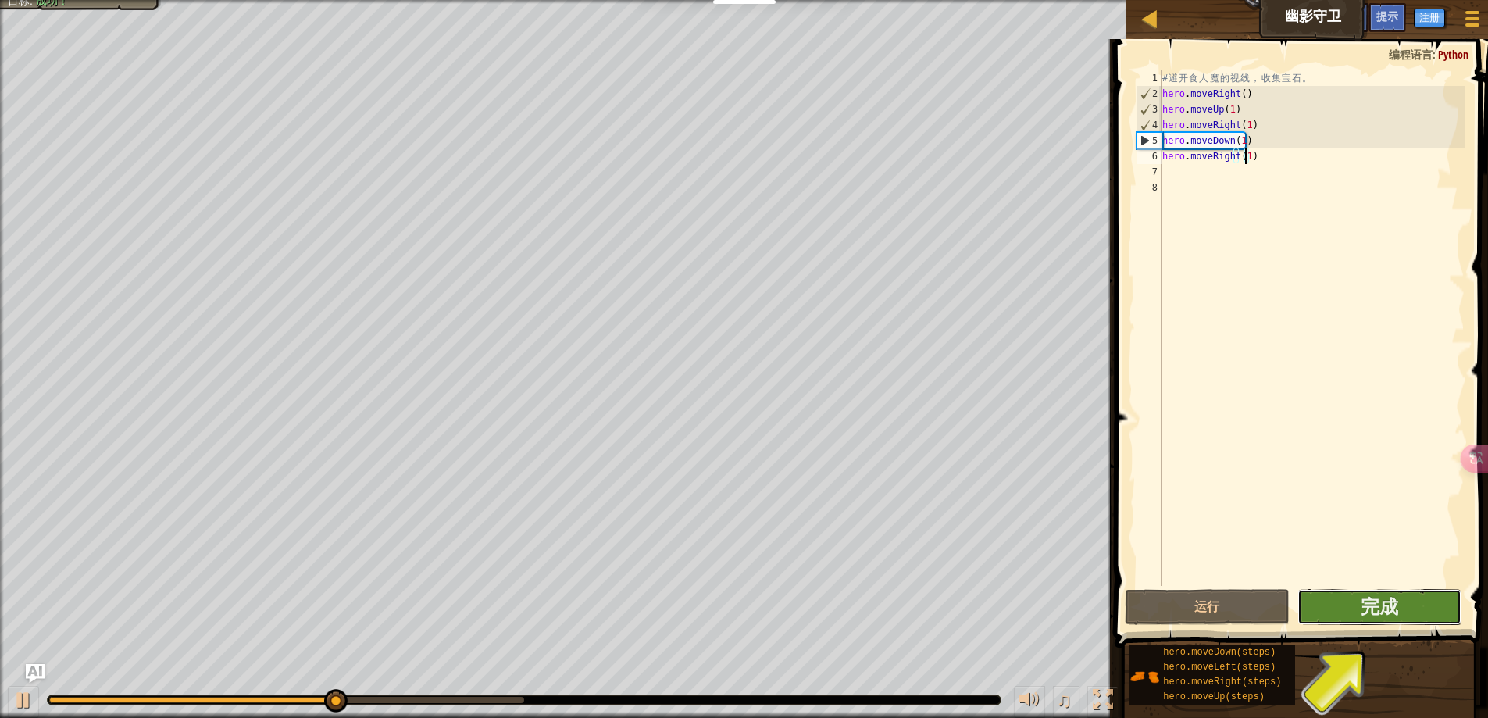
click at [1399, 598] on button "完成" at bounding box center [1380, 607] width 164 height 36
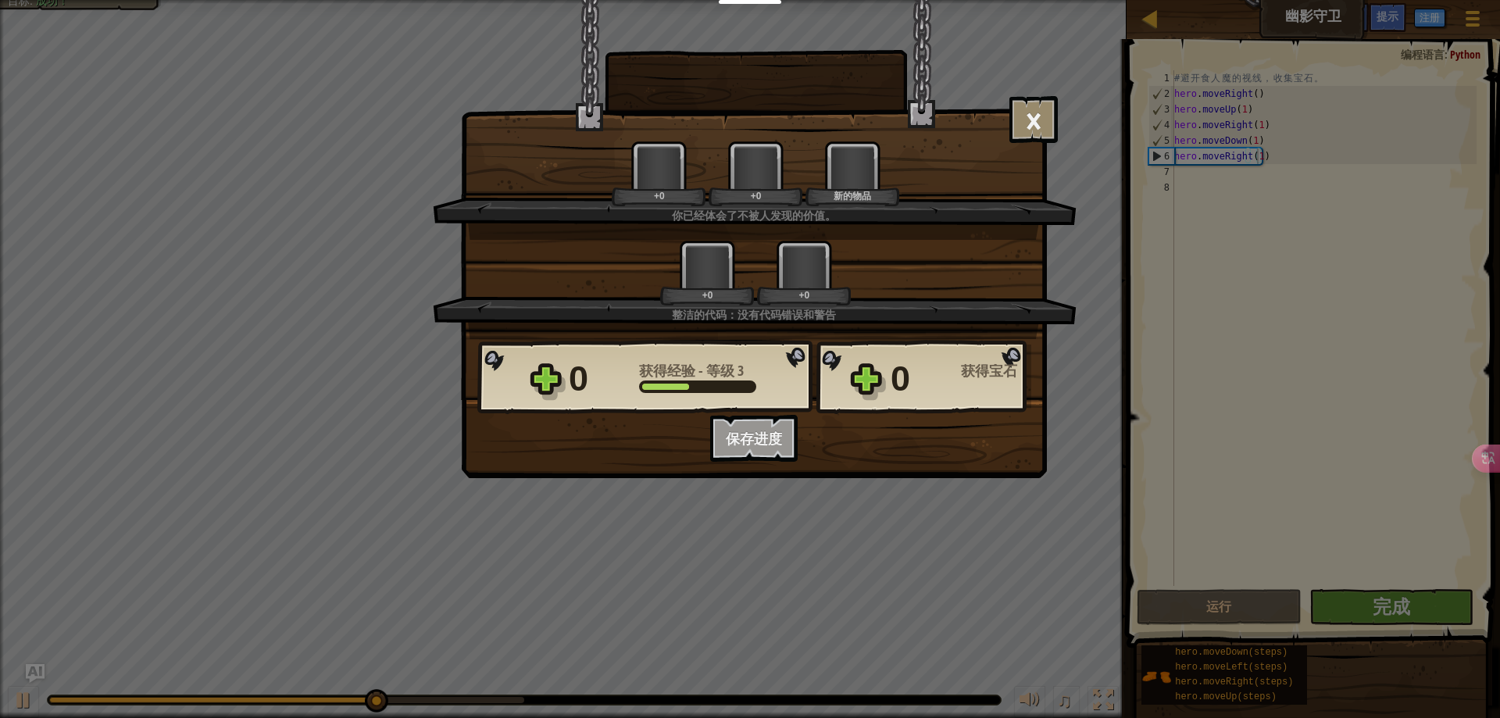
click at [900, 303] on div "+0 +0" at bounding box center [755, 273] width 606 height 66
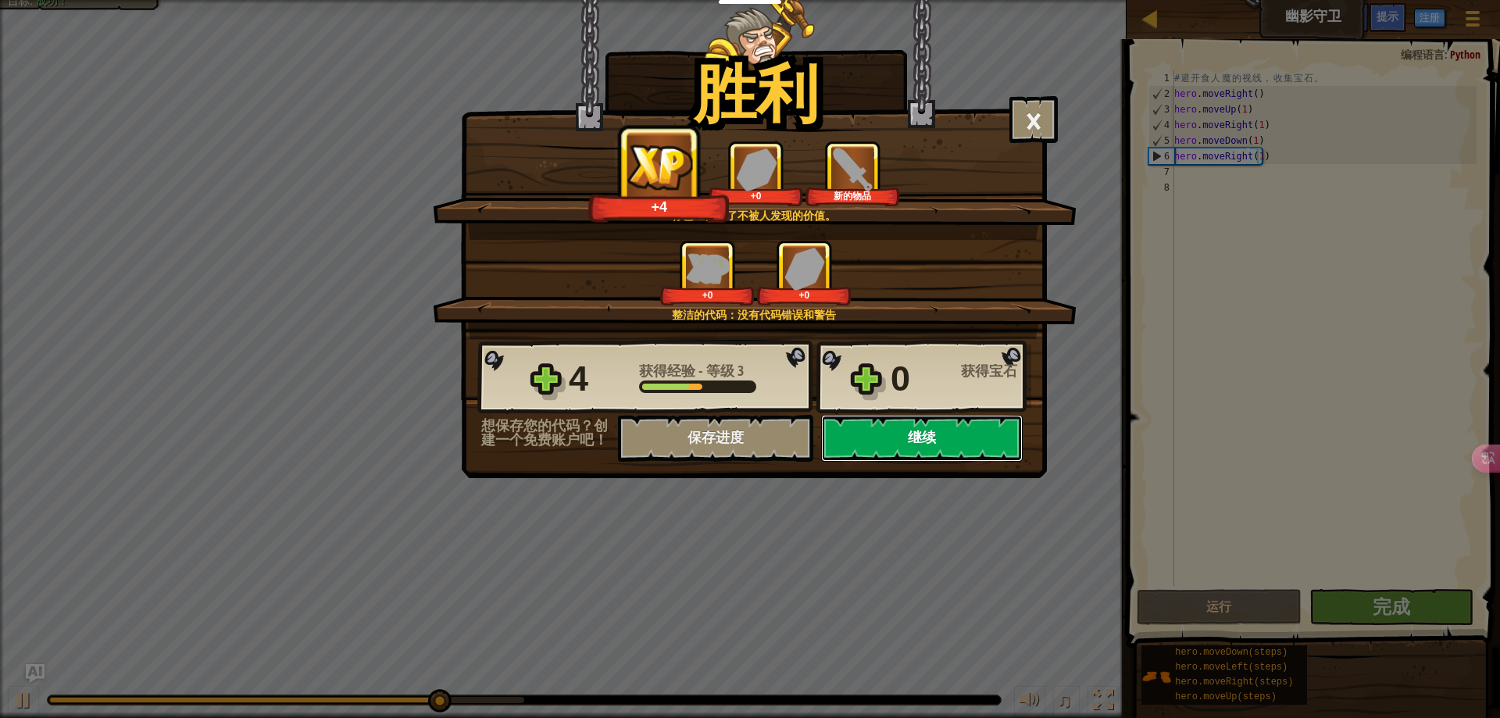
click at [893, 430] on button "继续" at bounding box center [922, 438] width 202 height 47
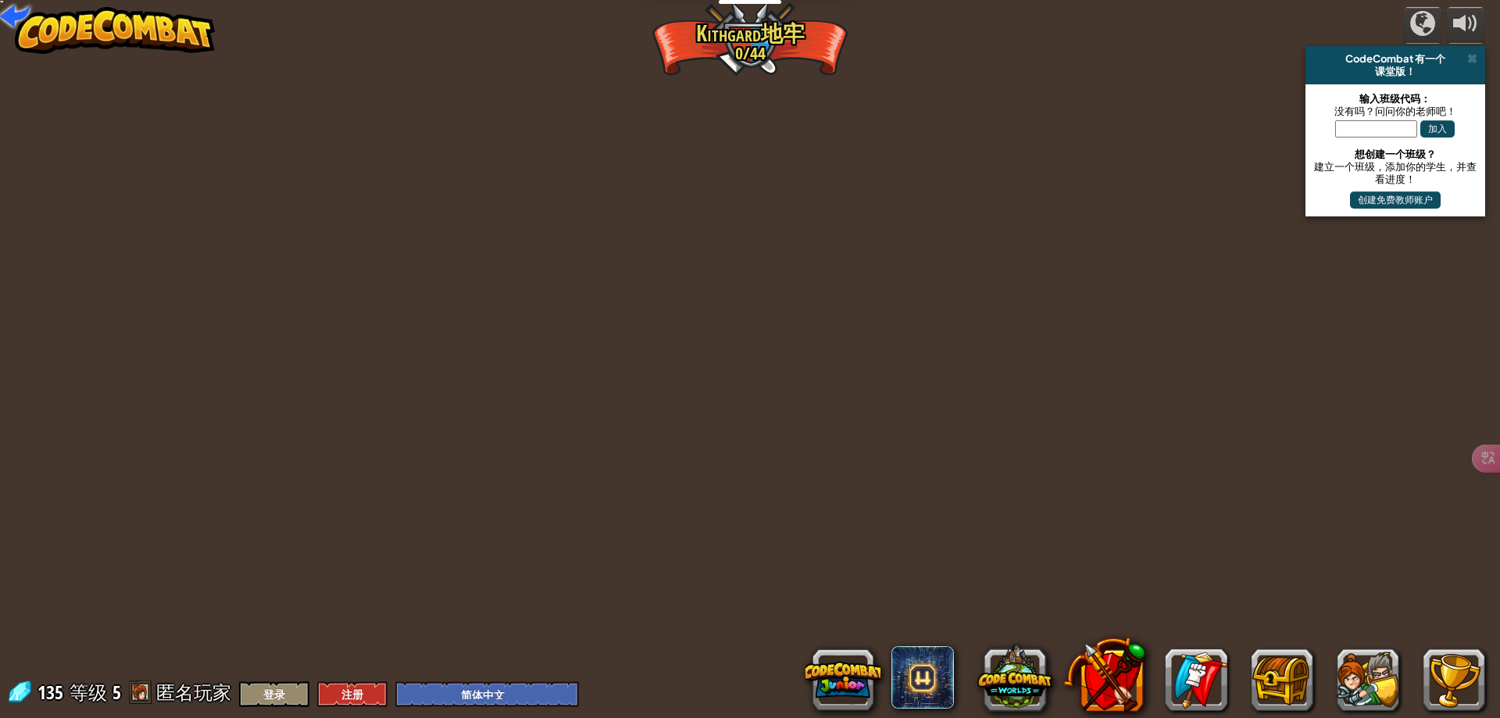
select select "zh-HANS"
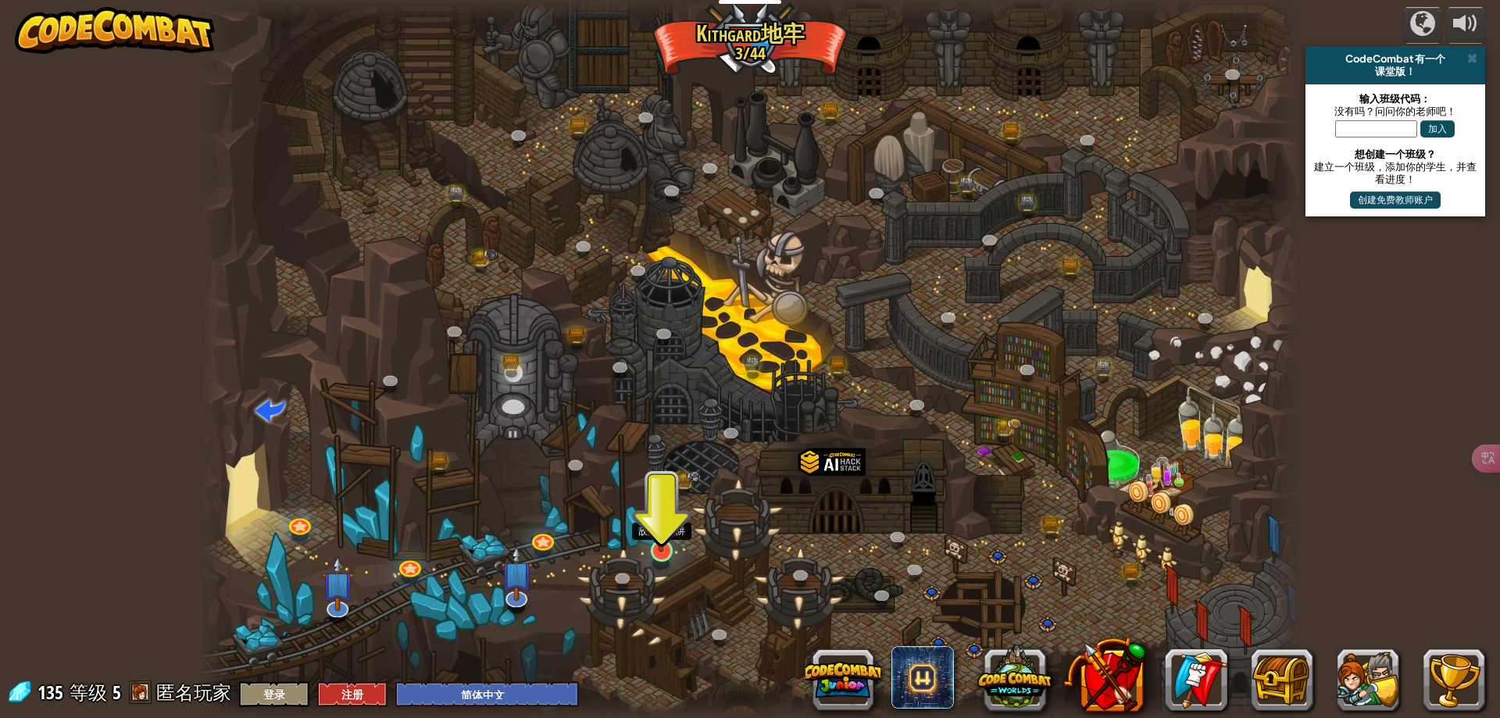
click at [661, 538] on img at bounding box center [662, 518] width 30 height 67
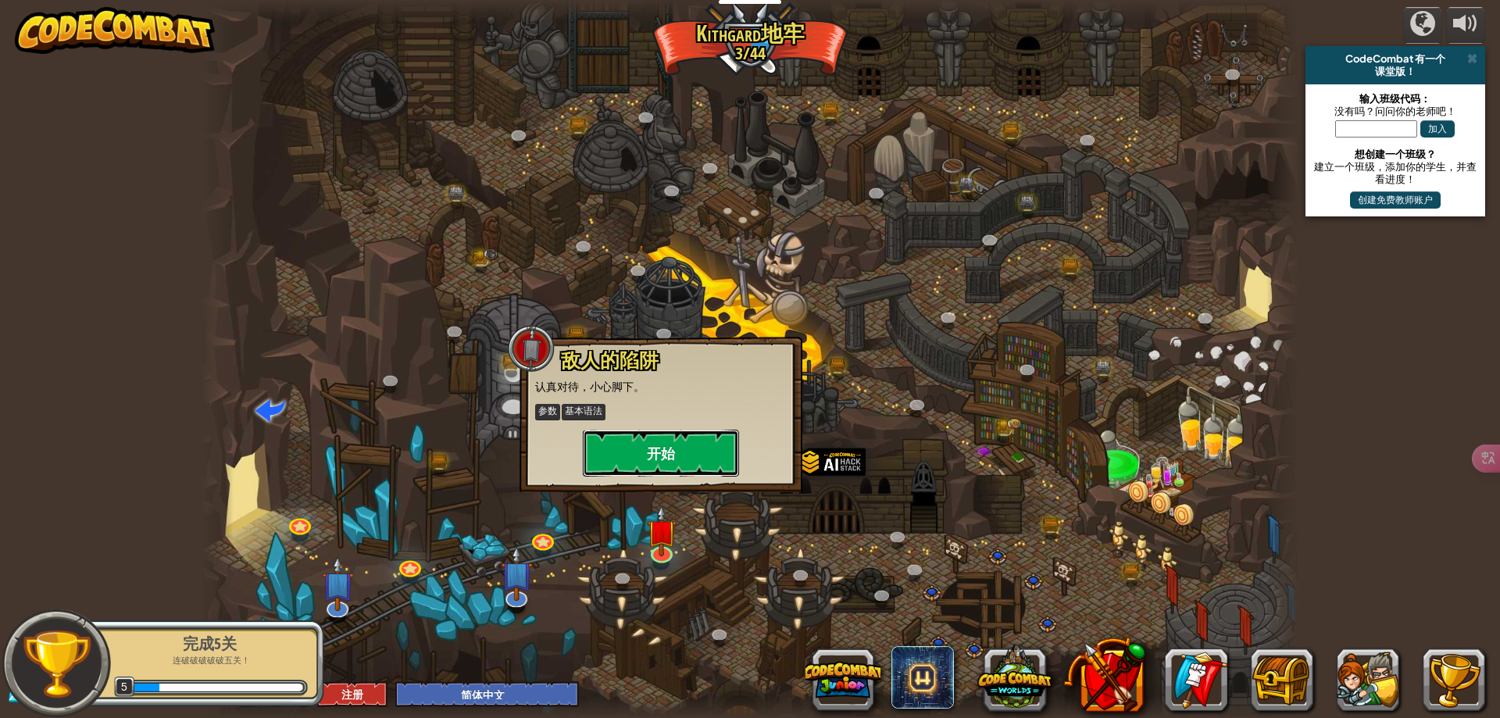
click at [687, 461] on button "开始" at bounding box center [661, 453] width 156 height 47
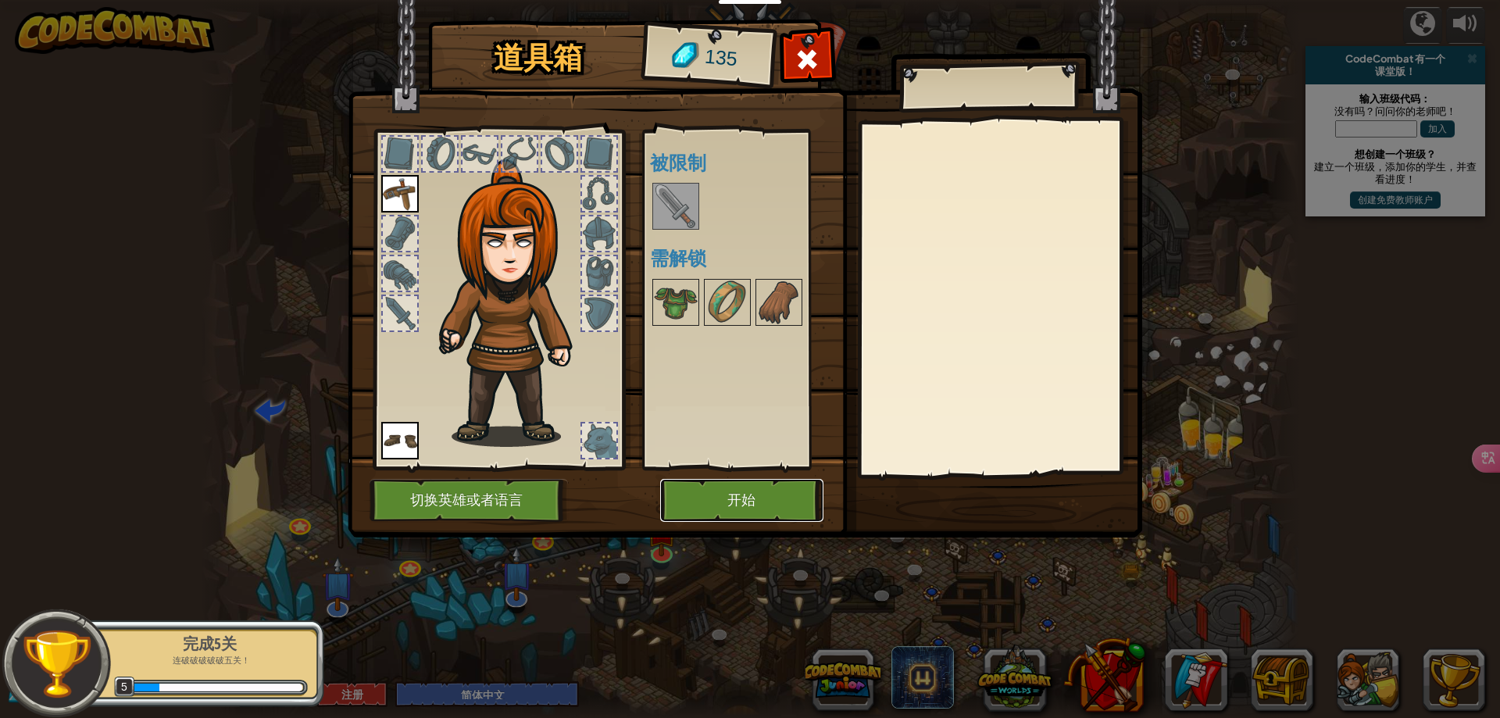
click at [776, 505] on button "开始" at bounding box center [741, 500] width 163 height 43
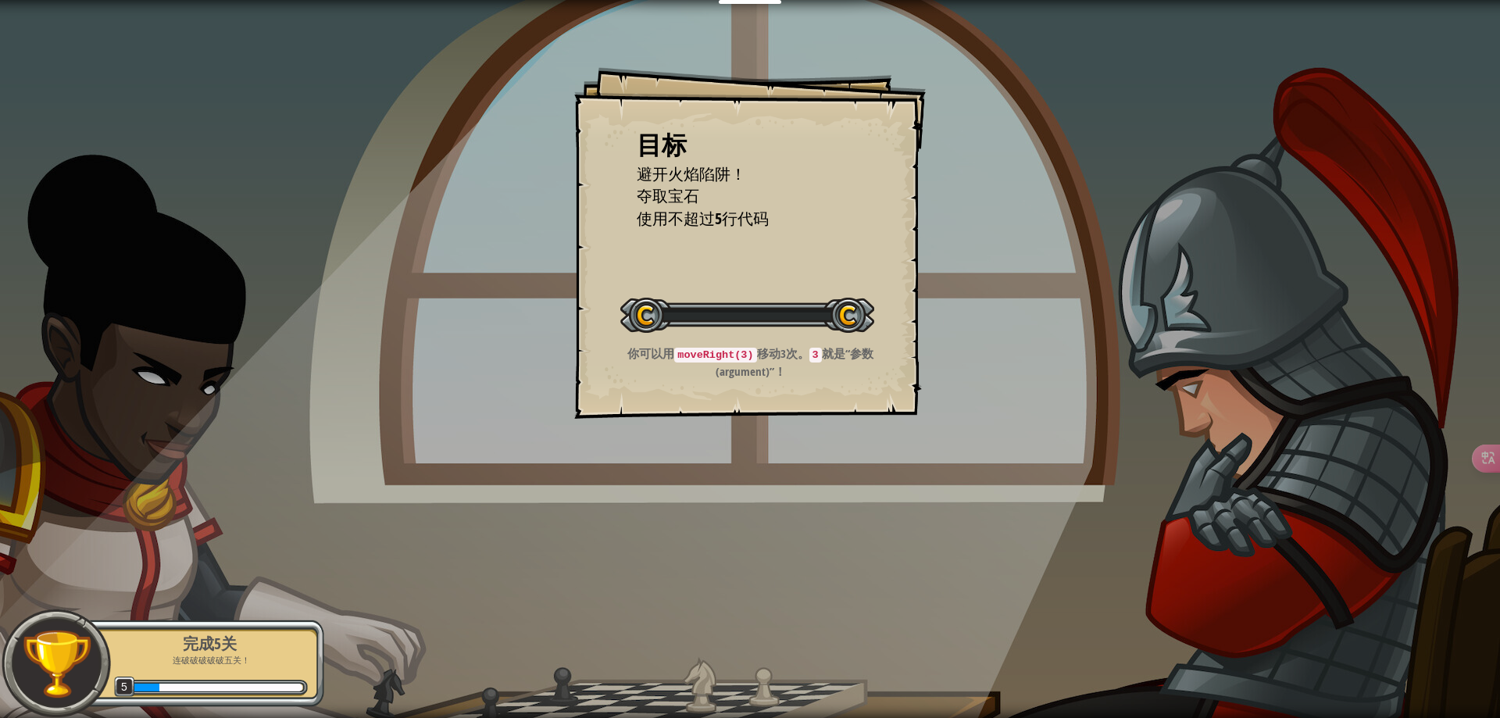
drag, startPoint x: 822, startPoint y: 486, endPoint x: 761, endPoint y: 478, distance: 61.4
click at [761, 478] on div "目标 避开火焰陷阱！ 夺取宝石 使用不超过5行代码 开始 载入失败 订阅后才可开始本关 订阅 你将需要加入一个课程来玩这个关卡 回到我的课程 请询问老师分配后…" at bounding box center [750, 359] width 1500 height 718
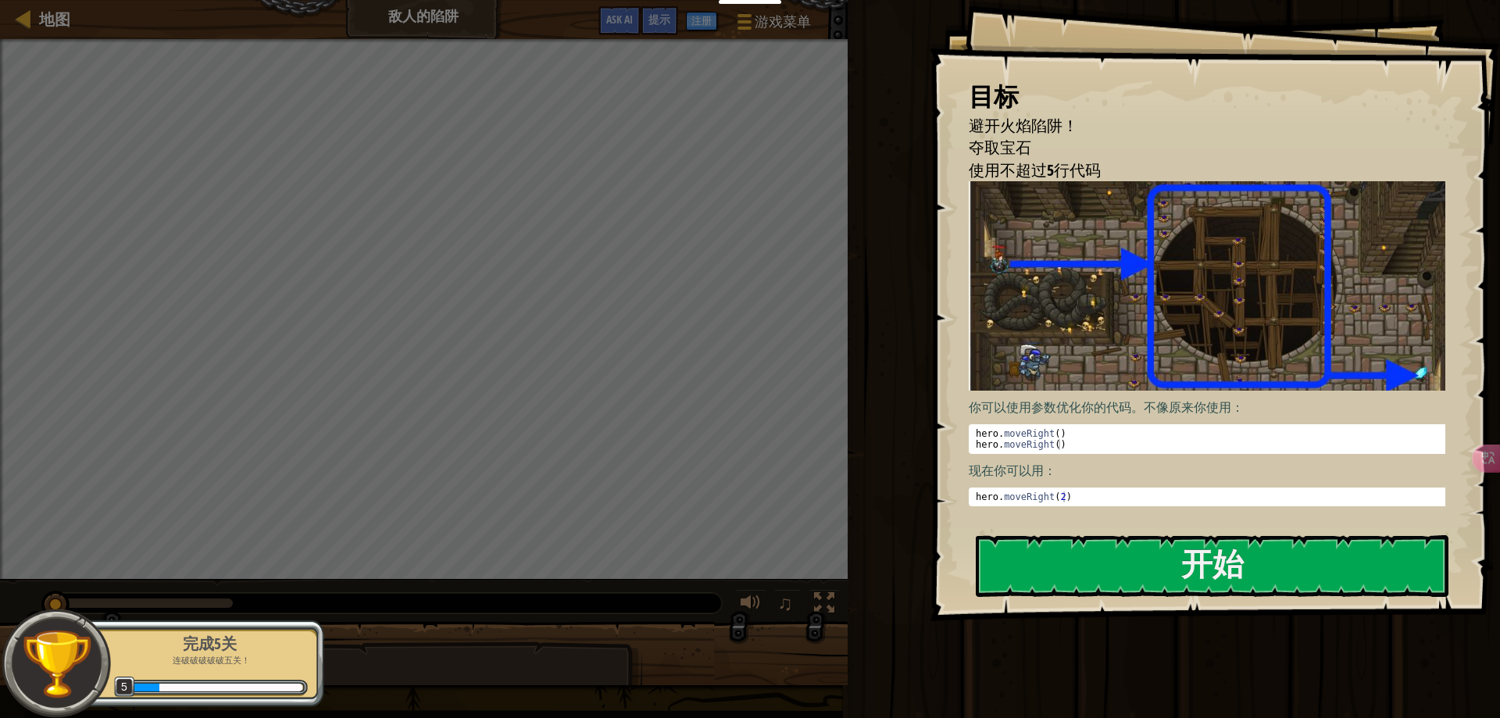
type textarea "hero.moveRight()"
click at [1063, 433] on div "hero . moveRight ( ) hero . moveRight ( )" at bounding box center [1213, 450] width 480 height 44
drag, startPoint x: 991, startPoint y: 170, endPoint x: 1116, endPoint y: 186, distance: 126.7
click at [1056, 180] on li "使用不超过5行代码" at bounding box center [1195, 170] width 492 height 23
click at [1126, 603] on div "目标 避开火焰陷阱！ 夺取宝石 使用不超过5行代码 你可以使用参数优化你的代码。不像原来你使用： hero.moveRight() 1 2 hero . mo…" at bounding box center [1215, 310] width 570 height 621
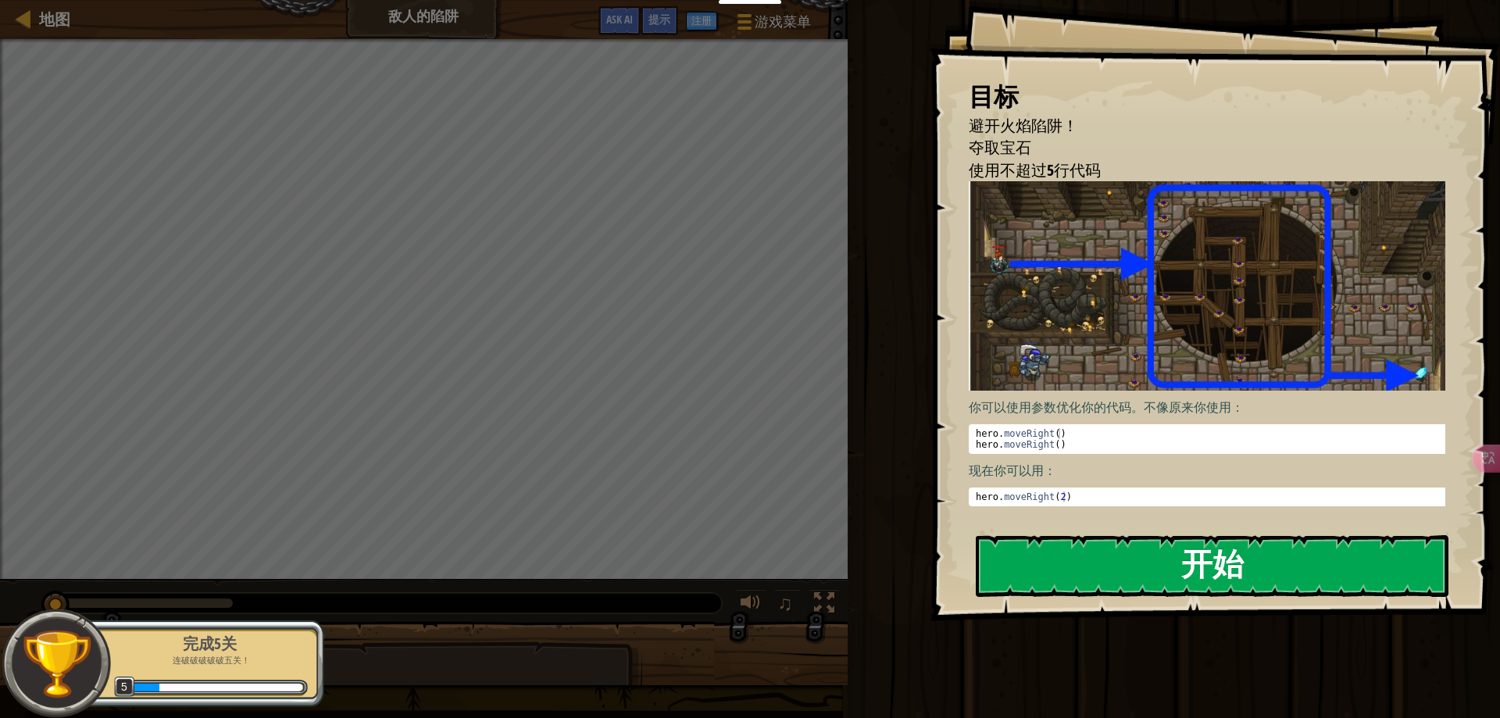
click at [1137, 570] on button "开始" at bounding box center [1212, 566] width 473 height 62
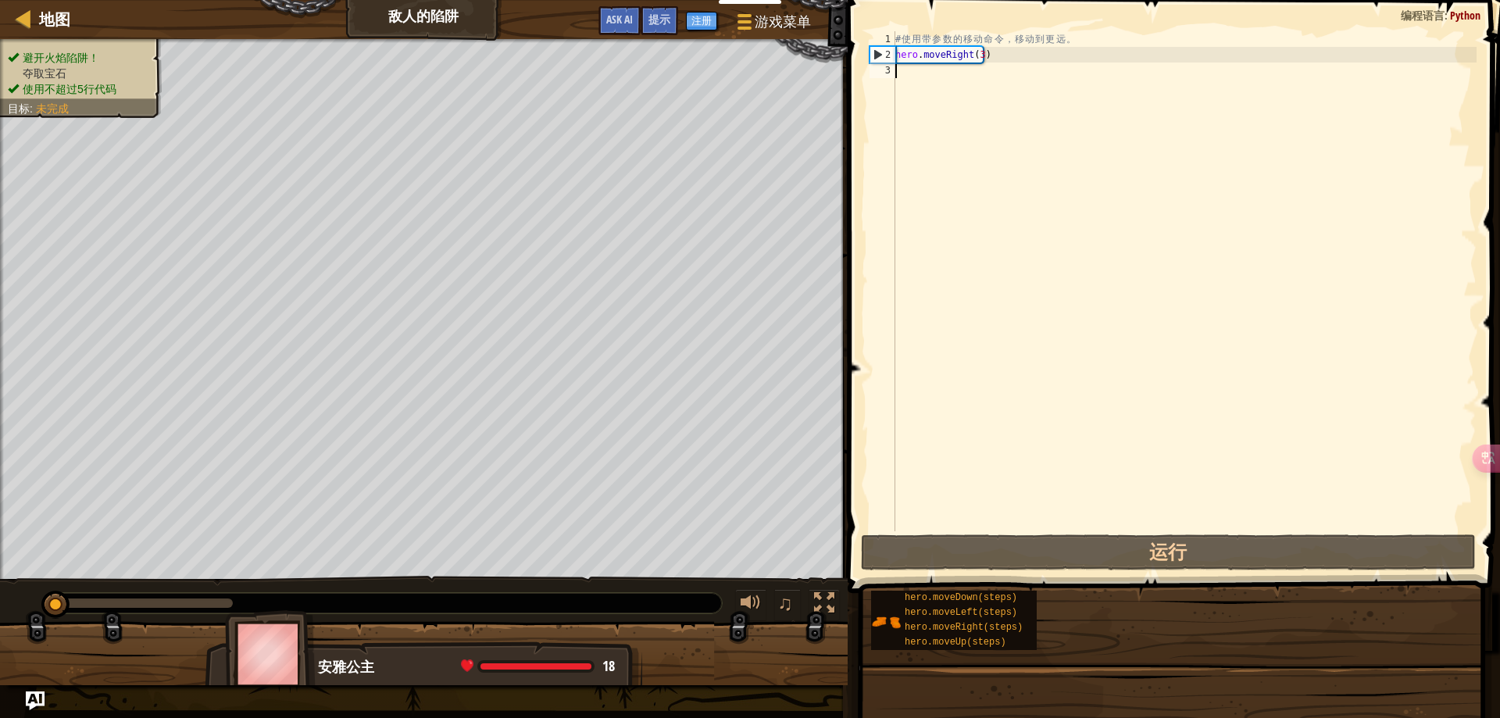
click at [959, 262] on div "# 使 用 带 参 数 的 移 动 命 令 ， 移 动 到 更 远 。 hero . moveRight ( 3 )" at bounding box center [1184, 296] width 584 height 531
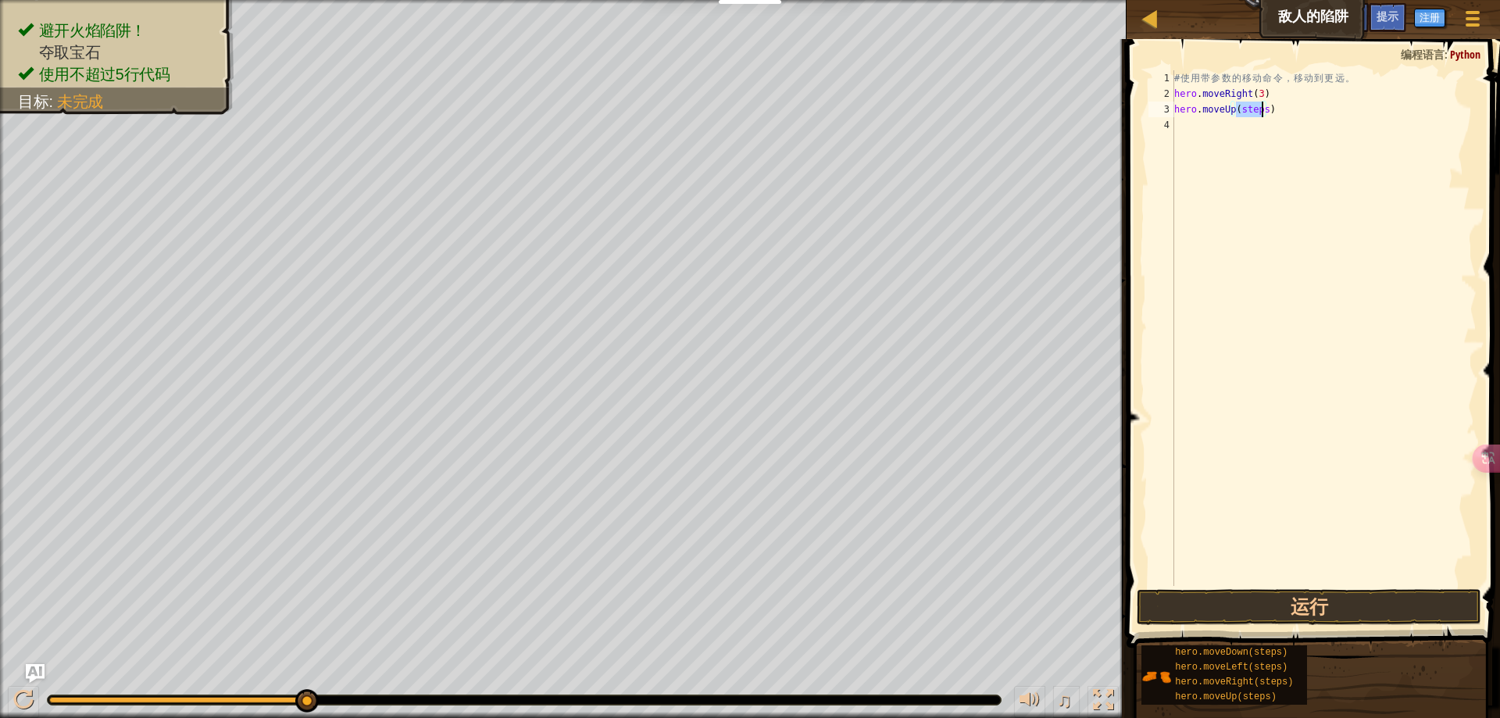
drag, startPoint x: 1235, startPoint y: 109, endPoint x: 1259, endPoint y: 112, distance: 24.4
click at [1259, 112] on div "# 使 用 带 参 数 的 移 动 命 令 ， 移 动 到 更 远 。 hero . moveRight ( 3 ) hero . moveUp ( step…" at bounding box center [1323, 343] width 305 height 547
type textarea "hero.moveUp(1)"
click at [1248, 345] on div "# 使 用 带 参 数 的 移 动 命 令 ， 移 动 到 更 远 。 hero . moveRight ( 3 ) hero . moveUp ( 1 )" at bounding box center [1323, 343] width 305 height 547
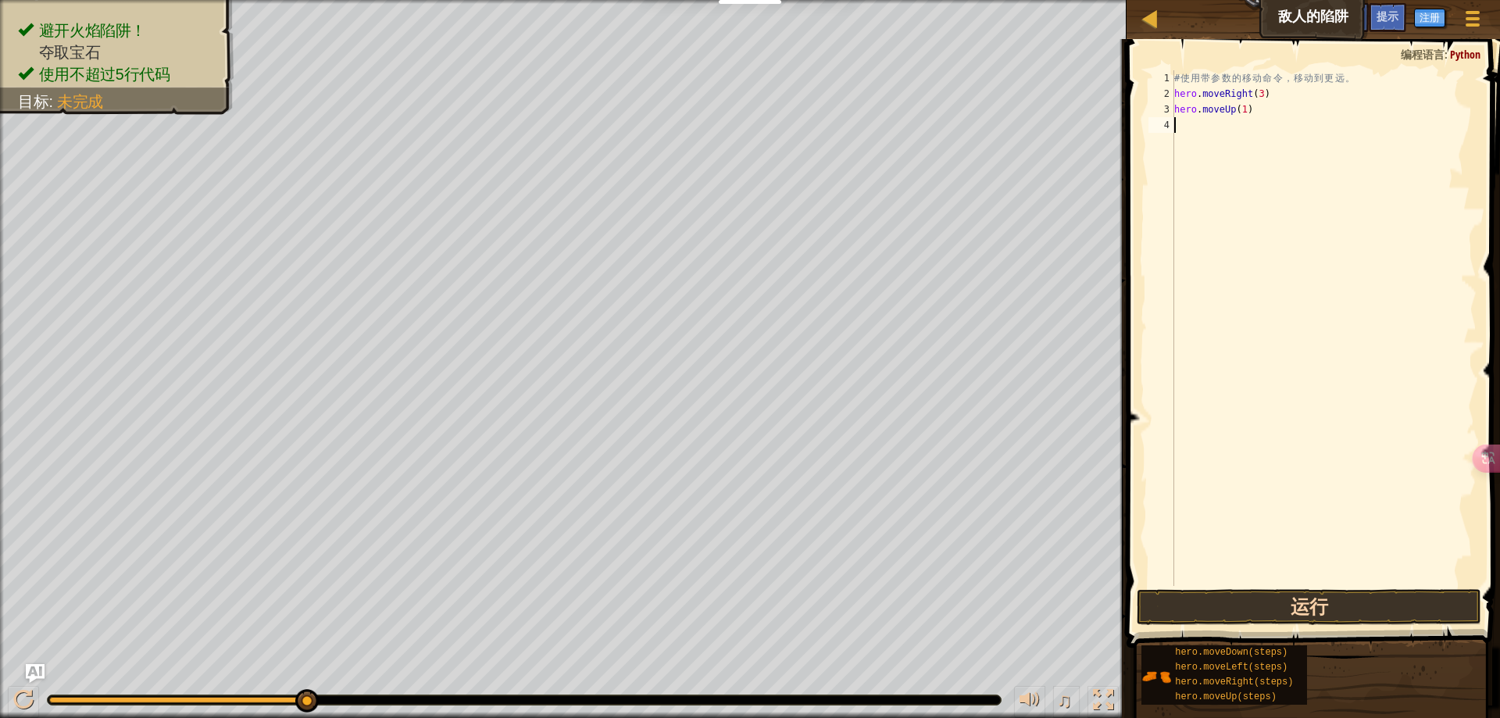
scroll to position [7, 0]
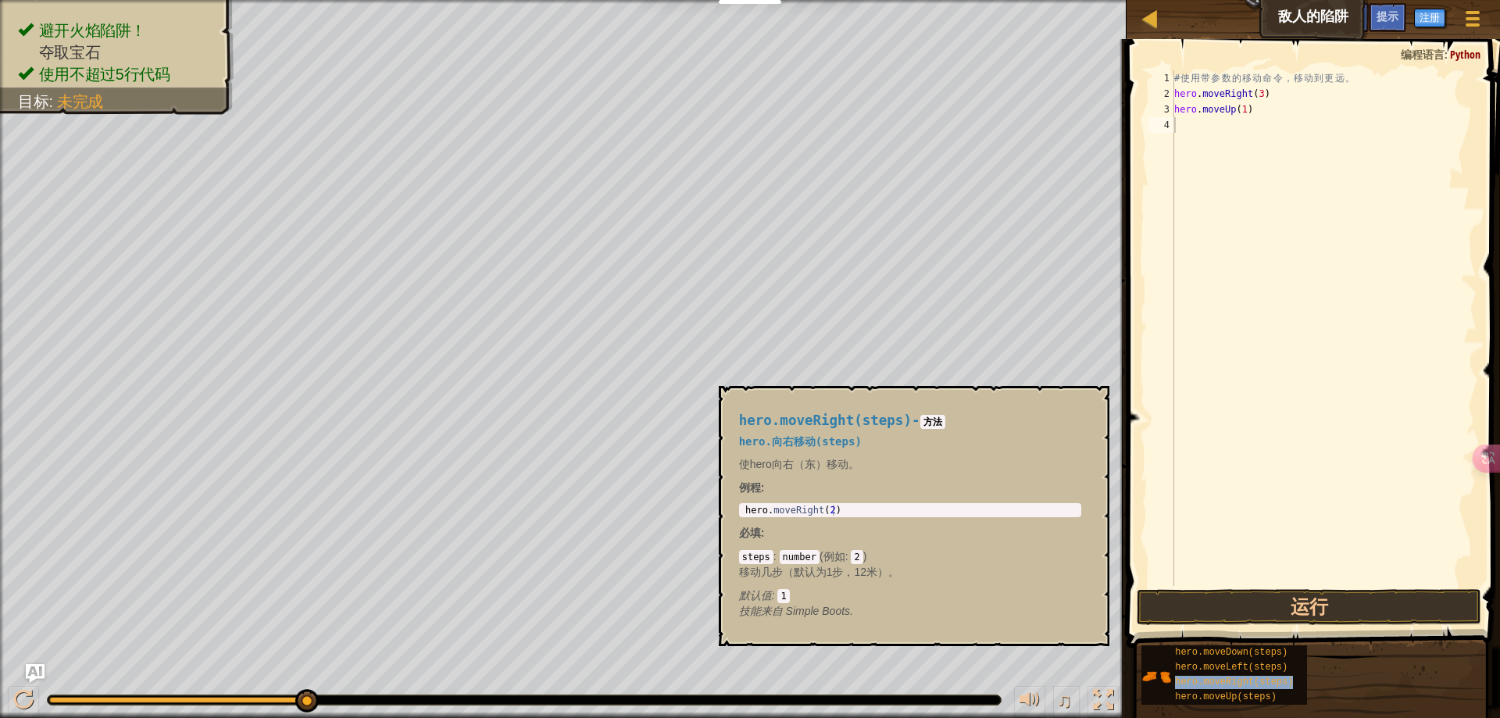
drag, startPoint x: 1246, startPoint y: 681, endPoint x: 1205, endPoint y: 128, distance: 554.6
click at [1200, 123] on div "# 使 用 带 参 数 的 移 动 命 令 ， 移 动 到 更 远 。 hero . moveRight ( 3 ) hero . moveUp ( 1 )" at bounding box center [1323, 343] width 305 height 547
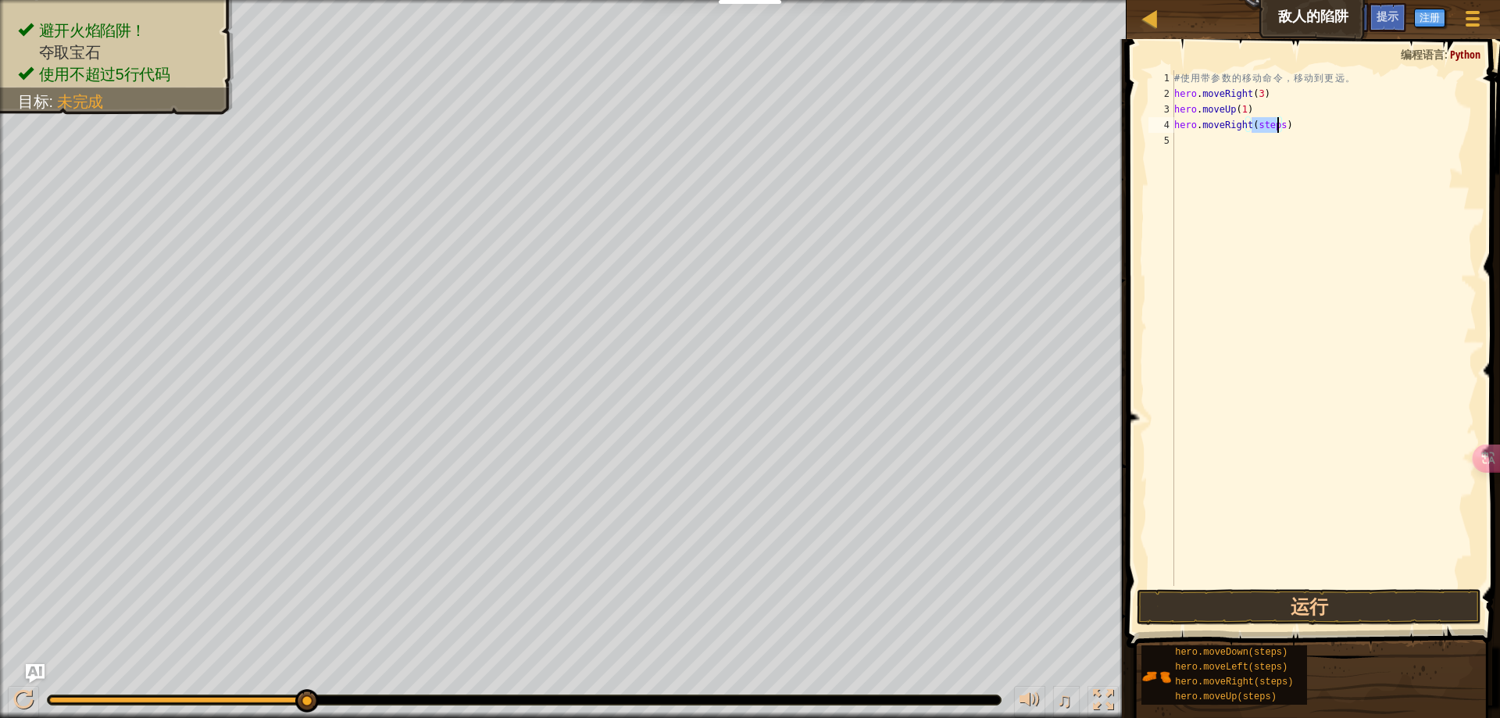
drag, startPoint x: 1252, startPoint y: 127, endPoint x: 1278, endPoint y: 131, distance: 26.1
click at [1278, 131] on div "# 使 用 带 参 数 的 移 动 命 令 ， 移 动 到 更 远 。 hero . moveRight ( 3 ) hero . moveUp ( 1 ) …" at bounding box center [1323, 343] width 305 height 547
type textarea "hero.moveRight(1)"
click at [1284, 237] on div "# 使 用 带 参 数 的 移 动 命 令 ， 移 动 到 更 远 。 hero . moveRight ( 3 ) hero . moveUp ( 1 ) …" at bounding box center [1323, 343] width 305 height 547
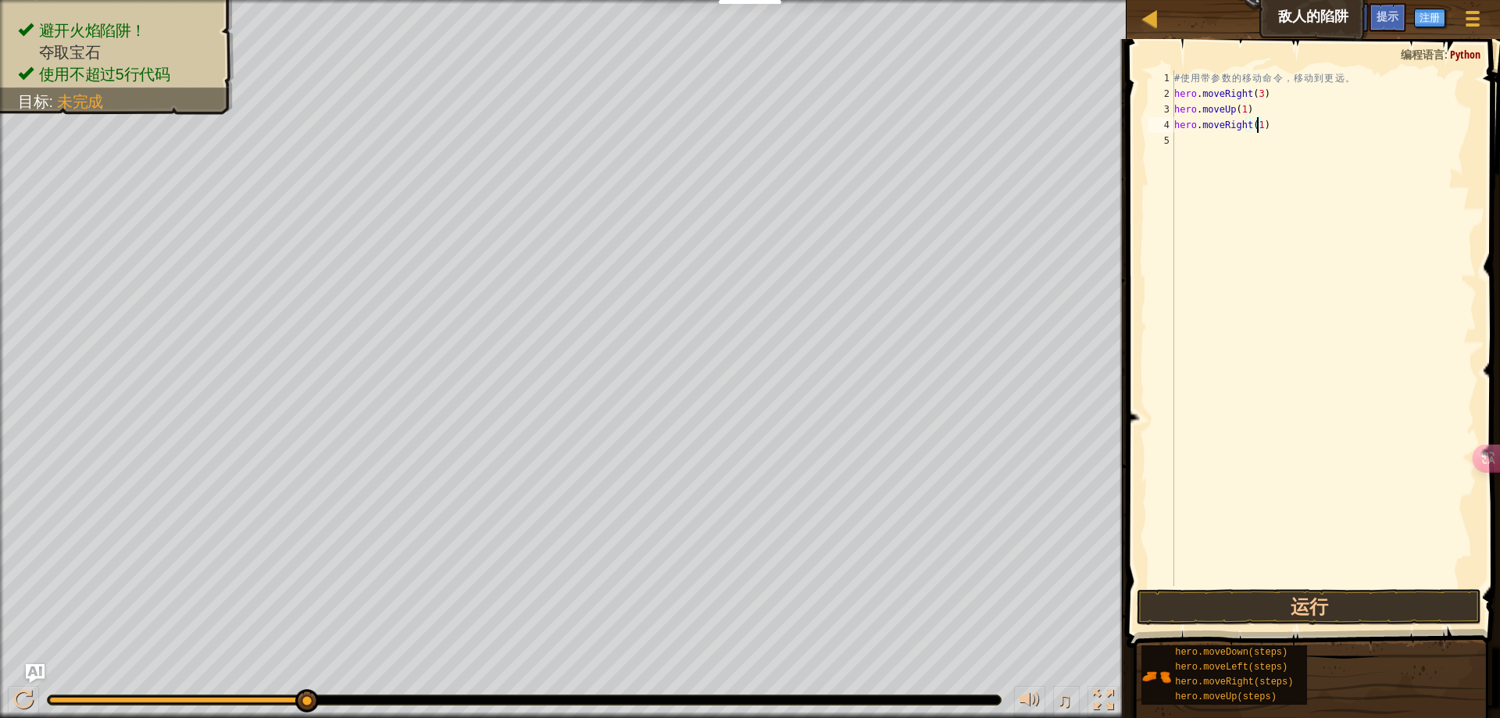
scroll to position [7, 0]
drag, startPoint x: 1248, startPoint y: 139, endPoint x: 1272, endPoint y: 144, distance: 24.7
click at [1272, 144] on div "# 使 用 带 参 数 的 移 动 命 令 ， 移 动 到 更 远 。 hero . moveRight ( 3 ) hero . moveUp ( 1 ) …" at bounding box center [1323, 343] width 305 height 547
type textarea "hero.moveDown(3)"
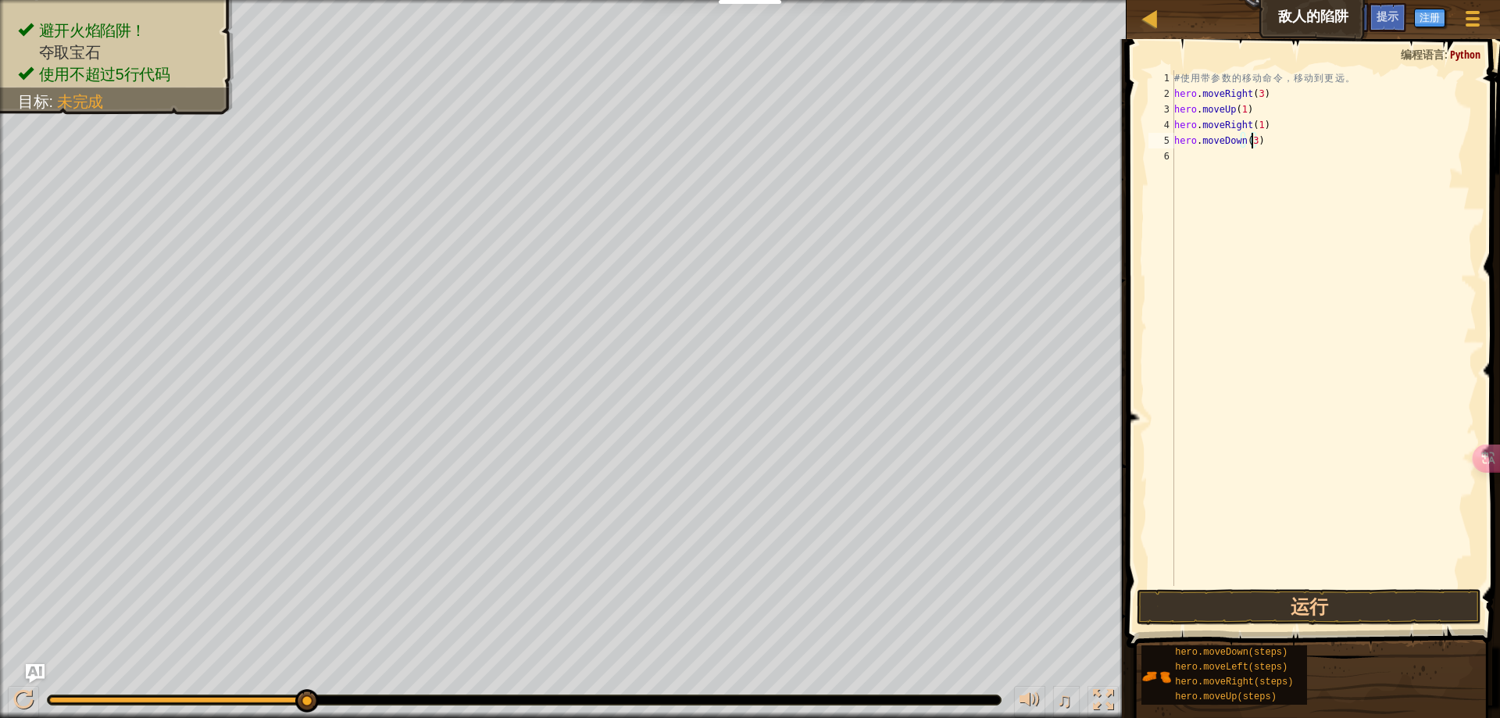
click at [1246, 259] on div "# 使 用 带 参 数 的 移 动 命 令 ， 移 动 到 更 远 。 hero . moveRight ( 3 ) hero . moveUp ( 1 ) …" at bounding box center [1323, 343] width 305 height 547
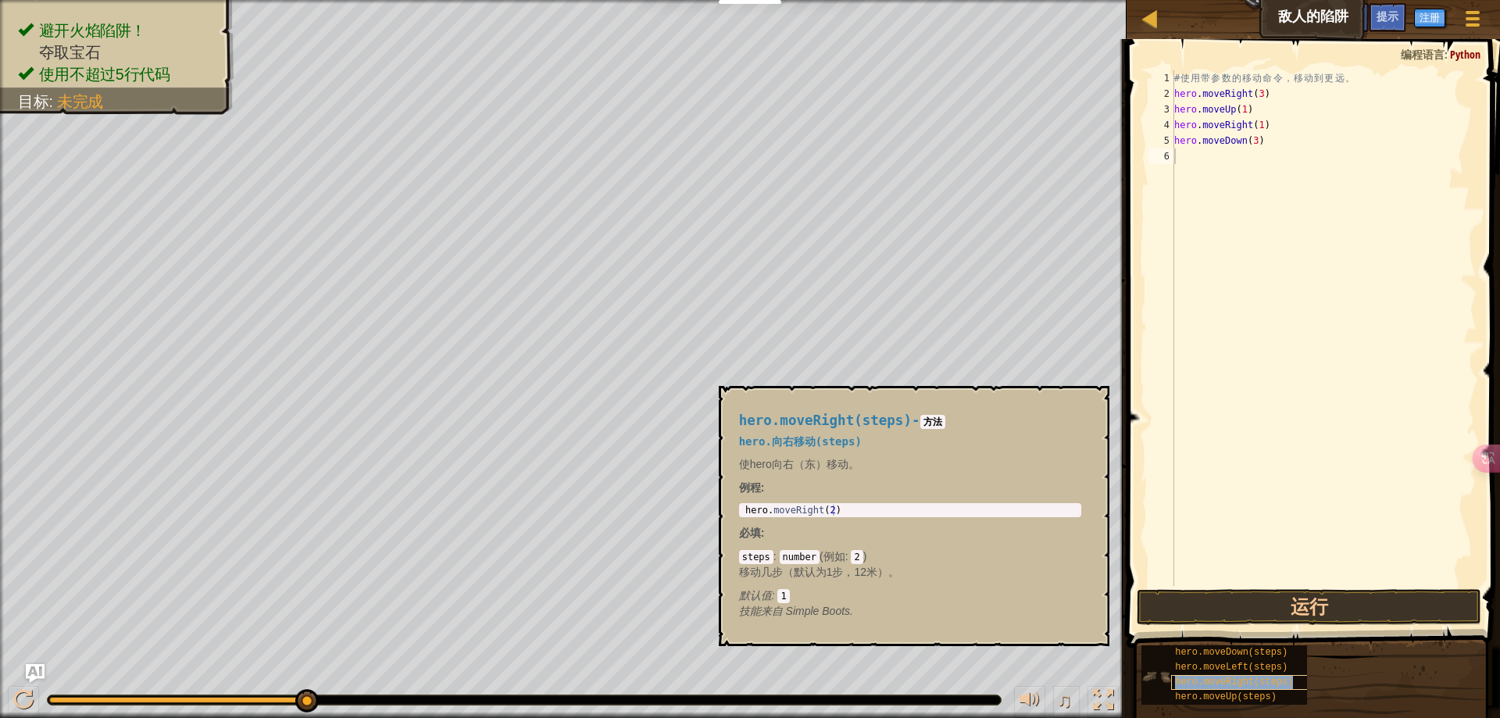
type textarea "hero.moveRight(steps)"
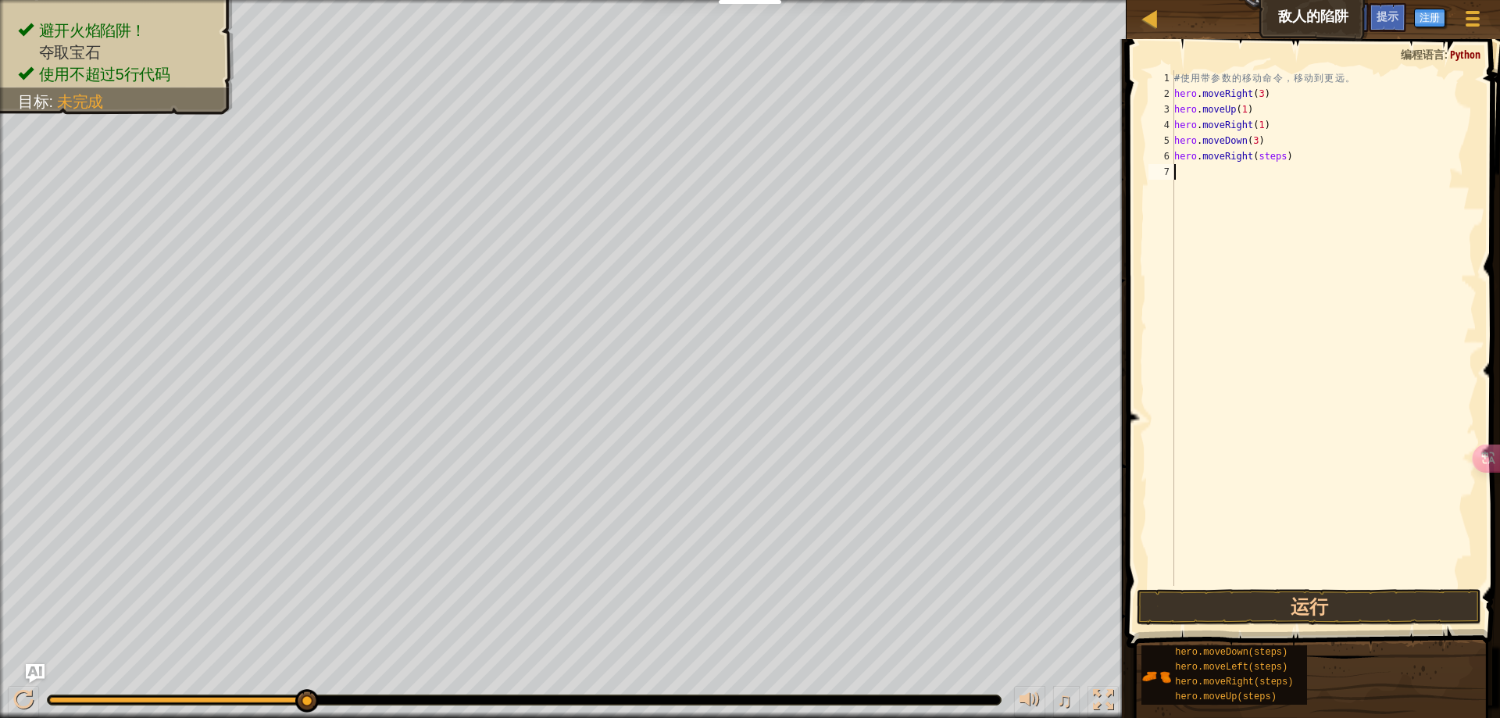
click at [1274, 385] on div "# 使 用 带 参 数 的 移 动 命 令 ， 移 动 到 更 远 。 hero . moveRight ( 3 ) hero . moveUp ( 1 ) …" at bounding box center [1323, 343] width 305 height 547
drag, startPoint x: 1253, startPoint y: 157, endPoint x: 1278, endPoint y: 160, distance: 25.2
click at [1278, 160] on div "# 使 用 带 参 数 的 移 动 命 令 ， 移 动 到 更 远 。 hero . moveRight ( 3 ) hero . moveUp ( 1 ) …" at bounding box center [1323, 343] width 305 height 547
type textarea "hero.moveRight(2)"
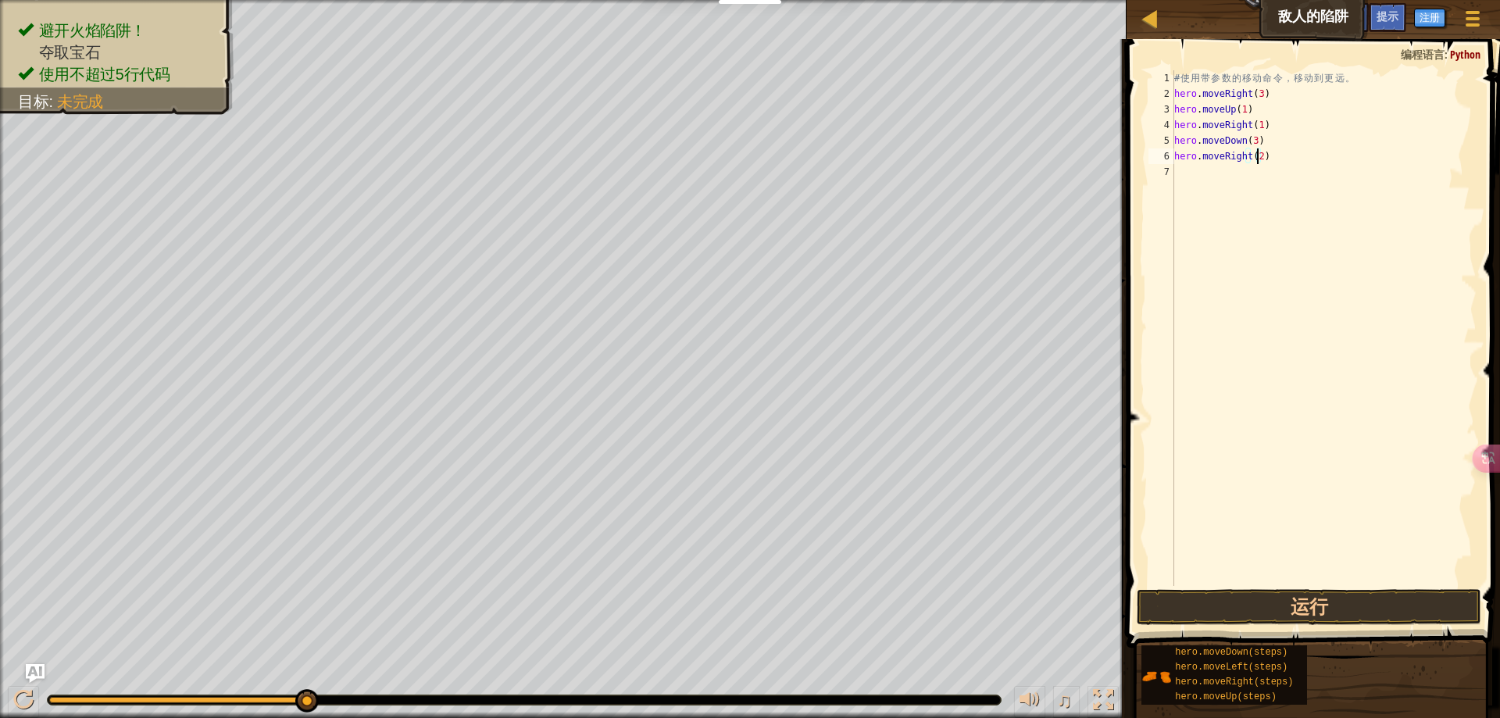
click at [1319, 369] on div "# 使 用 带 参 数 的 移 动 命 令 ， 移 动 到 更 远 。 hero . moveRight ( 3 ) hero . moveUp ( 1 ) …" at bounding box center [1323, 343] width 305 height 547
click at [1308, 628] on div "提示 1 2 3 4 5 6 7 # 使 用 带 参 数 的 移 动 命 令 ， 移 动 到 更 远 。 hero . moveRight ( 3 ) her…" at bounding box center [1311, 374] width 378 height 671
click at [1313, 614] on button "运行" at bounding box center [1309, 607] width 345 height 36
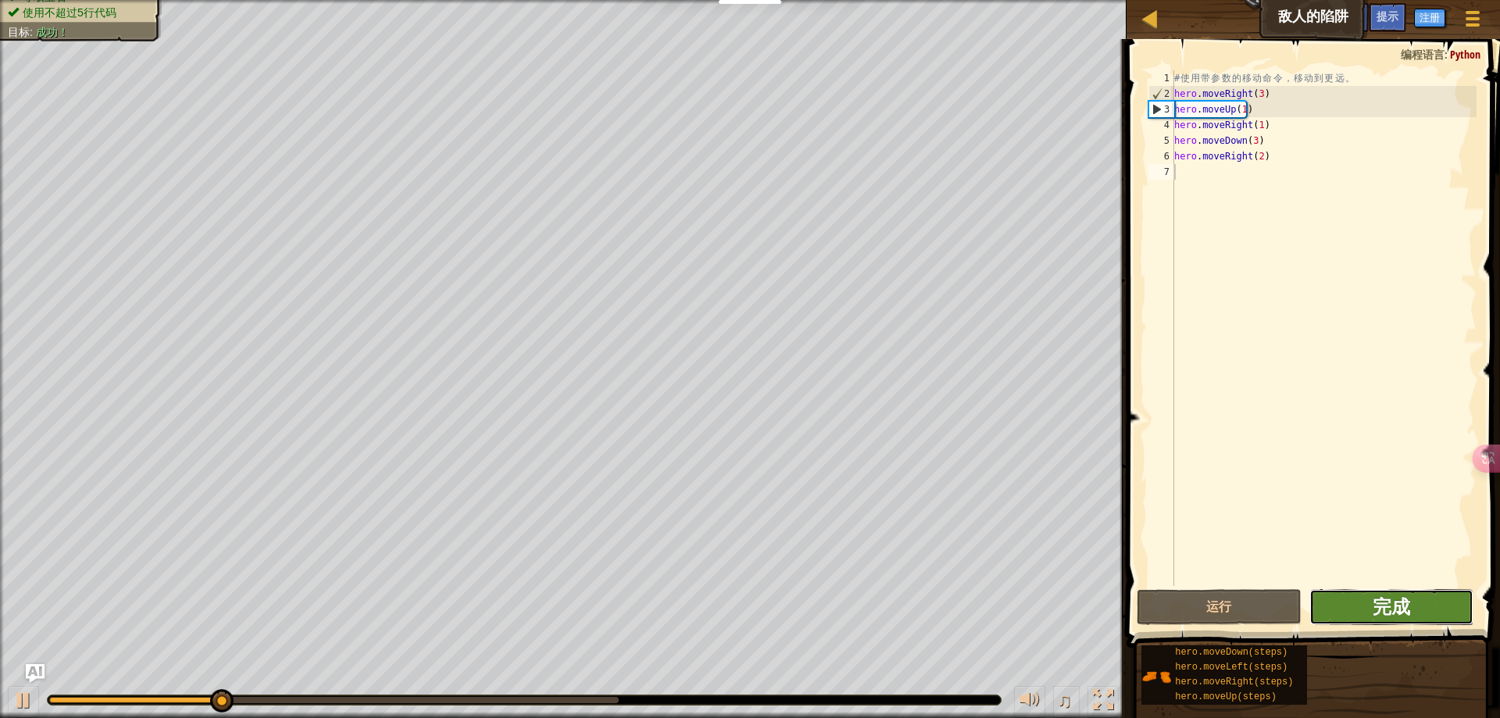
click at [1376, 612] on span "完成" at bounding box center [1391, 606] width 37 height 25
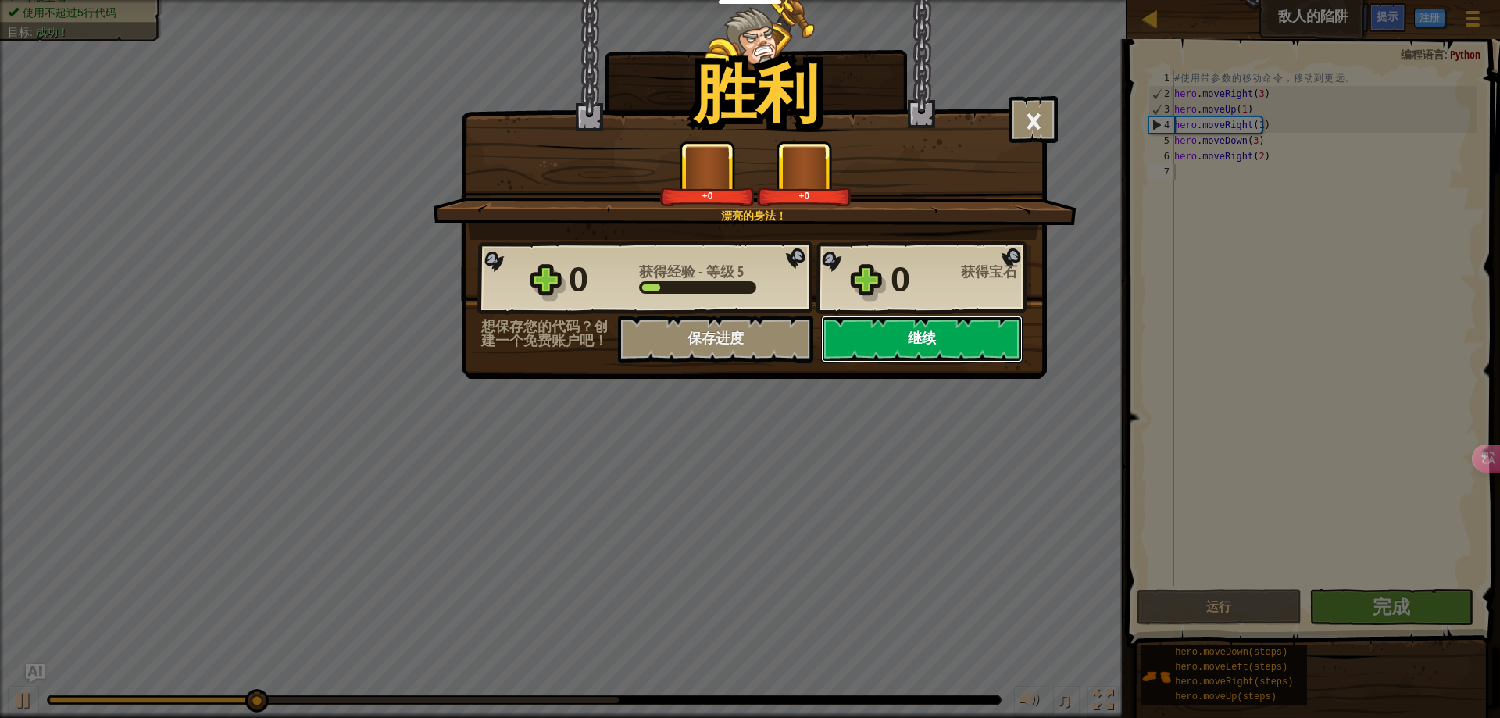
click at [909, 339] on button "继续" at bounding box center [922, 339] width 202 height 47
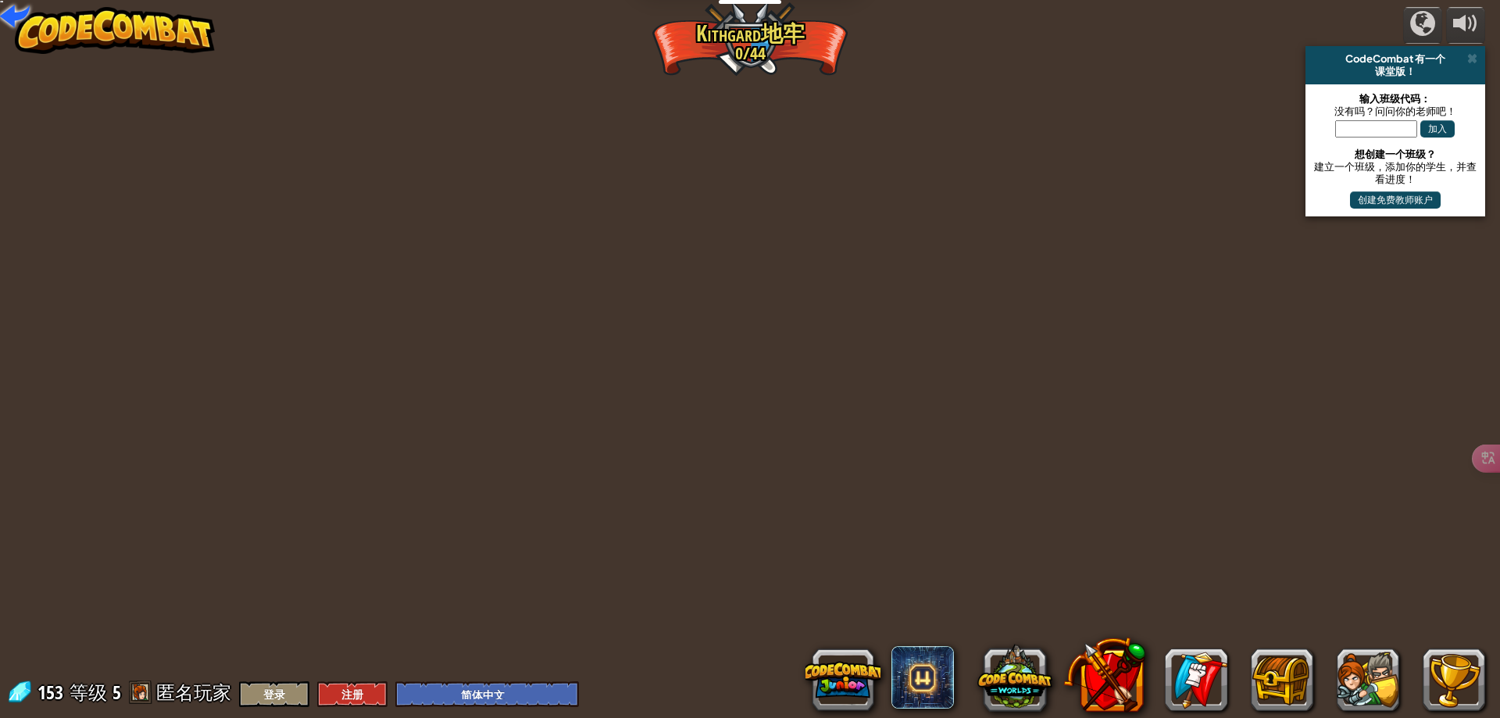
select select "zh-HANS"
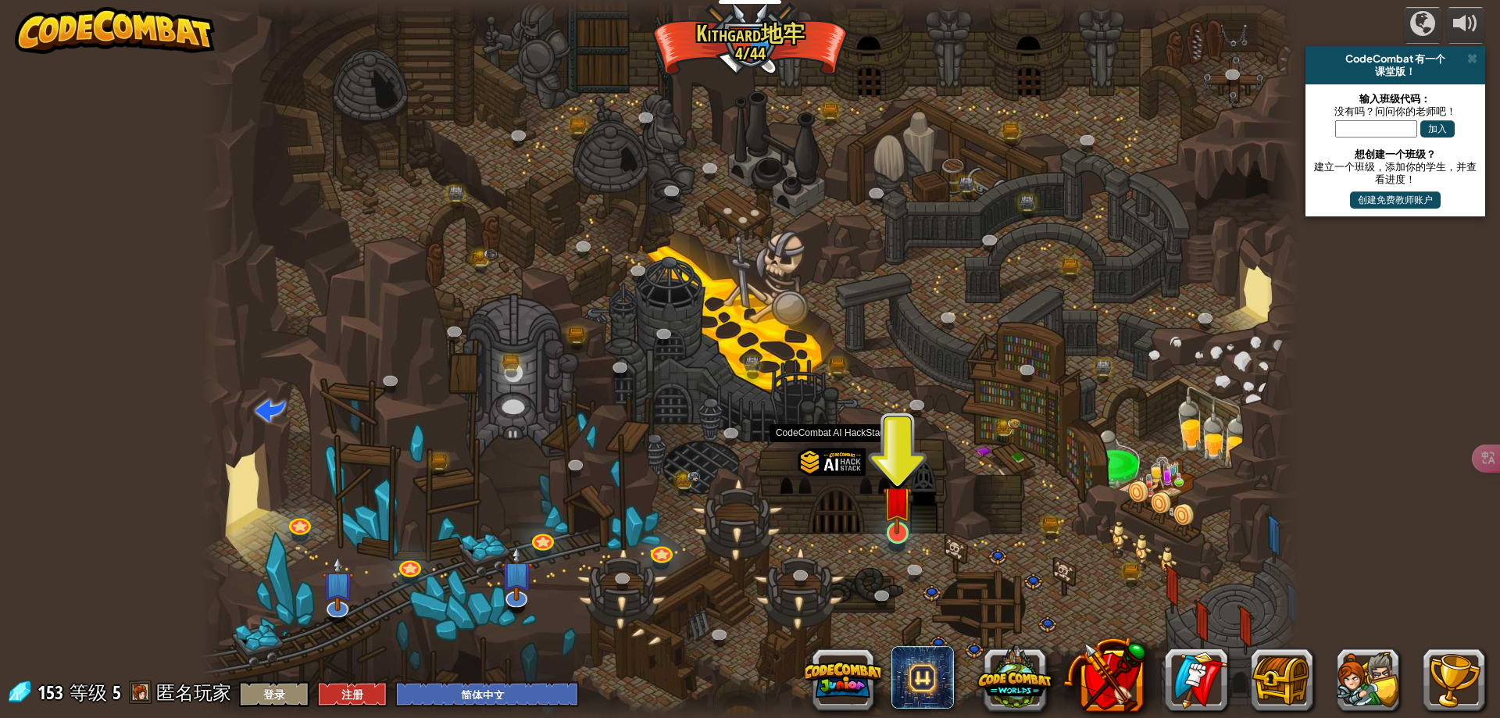
click at [900, 530] on img at bounding box center [898, 500] width 30 height 67
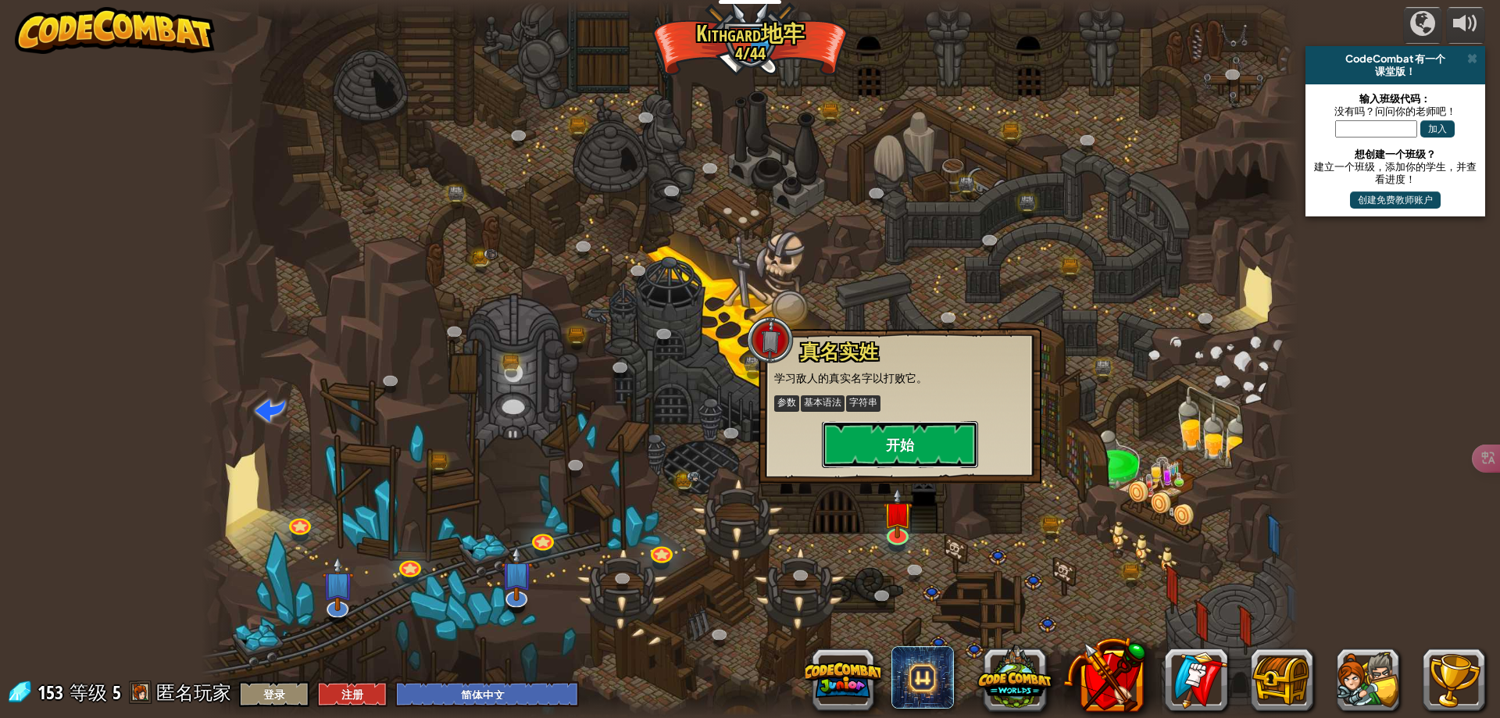
click at [930, 450] on button "开始" at bounding box center [900, 444] width 156 height 47
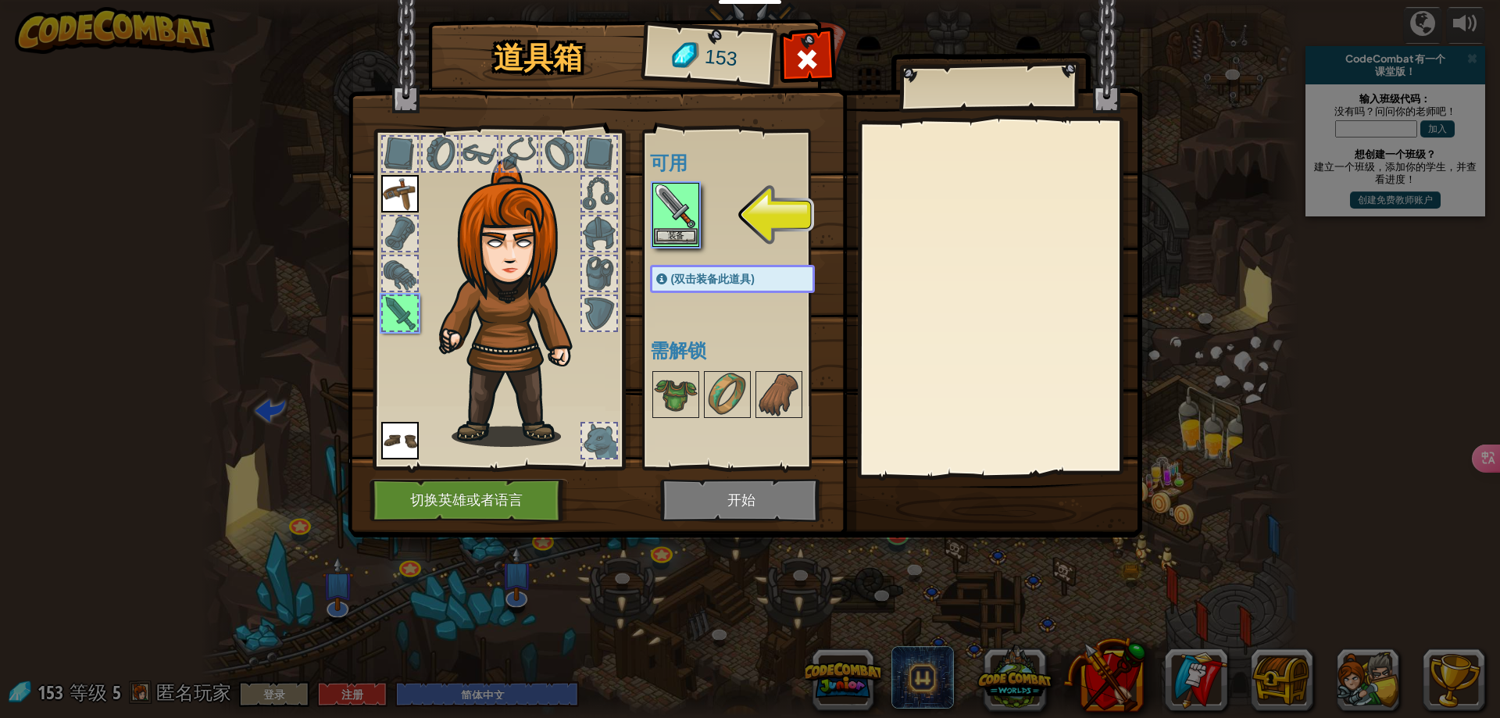
drag, startPoint x: 674, startPoint y: 190, endPoint x: 715, endPoint y: 266, distance: 86.7
click at [675, 191] on img at bounding box center [676, 206] width 44 height 44
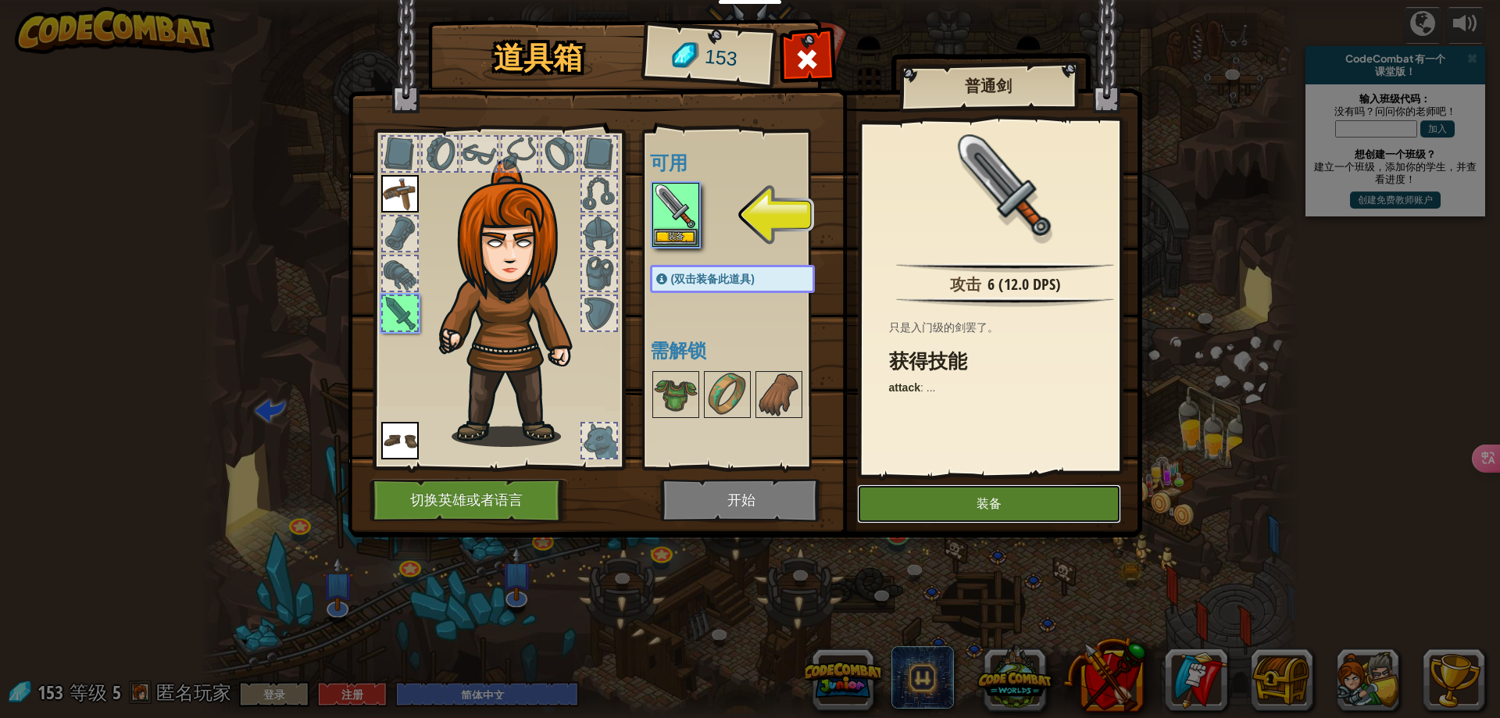
click at [919, 491] on button "装备" at bounding box center [989, 503] width 264 height 39
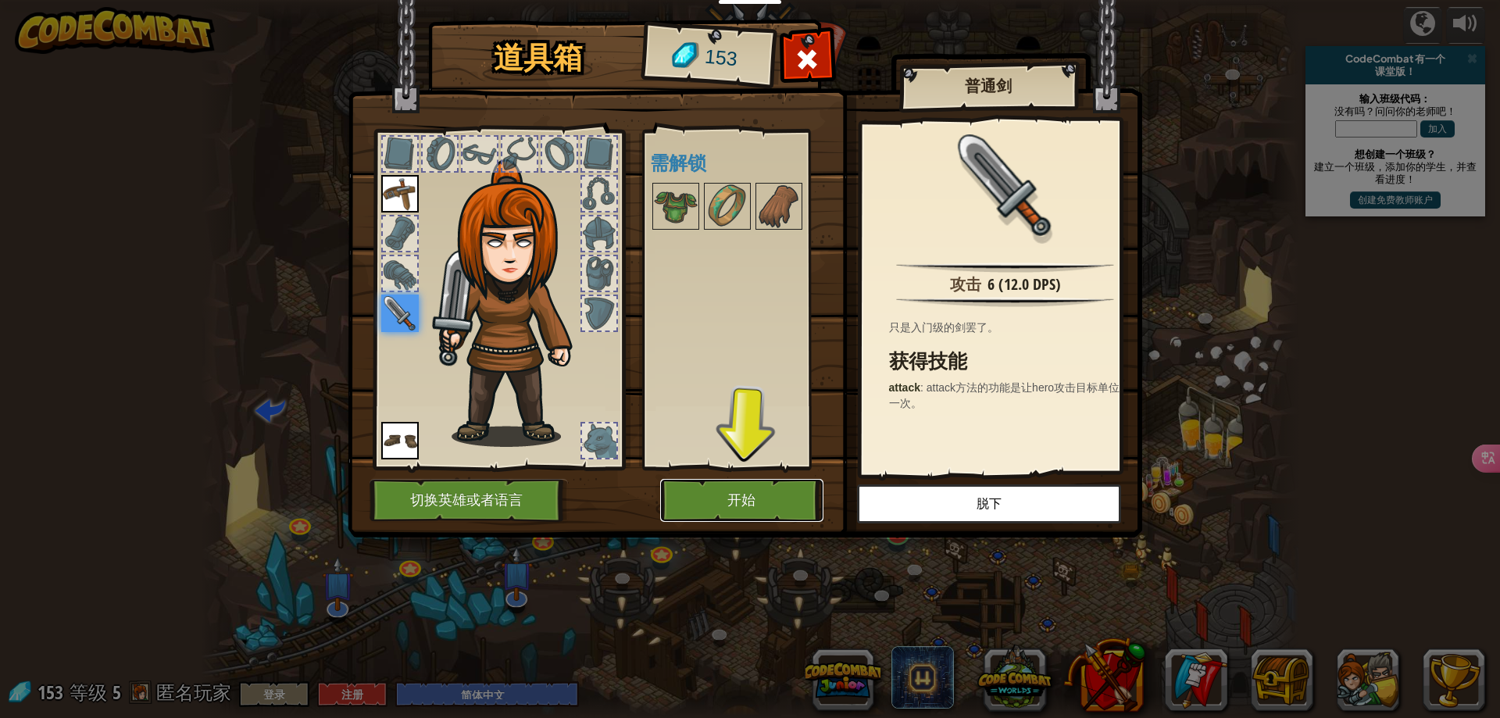
click at [766, 500] on button "开始" at bounding box center [741, 500] width 163 height 43
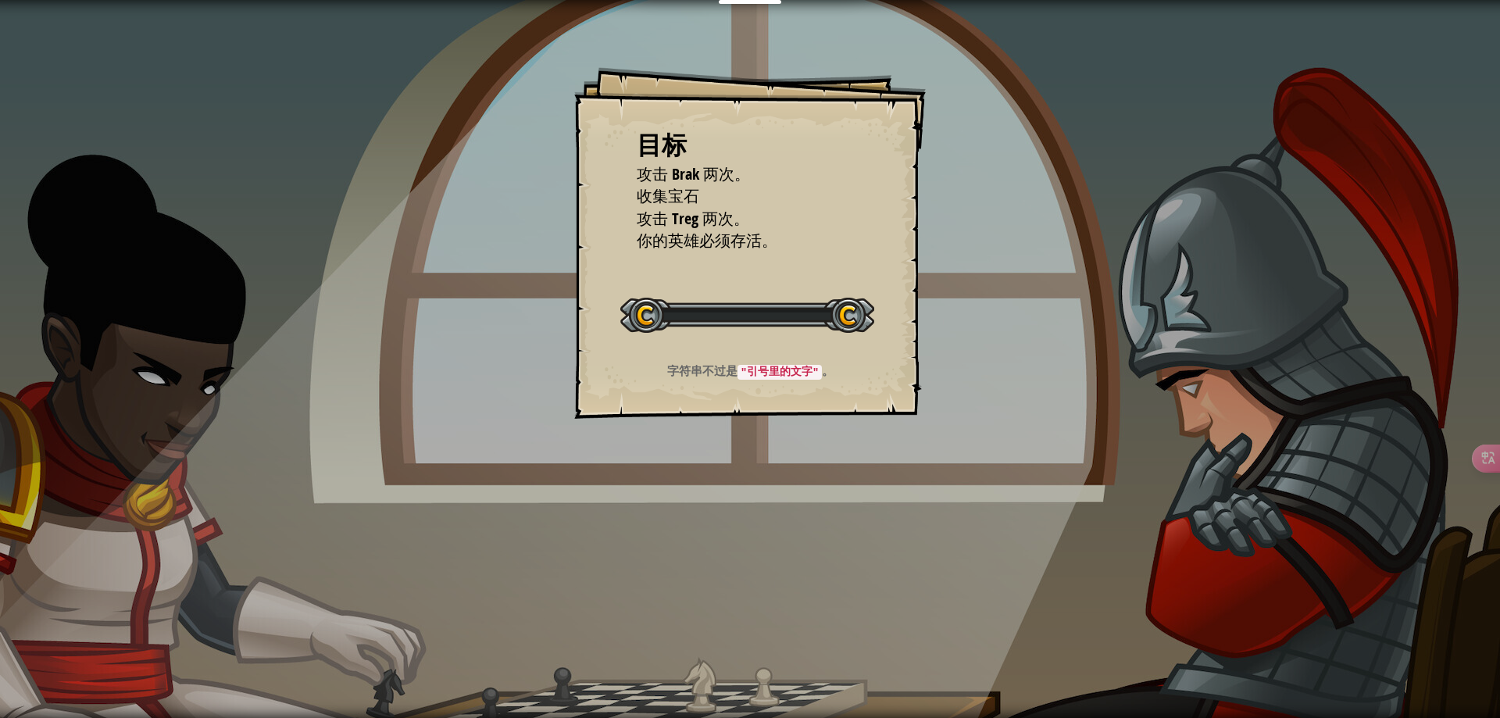
click at [783, 507] on div "目标 攻击 Brak 两次。 收集宝石 攻击 Treg 两次。 你的英雄必须存活。 开始 载入失败 订阅后才可开始本关 订阅 你将需要加入一个课程来玩这个关卡…" at bounding box center [750, 359] width 1500 height 718
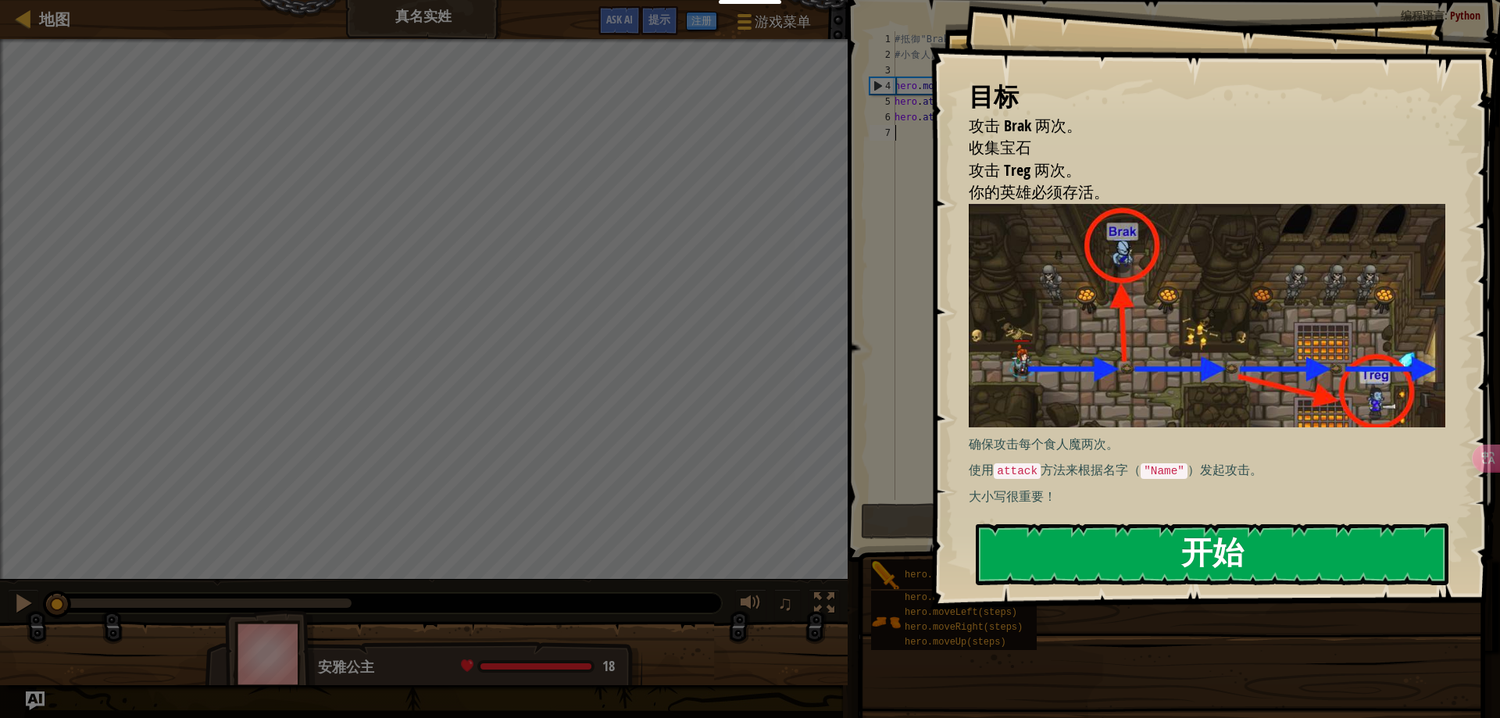
click at [1101, 561] on button "开始" at bounding box center [1212, 554] width 473 height 62
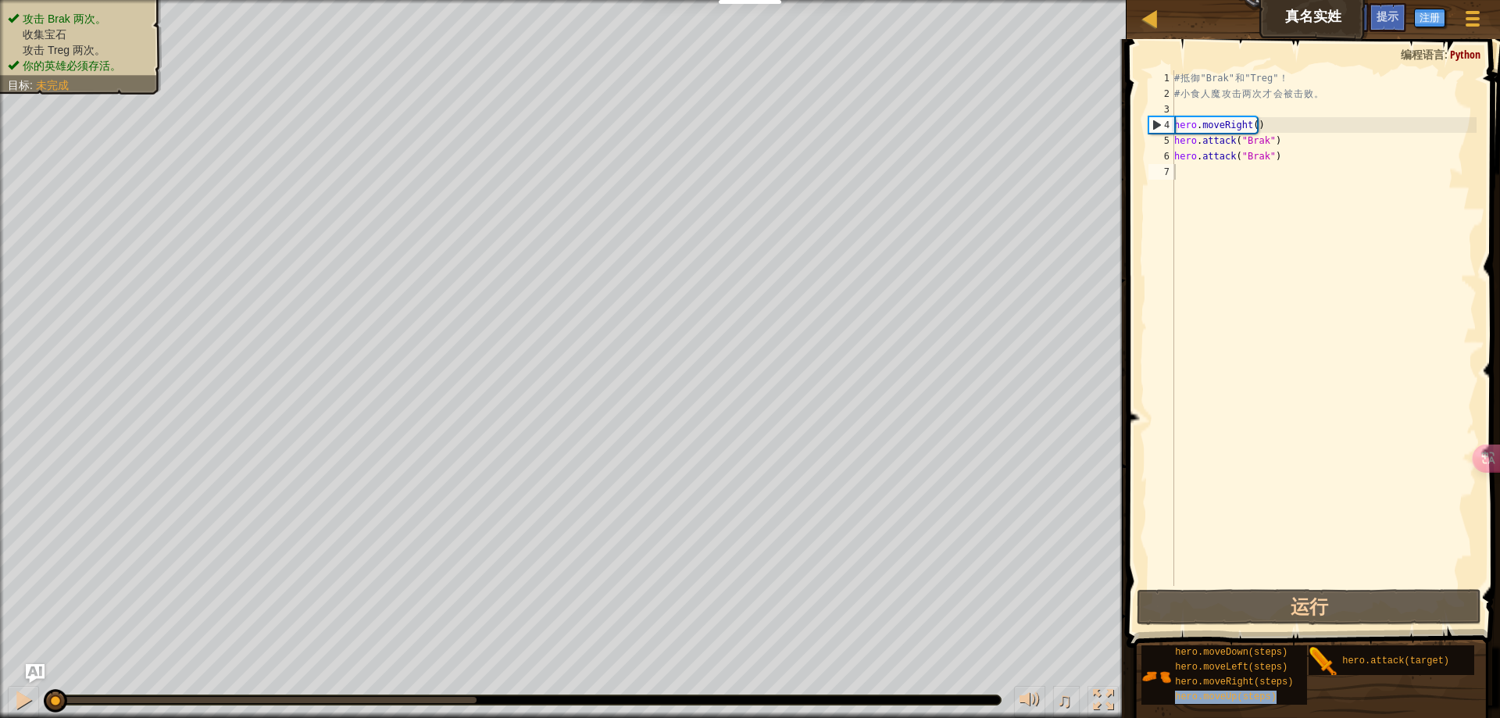
type textarea "hero.moveRight()"
click at [1268, 132] on div "# 抵 御 "Brak" 和 "Treg" ！ # 小 食 人 魔 攻 击 两 次 才 会 被 击 败 。 hero . moveRight ( ) hero…" at bounding box center [1323, 343] width 305 height 547
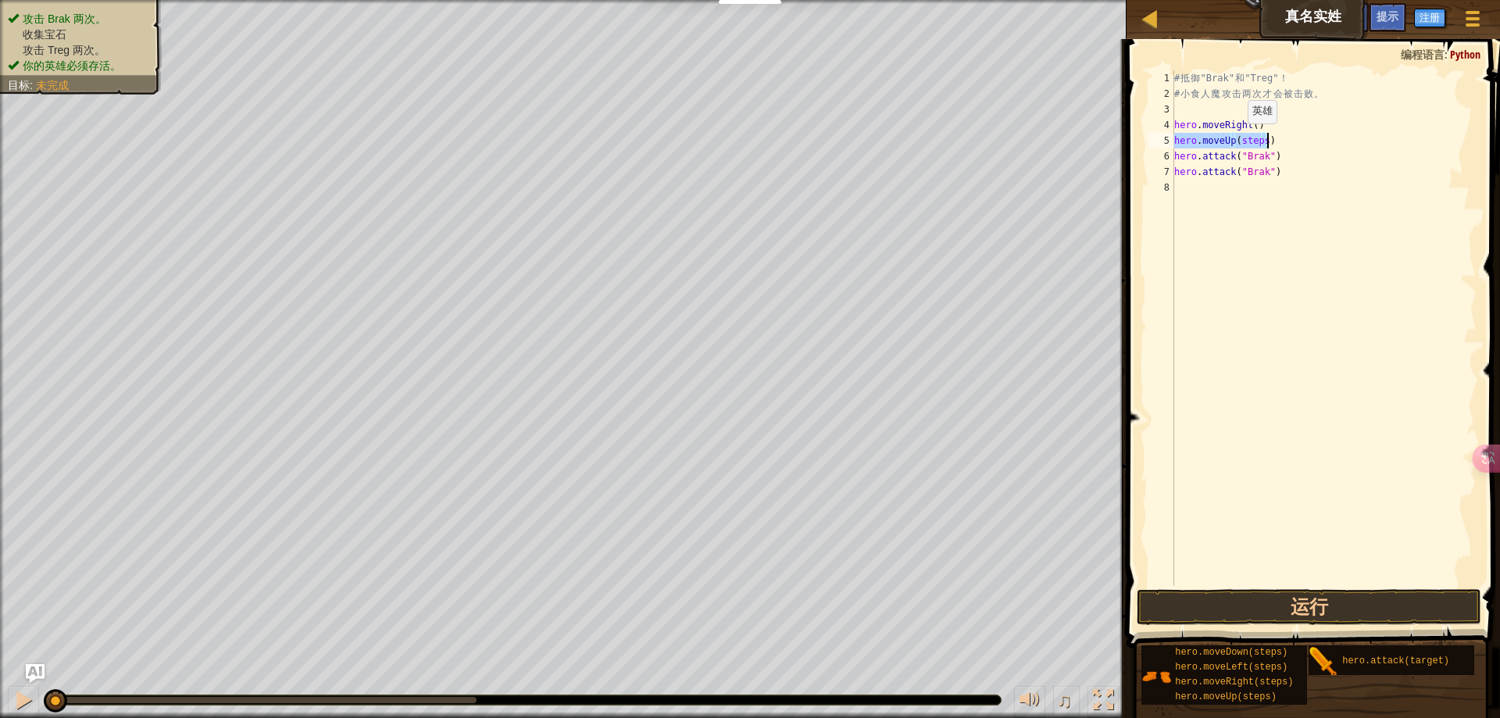
click at [1236, 139] on div "# 抵 御 "Brak" 和 "Treg" ！ # 小 食 人 魔 攻 击 两 次 才 会 被 击 败 。 hero . moveRight ( ) hero…" at bounding box center [1323, 328] width 305 height 516
drag, startPoint x: 1234, startPoint y: 141, endPoint x: 1262, endPoint y: 139, distance: 28.2
click at [1262, 139] on div "# 抵 御 "Brak" 和 "Treg" ！ # 小 食 人 魔 攻 击 两 次 才 会 被 击 败 。 hero . moveRight ( ) hero…" at bounding box center [1323, 343] width 305 height 547
type textarea "hero.moveUp(1)"
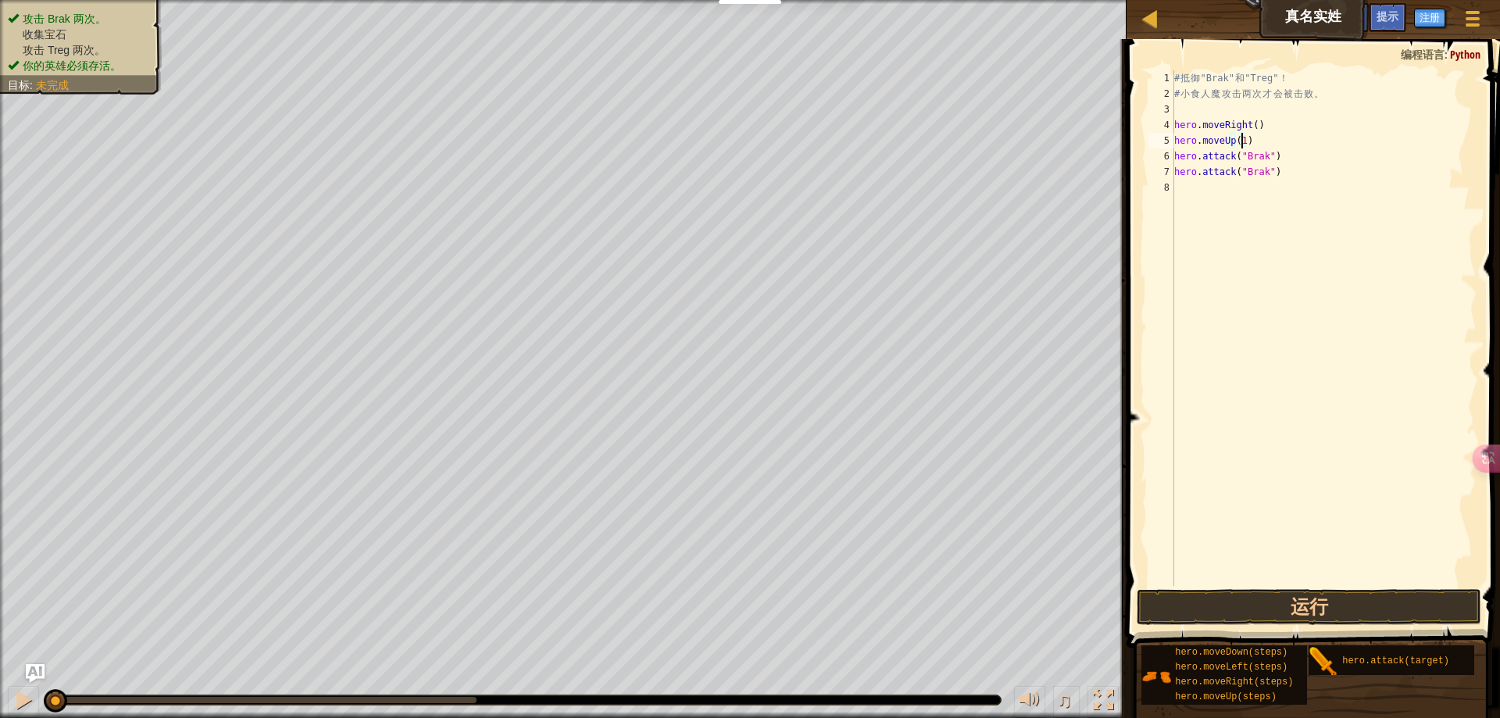
drag, startPoint x: 1237, startPoint y: 283, endPoint x: 1255, endPoint y: 190, distance: 94.8
click at [1237, 284] on div "# 抵 御 "Brak" 和 "Treg" ！ # 小 食 人 魔 攻 击 两 次 才 会 被 击 败 。 hero . moveRight ( ) hero…" at bounding box center [1323, 343] width 305 height 547
click at [1250, 127] on div "# 抵 御 "Brak" 和 "Treg" ！ # 小 食 人 魔 攻 击 两 次 才 会 被 击 败 。 hero . moveRight ( ) hero…" at bounding box center [1323, 343] width 305 height 547
type textarea "hero.moveRight(1)"
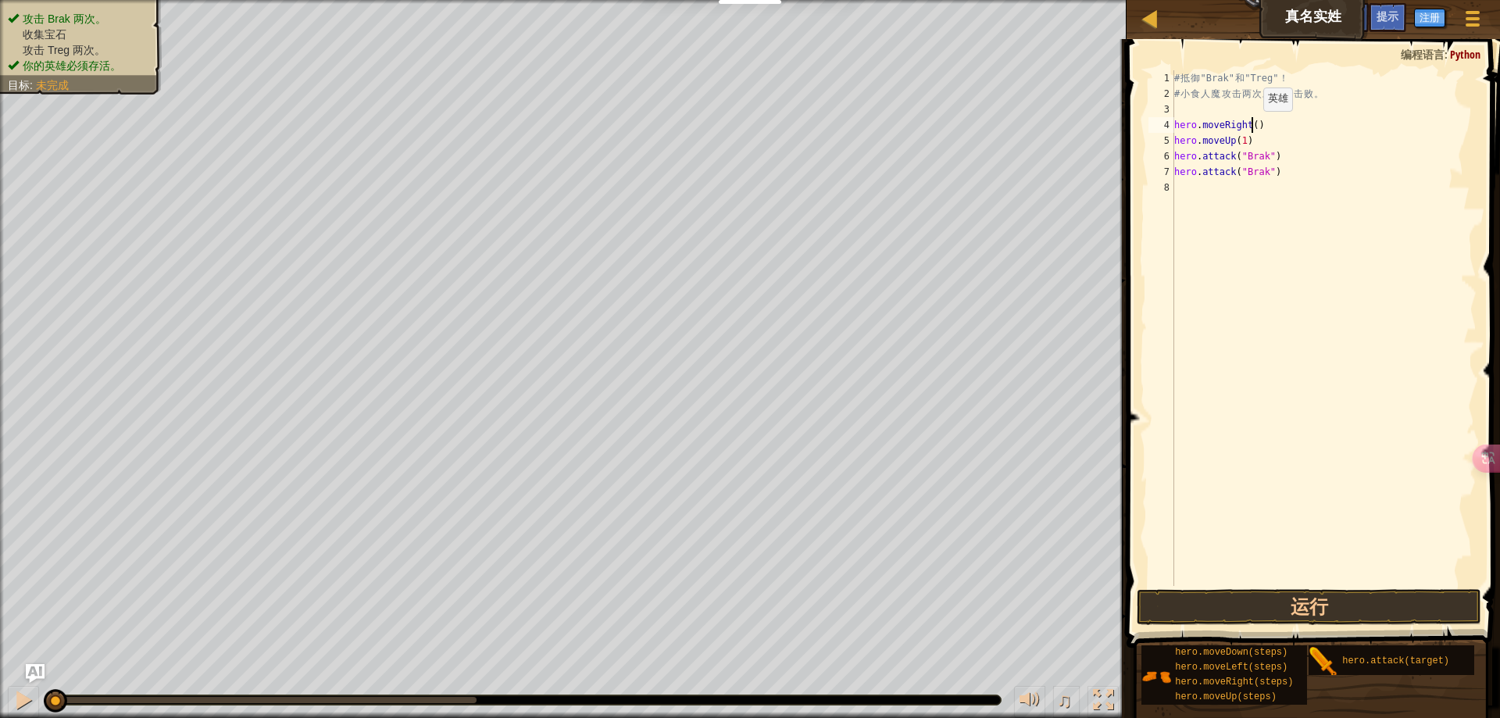
scroll to position [7, 6]
click at [1248, 244] on div "# 抵 御 "Brak" 和 "Treg" ！ # 小 食 人 魔 攻 击 两 次 才 会 被 击 败 。 hero . moveRight ( 1 ) he…" at bounding box center [1323, 343] width 305 height 547
click at [1272, 159] on div "# 抵 御 "Brak" 和 "Treg" ！ # 小 食 人 魔 攻 击 两 次 才 会 被 击 败 。 hero . moveRight ( 1 ) he…" at bounding box center [1323, 343] width 305 height 547
type textarea "hero.attack("Brak")"
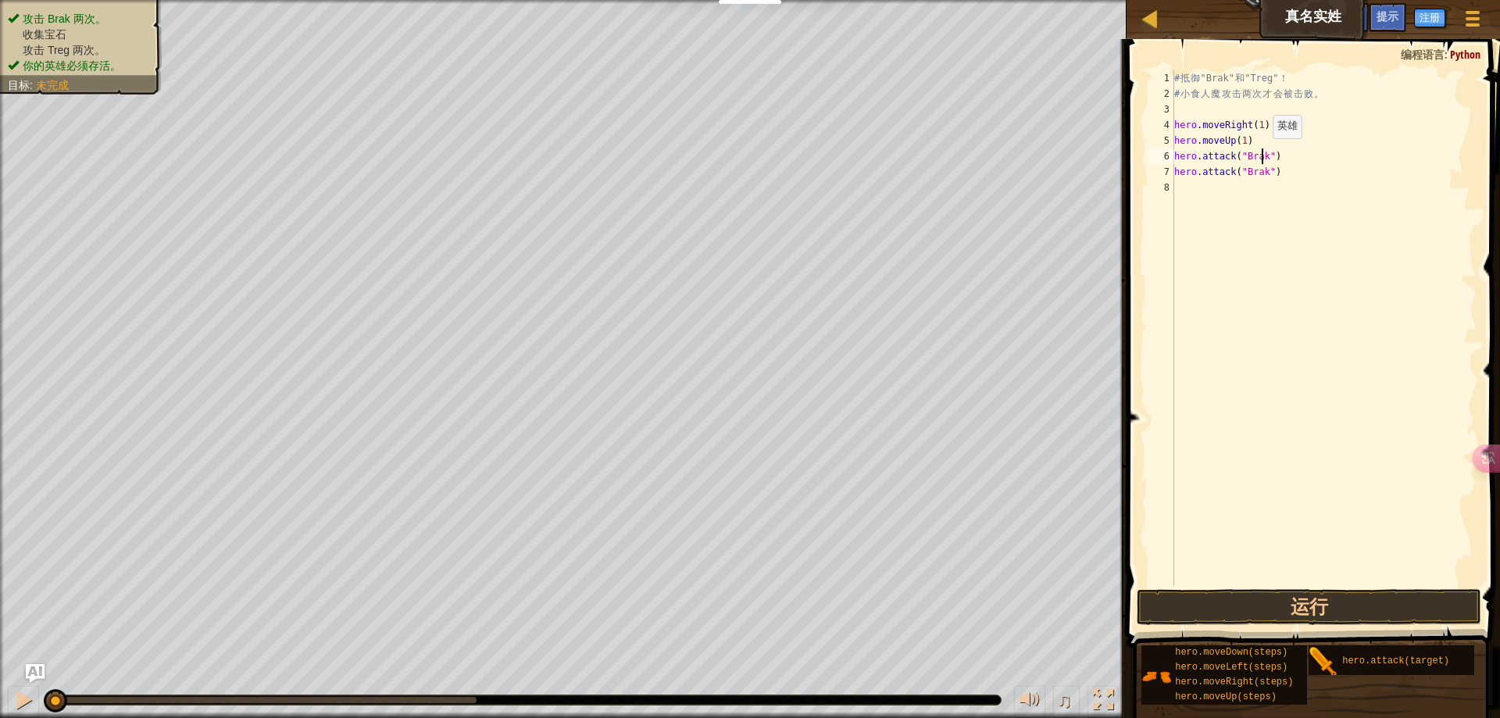
click at [1259, 154] on div "# 抵 御 "Brak" 和 "Treg" ！ # 小 食 人 魔 攻 击 两 次 才 会 被 击 败 。 hero . moveRight ( 1 ) he…" at bounding box center [1323, 343] width 305 height 547
click at [1225, 155] on div "# 抵 御 "Brak" 和 "Treg" ！ # 小 食 人 魔 攻 击 两 次 才 会 被 击 败 。 hero . moveRight ( 1 ) he…" at bounding box center [1323, 343] width 305 height 547
click at [1271, 155] on div "# 抵 御 "Brak" 和 "Treg" ！ # 小 食 人 魔 攻 击 两 次 才 会 被 击 败 。 hero . moveRight ( 1 ) he…" at bounding box center [1323, 343] width 305 height 547
click at [1255, 156] on div "# 抵 御 "Brak" 和 "Treg" ！ # 小 食 人 魔 攻 击 两 次 才 会 被 击 败 。 hero . moveRight ( 1 ) he…" at bounding box center [1323, 343] width 305 height 547
click at [1328, 262] on div "# 抵 御 "Brak" 和 "Treg" ！ # 小 食 人 魔 攻 击 两 次 才 会 被 击 败 。 hero . moveRight ( 1 ) he…" at bounding box center [1323, 343] width 305 height 547
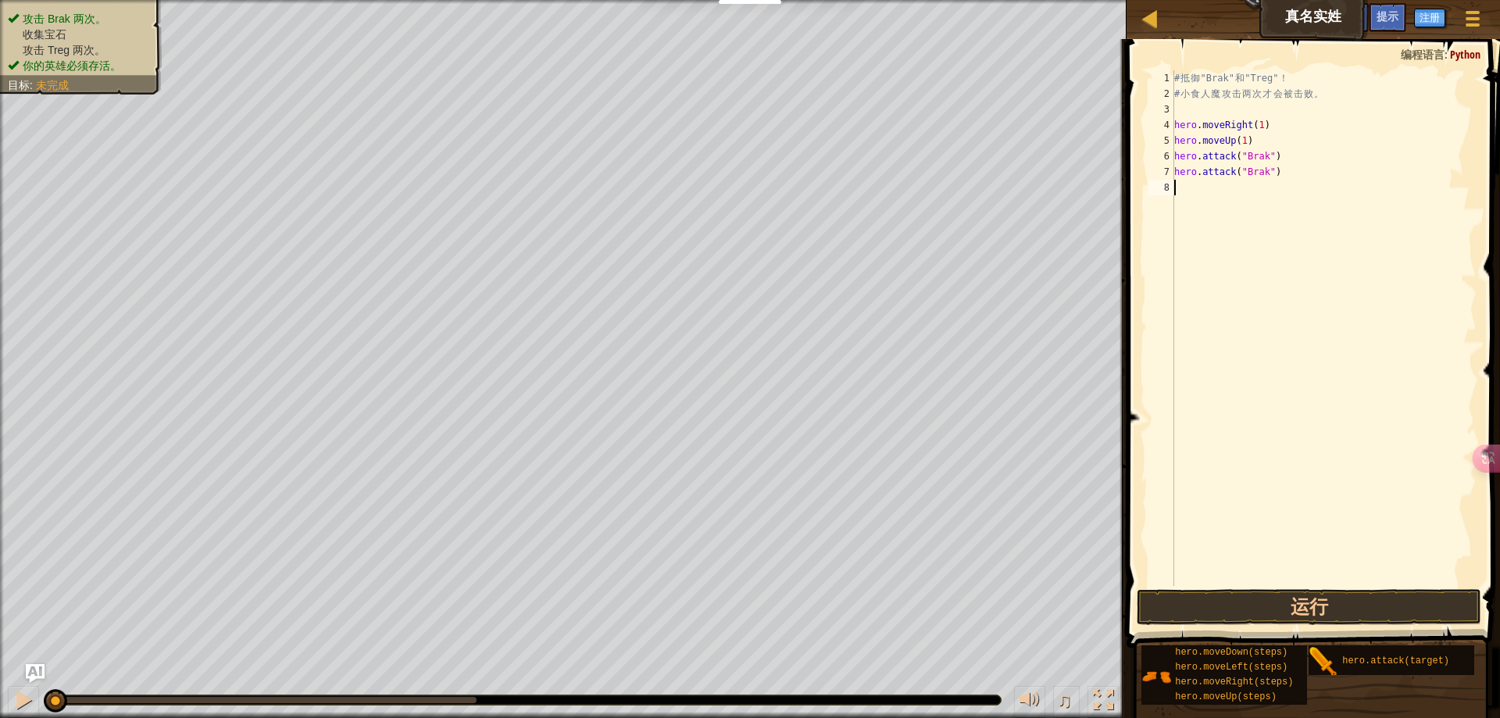
click at [1324, 215] on div "# 抵 御 "Brak" 和 "Treg" ！ # 小 食 人 魔 攻 击 两 次 才 会 被 击 败 。 hero . moveRight ( 1 ) he…" at bounding box center [1323, 343] width 305 height 547
click at [1348, 605] on button "运行" at bounding box center [1309, 607] width 345 height 36
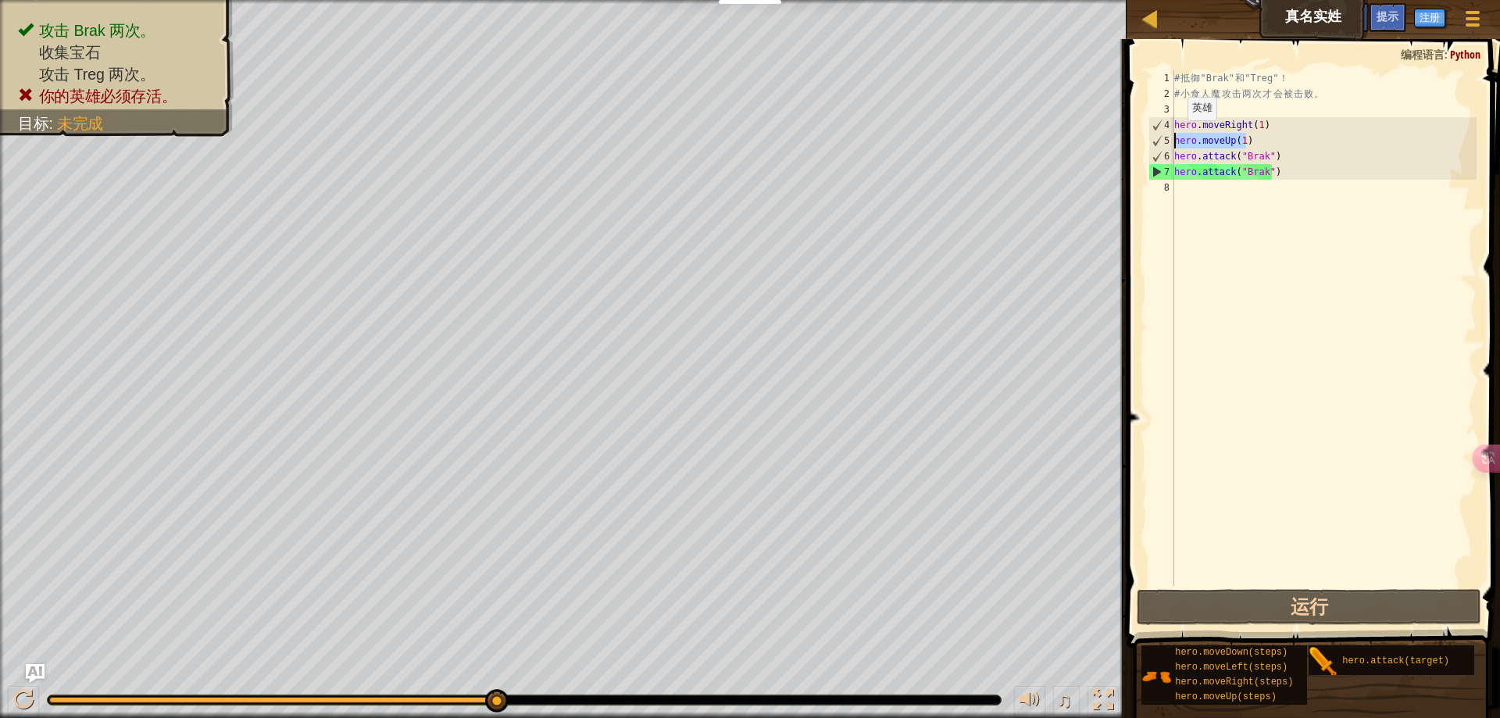
drag, startPoint x: 1254, startPoint y: 140, endPoint x: 1172, endPoint y: 137, distance: 82.1
click at [1172, 137] on div "1 2 3 4 5 6 7 8 # 抵 御 "Brak" 和 "Treg" ！ # 小 食 人 魔 攻 击 两 次 才 会 被 击 败 。 hero . mo…" at bounding box center [1310, 328] width 331 height 516
type textarea "hero.moveUp(1)"
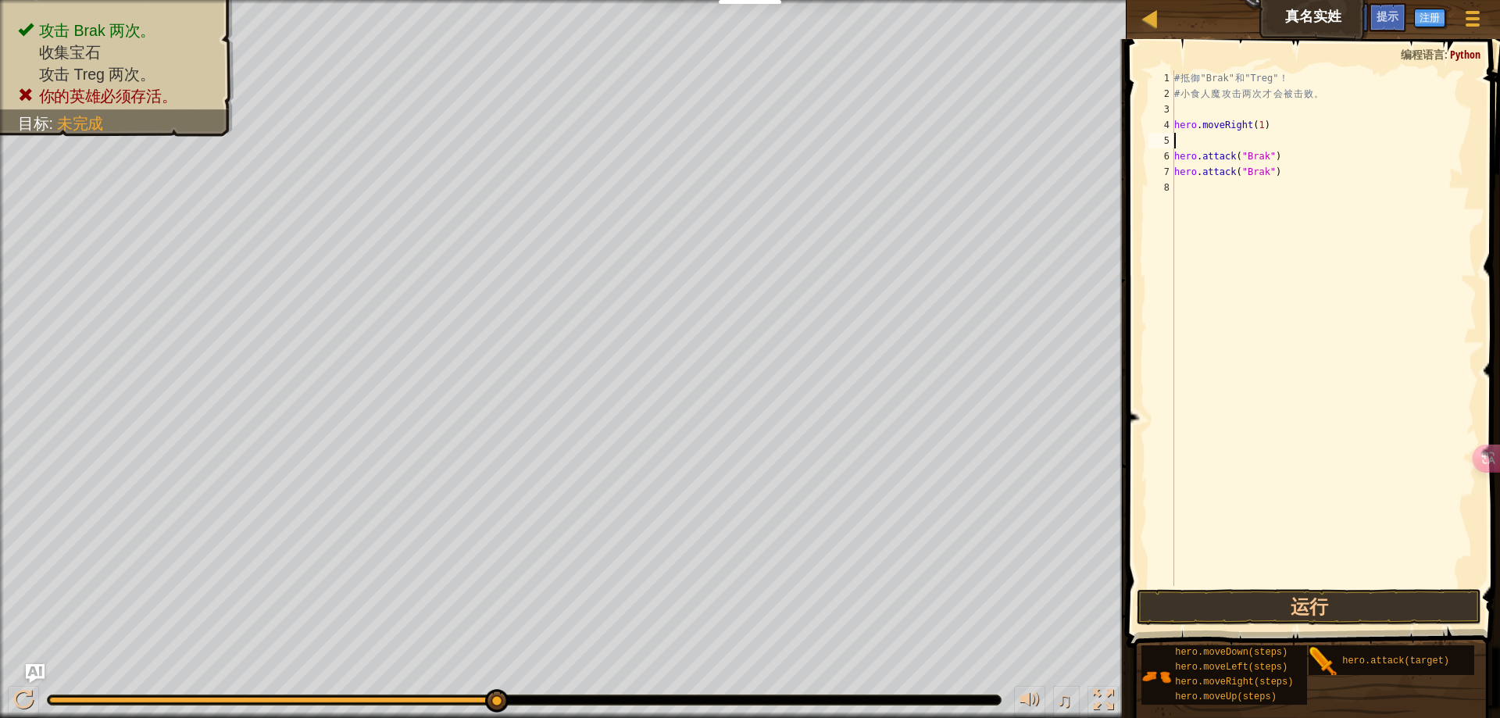
click at [1216, 269] on div "# 抵 御 "Brak" 和 "Treg" ！ # 小 食 人 魔 攻 击 两 次 才 会 被 击 败 。 hero . moveRight ( 1 ) he…" at bounding box center [1323, 343] width 305 height 547
click at [1249, 142] on div "# 抵 御 "Brak" 和 "Treg" ！ # 小 食 人 魔 攻 击 两 次 才 会 被 击 败 。 hero . moveRight ( 1 ) he…" at bounding box center [1323, 343] width 305 height 547
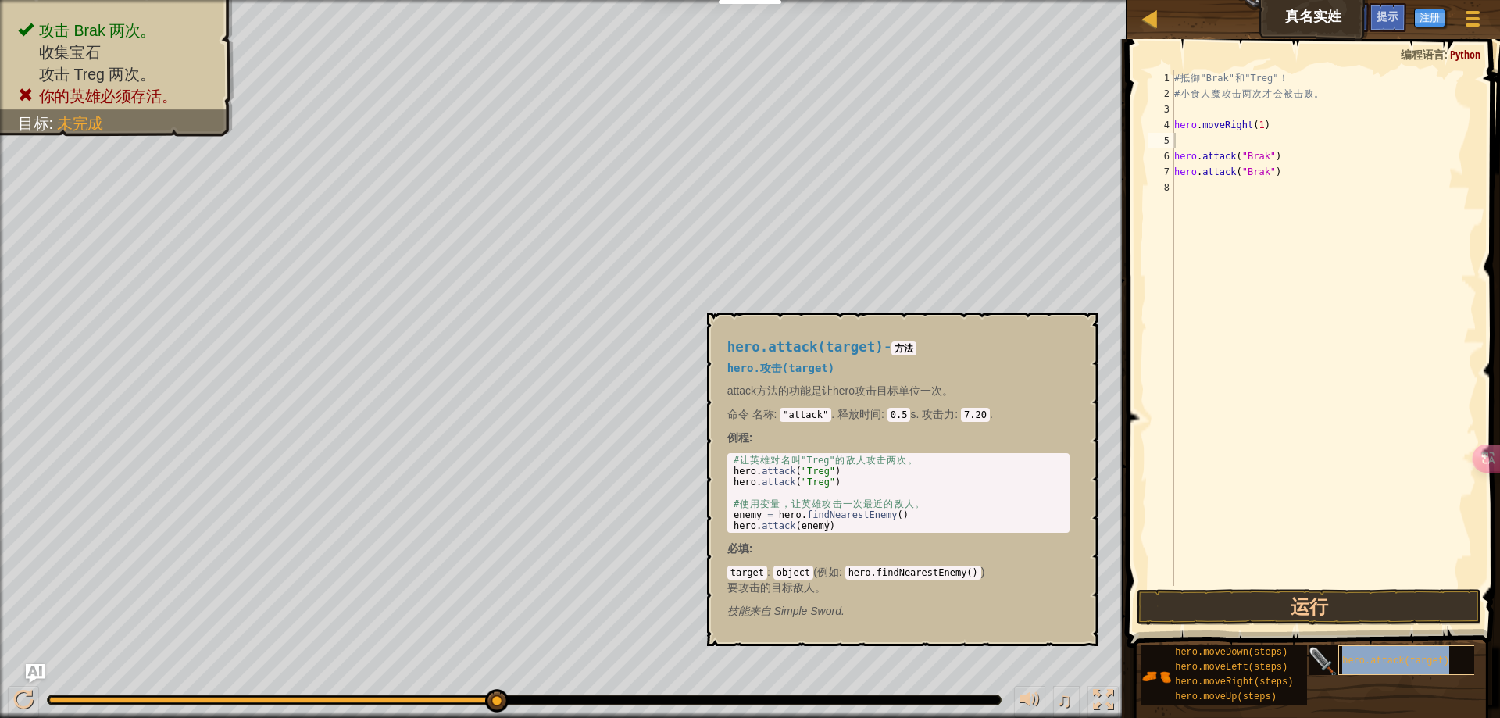
click at [1453, 659] on div "hero.attack(target)" at bounding box center [1413, 660] width 150 height 30
type textarea "hero.attack(target)"
drag, startPoint x: 1237, startPoint y: 185, endPoint x: 1266, endPoint y: 191, distance: 29.4
click at [1266, 191] on div "# 抵 御 "Brak" 和 "Treg" ！ # 小 食 人 魔 攻 击 两 次 才 会 被 击 败 。 hero . moveRight ( 1 ) he…" at bounding box center [1323, 343] width 305 height 547
click at [1244, 290] on div "# 抵 御 "Brak" 和 "Treg" ！ # 小 食 人 魔 攻 击 两 次 才 会 被 击 败 。 hero . moveRight ( 1 ) he…" at bounding box center [1323, 343] width 305 height 547
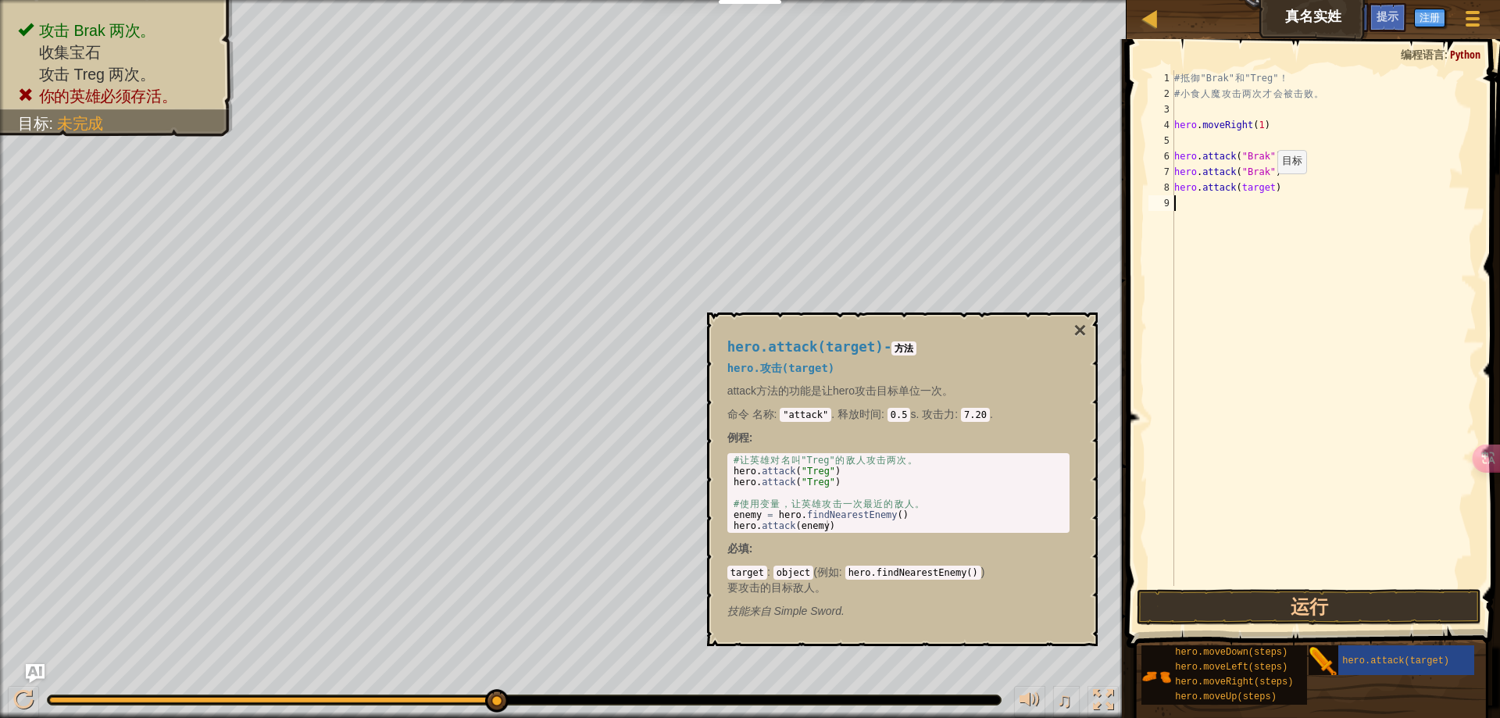
click at [1267, 189] on div "# 抵 御 "Brak" 和 "Treg" ！ # 小 食 人 魔 攻 击 两 次 才 会 被 击 败 。 hero . moveRight ( 1 ) he…" at bounding box center [1323, 343] width 305 height 547
type textarea "hero.attack(target)"
click at [1195, 324] on div "# 抵 御 "Brak" 和 "Treg" ！ # 小 食 人 魔 攻 击 两 次 才 会 被 击 败 。 hero . moveRight ( 1 ) he…" at bounding box center [1323, 343] width 305 height 547
drag, startPoint x: 1275, startPoint y: 187, endPoint x: 1172, endPoint y: 185, distance: 103.1
click at [1172, 184] on div "1 2 3 4 5 6 7 8 9 # 抵 御 "Brak" 和 "Treg" ！ # 小 食 人 魔 攻 击 两 次 才 会 被 击 败 。 hero . …" at bounding box center [1310, 328] width 331 height 516
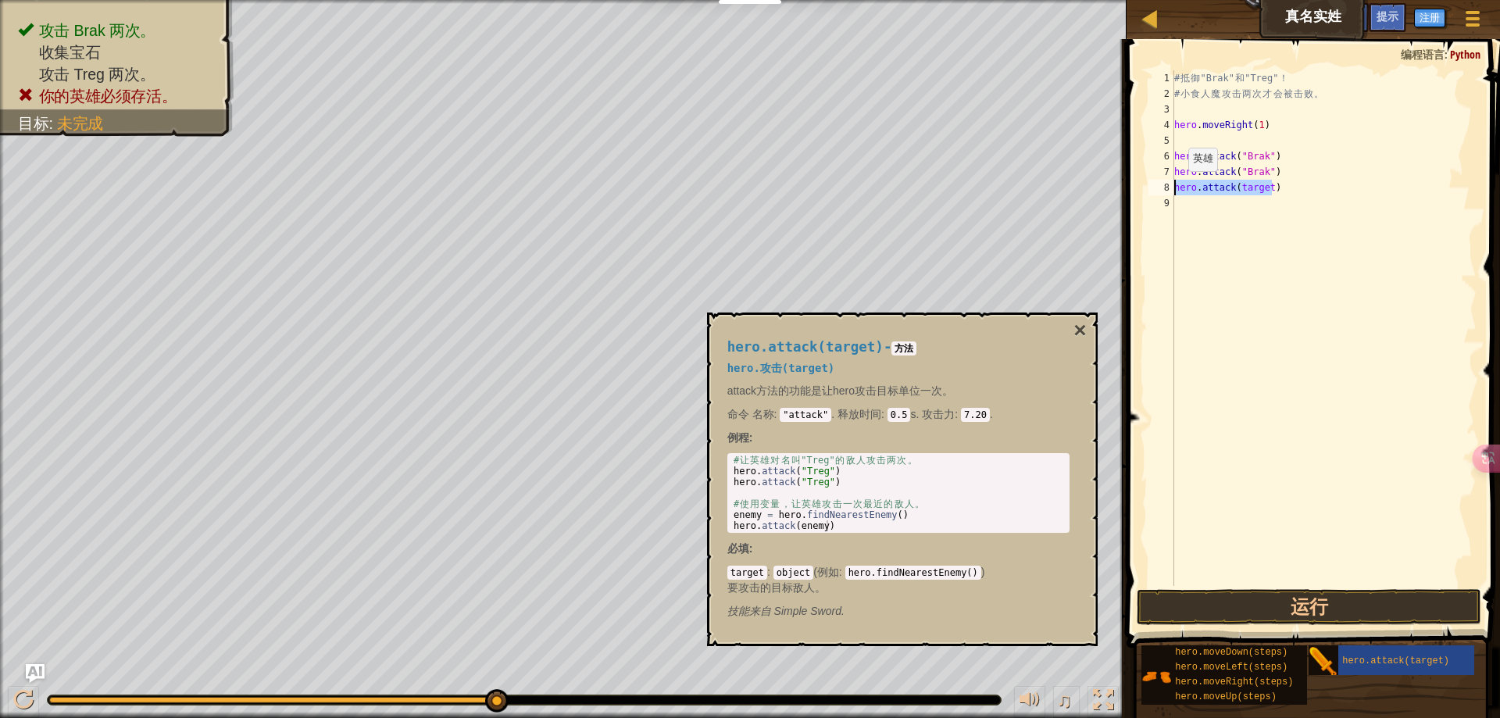
paste textarea "moveRight("
click at [1244, 181] on div "# 抵 御 "Brak" 和 "Treg" ！ # 小 食 人 魔 攻 击 两 次 才 会 被 击 败 。 hero . moveRight ( 1 ) he…" at bounding box center [1323, 343] width 305 height 547
drag, startPoint x: 1266, startPoint y: 190, endPoint x: 1236, endPoint y: 187, distance: 30.6
click at [1236, 187] on div "# 抵 御 "Brak" 和 "Treg" ！ # 小 食 人 魔 攻 击 两 次 才 会 被 击 败 。 hero . moveRight ( 1 ) he…" at bounding box center [1323, 343] width 305 height 547
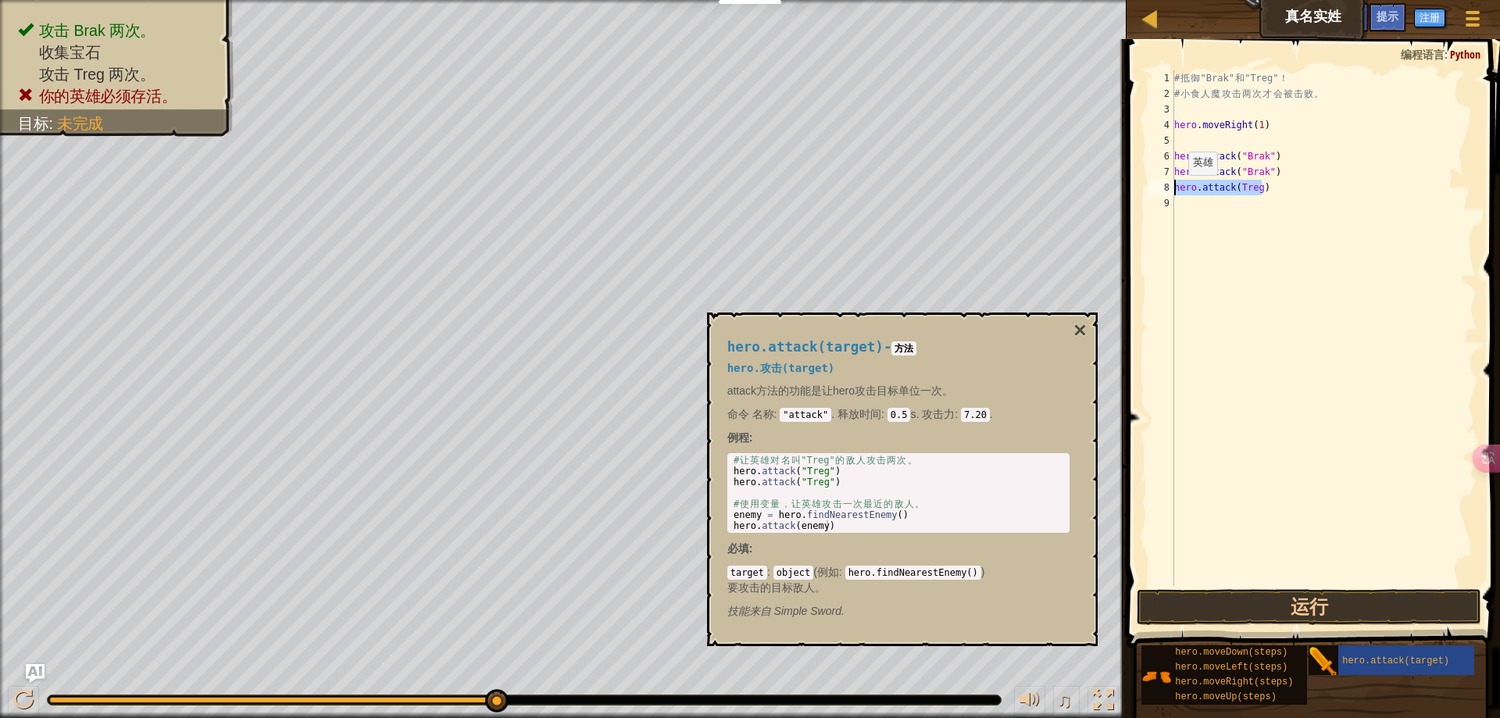
drag, startPoint x: 1281, startPoint y: 191, endPoint x: 1174, endPoint y: 191, distance: 107.0
click at [1174, 191] on div "# 抵 御 "Brak" 和 "Treg" ！ # 小 食 人 魔 攻 击 两 次 才 会 被 击 败 。 hero . moveRight ( 1 ) he…" at bounding box center [1323, 343] width 305 height 547
type textarea "hero.attack(Treg)"
click at [1186, 205] on div "# 抵 御 "Brak" 和 "Treg" ！ # 小 食 人 魔 攻 击 两 次 才 会 被 击 败 。 hero . moveRight ( 1 ) he…" at bounding box center [1323, 343] width 305 height 547
paste textarea "hero.attack(Treg)"
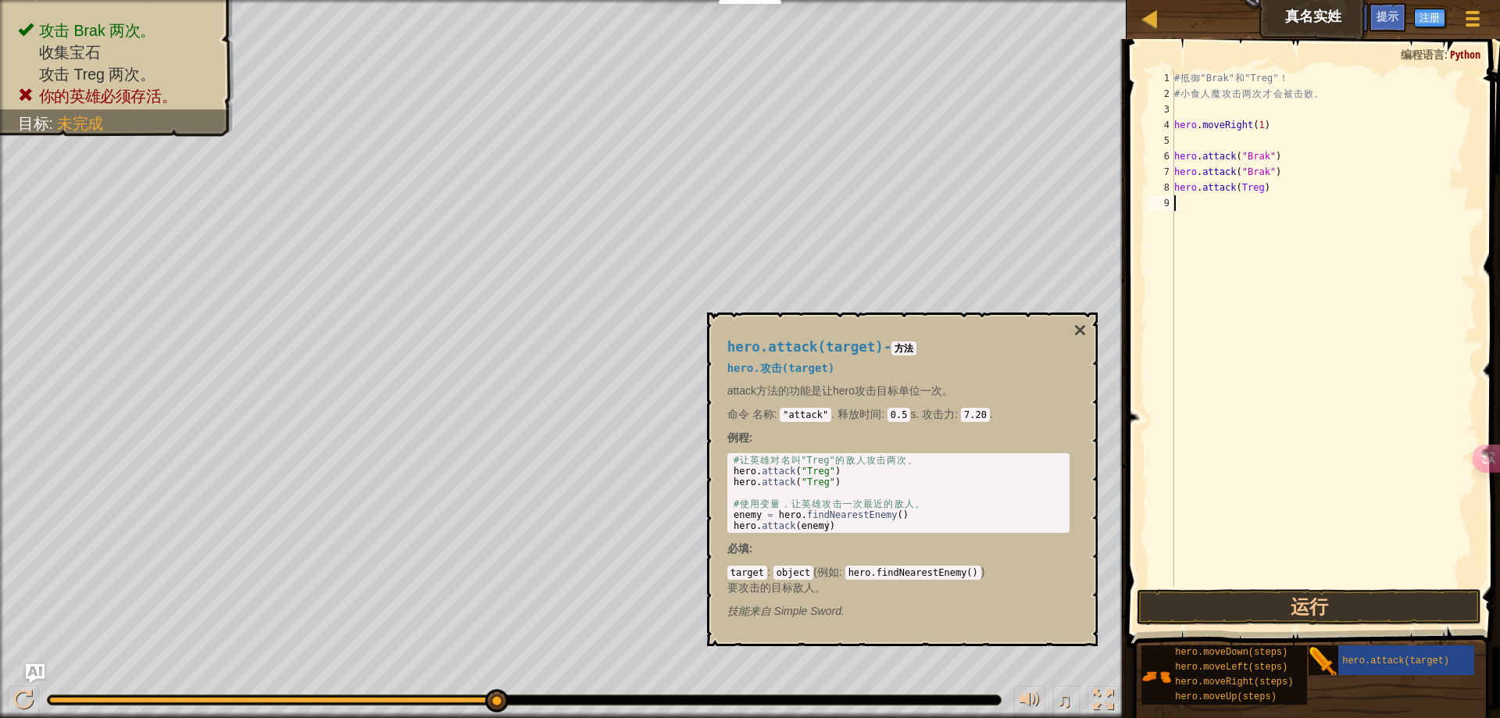
type textarea "hero.attack(Treg)"
click at [1234, 141] on div "# 抵 御 "Brak" 和 "Treg" ！ # 小 食 人 魔 攻 击 两 次 才 会 被 击 败 。 hero . moveRight ( 1 ) he…" at bounding box center [1326, 343] width 301 height 547
click at [1294, 602] on button "运行" at bounding box center [1309, 607] width 345 height 36
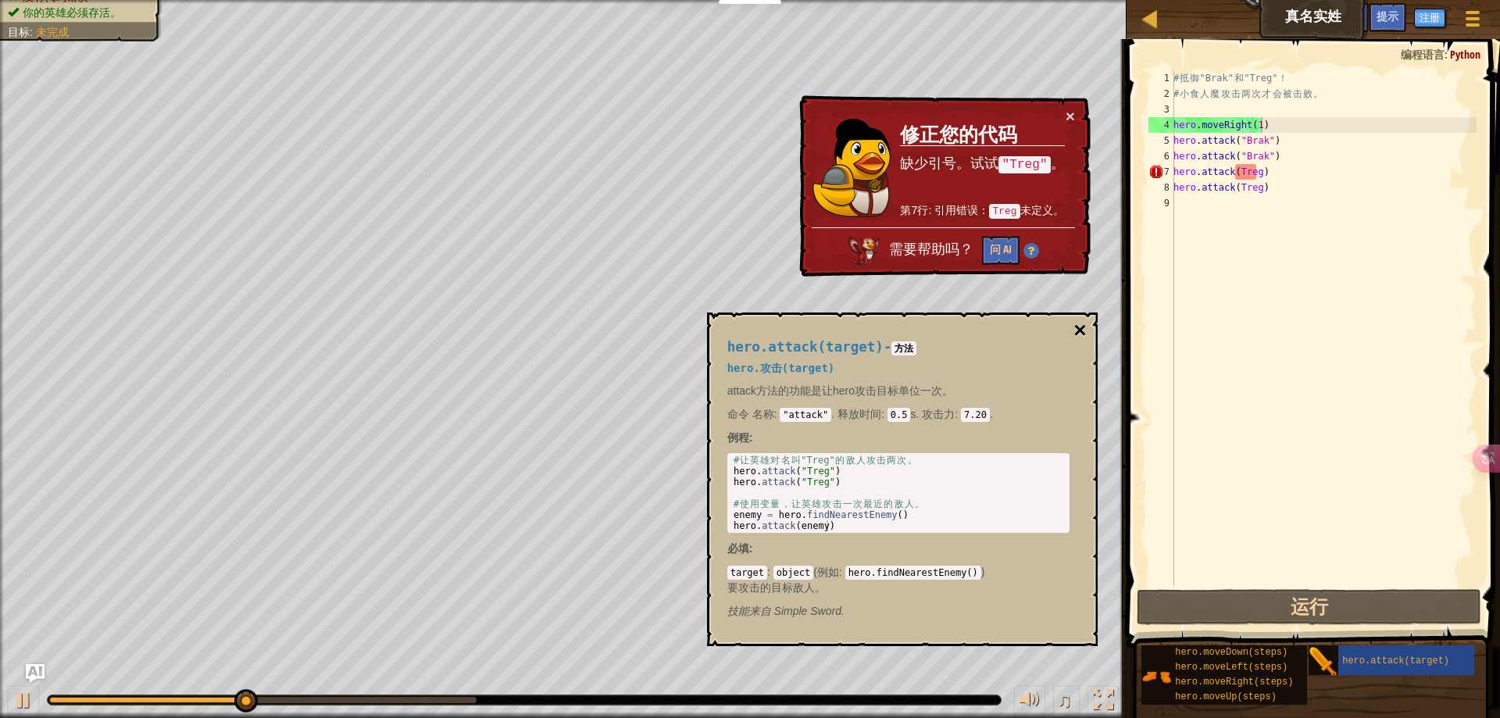
click at [1084, 329] on button "×" at bounding box center [1079, 331] width 12 height 22
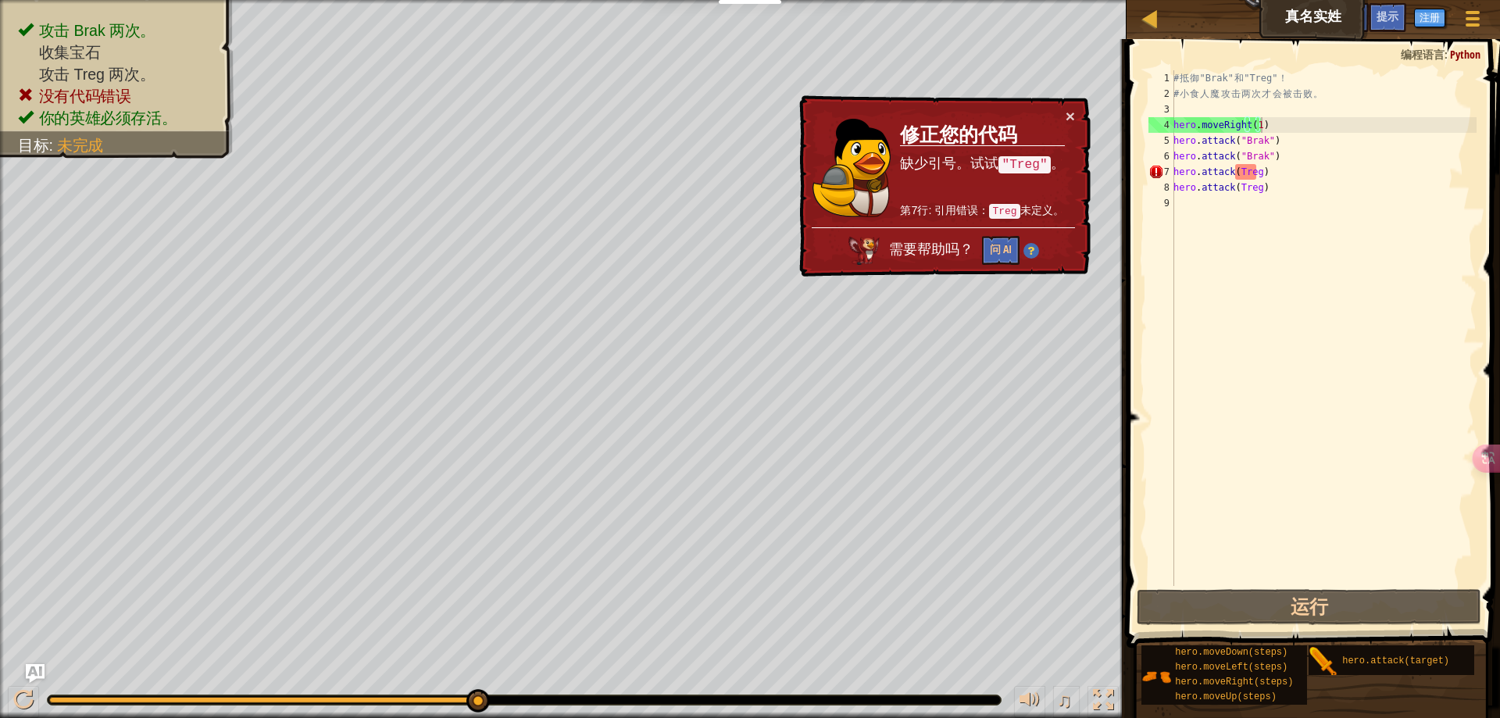
click at [1239, 169] on div "# 抵 御 "Brak" 和 "Treg" ！ # 小 食 人 魔 攻 击 两 次 才 会 被 击 败 。 hero . moveRight ( 1 ) he…" at bounding box center [1323, 343] width 306 height 547
click at [1234, 169] on div "# 抵 御 "Brak" 和 "Treg" ！ # 小 食 人 魔 攻 击 两 次 才 会 被 击 败 。 hero . moveRight ( 1 ) he…" at bounding box center [1323, 343] width 306 height 547
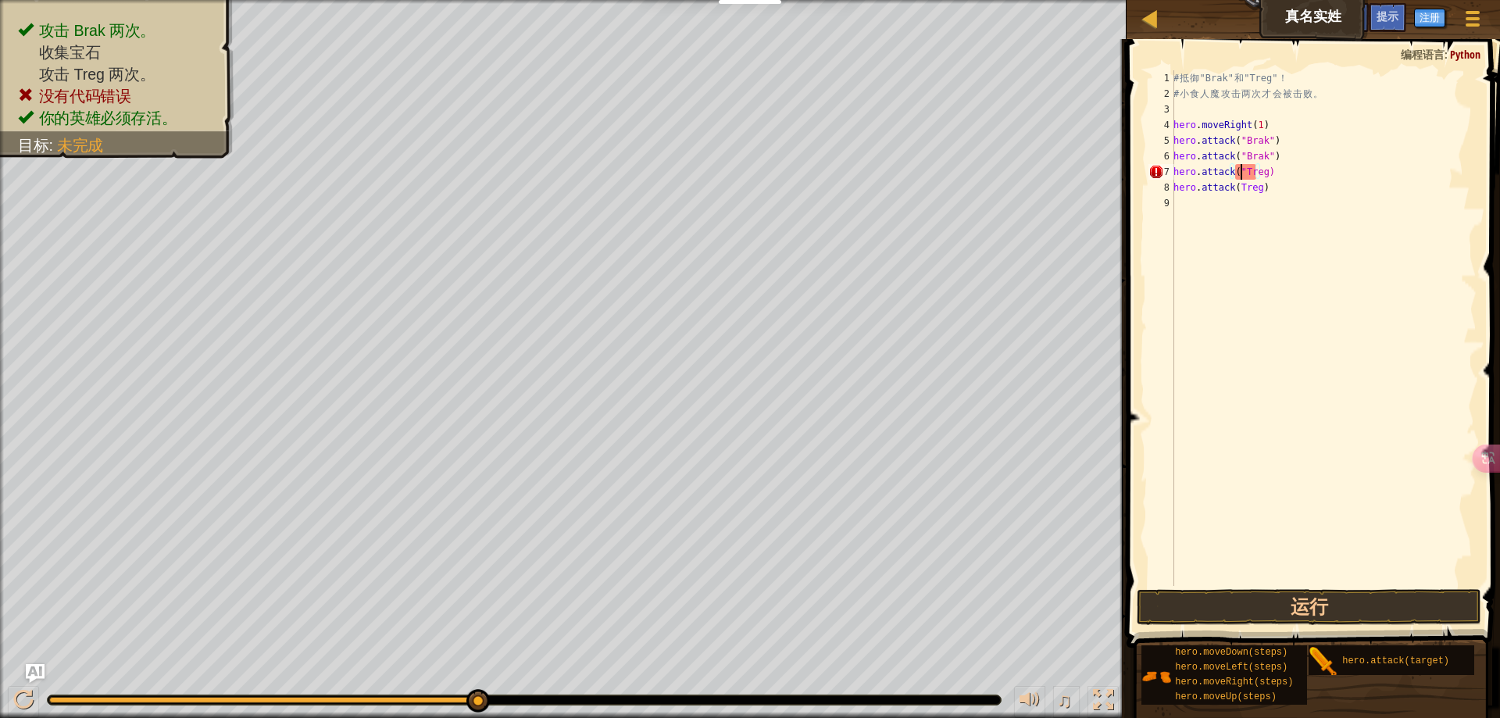
scroll to position [7, 5]
click at [1259, 169] on div "# 抵 御 "Brak" 和 "Treg" ！ # 小 食 人 魔 攻 击 两 次 才 会 被 击 败 。 hero . moveRight ( 1 ) he…" at bounding box center [1323, 343] width 306 height 547
click at [1235, 187] on div "# 抵 御 "Brak" 和 "Treg" ！ # 小 食 人 魔 攻 击 两 次 才 会 被 击 败 。 hero . moveRight ( 1 ) he…" at bounding box center [1323, 343] width 306 height 547
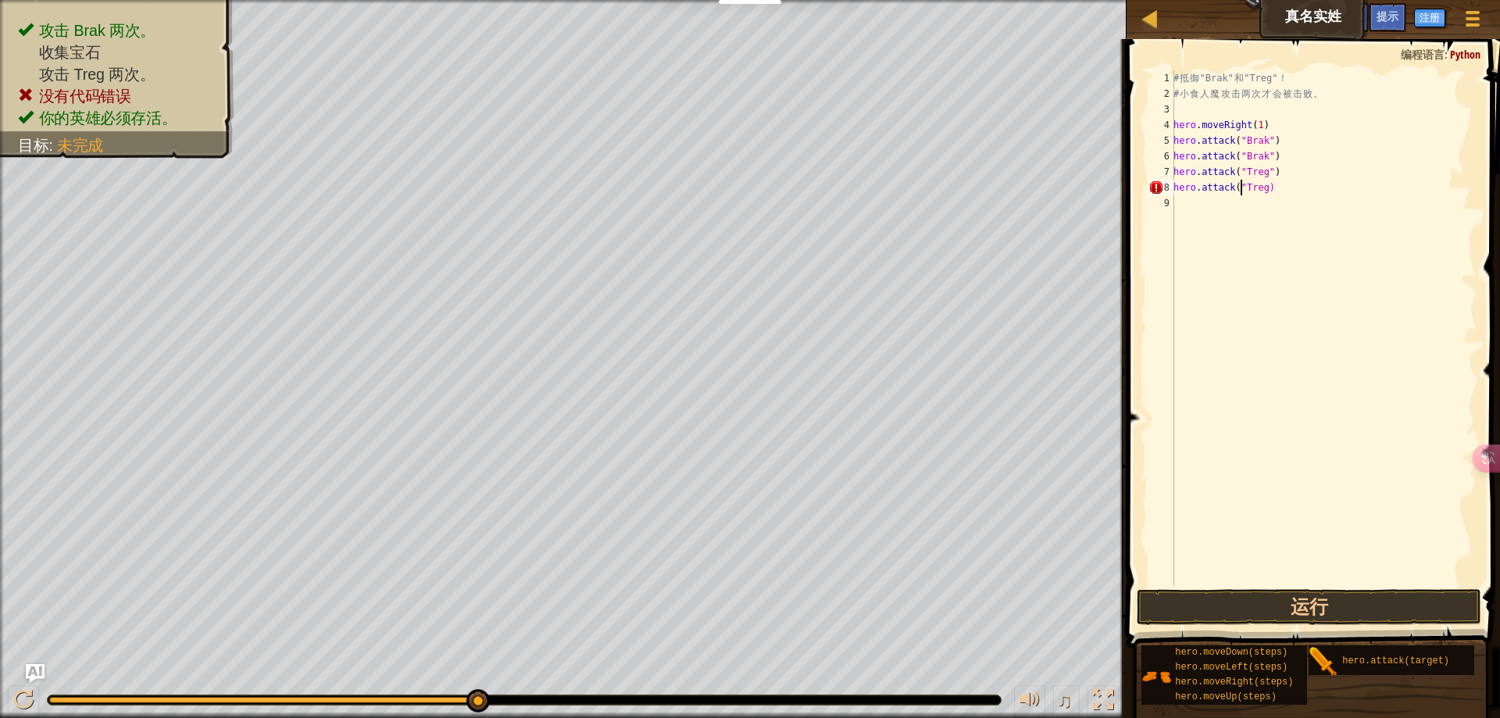
click at [1257, 187] on div "# 抵 御 "Brak" 和 "Treg" ！ # 小 食 人 魔 攻 击 两 次 才 会 被 击 败 。 hero . moveRight ( 1 ) he…" at bounding box center [1323, 343] width 306 height 547
click at [1259, 189] on div "# 抵 御 "Brak" 和 "Treg" ！ # 小 食 人 魔 攻 击 两 次 才 会 被 击 败 。 hero . moveRight ( 1 ) he…" at bounding box center [1323, 343] width 306 height 547
type textarea "hero.attack("Treg")"
click at [1273, 615] on button "运行" at bounding box center [1309, 607] width 345 height 36
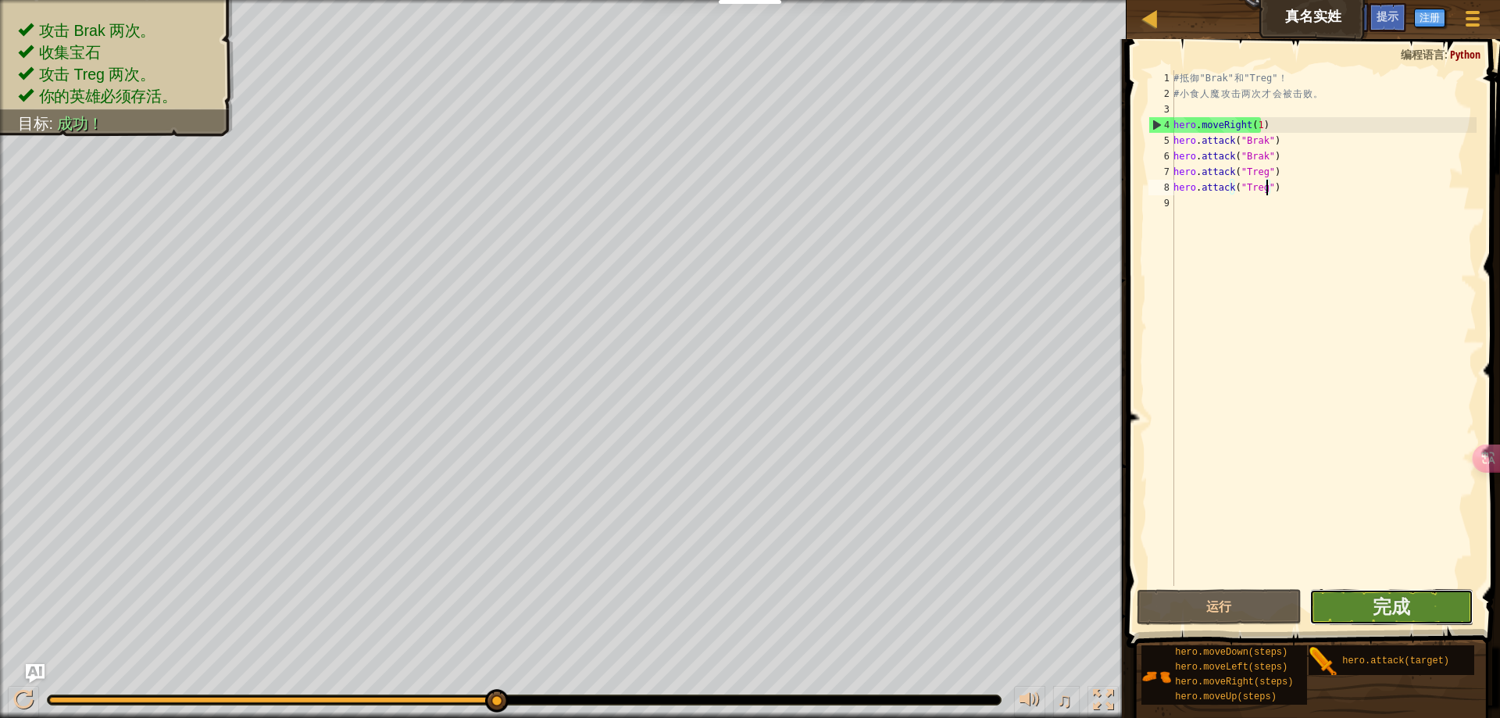
click at [1422, 601] on button "完成" at bounding box center [1391, 607] width 164 height 36
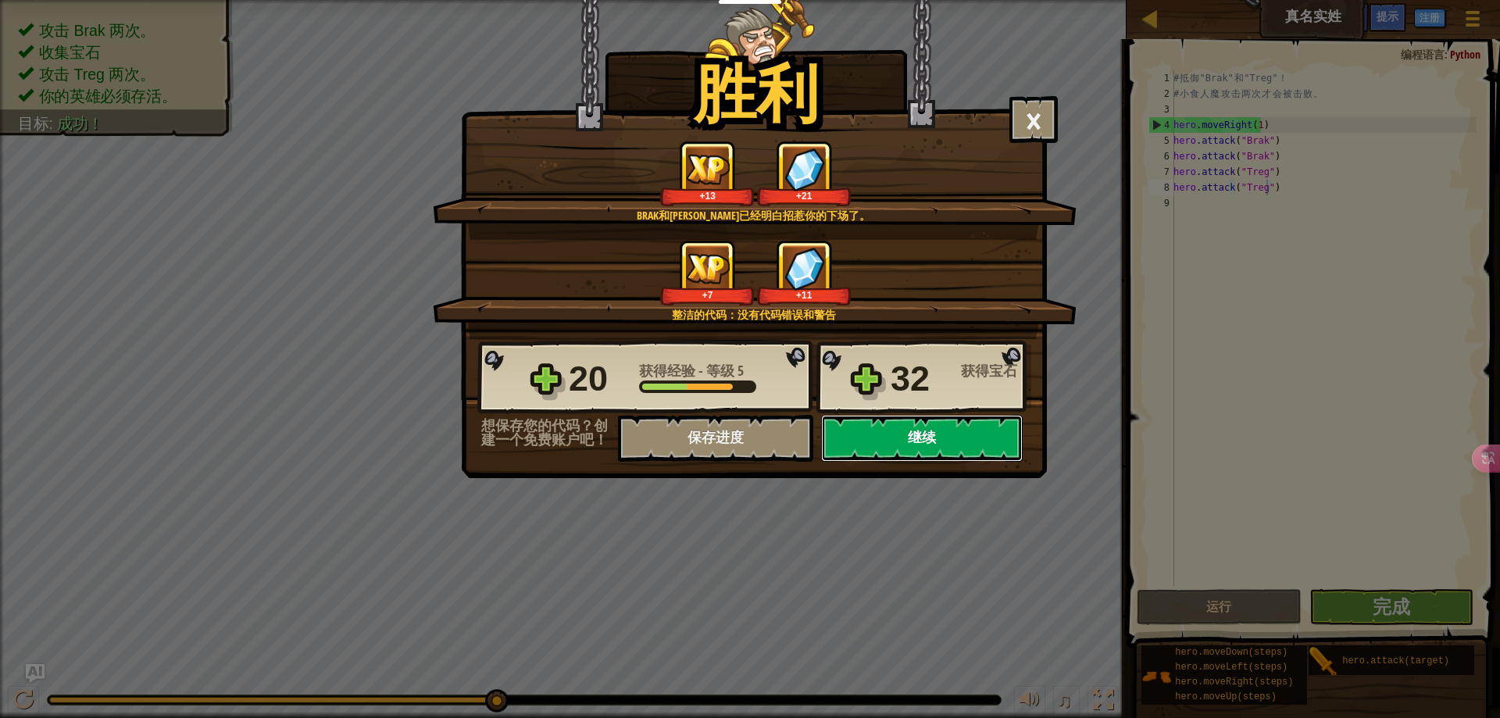
click at [934, 454] on button "继续" at bounding box center [922, 438] width 202 height 47
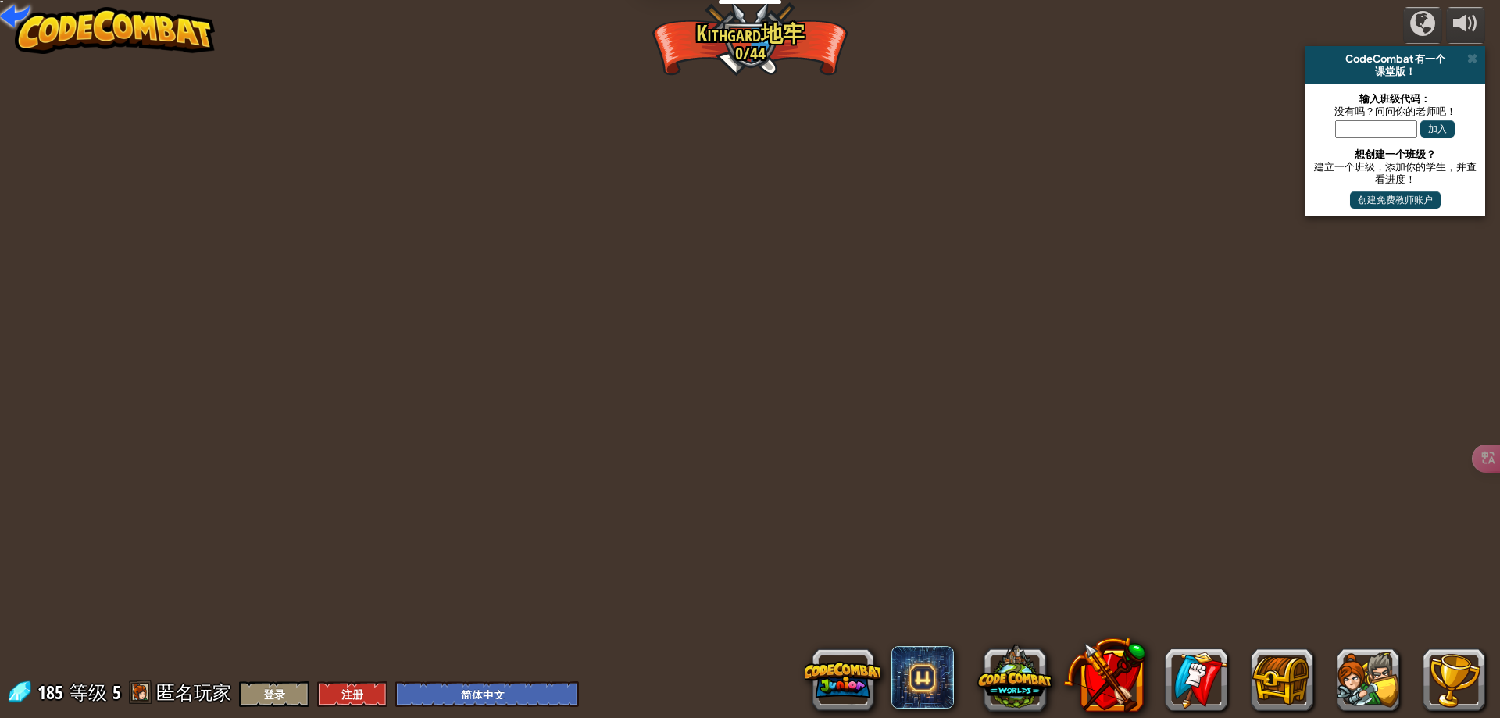
select select "zh-HANS"
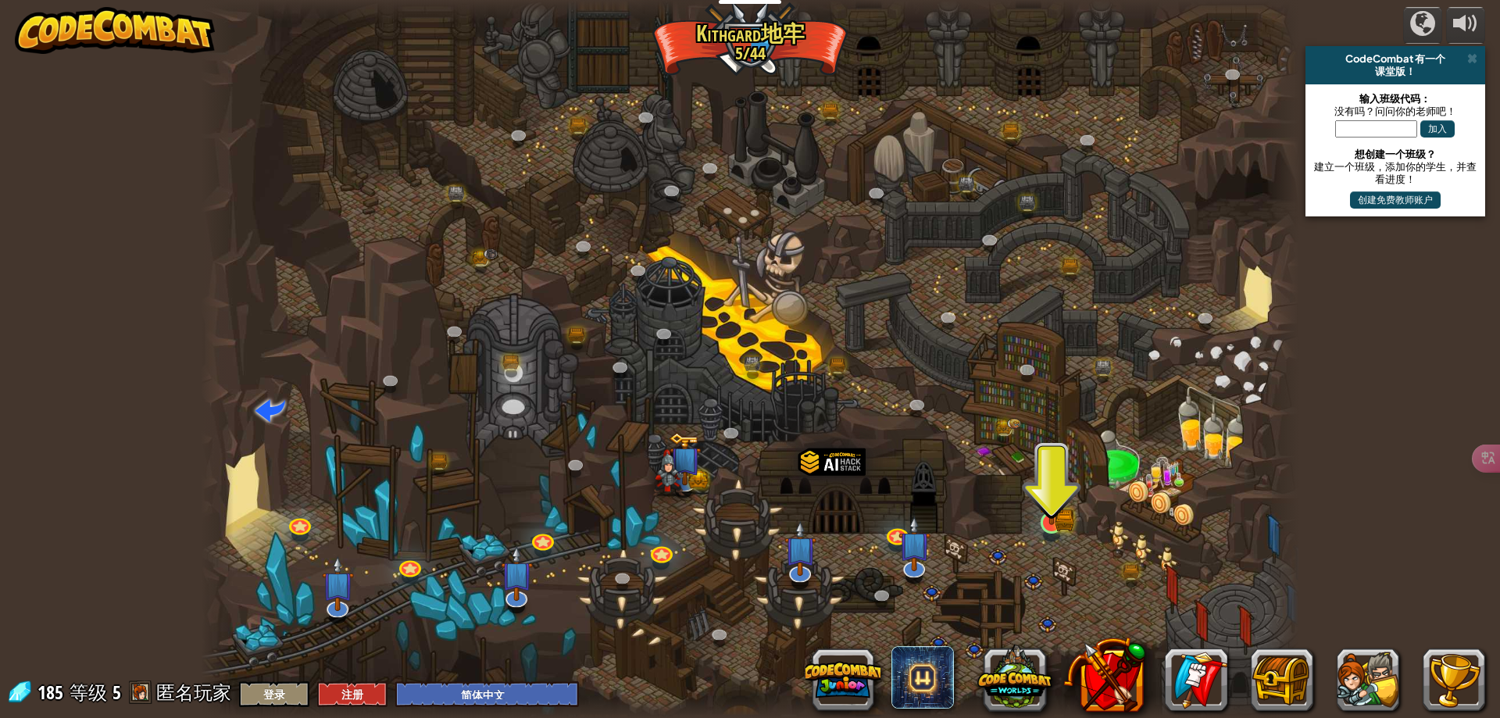
click at [1037, 497] on img at bounding box center [1052, 492] width 30 height 65
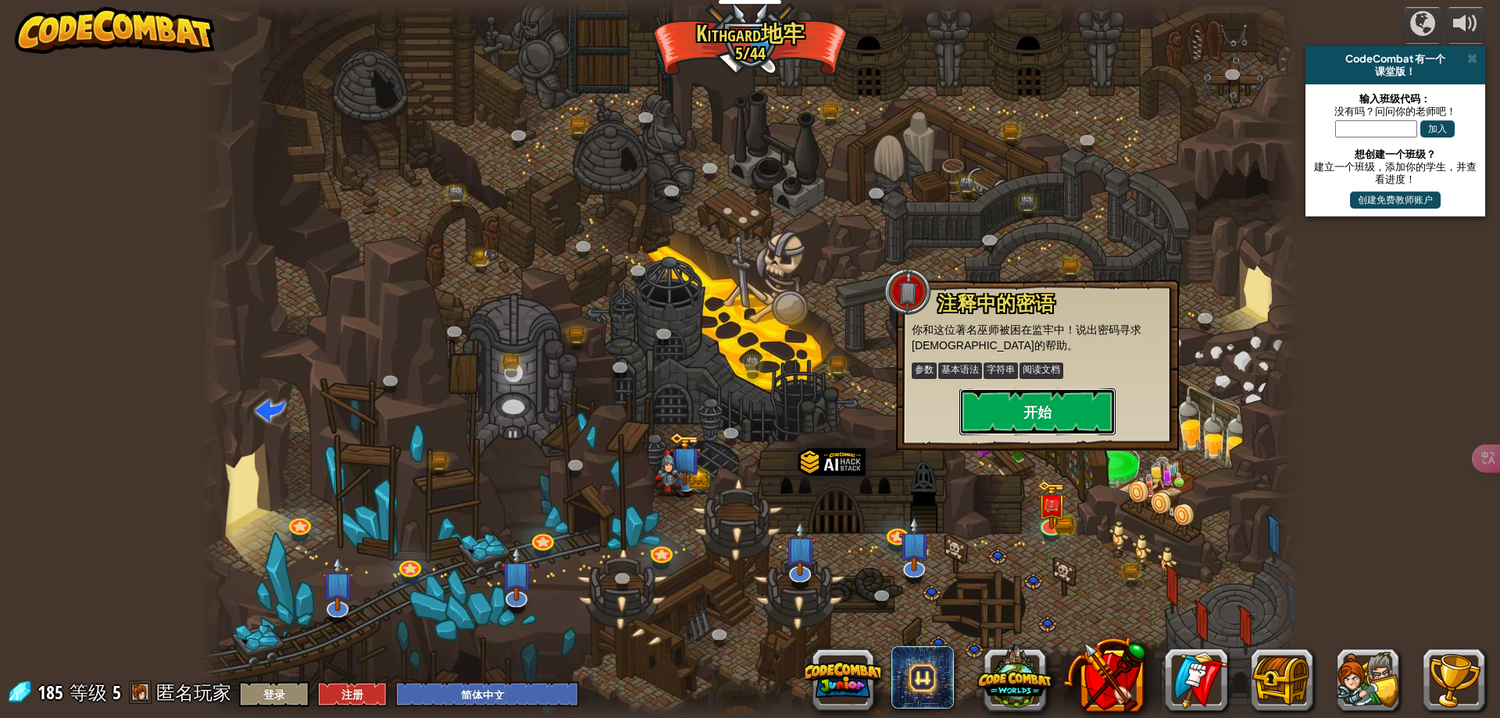
click at [1045, 405] on button "开始" at bounding box center [1037, 411] width 156 height 47
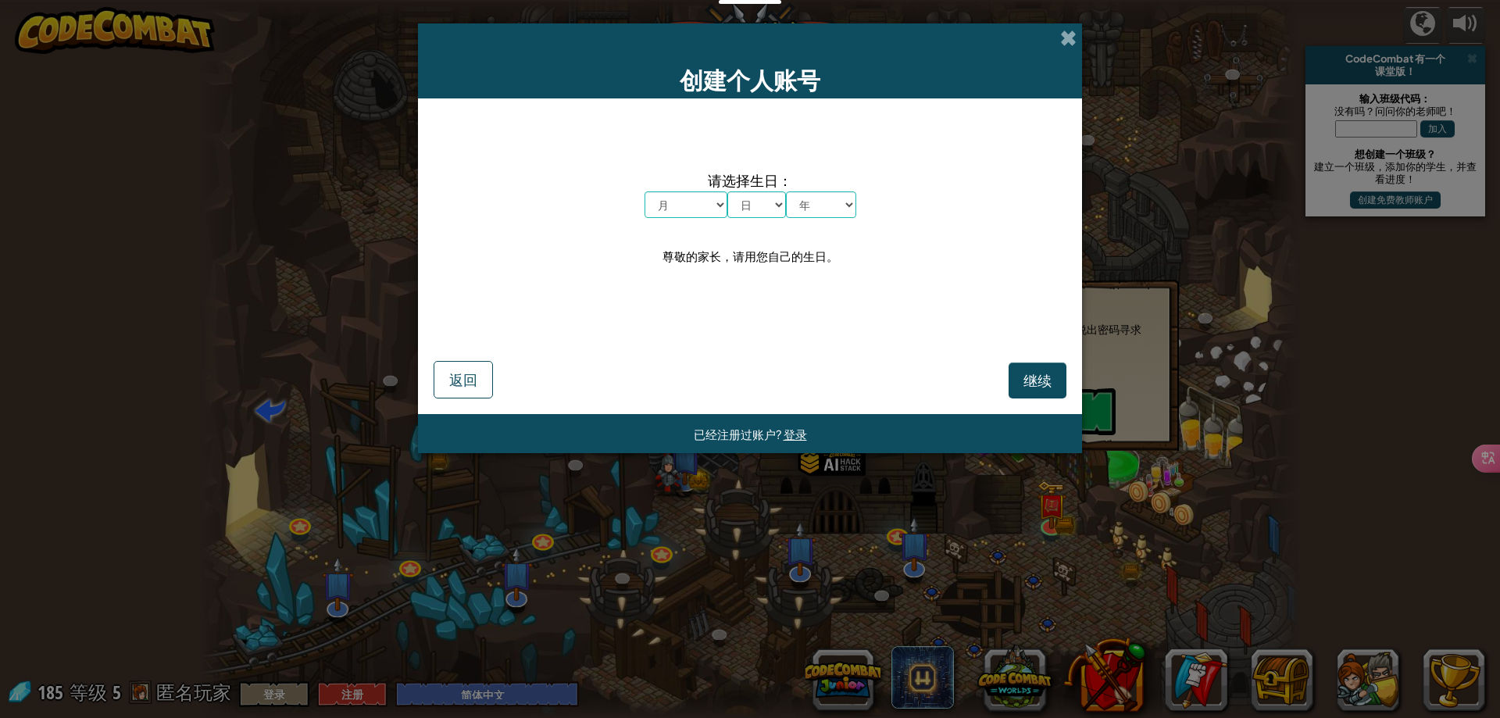
click at [719, 191] on span "请选择生日：" at bounding box center [750, 180] width 212 height 23
click at [714, 198] on select "月 一月 二月 三月 四月 五月 六月 七月 八月 九月 十月 十一月 十二月" at bounding box center [685, 204] width 83 height 27
select select "12"
click at [644, 191] on select "月 一月 二月 三月 四月 五月 六月 七月 八月 九月 十月 十一月 十二月" at bounding box center [685, 204] width 83 height 27
click at [756, 208] on select "日 1 2 3 4 5 6 7 8 9 10 11 12 13 14 15 16 17 18 19 20 21 22 23 24 25 26 27 28 29…" at bounding box center [756, 204] width 59 height 27
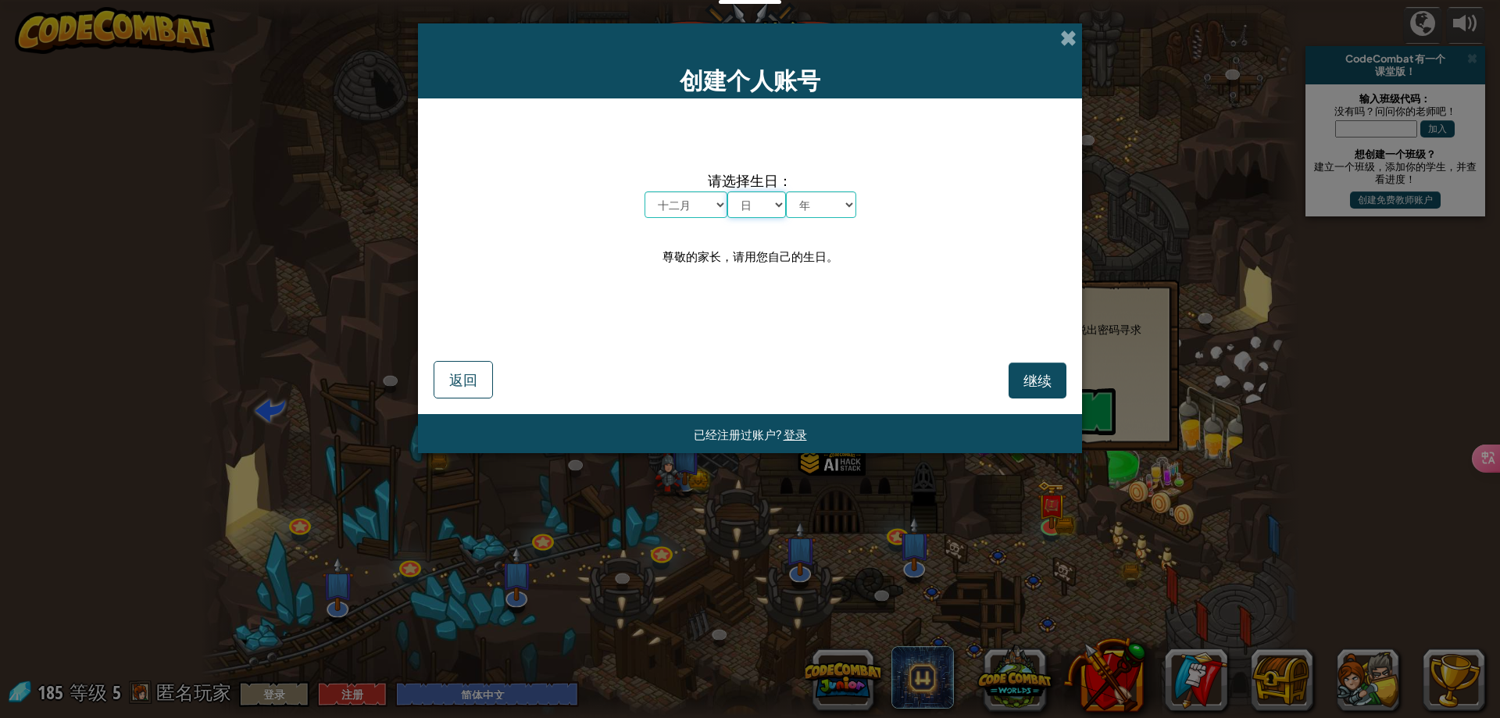
select select "25"
click at [727, 191] on select "日 1 2 3 4 5 6 7 8 9 10 11 12 13 14 15 16 17 18 19 20 21 22 23 24 25 26 27 28 29…" at bounding box center [756, 204] width 59 height 27
click at [840, 198] on select "年 2025 2024 2023 2022 2021 2020 2019 2018 2017 2016 2015 2014 2013 2012 2011 20…" at bounding box center [821, 204] width 70 height 27
select select "2002"
click at [786, 191] on select "年 2025 2024 2023 2022 2021 2020 2019 2018 2017 2016 2015 2014 2013 2012 2011 20…" at bounding box center [821, 204] width 70 height 27
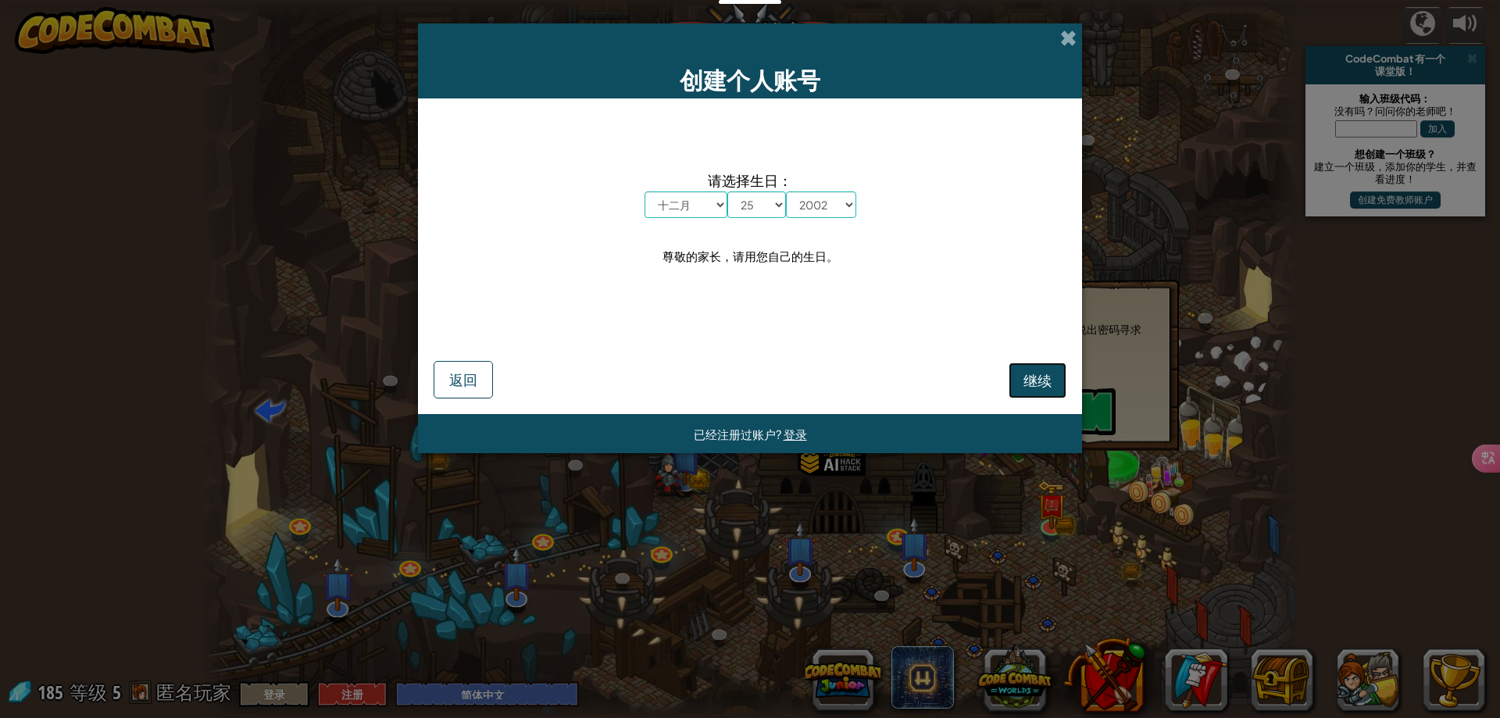
click at [1048, 383] on span "继续" at bounding box center [1037, 380] width 28 height 18
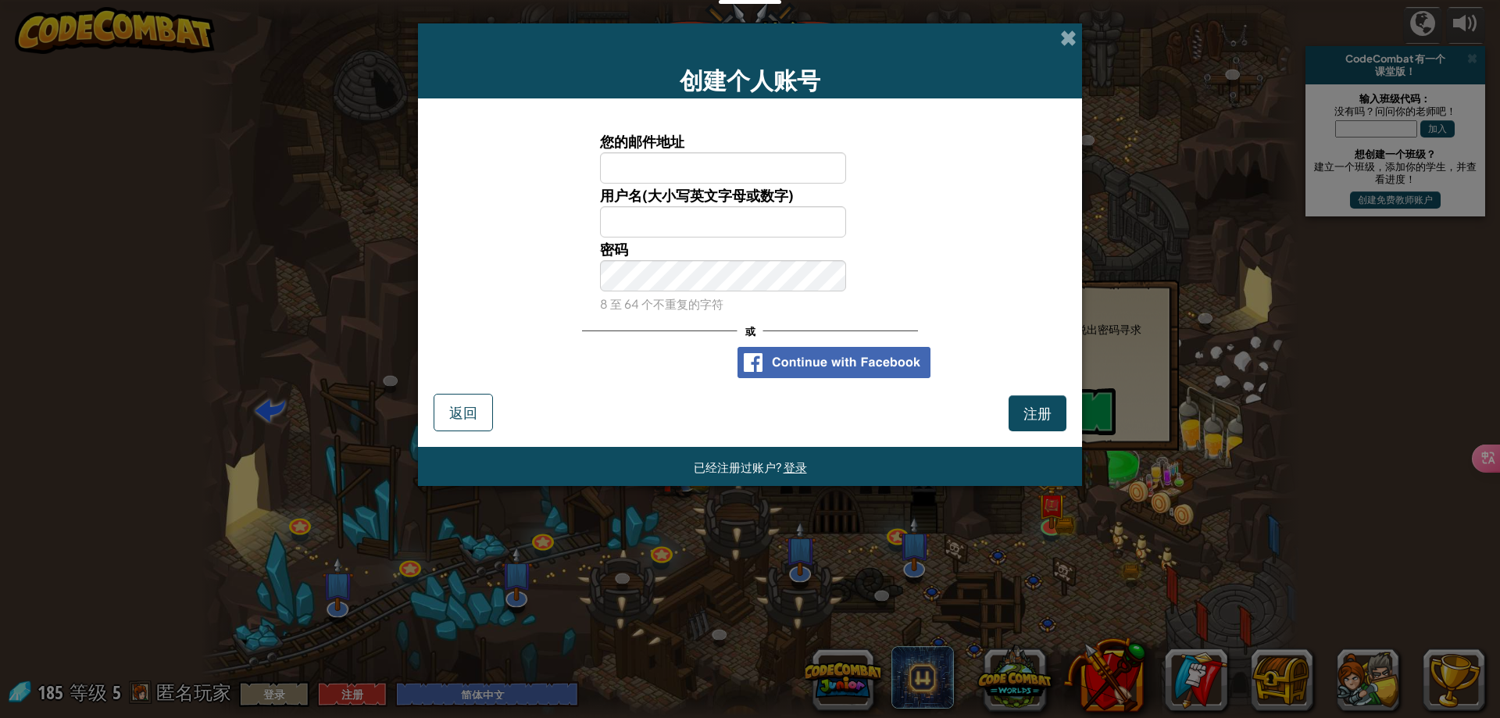
click at [752, 166] on input "您的邮件地址" at bounding box center [723, 167] width 247 height 31
type input "2567263871@qq.com"
click at [732, 205] on div "用户名(大小写英文字母或数字)" at bounding box center [723, 211] width 270 height 54
drag, startPoint x: 677, startPoint y: 227, endPoint x: 625, endPoint y: 248, distance: 56.7
click at [677, 227] on input "用户名(大小写英文字母或数字)" at bounding box center [723, 221] width 247 height 31
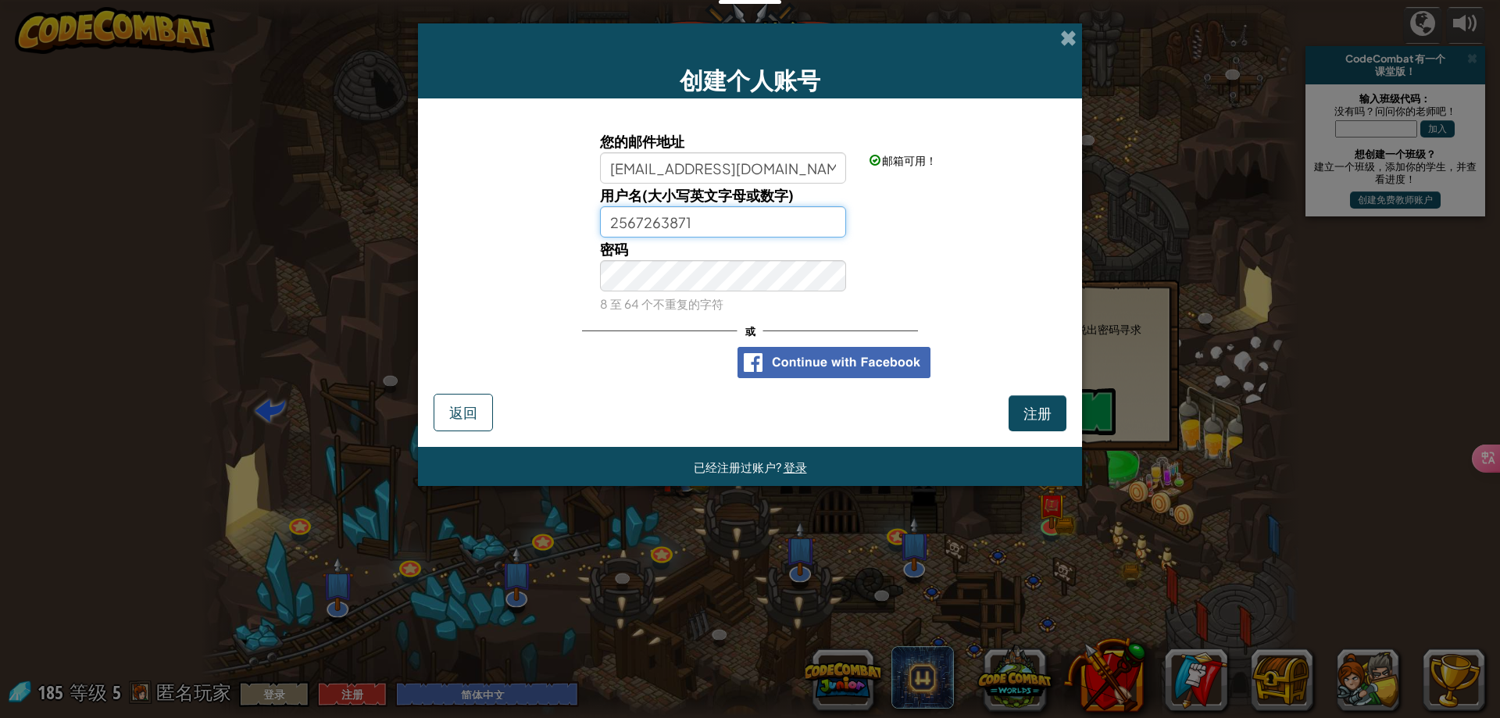
click at [620, 223] on input "2567263871" at bounding box center [723, 221] width 247 height 31
click at [616, 222] on input "2567263871" at bounding box center [723, 221] width 247 height 31
click at [613, 220] on input "2567263871" at bounding box center [723, 221] width 247 height 31
type input "Cc2567263871"
click at [1038, 401] on button "注册" at bounding box center [1038, 413] width 58 height 36
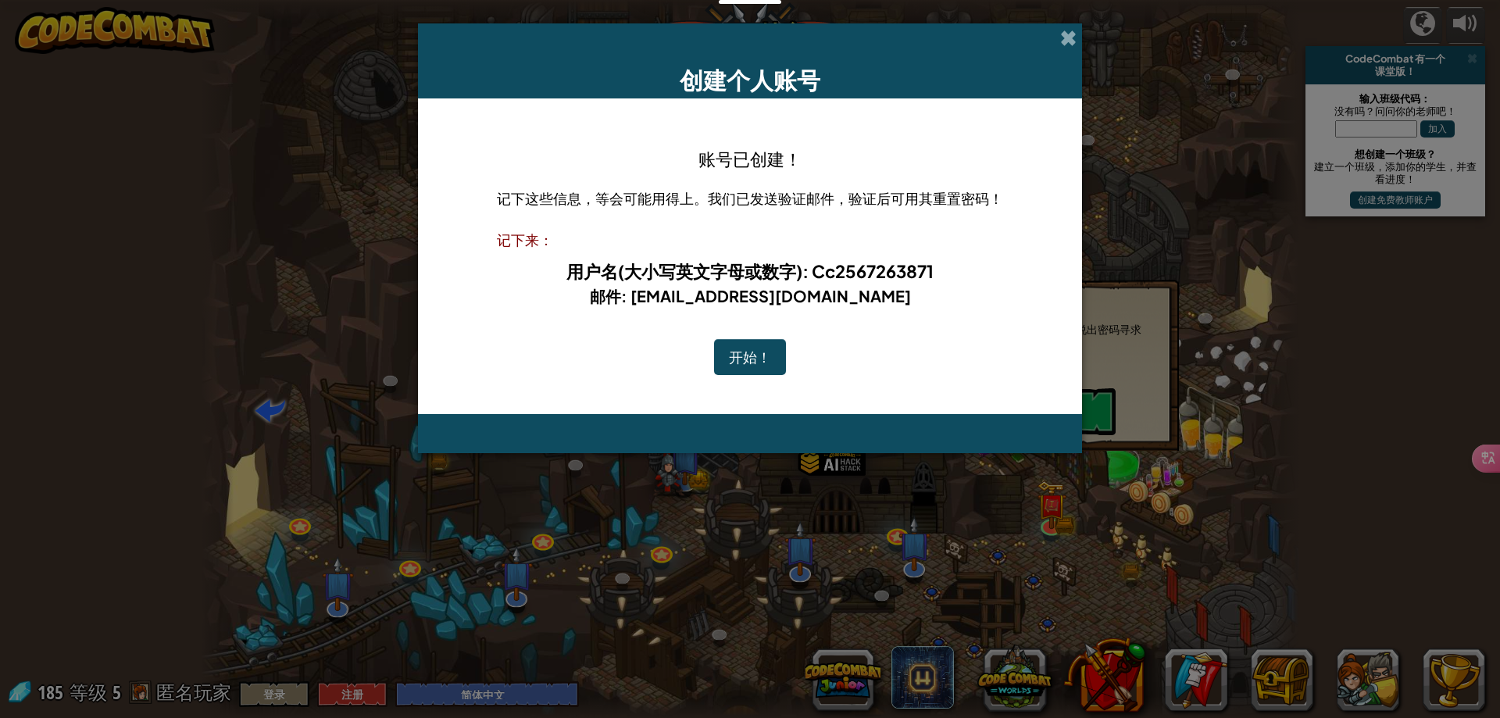
click at [767, 355] on button "开始！" at bounding box center [750, 357] width 72 height 36
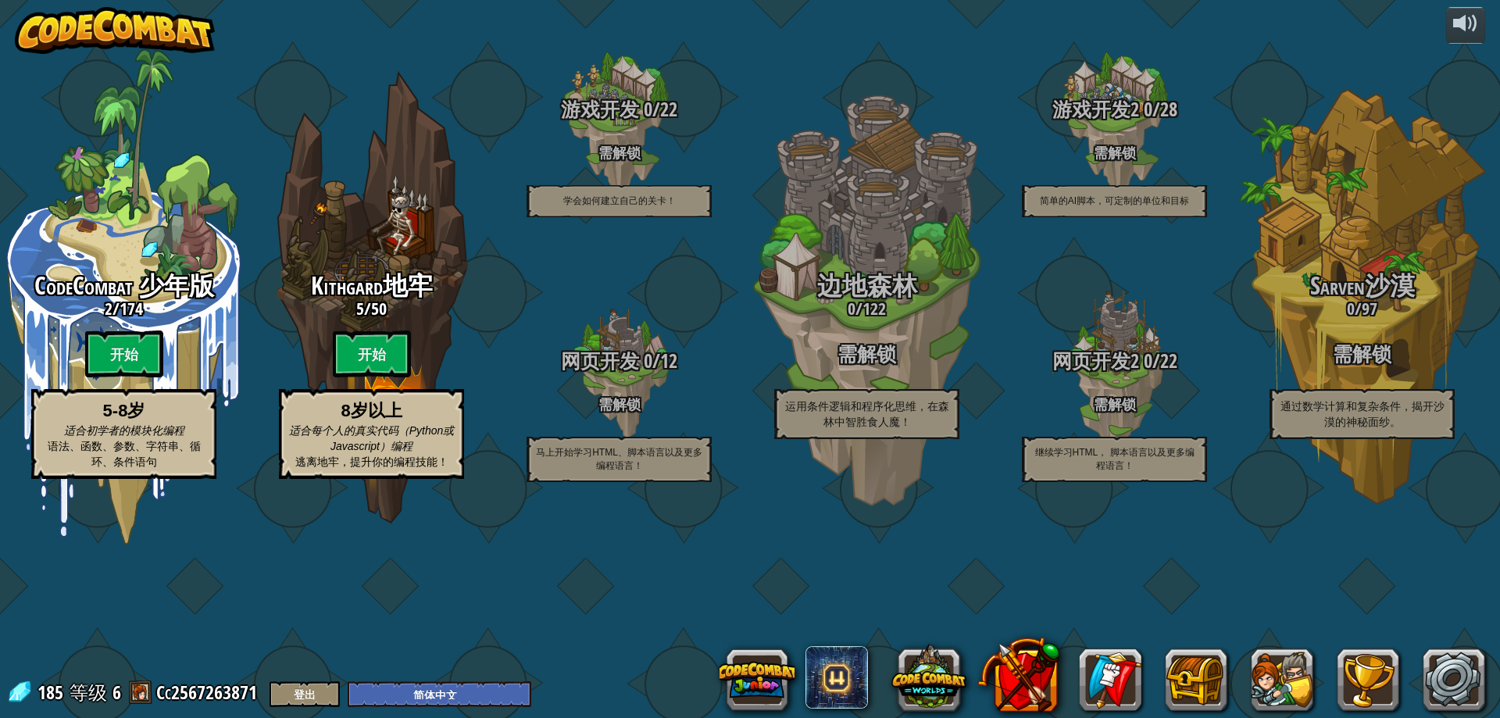
select select "zh-HANS"
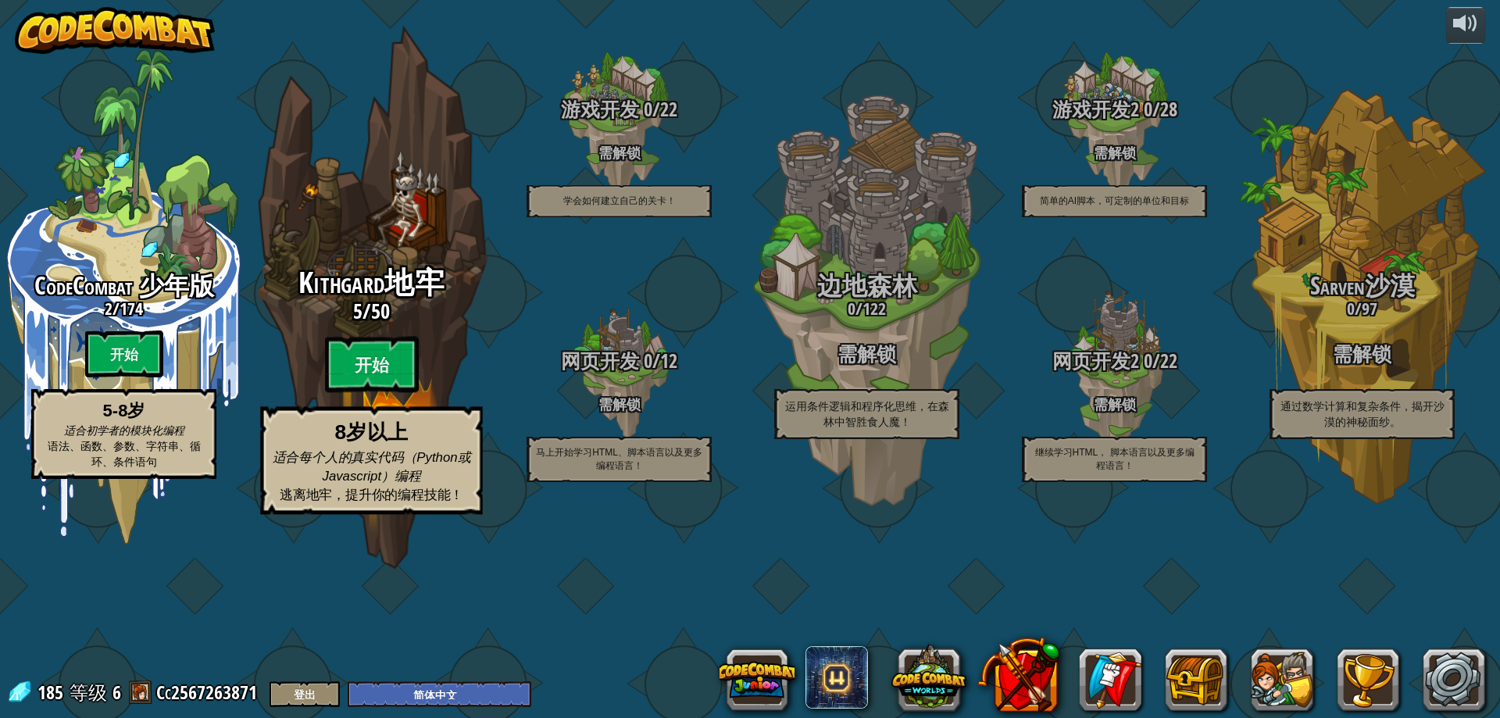
click at [402, 323] on h3 "5 / 50" at bounding box center [371, 311] width 297 height 23
select select "zh-HANS"
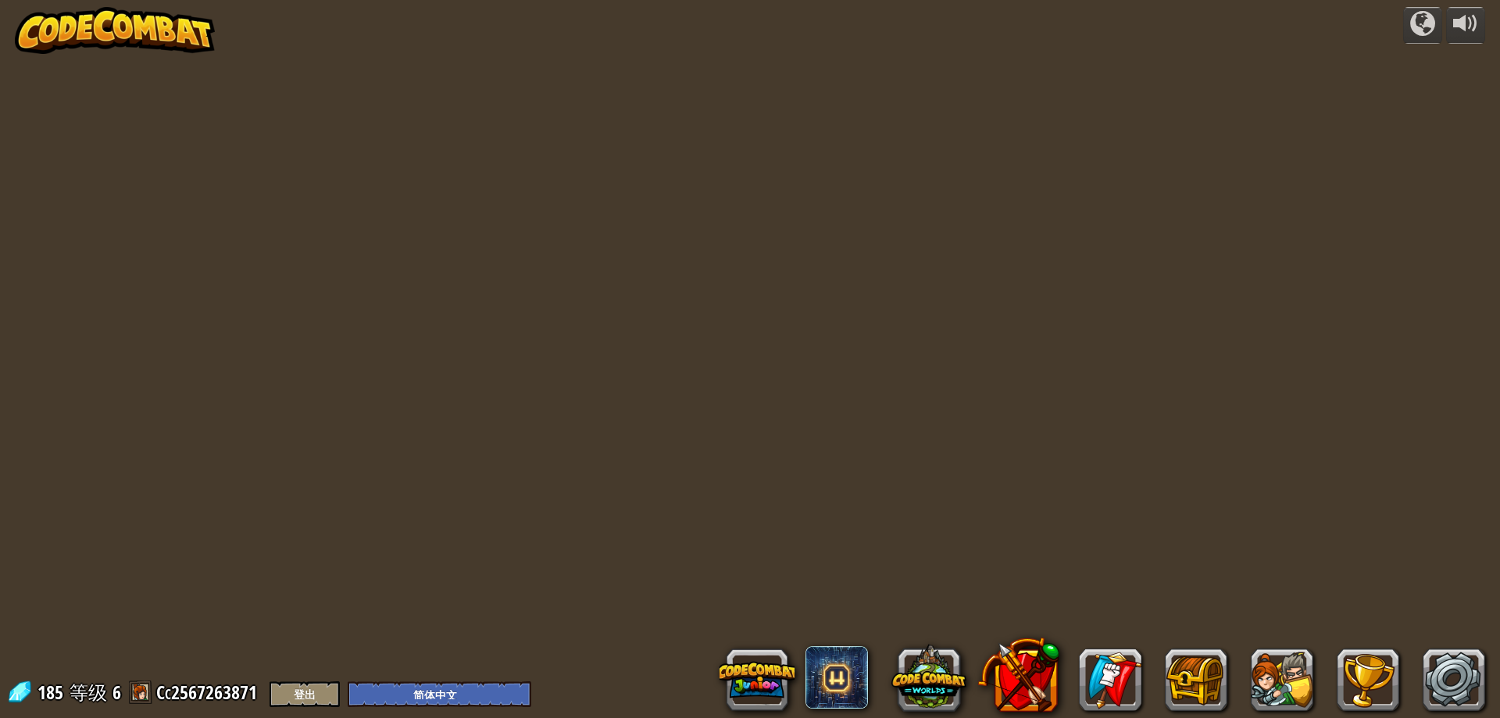
select select "zh-HANS"
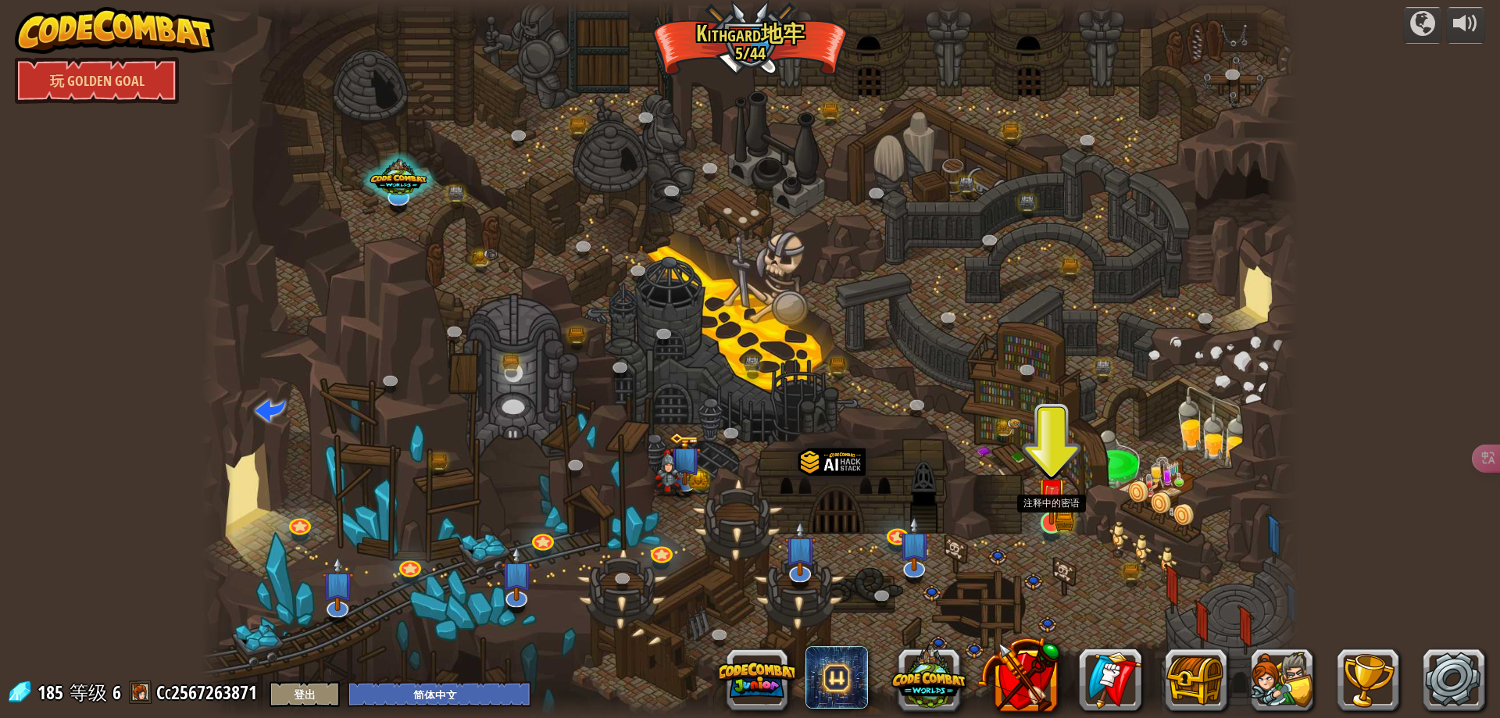
click at [1061, 503] on img at bounding box center [1052, 492] width 30 height 65
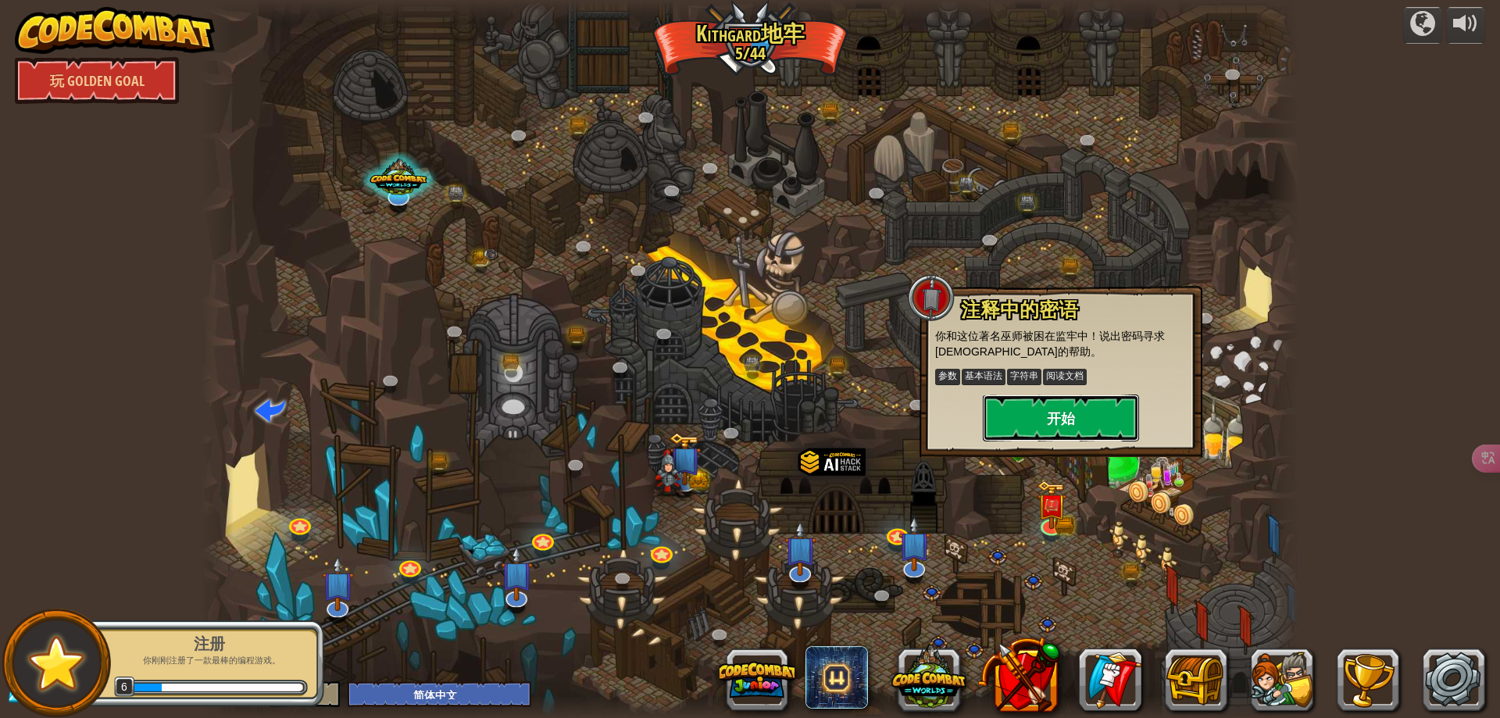
click at [1128, 402] on button "开始" at bounding box center [1061, 417] width 156 height 47
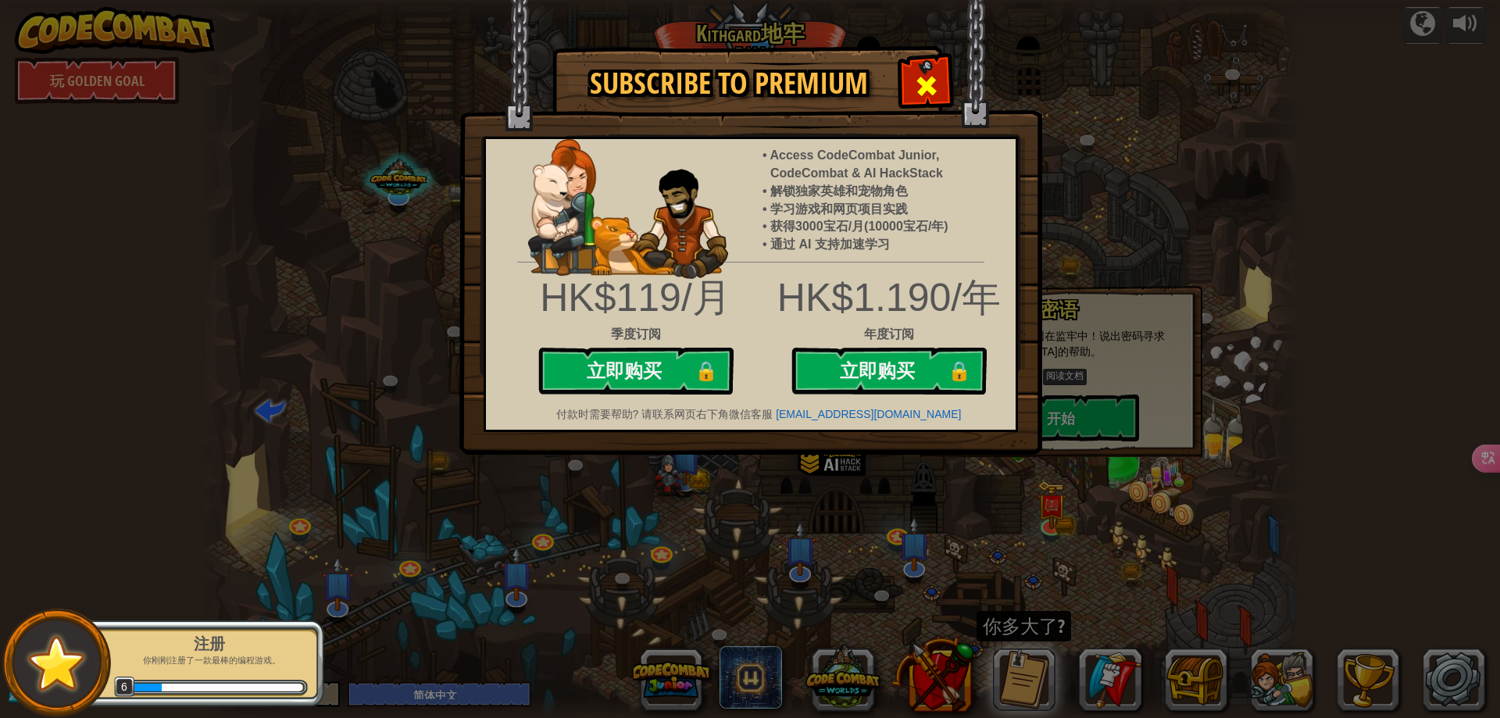
click at [942, 70] on div at bounding box center [925, 83] width 49 height 49
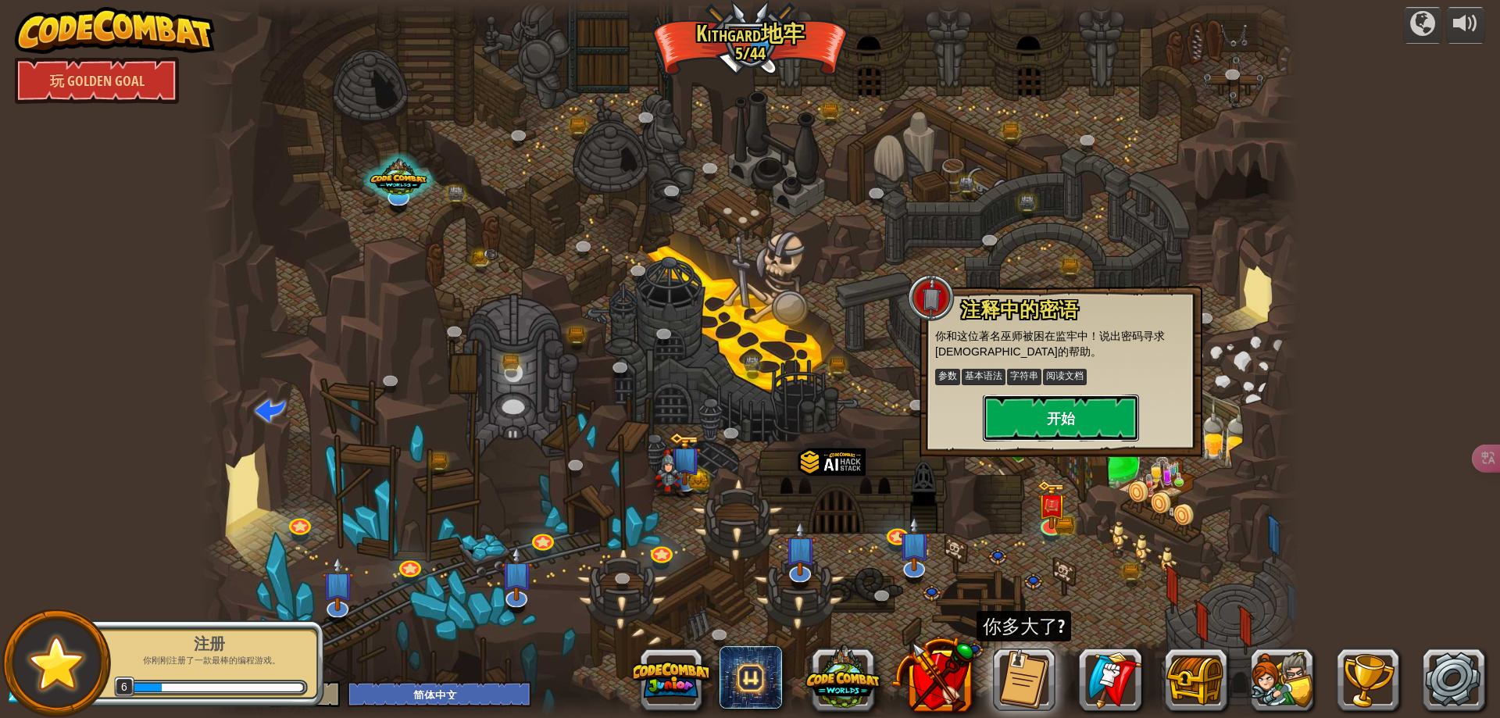
click at [1061, 426] on button "开始" at bounding box center [1061, 417] width 156 height 47
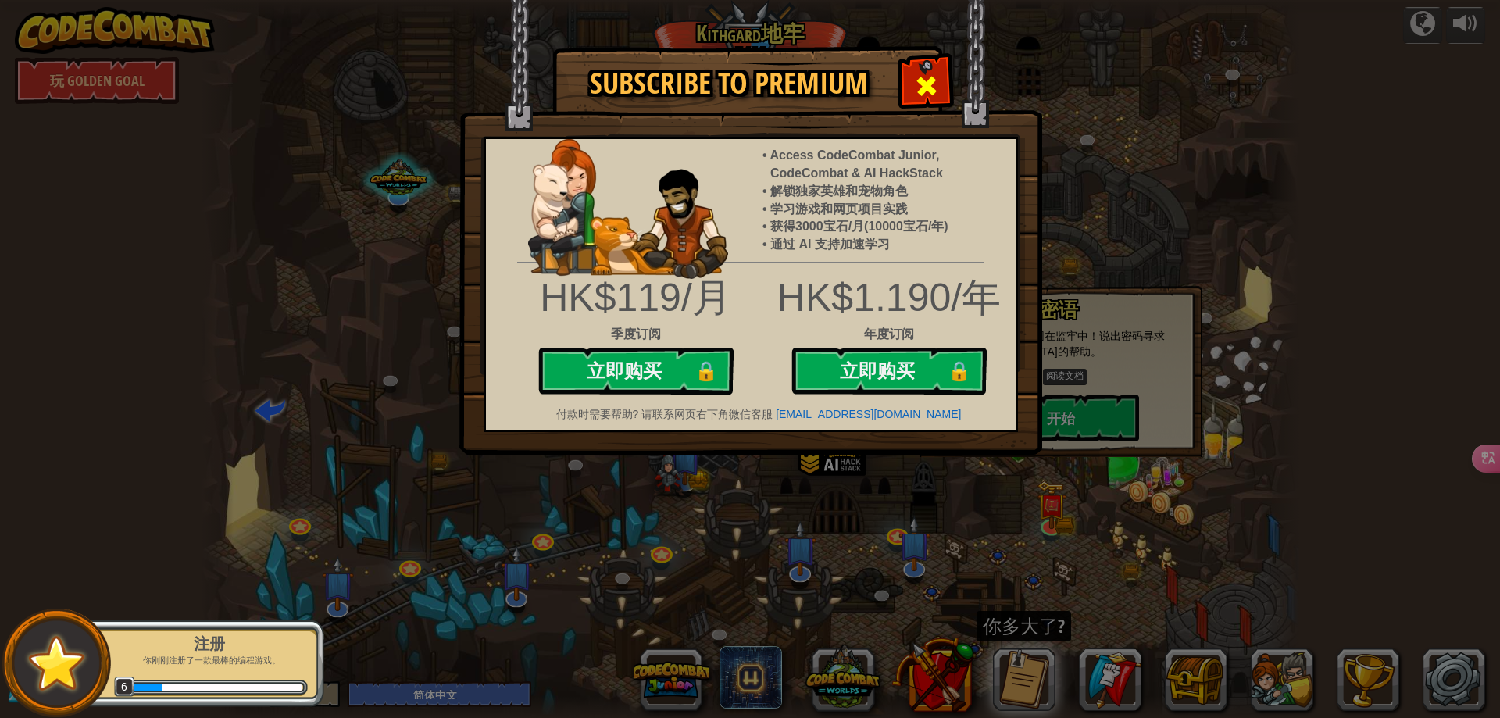
click at [926, 86] on span at bounding box center [926, 85] width 25 height 25
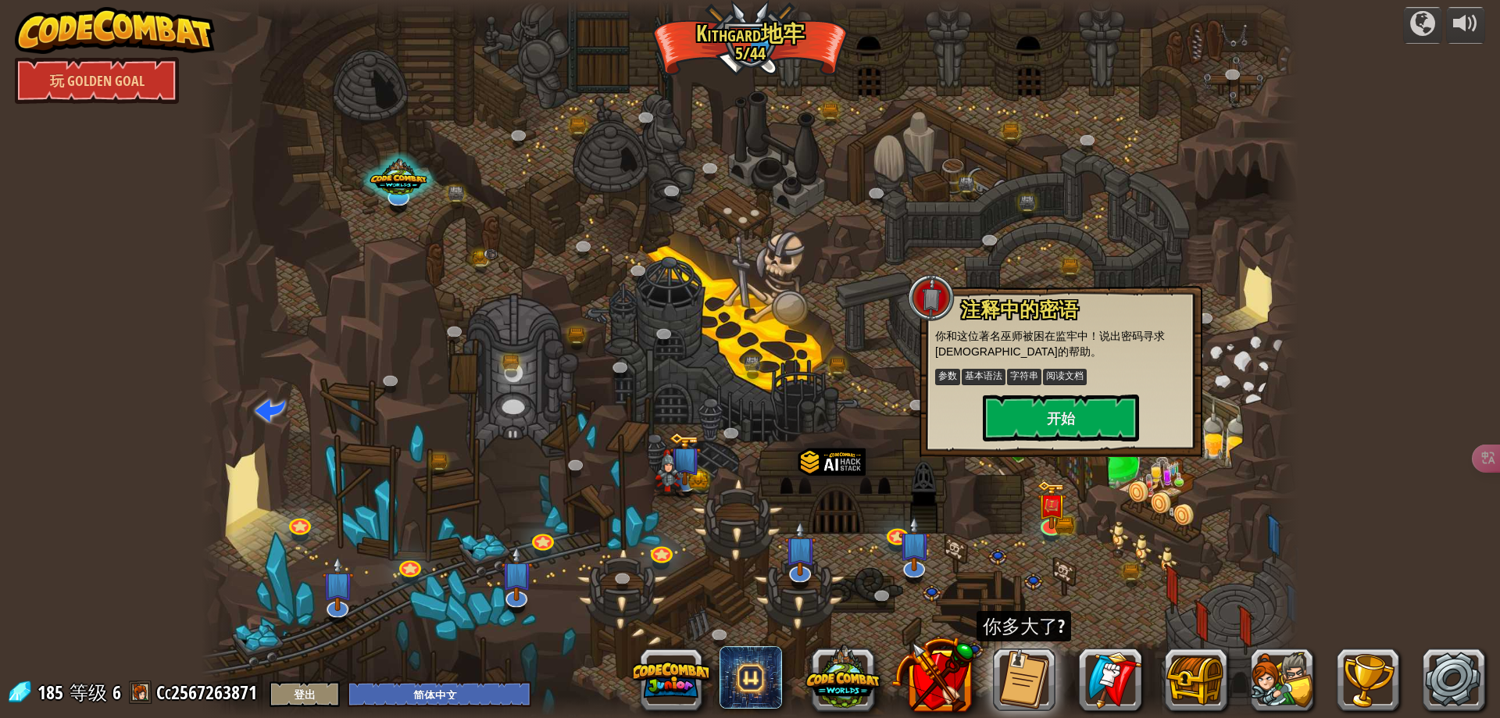
click at [1260, 272] on div at bounding box center [750, 359] width 1098 height 718
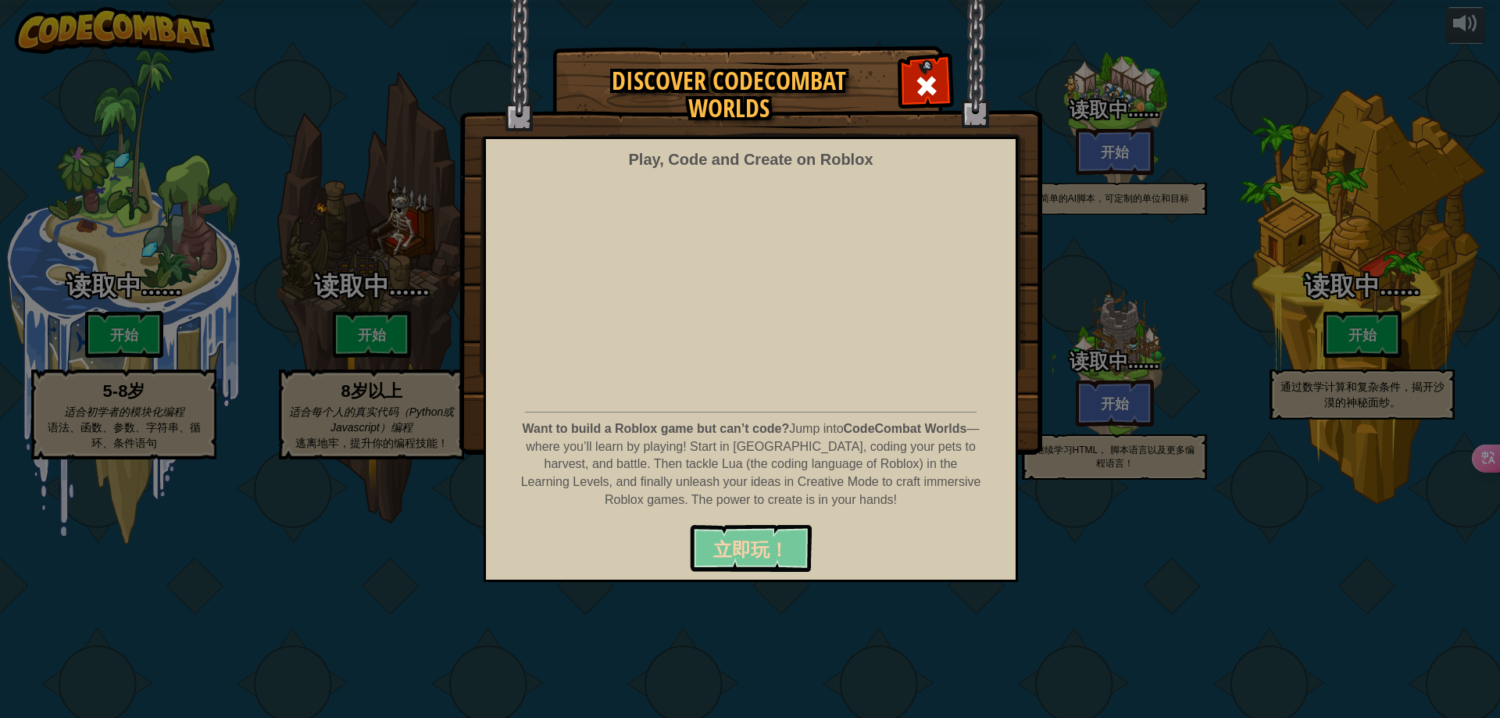
select select "zh-HANS"
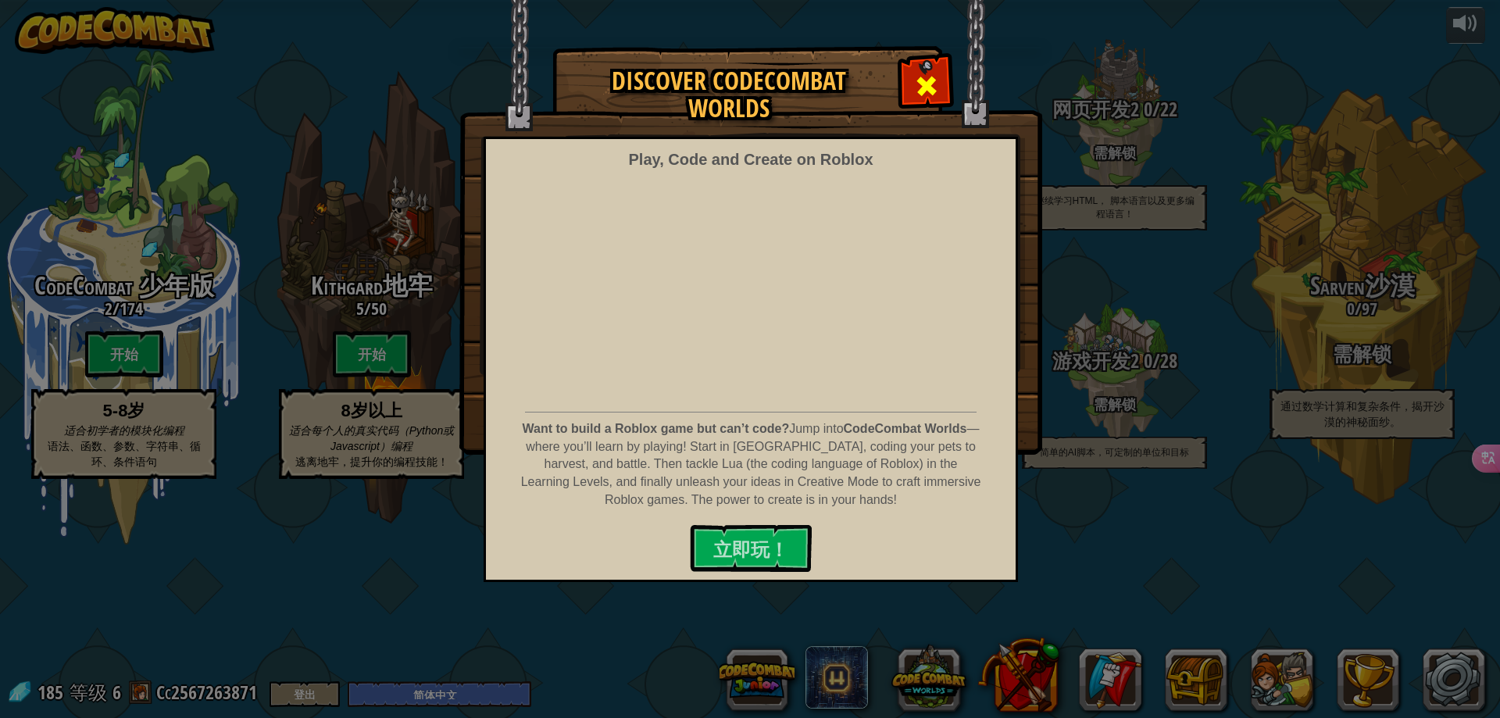
click at [910, 83] on div at bounding box center [925, 83] width 49 height 49
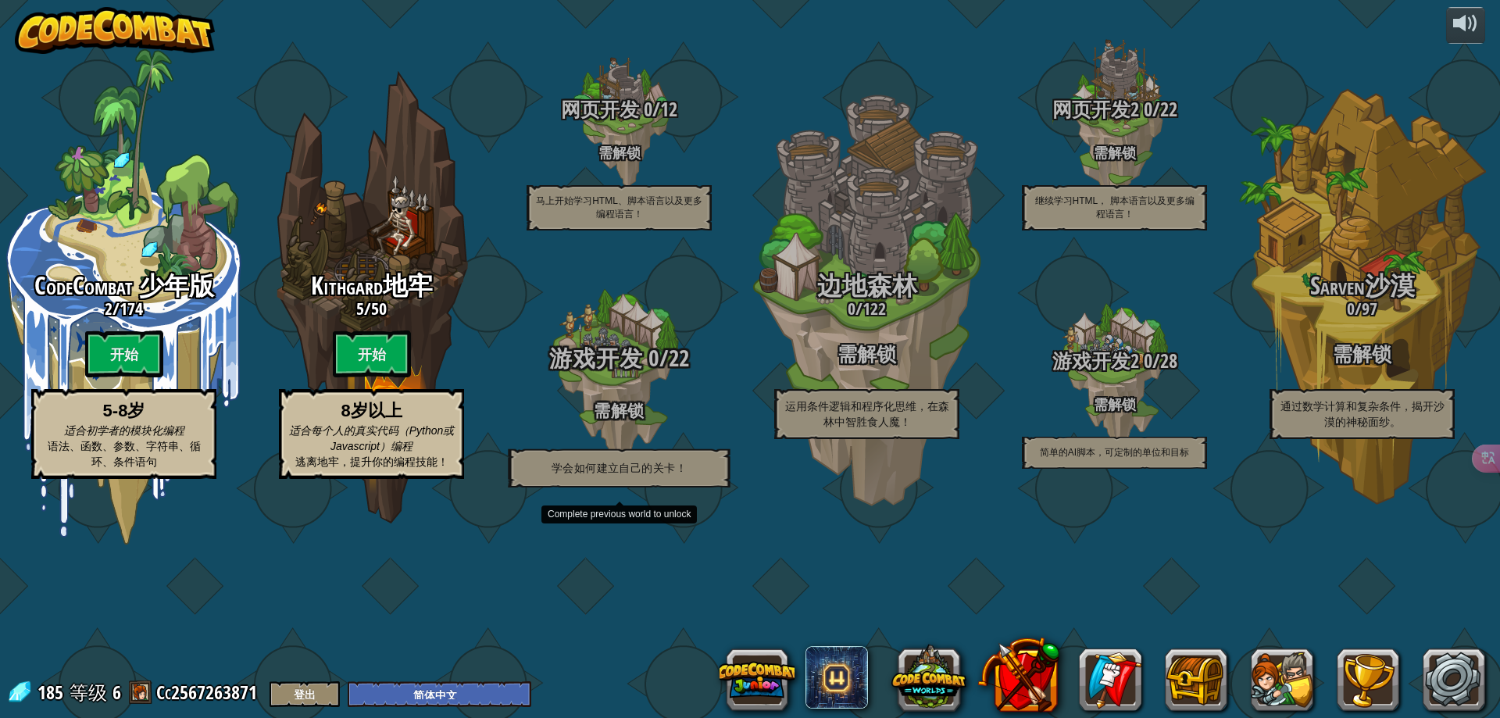
click at [629, 475] on div "游戏开发 0 / 22 需解锁 学会如何建立自己的关卡！" at bounding box center [618, 416] width 297 height 142
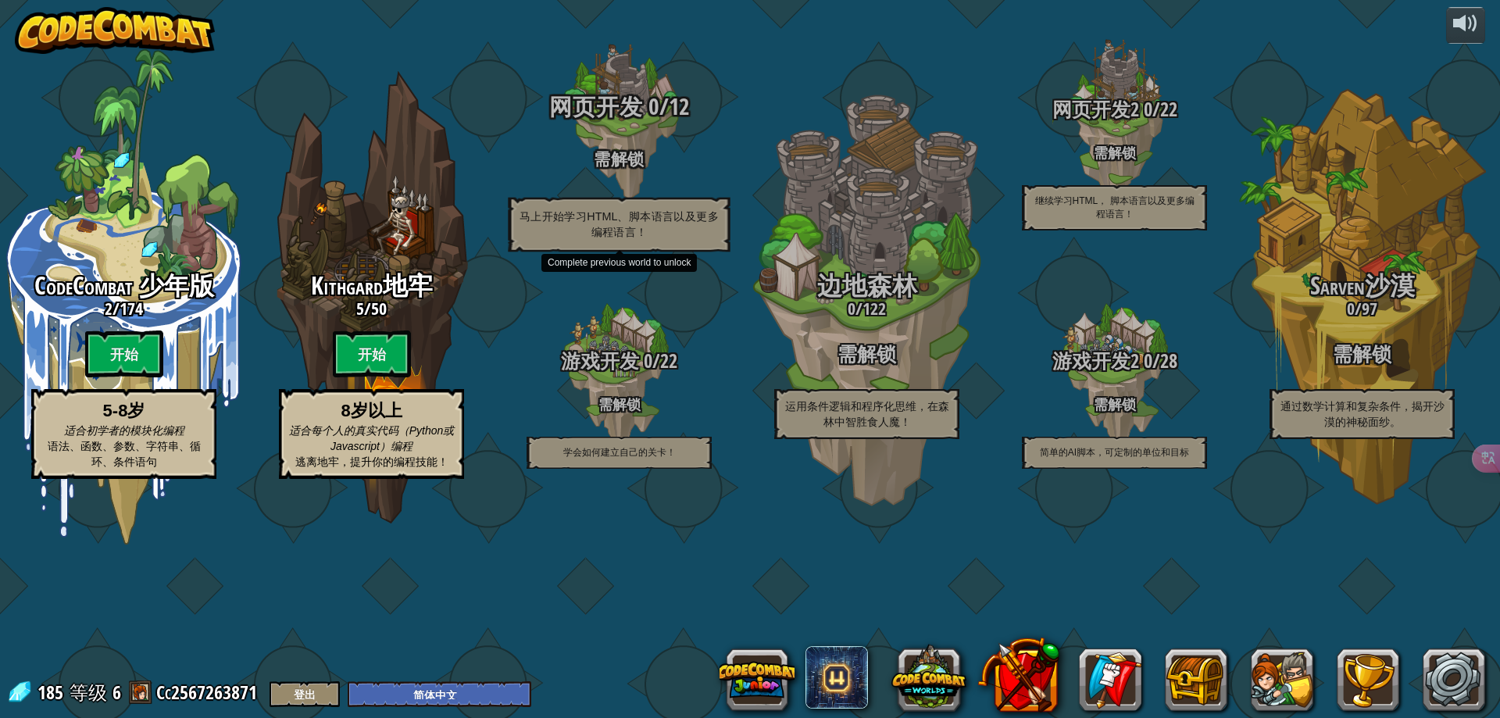
click at [612, 123] on span "网页开发" at bounding box center [596, 107] width 94 height 32
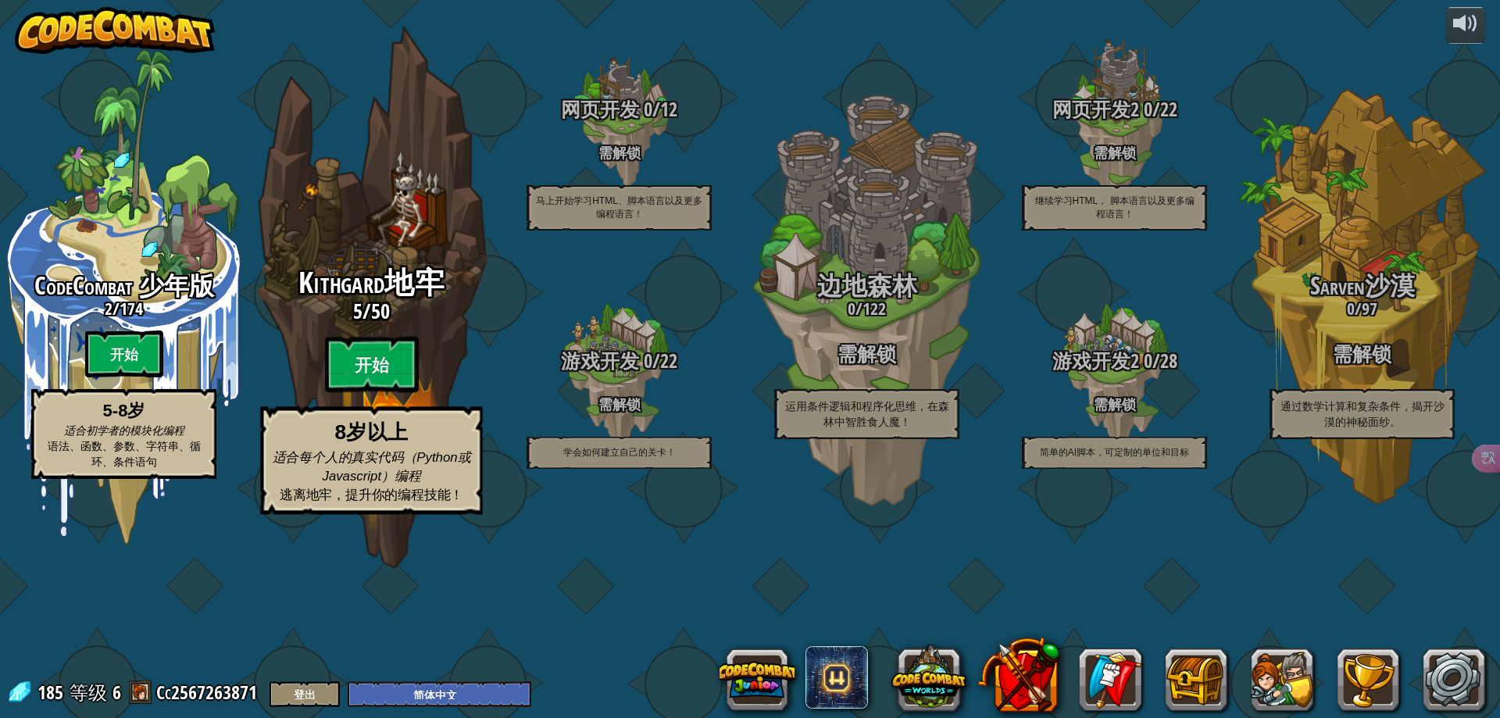
click at [322, 332] on div "Kithgard地牢 5 / 50 开始 8岁以上 适合每个人的真实代码（Python或Javascript）编程 逃离地牢，提升你的编程技能！" at bounding box center [371, 297] width 297 height 594
select select "zh-HANS"
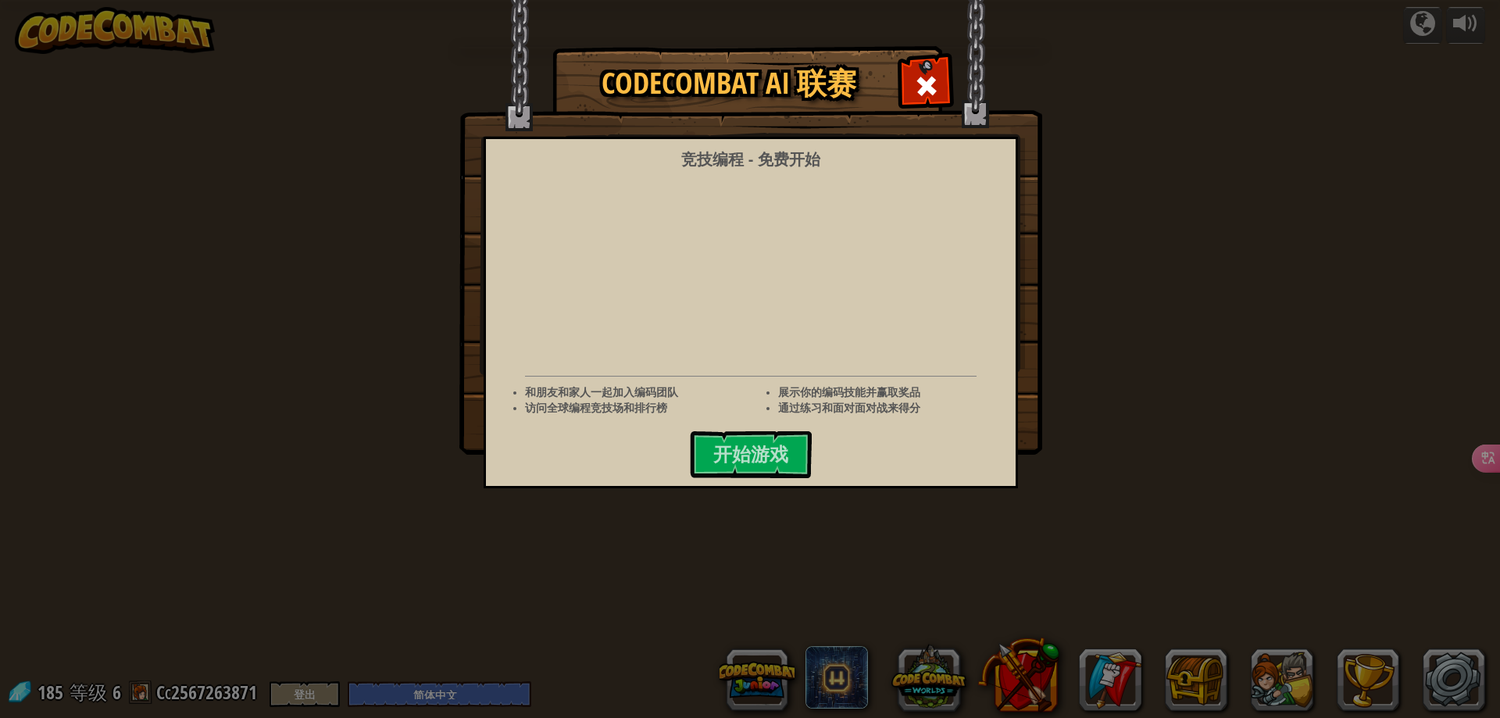
select select "zh-HANS"
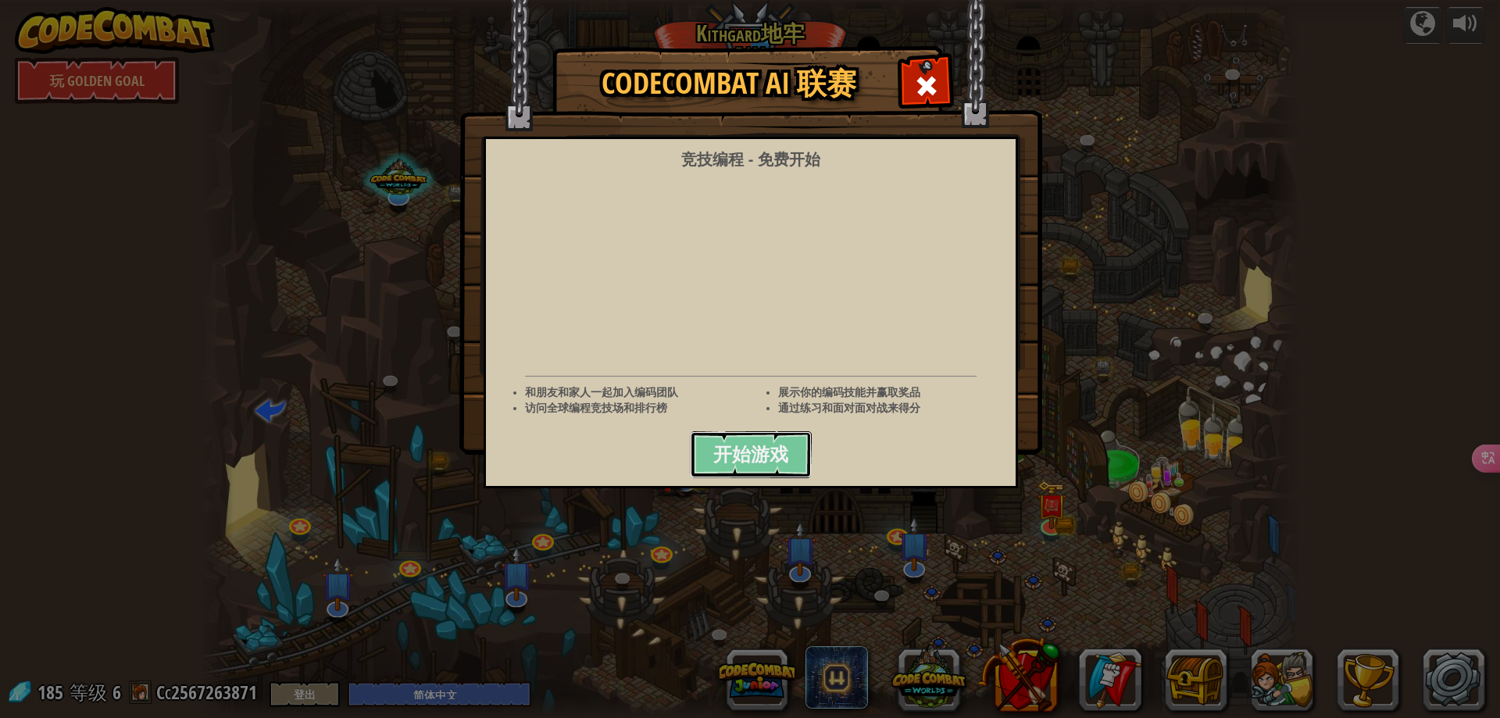
click at [801, 447] on button "开始游戏" at bounding box center [751, 454] width 122 height 47
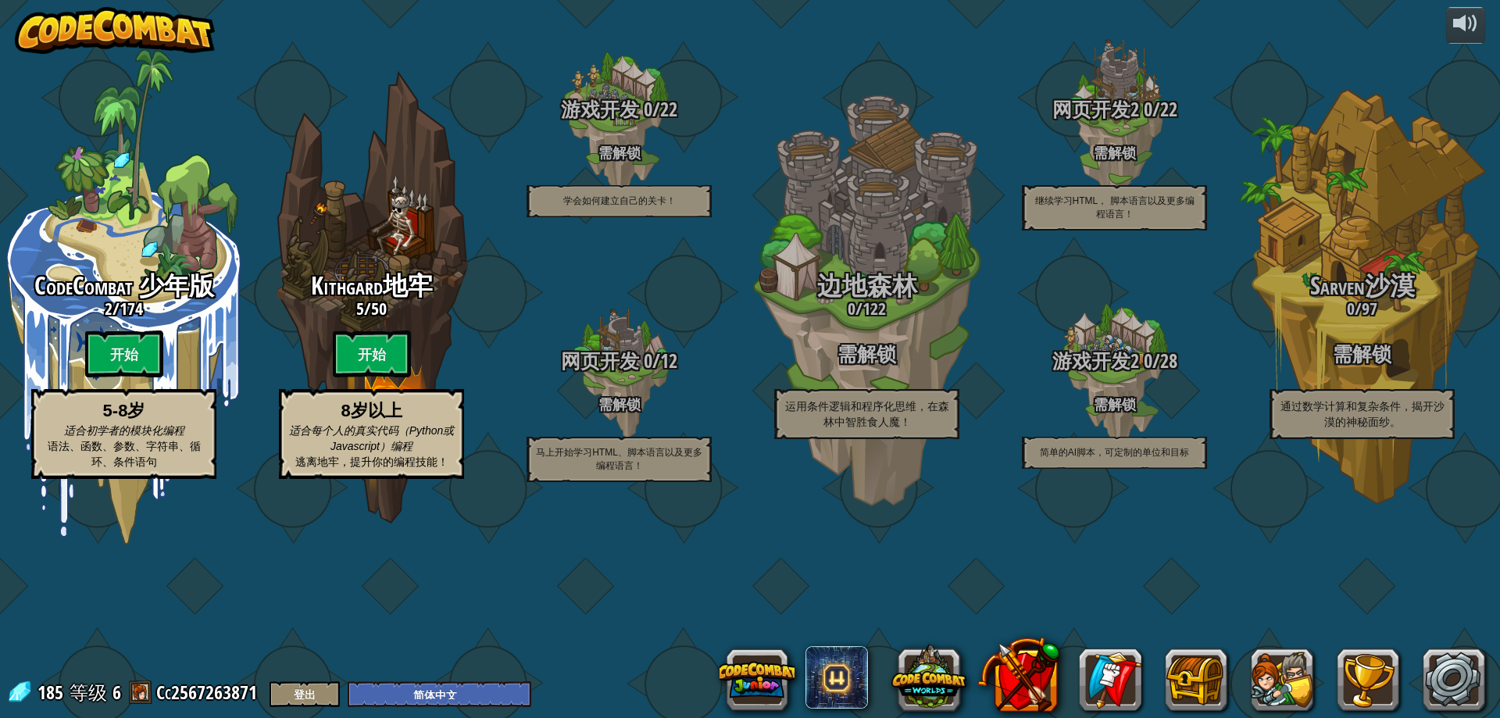
click at [271, 347] on div "Kithgard地牢 5 / 50 开始 8岁以上 适合每个人的真实代码（Python或Javascript）编程 逃离地牢，提升你的编程技能！" at bounding box center [372, 296] width 248 height 495
select select "zh-HANS"
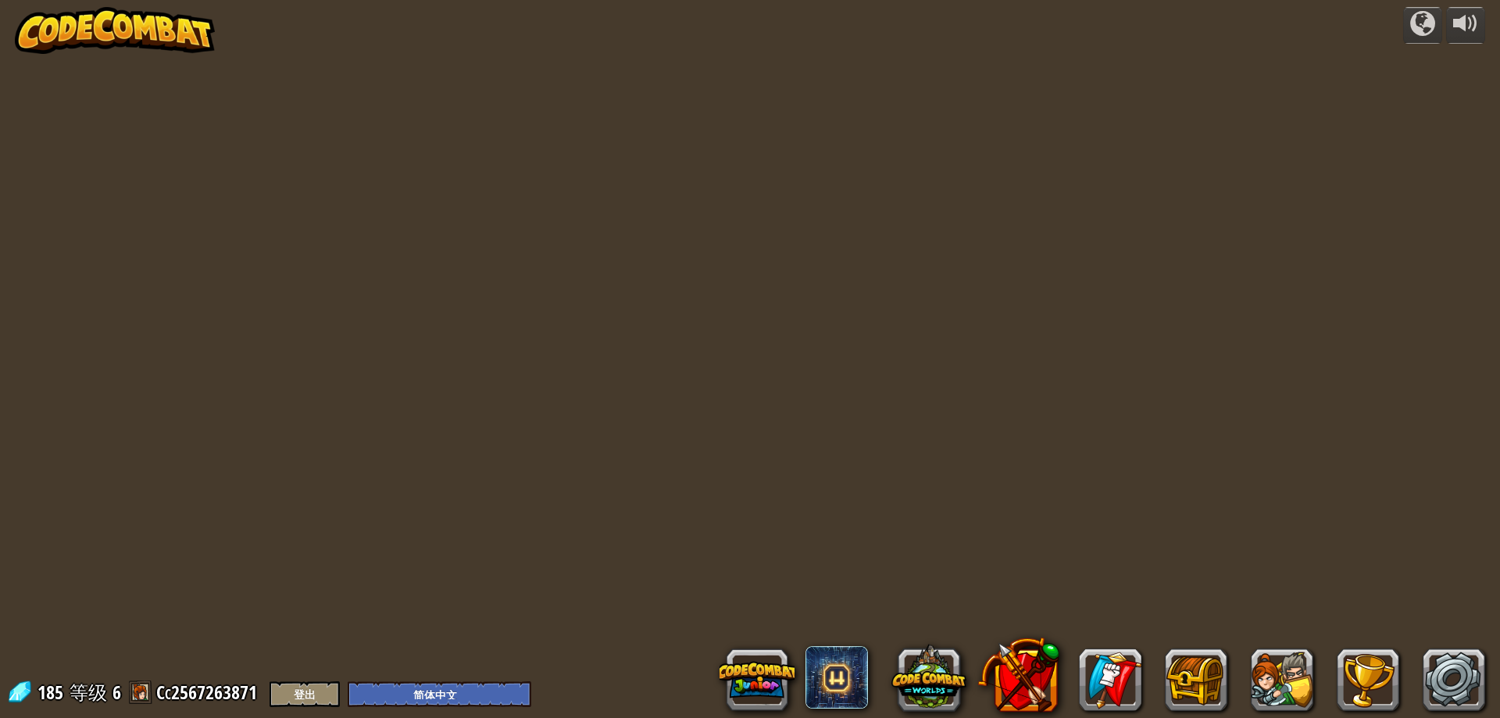
select select "zh-HANS"
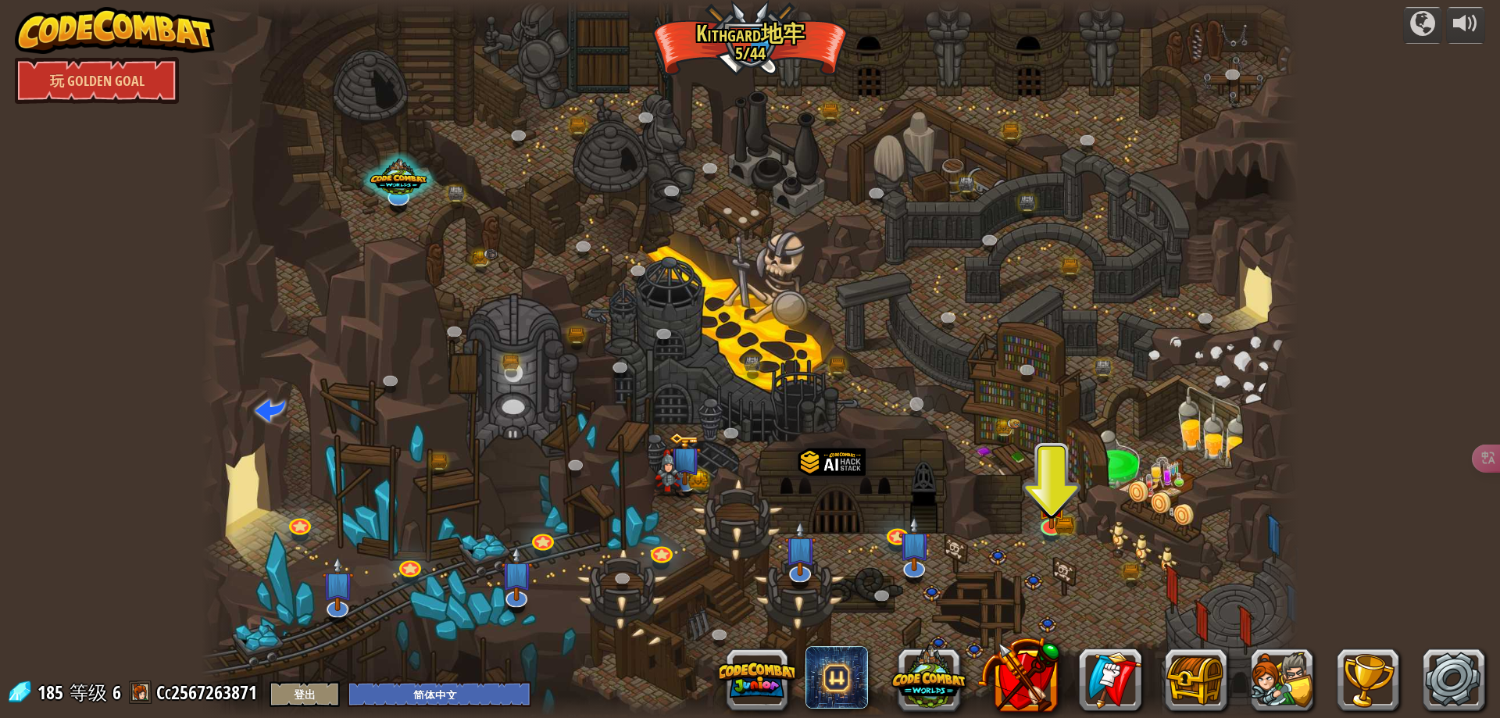
drag, startPoint x: 971, startPoint y: 454, endPoint x: 922, endPoint y: 396, distance: 75.9
click at [969, 452] on div at bounding box center [750, 359] width 1098 height 718
click at [918, 391] on div at bounding box center [750, 359] width 1098 height 718
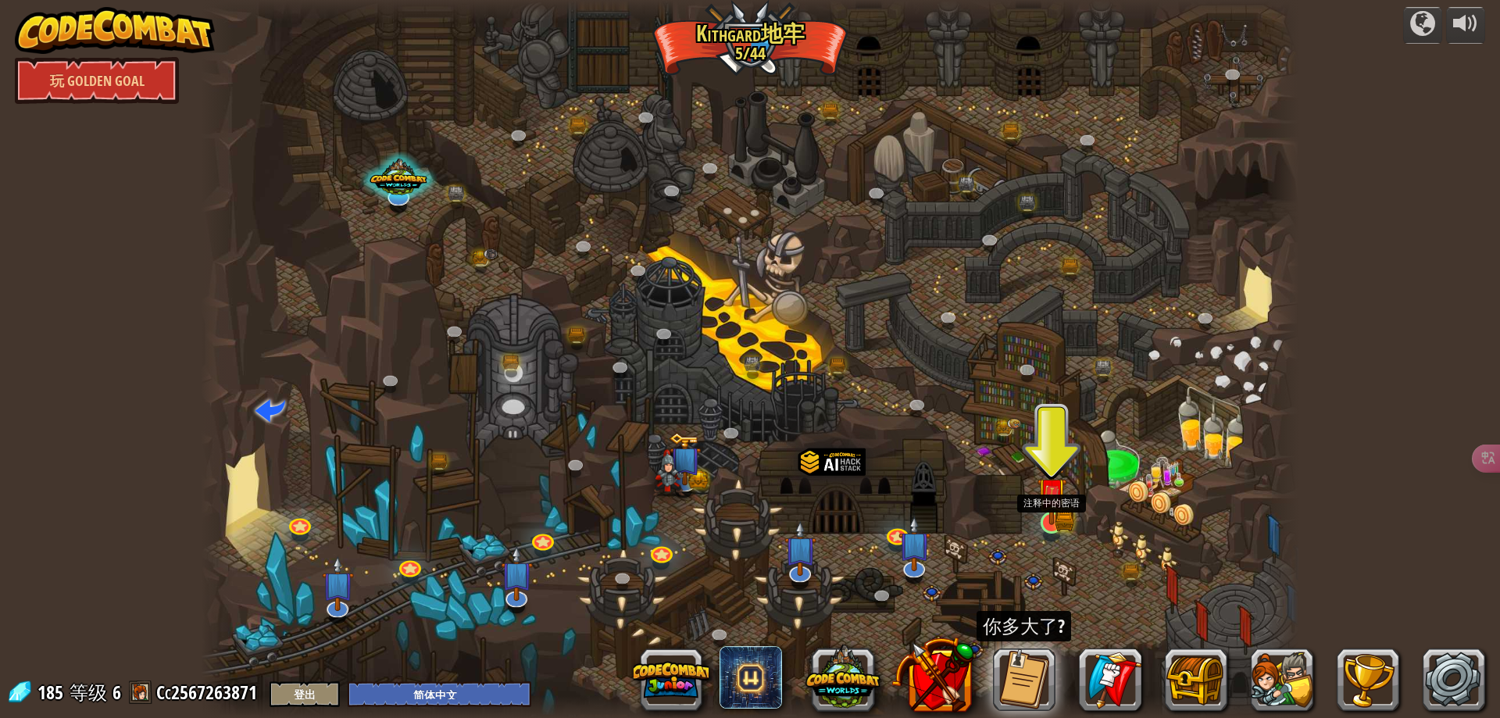
click at [1061, 487] on img at bounding box center [1052, 492] width 30 height 65
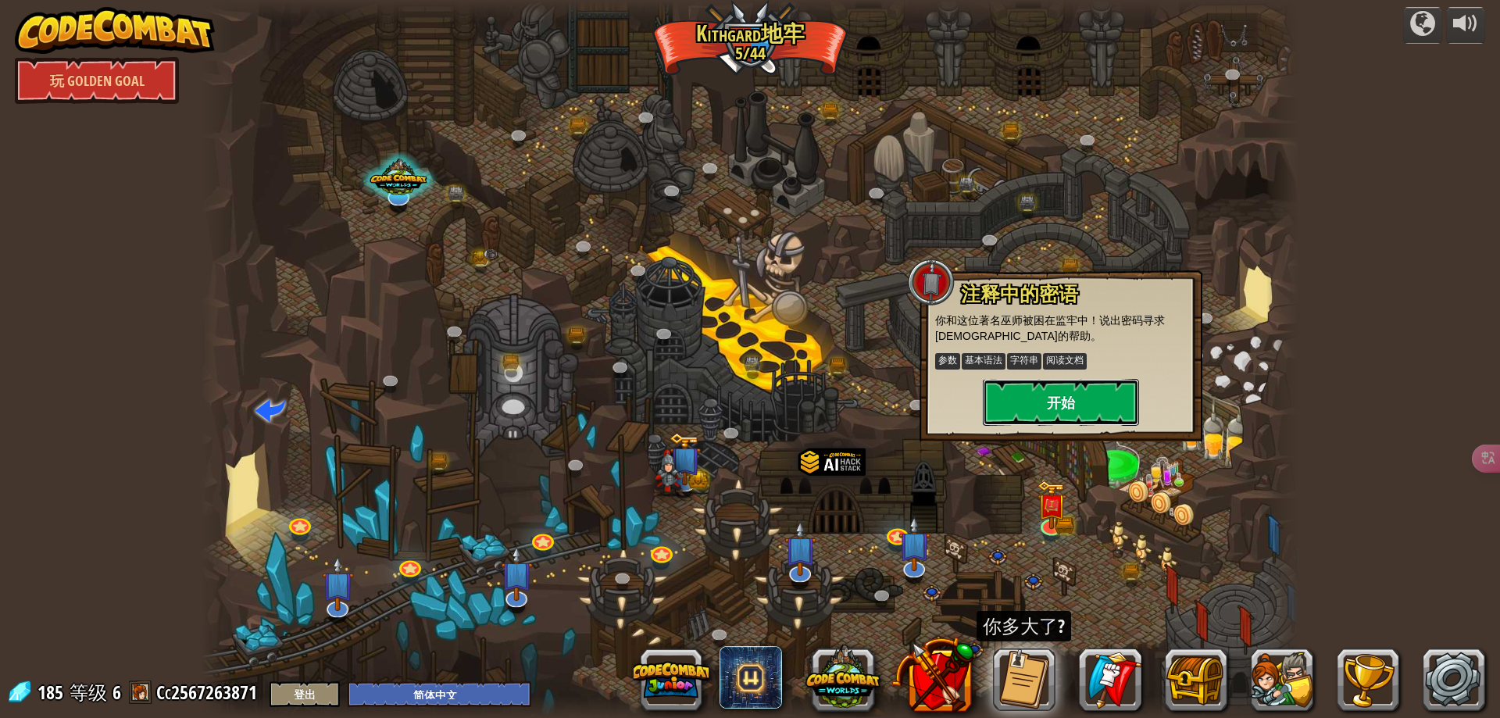
click at [1074, 405] on button "开始" at bounding box center [1061, 402] width 156 height 47
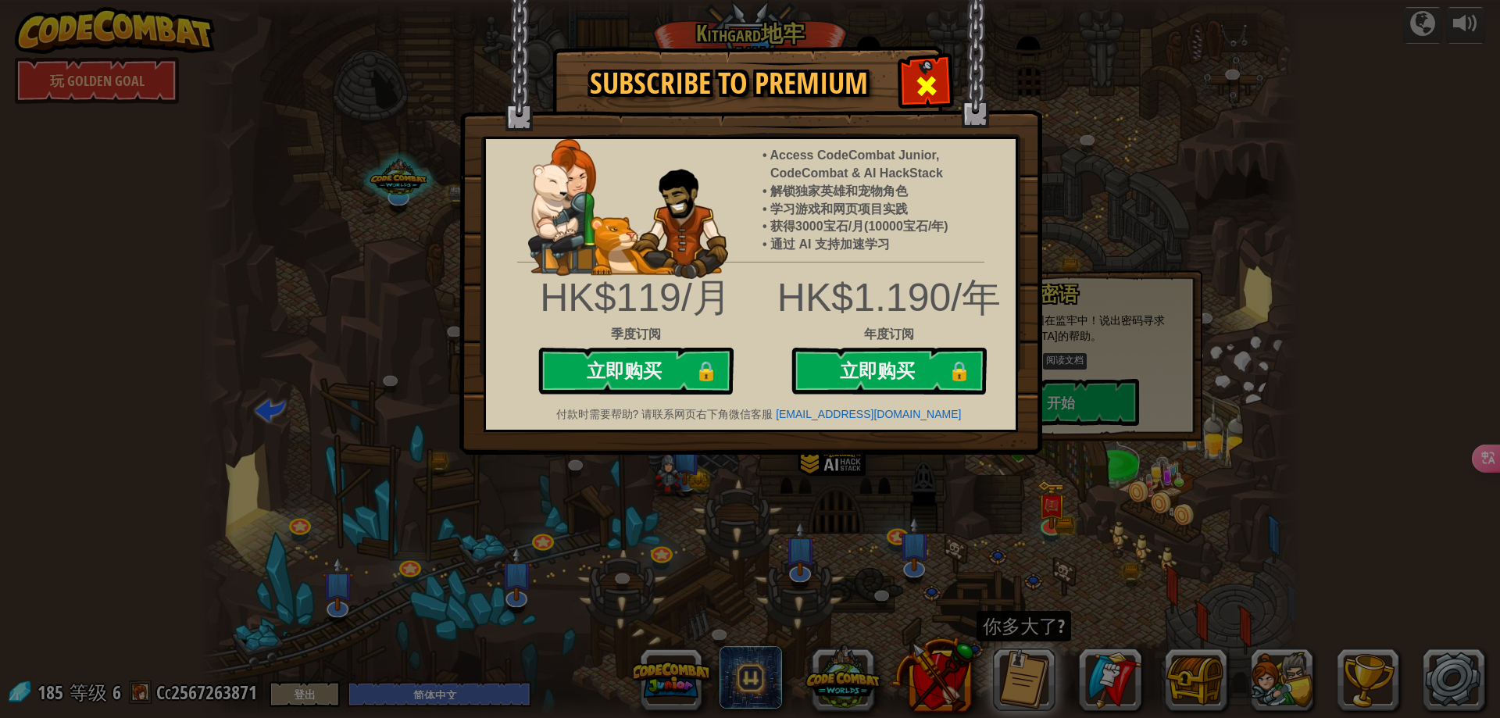
click at [913, 95] on div at bounding box center [925, 83] width 49 height 49
